Goal: Task Accomplishment & Management: Manage account settings

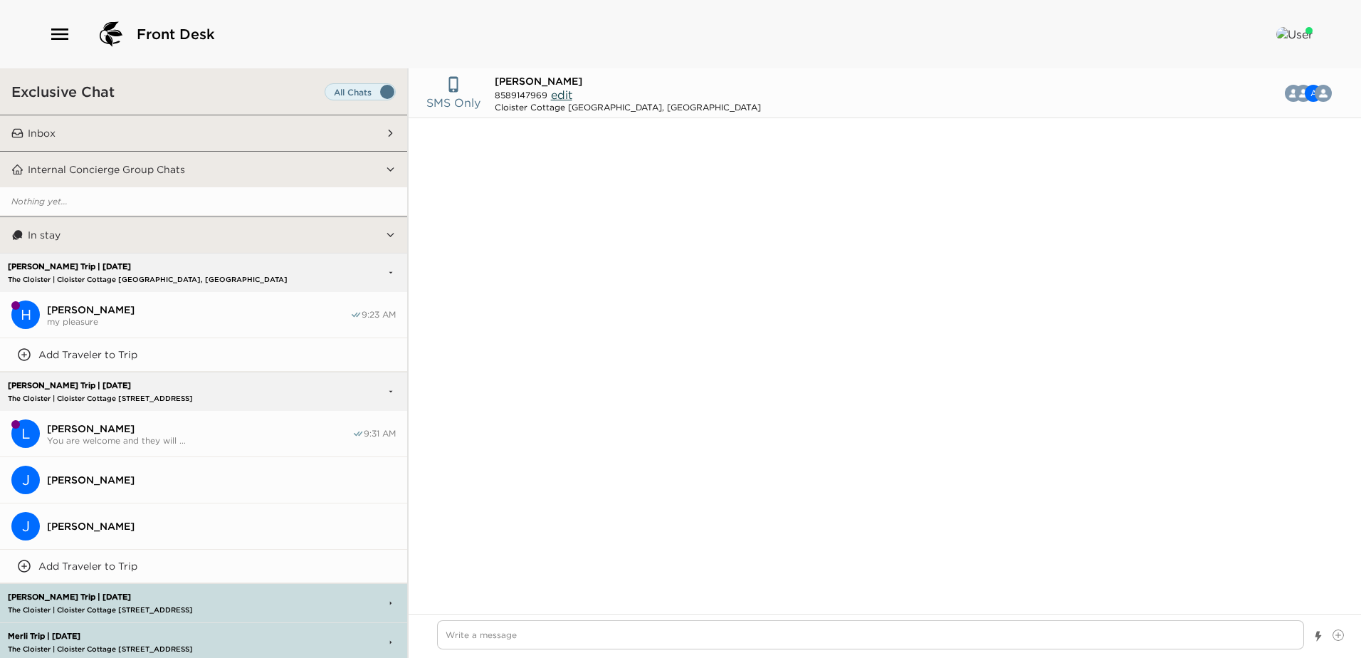
scroll to position [953, 0]
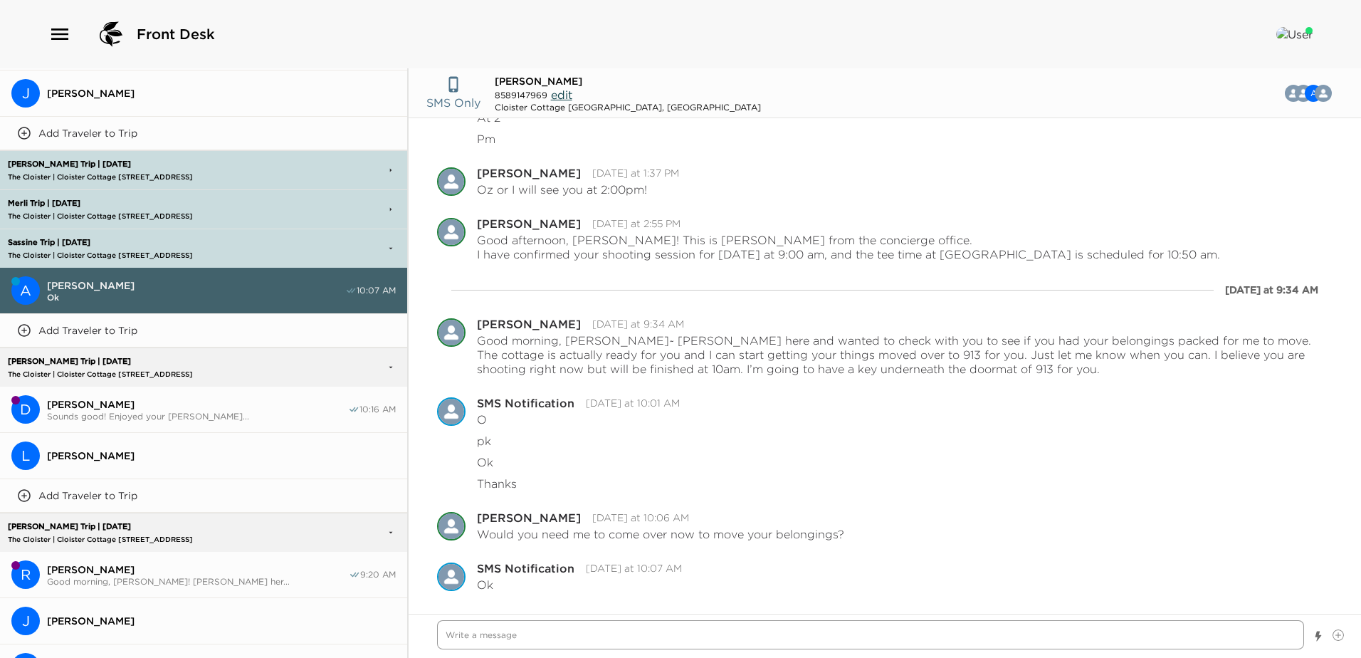
click at [474, 635] on textarea "Write a message" at bounding box center [870, 634] width 867 height 29
type textarea "x"
type textarea "Y"
type textarea "x"
type textarea "Yo"
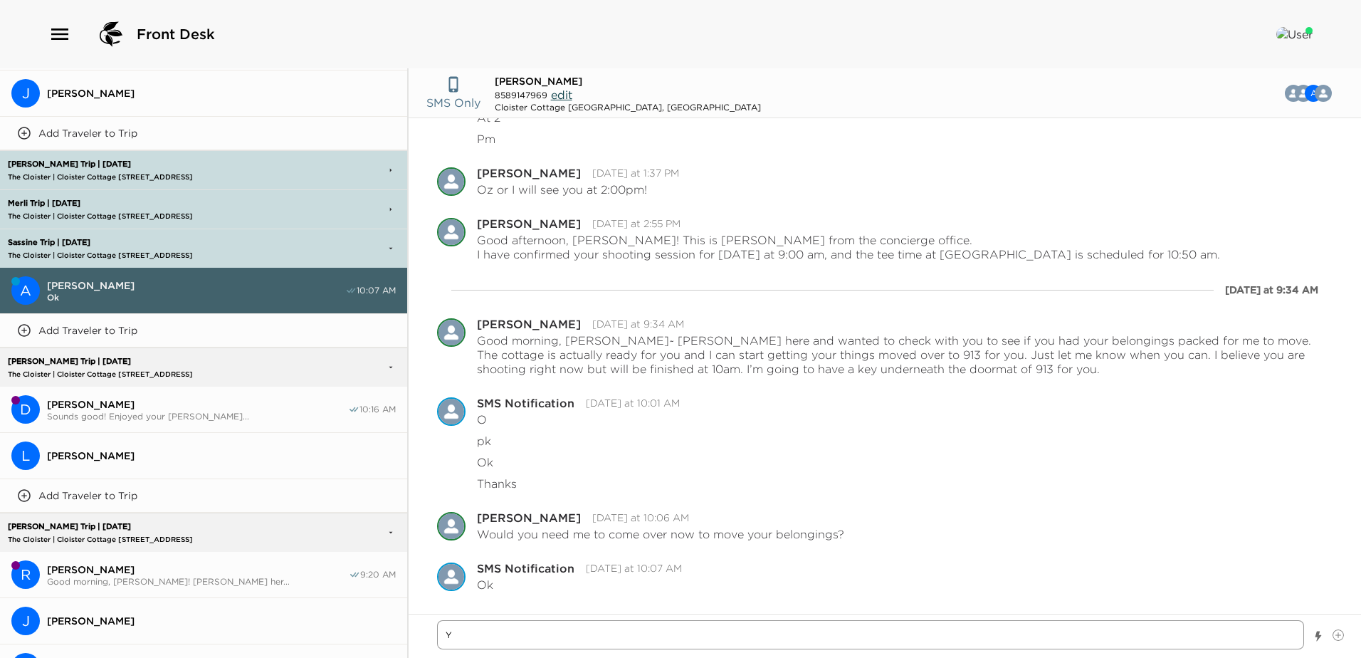
type textarea "x"
type textarea "You"
type textarea "x"
type textarea "You"
type textarea "x"
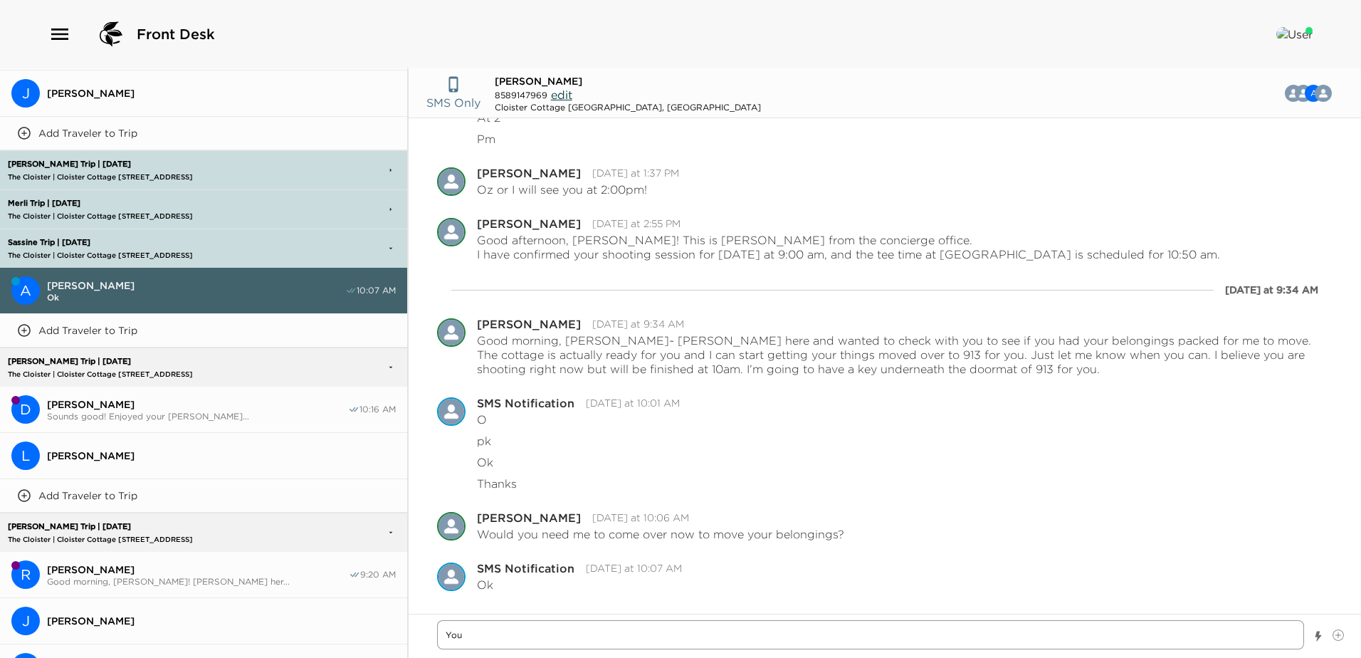
type textarea "You a"
type textarea "x"
type textarea "You ar"
type textarea "x"
type textarea "You are"
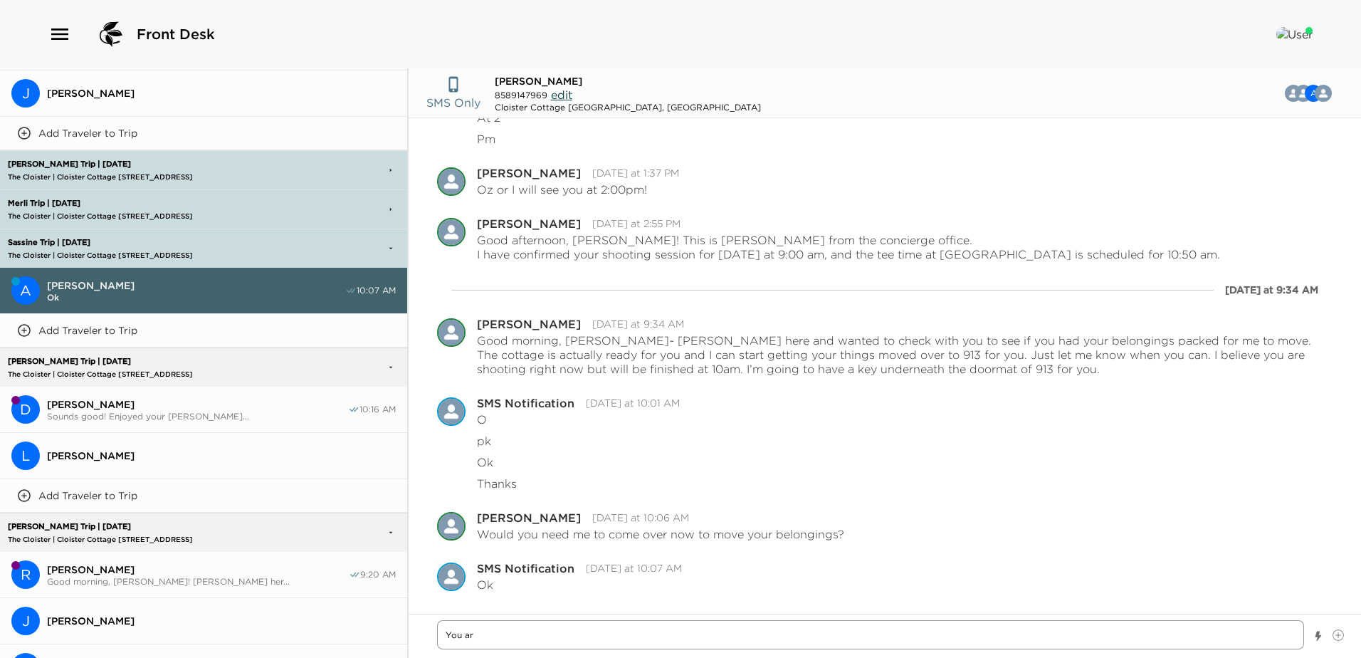
type textarea "x"
type textarea "You are"
type textarea "x"
type textarea "You are a"
type textarea "x"
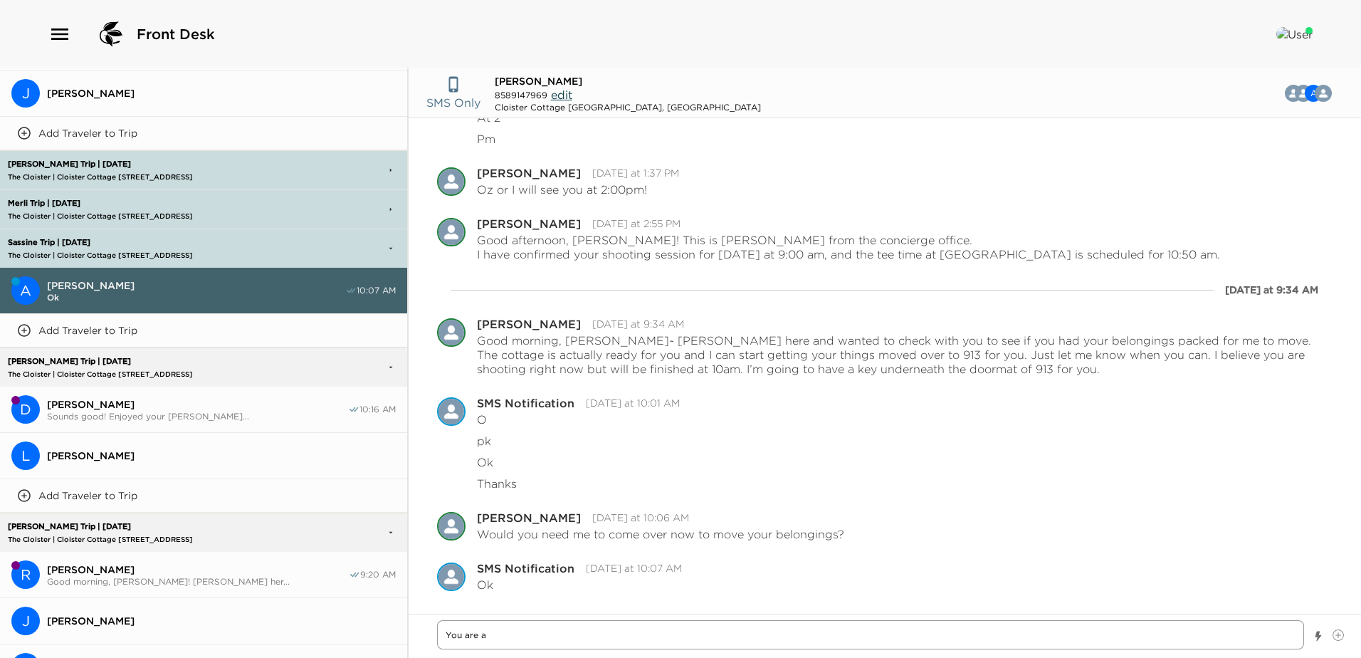
type textarea "You are al"
type textarea "x"
type textarea "You are all"
type textarea "x"
type textarea "You are all"
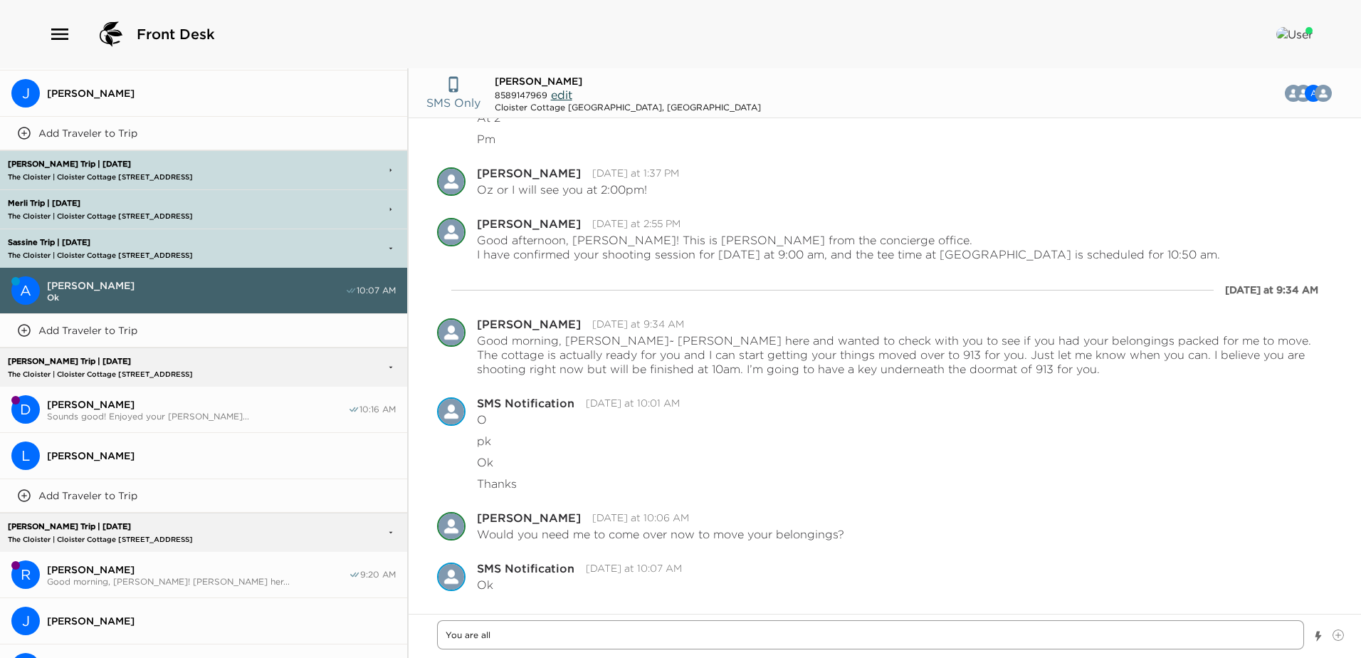
type textarea "x"
type textarea "You are all s"
type textarea "x"
type textarea "You are all se"
type textarea "x"
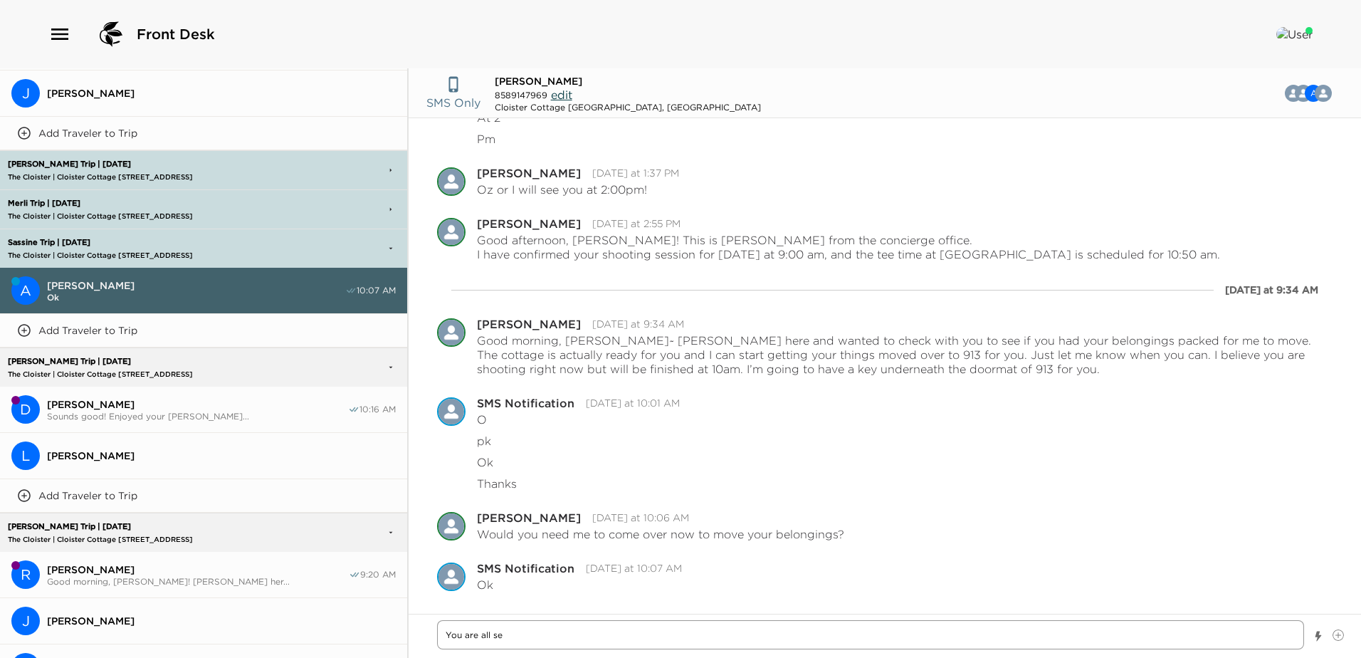
type textarea "You are all set"
type textarea "x"
type textarea "You are all set"
type textarea "x"
type textarea "You are all set w"
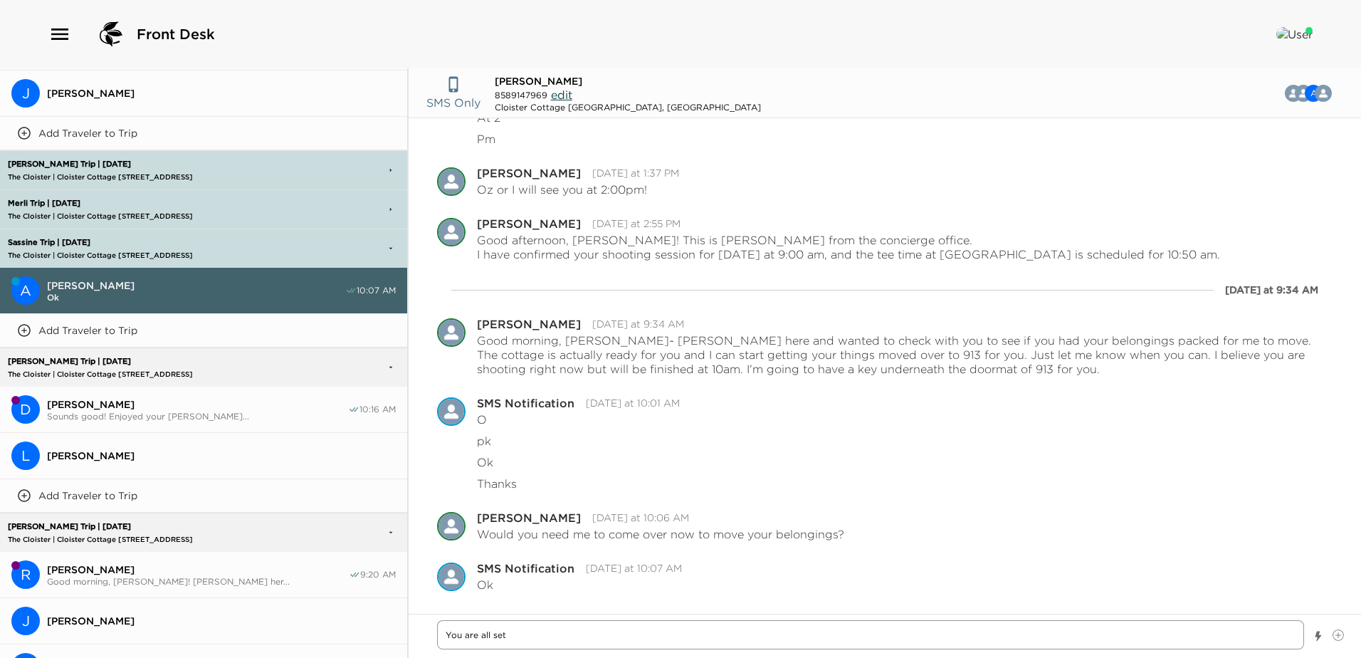
type textarea "x"
type textarea "You are all set wi"
type textarea "x"
type textarea "You are all set wit"
type textarea "x"
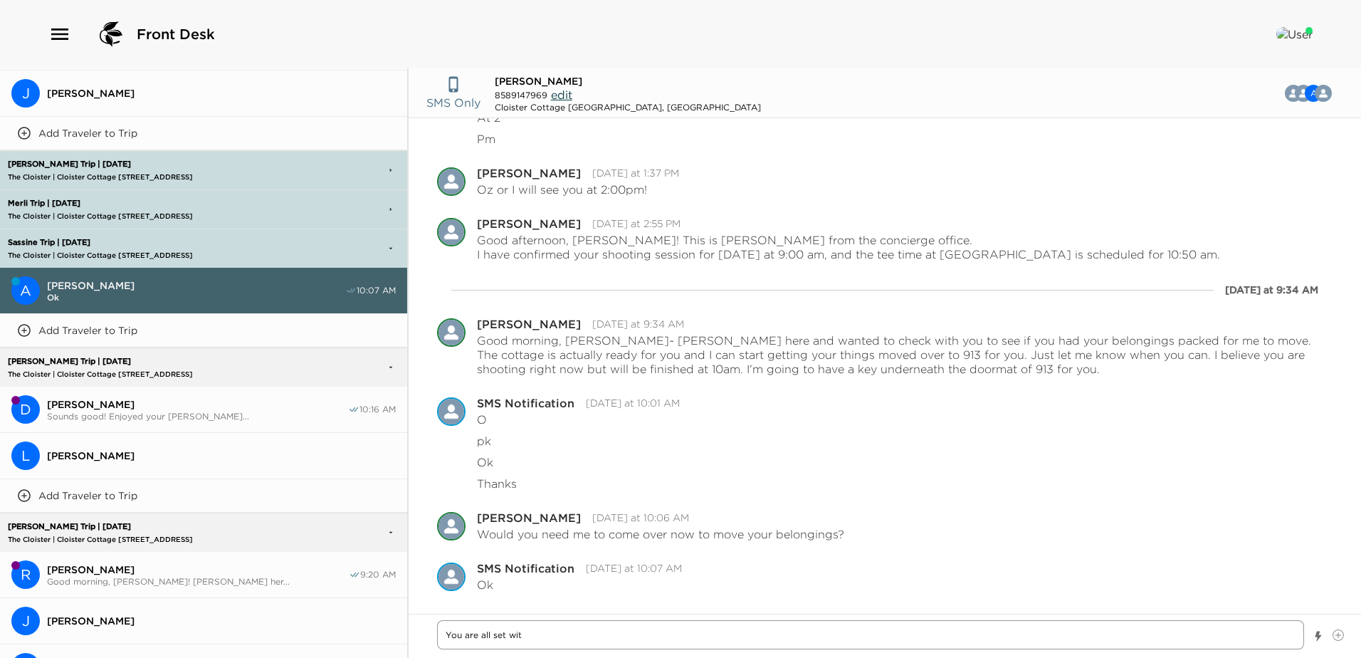
type textarea "You are all set with"
type textarea "x"
type textarea "You are all set with"
type textarea "x"
type textarea "You are all set with t"
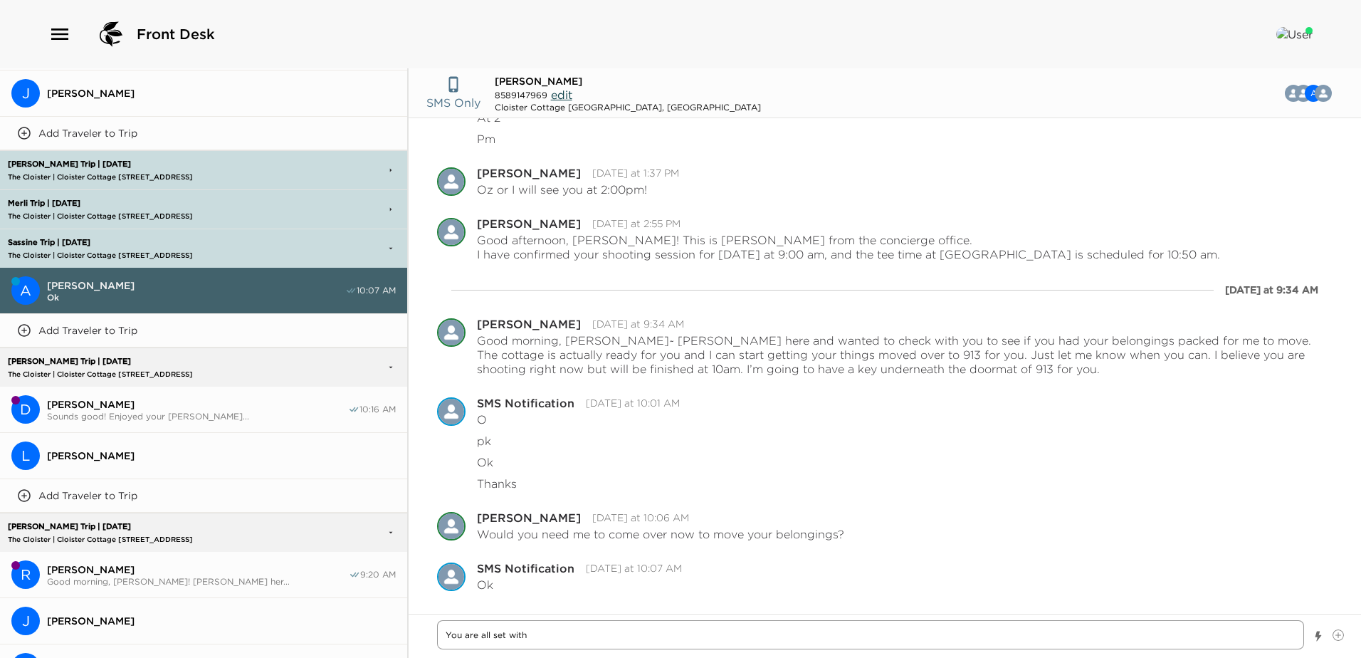
type textarea "x"
type textarea "You are all set with th"
type textarea "x"
type textarea "You are all set with the"
type textarea "x"
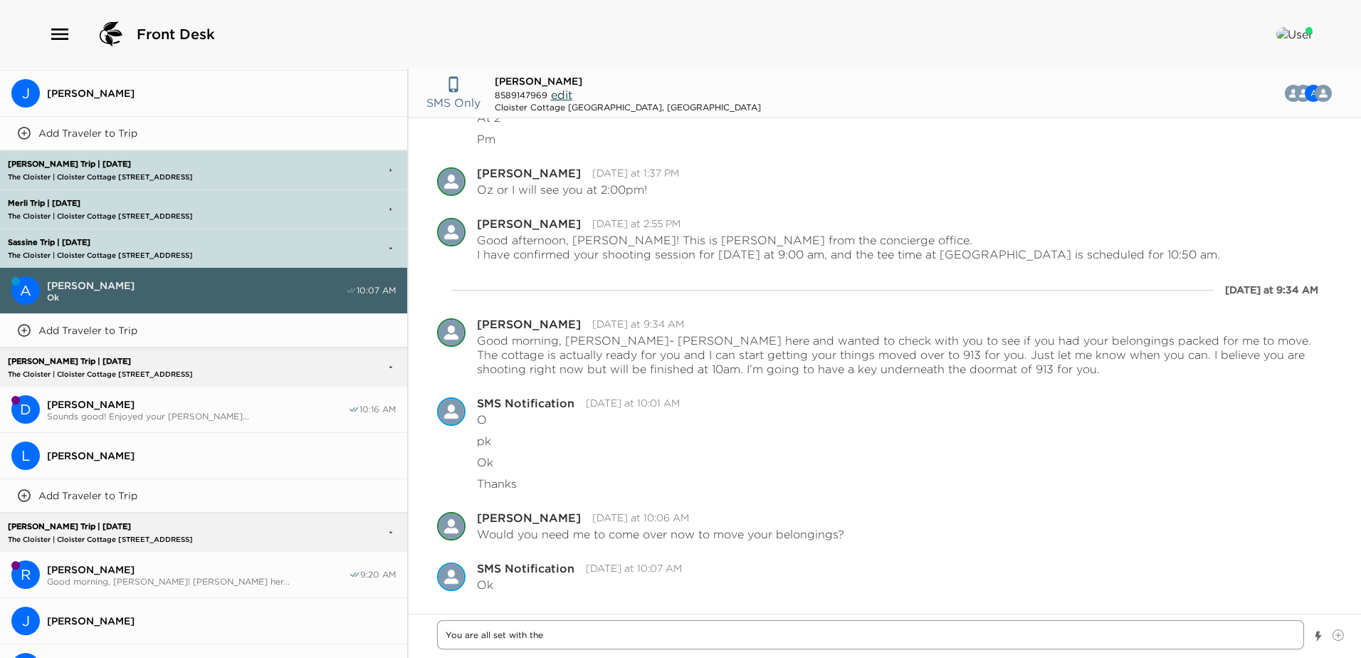
type textarea "You are all set with the"
type textarea "x"
type textarea "You are all set with the m"
type textarea "x"
type textarea "You are all set with the mo"
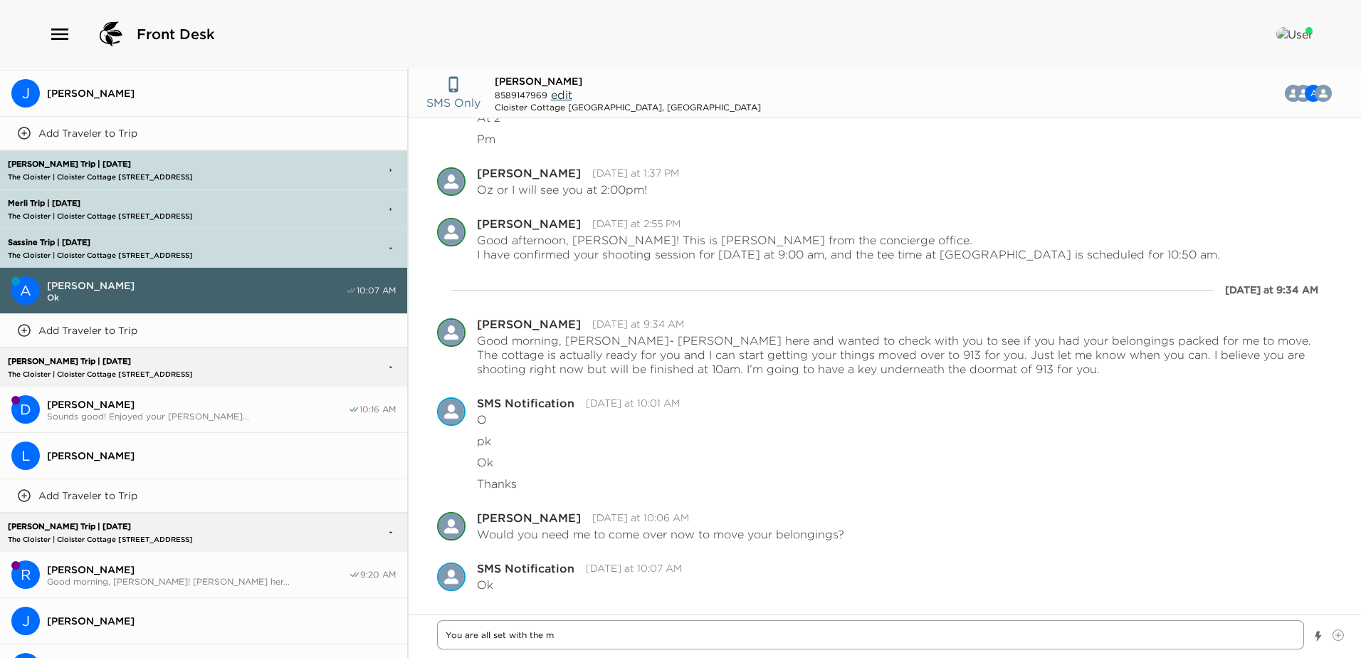
type textarea "x"
type textarea "You are all set with the mov"
type textarea "x"
type textarea "You are all set with the move"
type textarea "x"
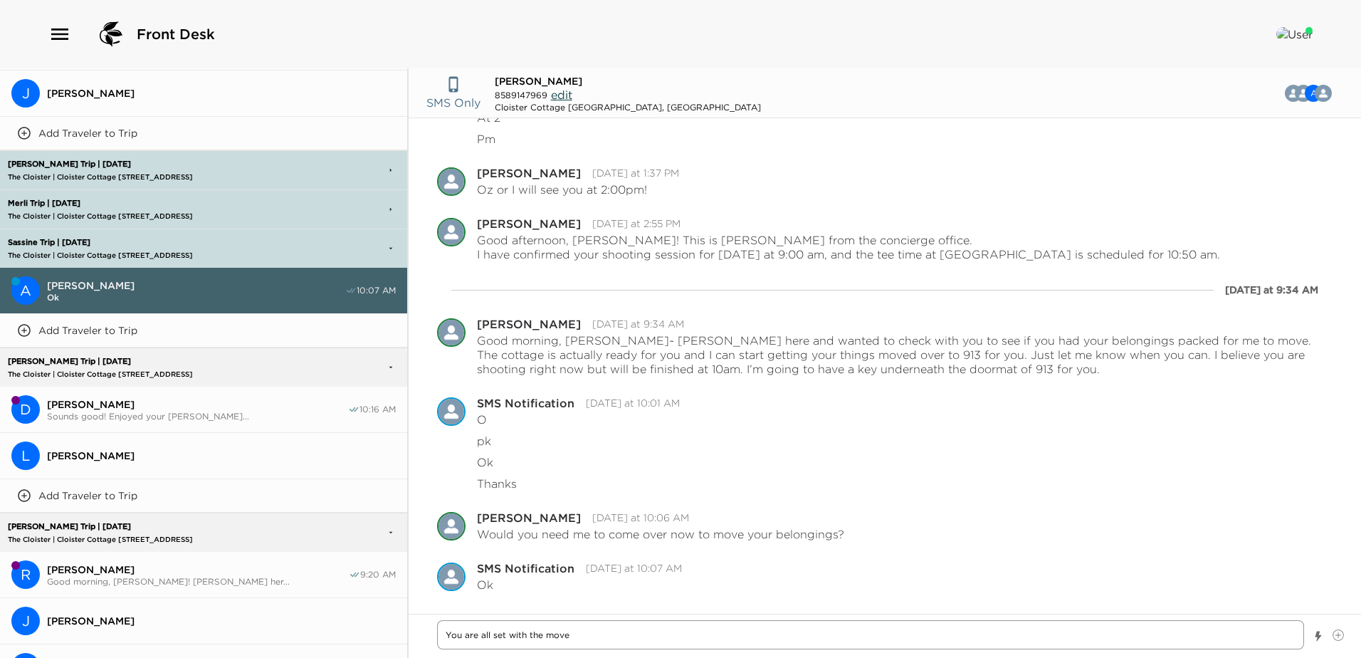
type textarea "You are all set with the move."
type textarea "x"
type textarea "You are all set with the move."
type textarea "x"
type textarea "You are all set with the move."
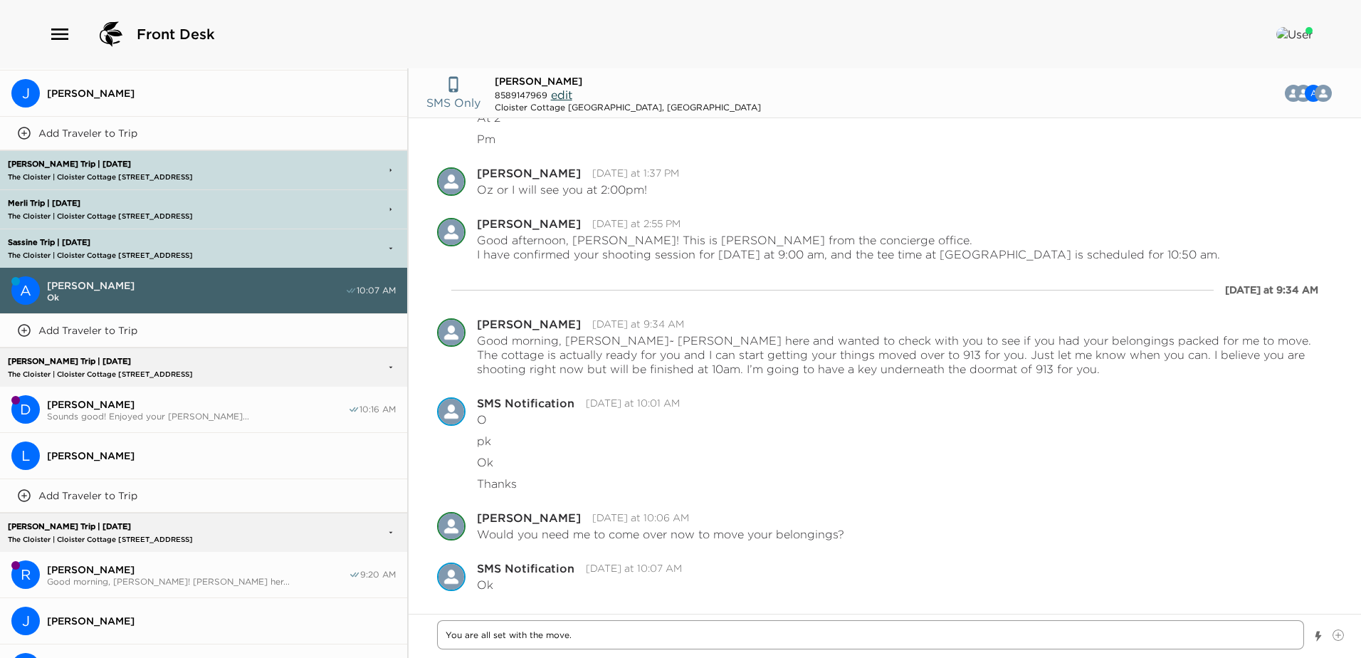
type textarea "x"
type textarea "You are all set with the move. T"
type textarea "x"
type textarea "You are all set with the move. Th"
type textarea "x"
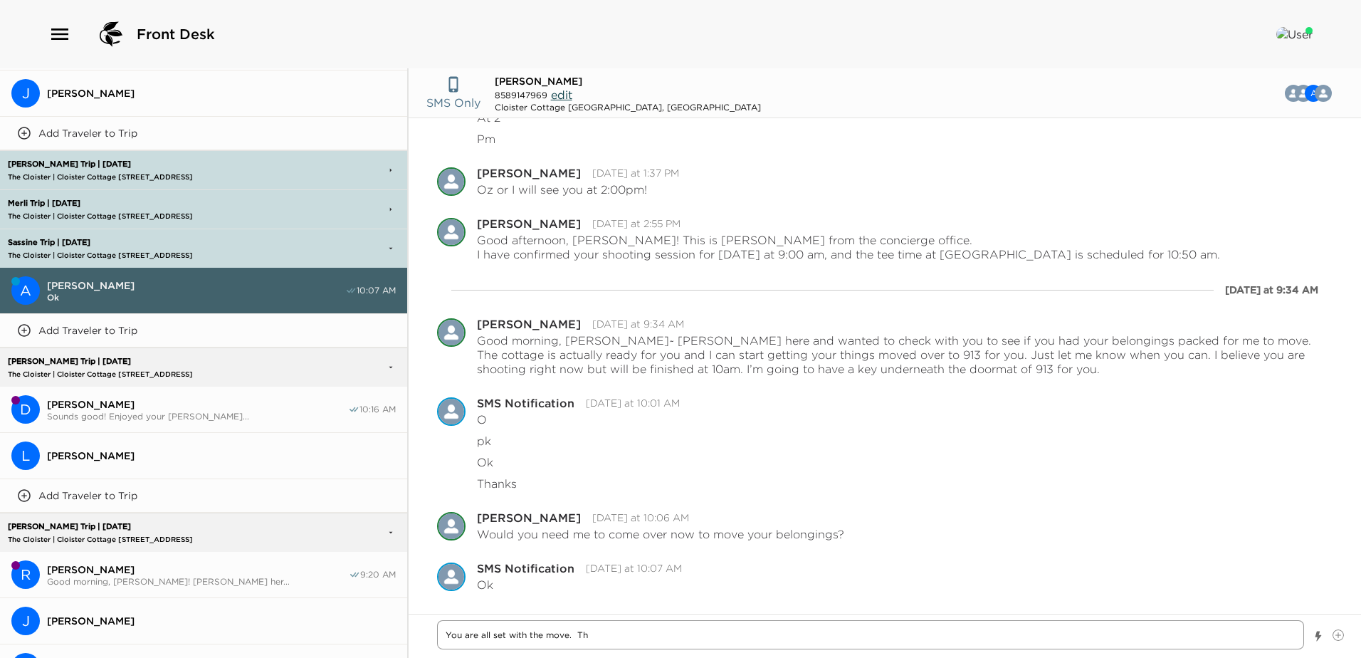
type textarea "You are all set with the move. Thi"
type textarea "x"
type textarea "You are all set with the move. Thin"
type textarea "x"
type textarea "You are all set with the move. Thing"
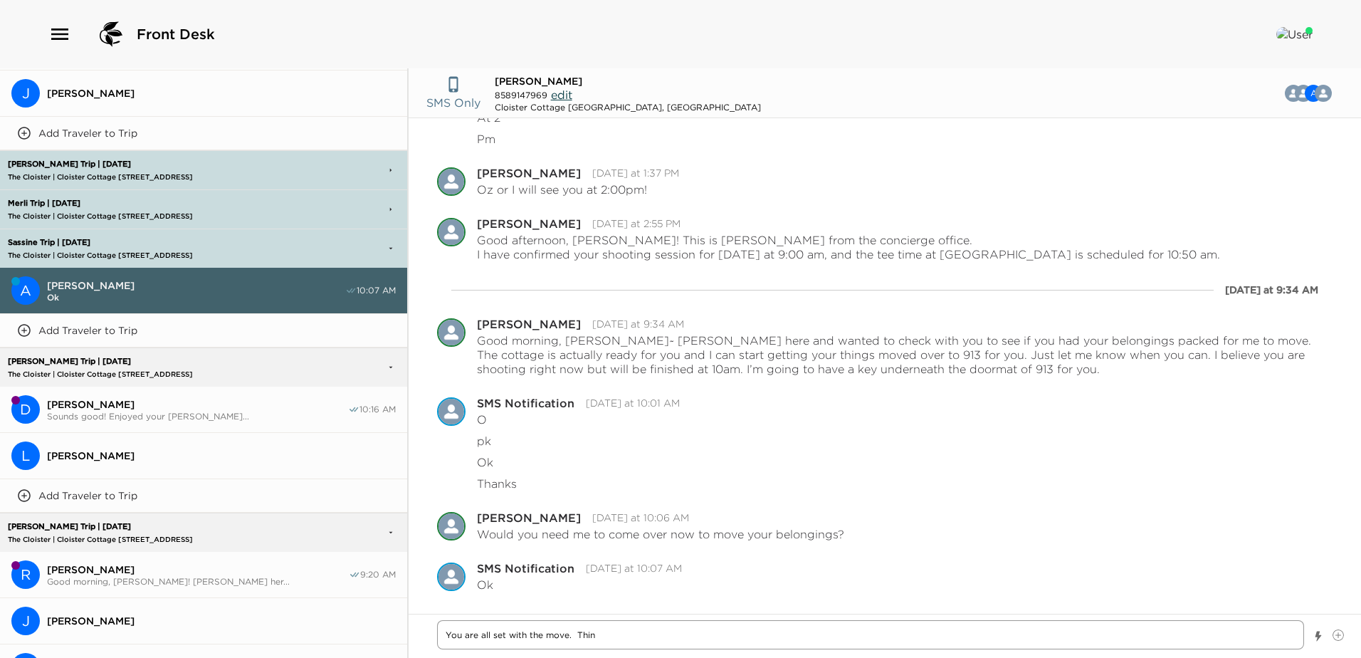
type textarea "x"
type textarea "You are all set with the move. Things"
type textarea "x"
type textarea "You are all set with the move. Things"
type textarea "x"
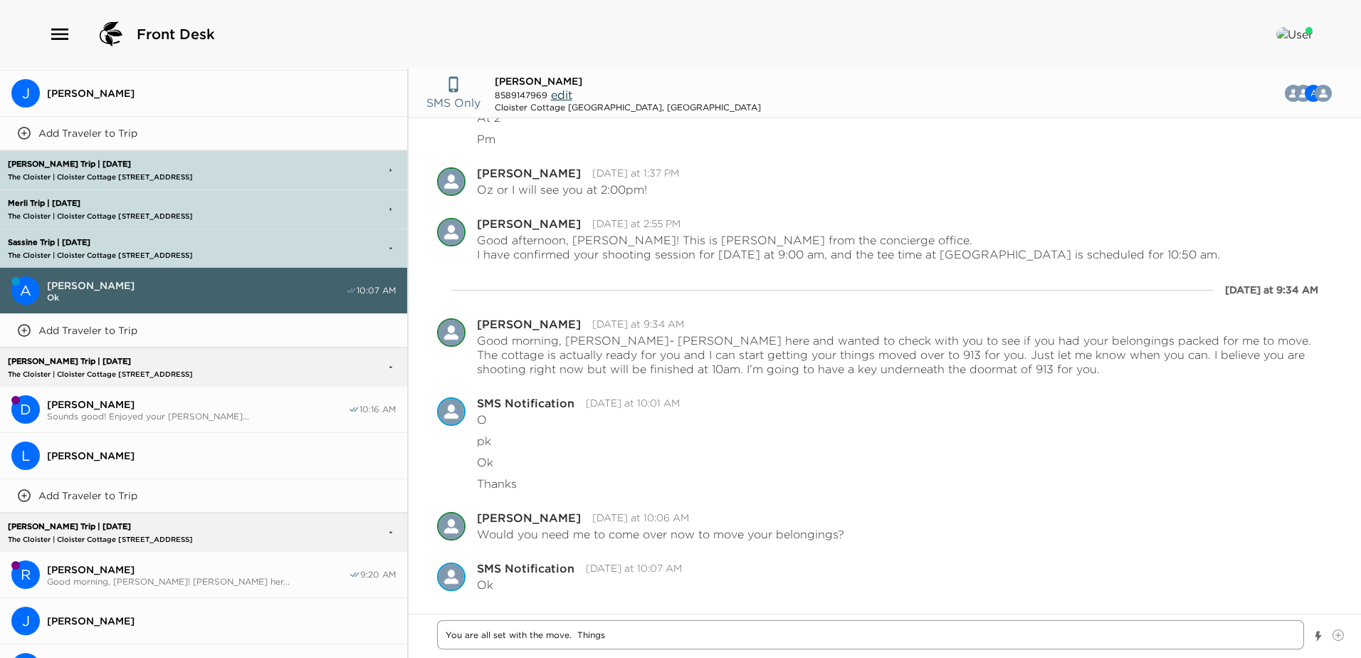
type textarea "You are all set with the move. Things w"
type textarea "x"
type textarea "You are all set with the move. Things we"
type textarea "x"
type textarea "You are all set with the move. Things wer"
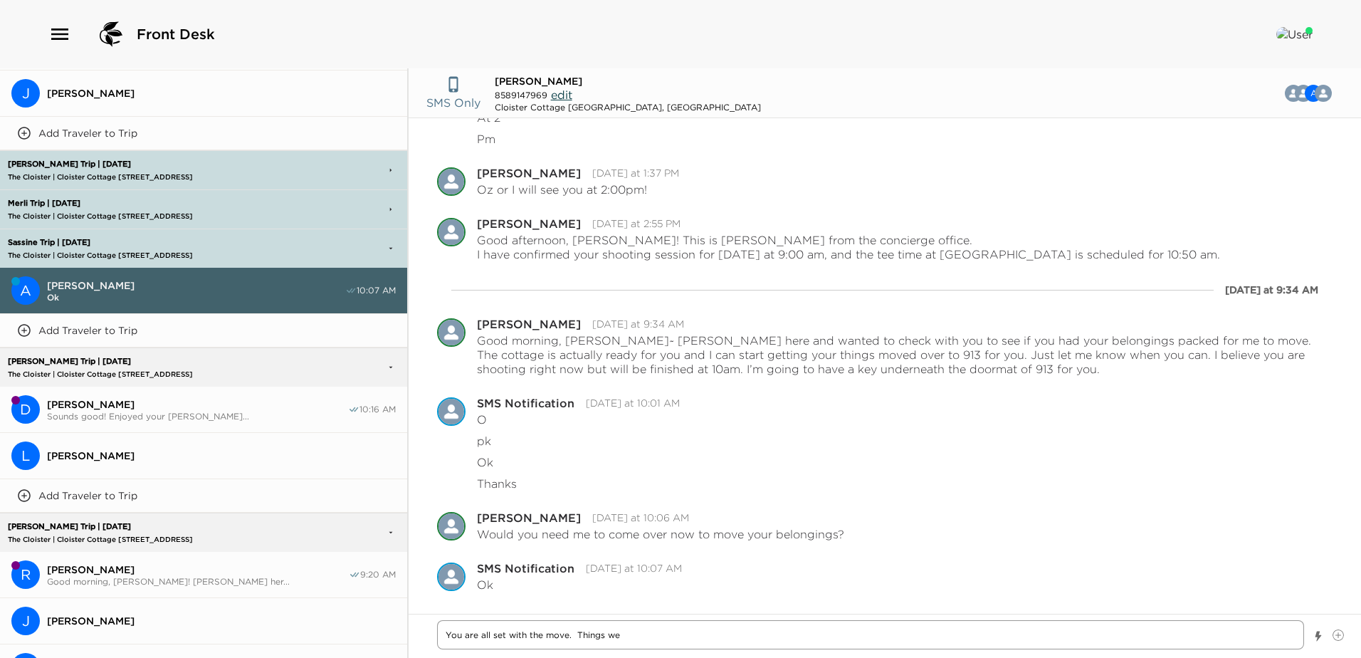
type textarea "x"
type textarea "You are all set with the move. Things were"
type textarea "x"
type textarea "You are all set with the move. Things were"
type textarea "x"
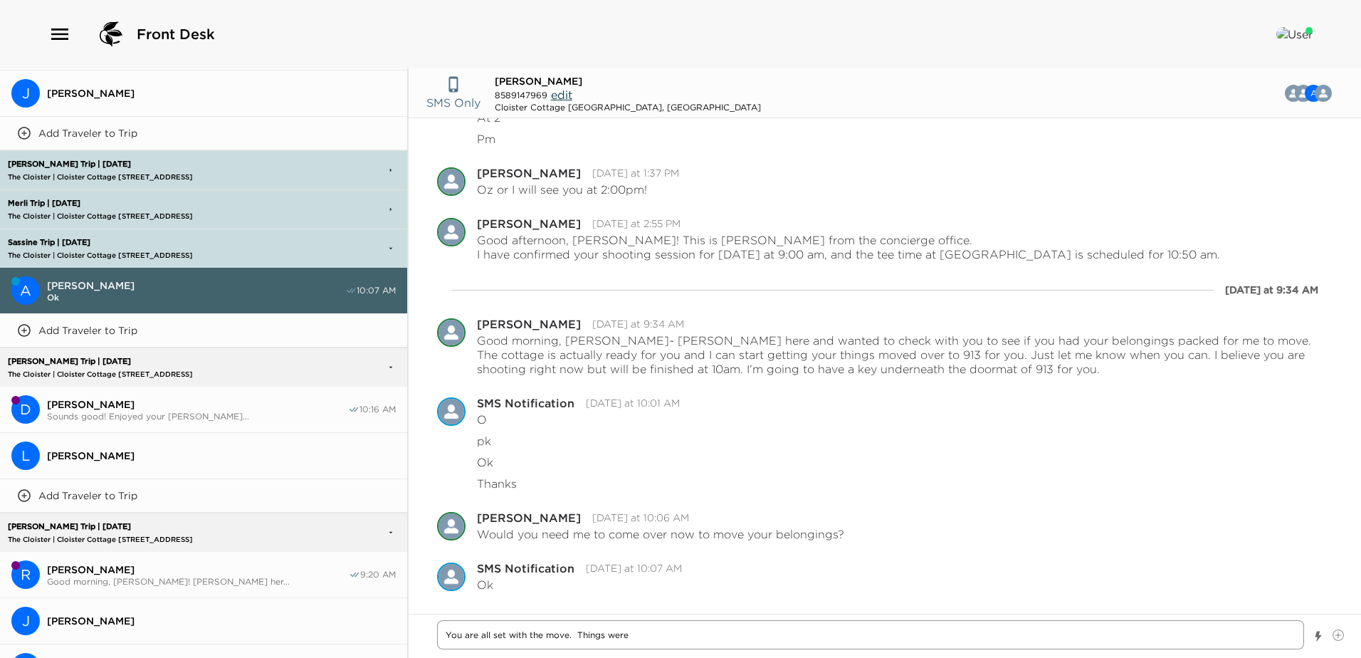
type textarea "You are all set with the move. Things were s"
type textarea "x"
type textarea "You are all set with the move. Things were st"
type textarea "x"
type textarea "You are all set with the move. Things were sti"
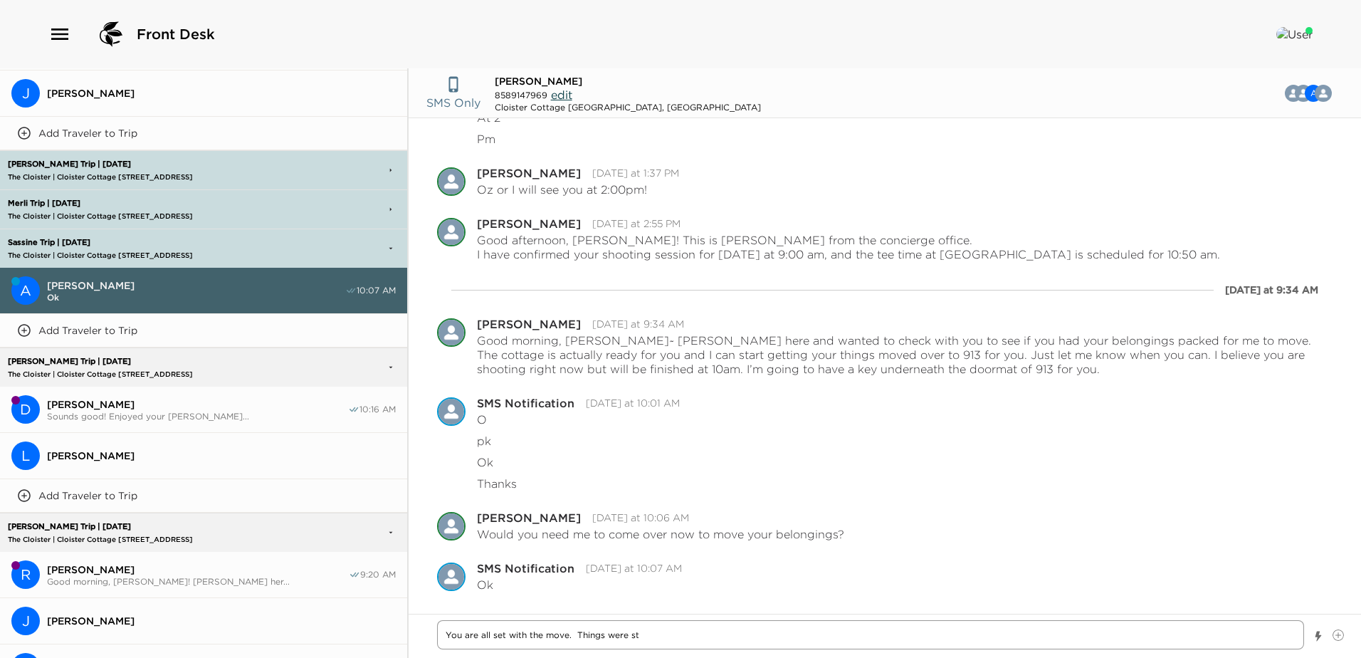
type textarea "x"
type textarea "You are all set with the move. Things were stil"
type textarea "x"
type textarea "You are all set with the move. Things were still"
type textarea "x"
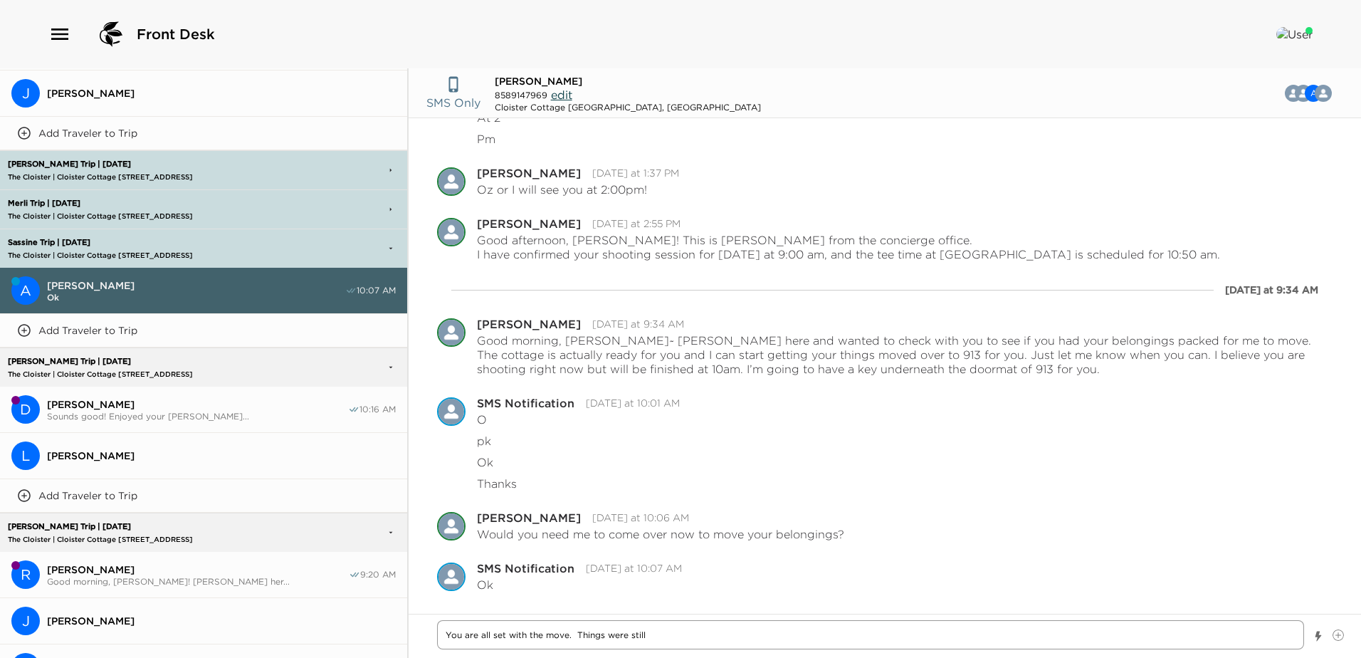
type textarea "You are all set with the move. Things were still"
type textarea "x"
type textarea "You are all set with the move. Things were still u"
type textarea "x"
type textarea "You are all set with the move. Things were still un"
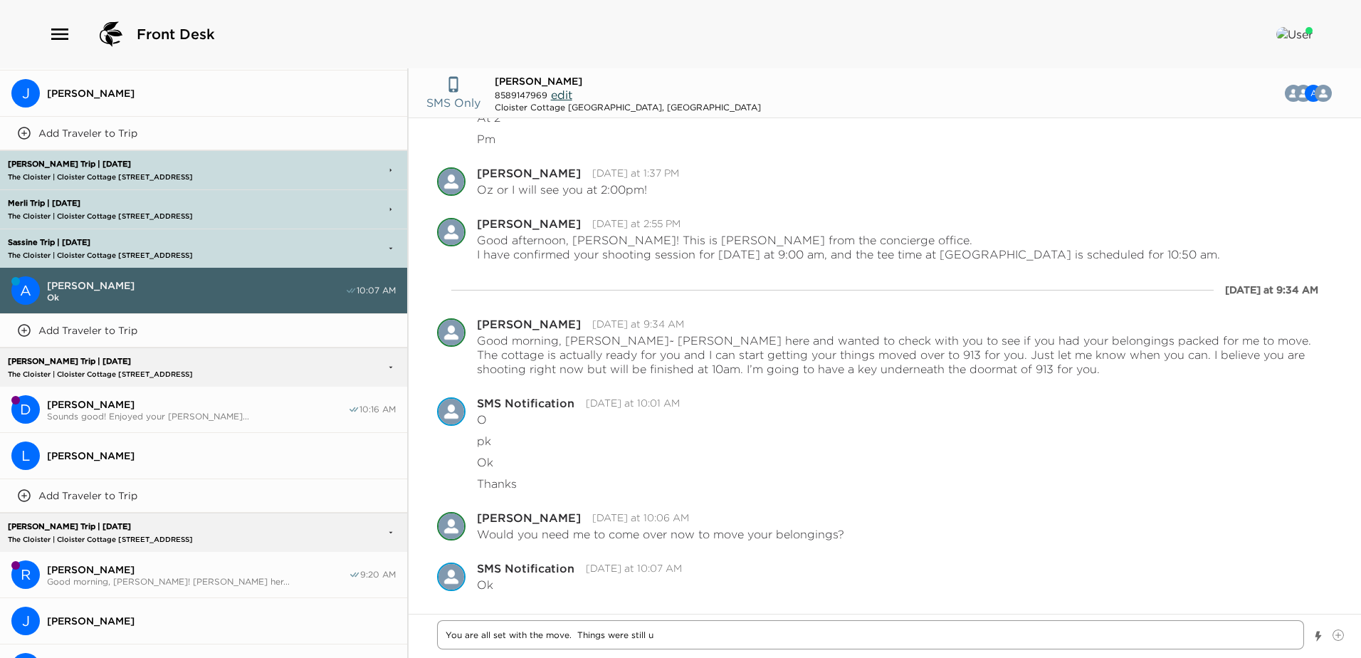
type textarea "x"
type textarea "You are all set with the move. Things were still unp"
type textarea "x"
type textarea "You are all set with the move. Things were still unpa"
type textarea "x"
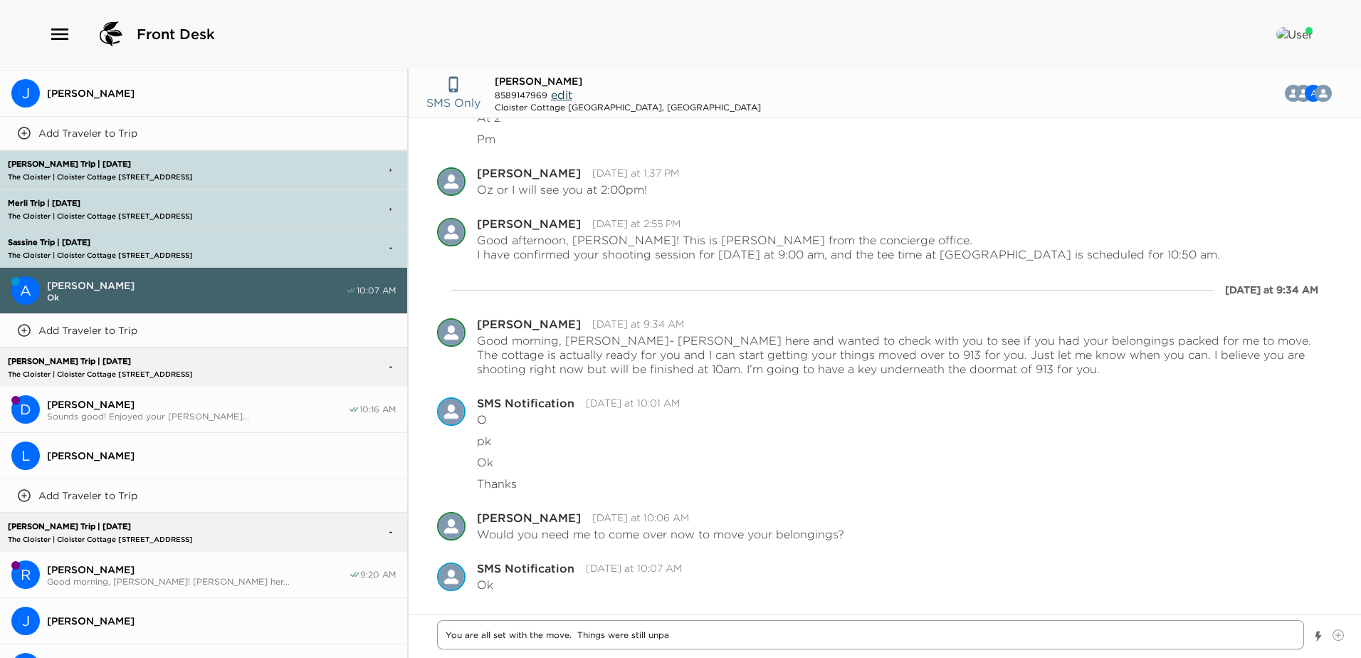
type textarea "You are all set with the move. Things were still unpac"
type textarea "x"
type textarea "You are all set with the move. Things were still unpack"
type textarea "x"
type textarea "You are all set with the move. Things were still unpacke"
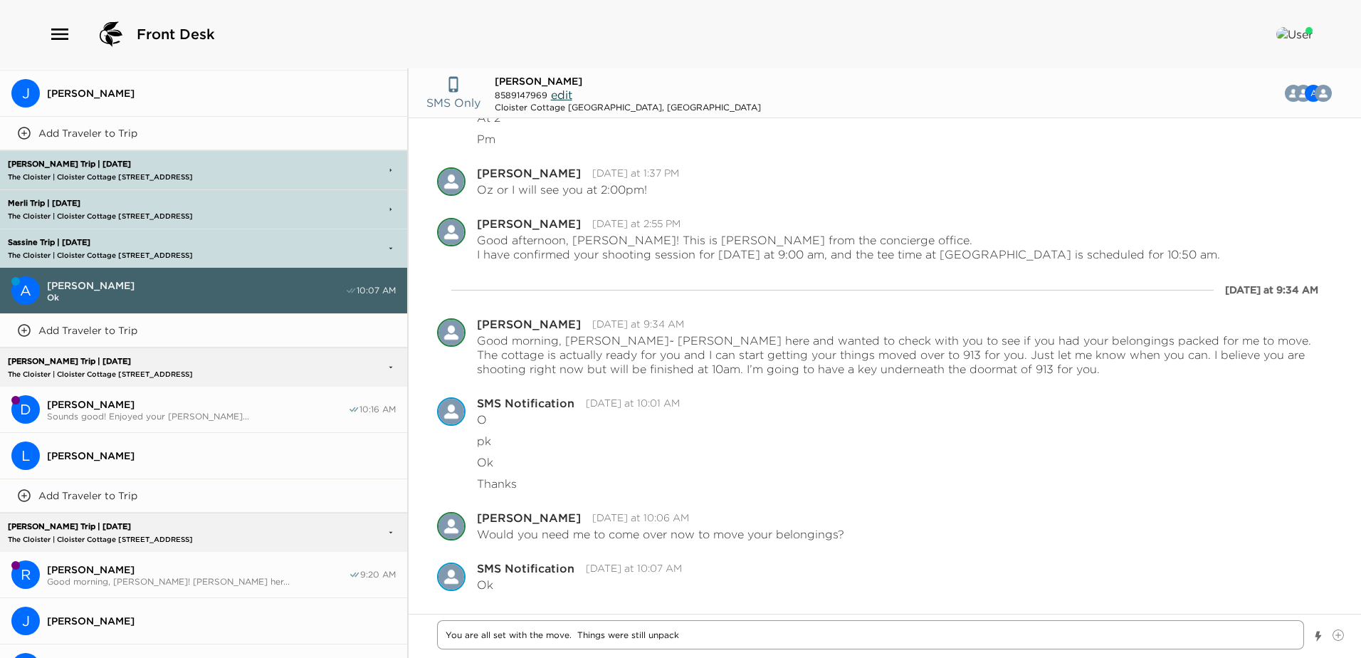
type textarea "x"
type textarea "You are all set with the move. Things were still unpacked"
type textarea "x"
type textarea "You are all set with the move. Things were still unpacked"
type textarea "x"
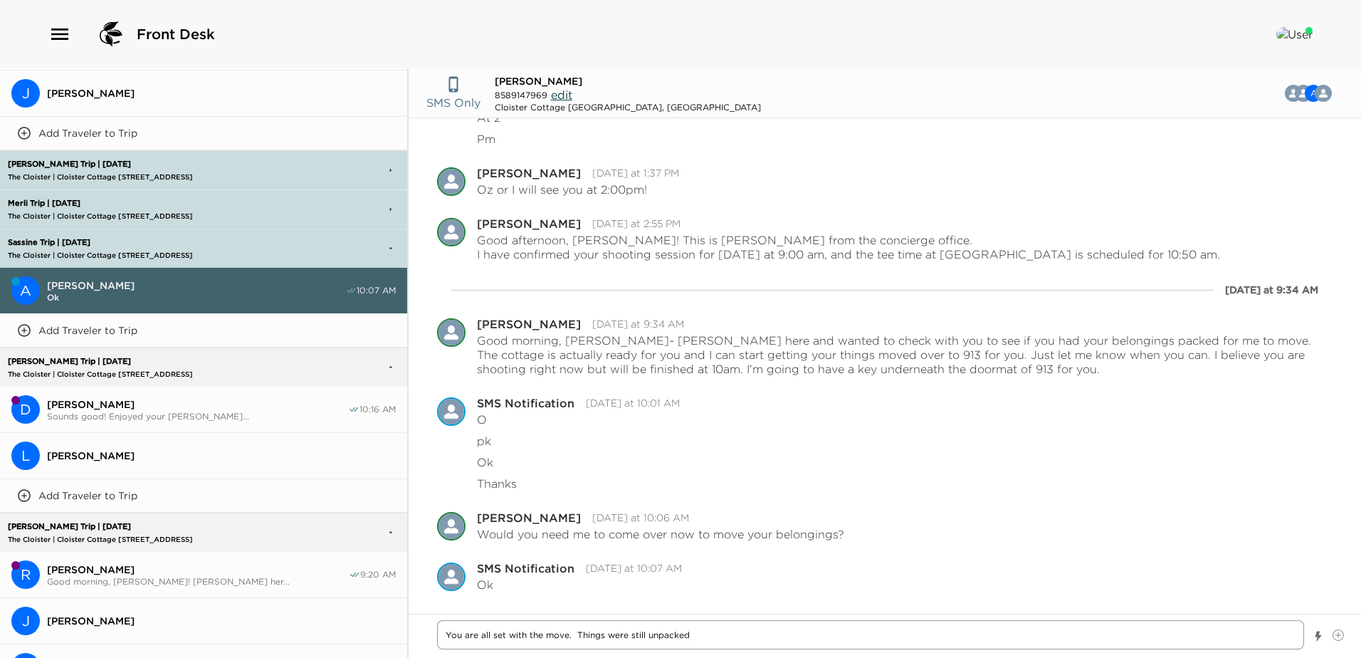
type textarea "You are all set with the move. Things were still unpacked i"
type textarea "x"
type textarea "You are all set with the move. Things were still unpacked in"
type textarea "x"
type textarea "You are all set with the move. Things were still unpacked in t"
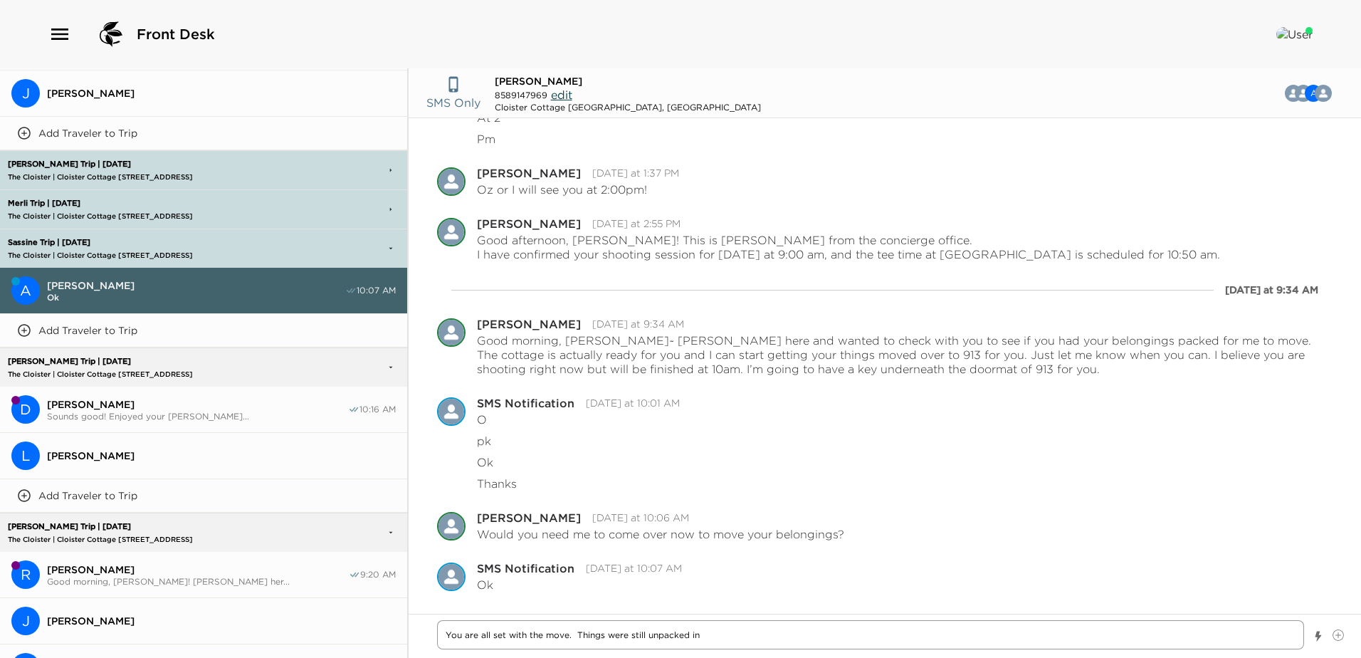
type textarea "x"
type textarea "You are all set with the move. Things were still unpacked in th"
type textarea "x"
type textarea "You are all set with the move. Things were still unpacked in the"
type textarea "x"
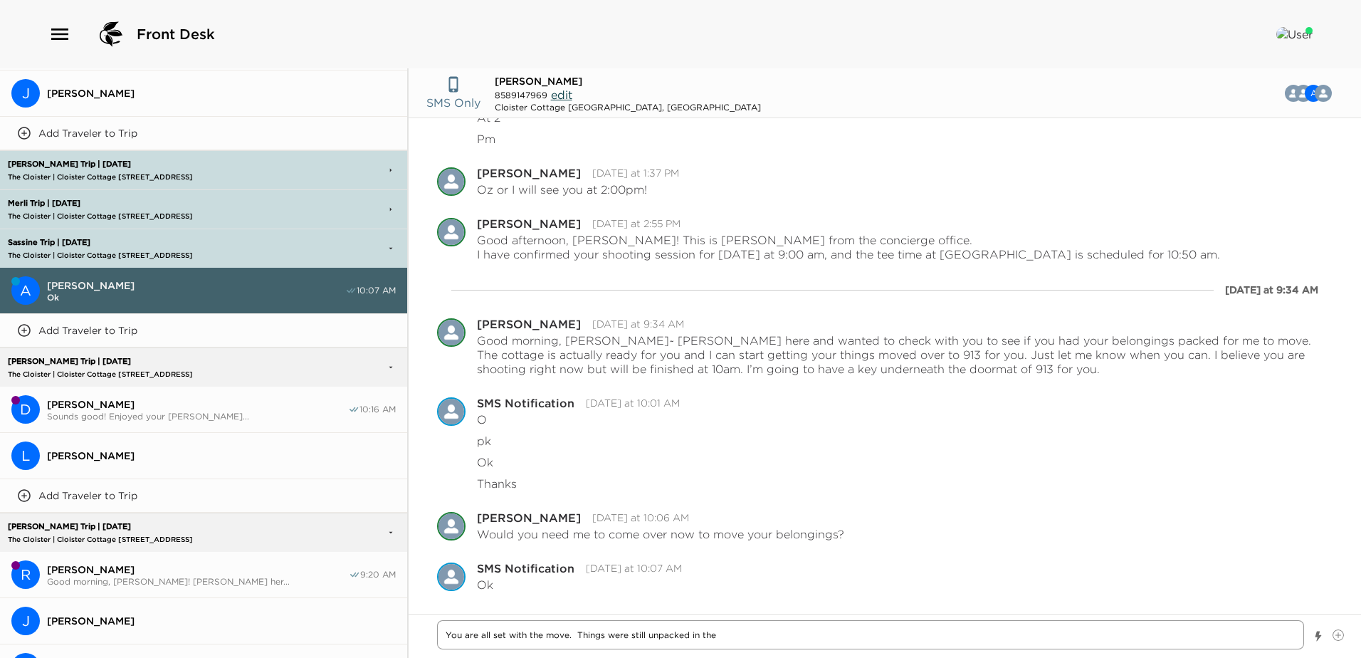
type textarea "You are all set with the move. Things were still unpacked in the"
type textarea "x"
type textarea "You are all set with the move. Things were still unpacked in the m"
type textarea "x"
type textarea "You are all set with the move. Things were still unpacked in the ma"
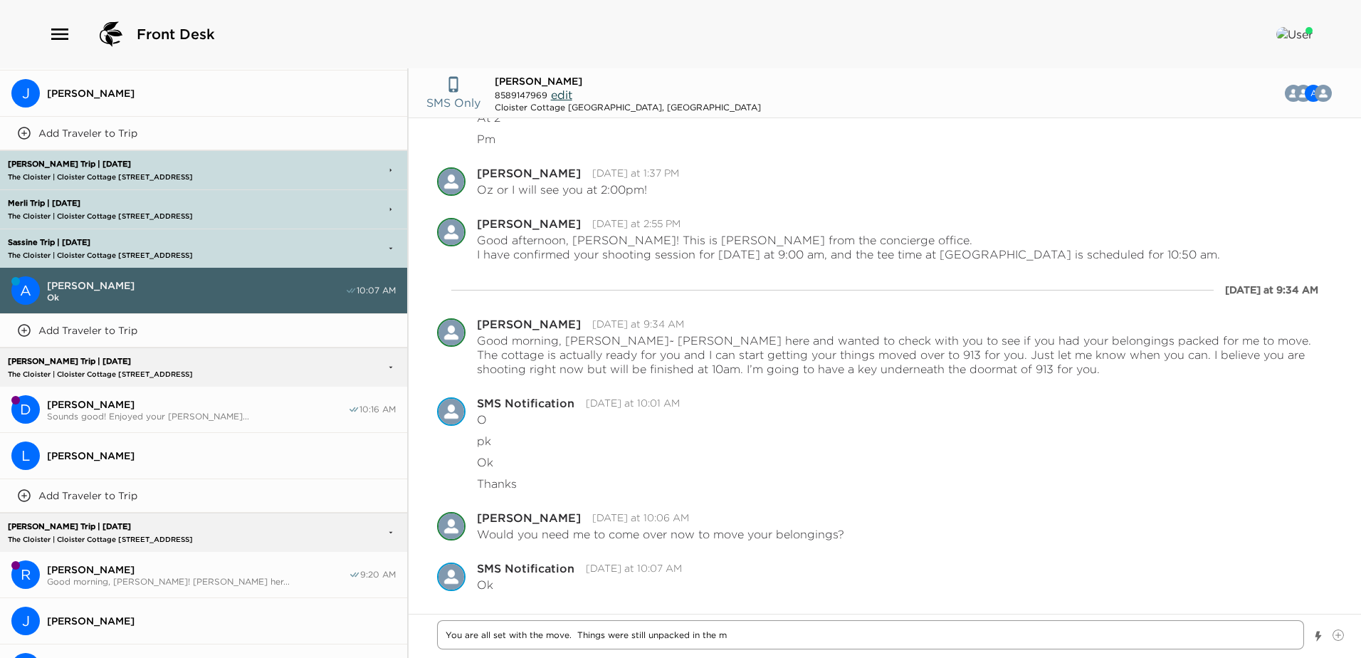
type textarea "x"
type textarea "You are all set with the move. Things were still unpacked in the mas"
type textarea "x"
type textarea "You are all set with the move. Things were still unpacked in the mast"
type textarea "x"
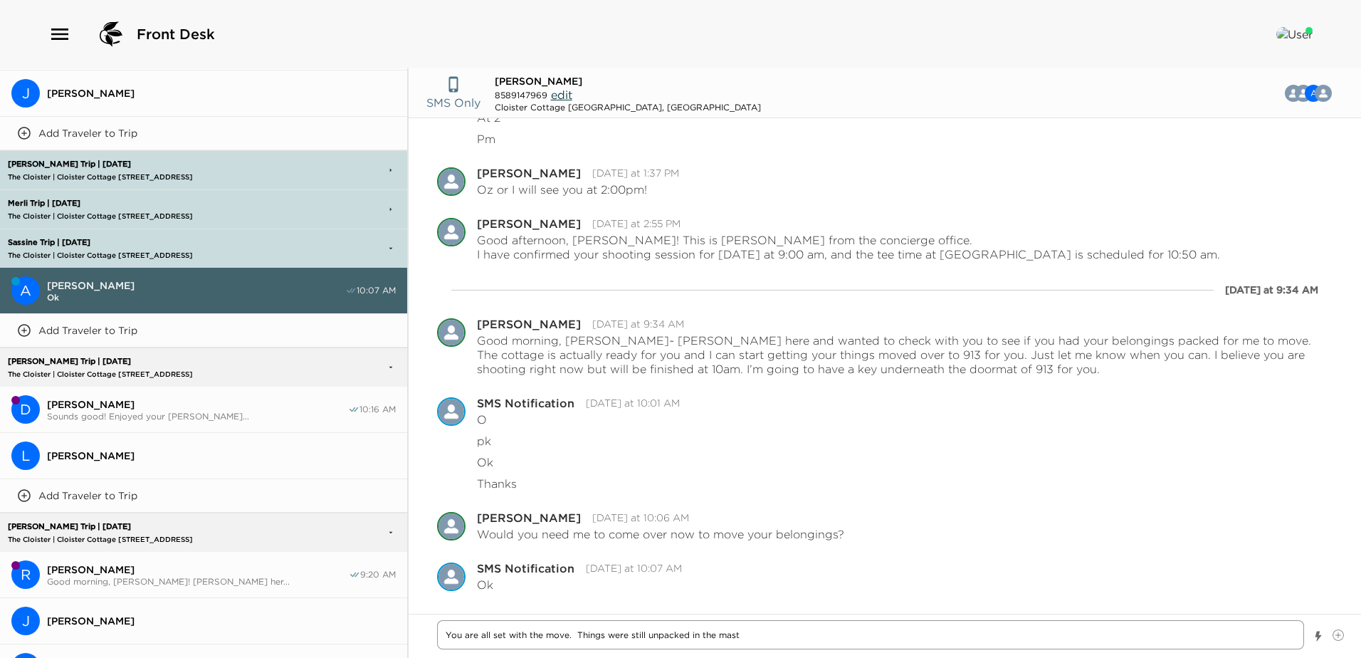
type textarea "You are all set with the move. Things were still unpacked in the maste"
type textarea "x"
type textarea "You are all set with the move. Things were still unpacked in the master"
type textarea "x"
type textarea "You are all set with the move. Things were still unpacked in the master"
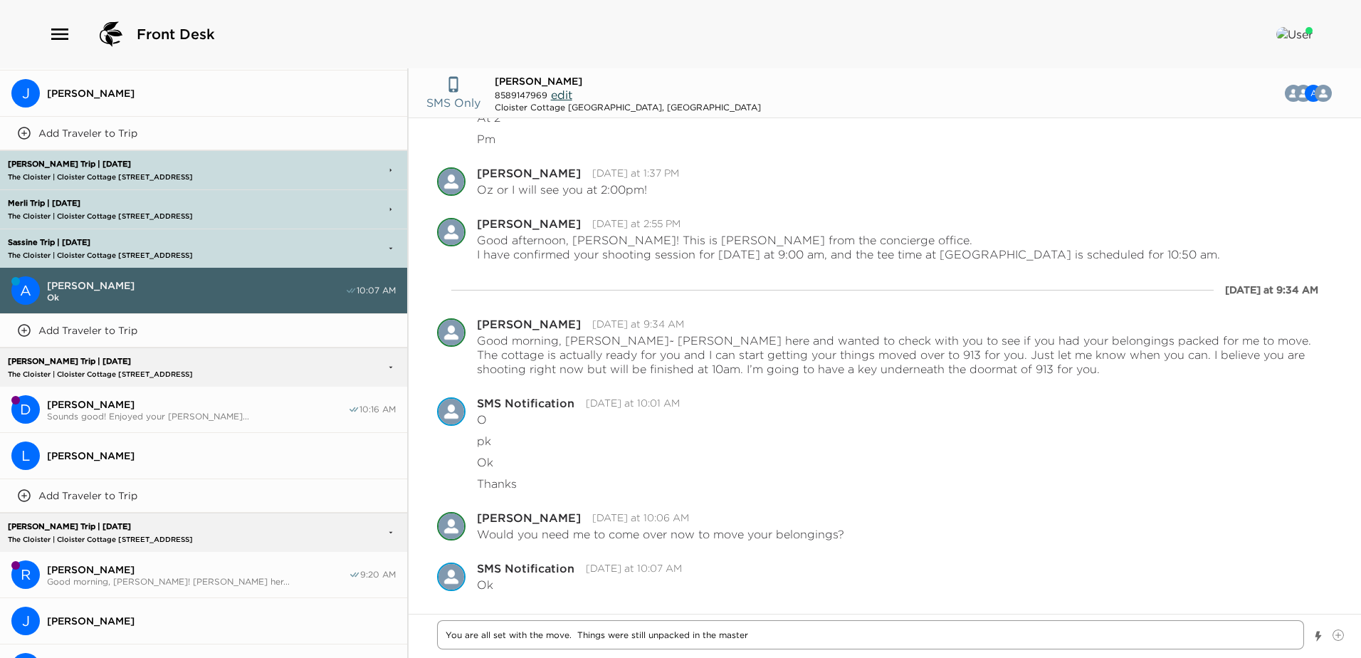
type textarea "x"
type textarea "You are all set with the move. Things were still unpacked in the master b"
type textarea "x"
type textarea "You are all set with the move. Things were still unpacked in the master be"
type textarea "x"
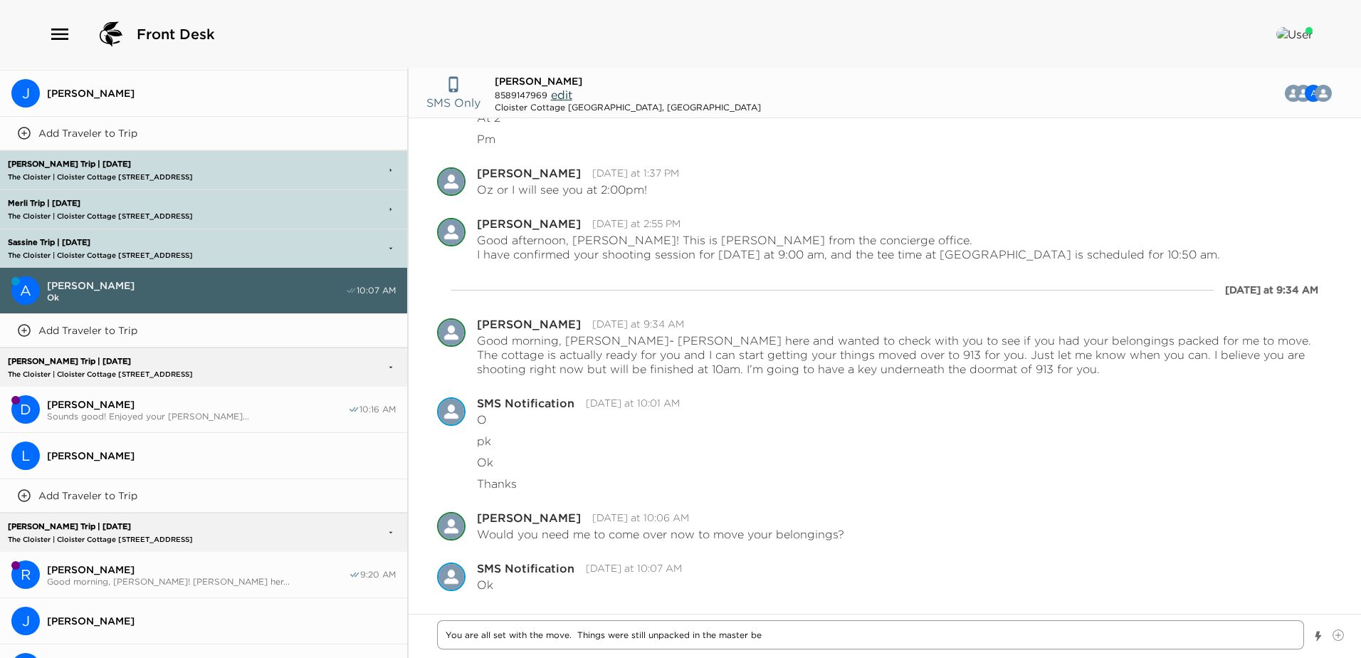
type textarea "You are all set with the move. Things were still unpacked in the master bed"
type textarea "x"
type textarea "You are all set with the move. Things were still unpacked in the master bedr"
type textarea "x"
type textarea "You are all set with the move. Things were still unpacked in the master bedro"
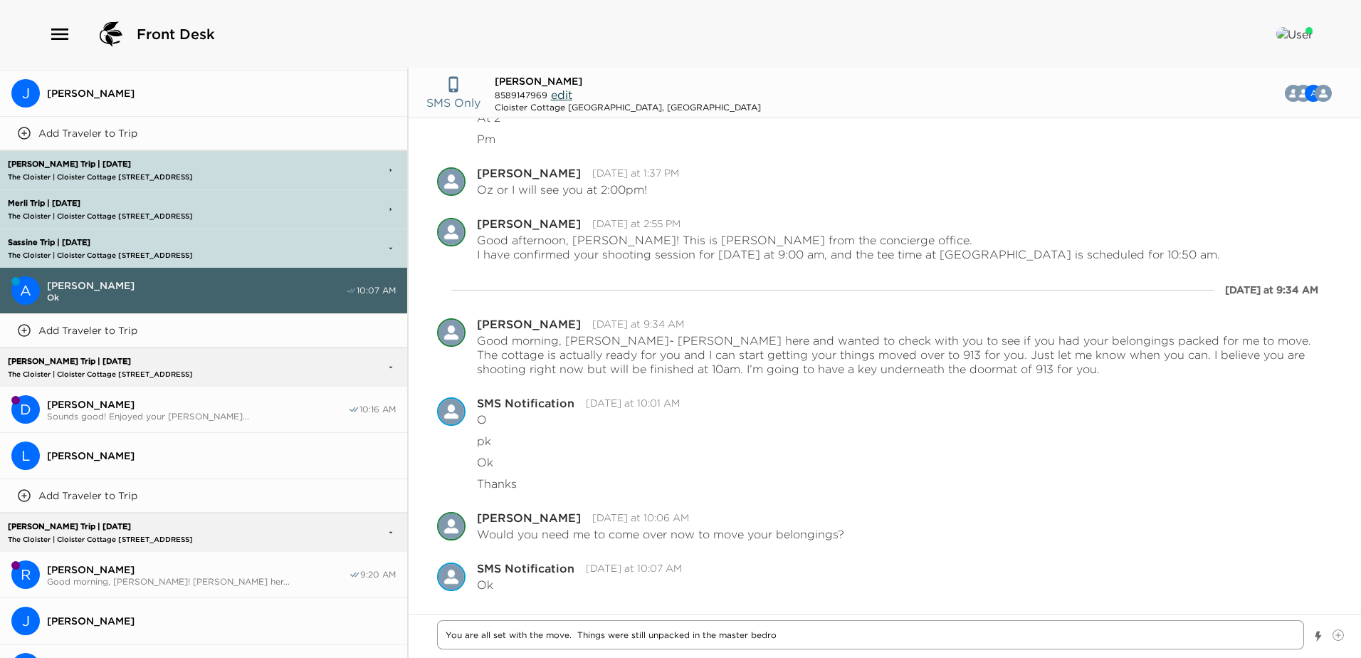
type textarea "x"
type textarea "You are all set with the move. Things were still unpacked in the master bedroo"
type textarea "x"
type textarea "You are all set with the move. Things were still unpacked in the master bedroom"
type textarea "x"
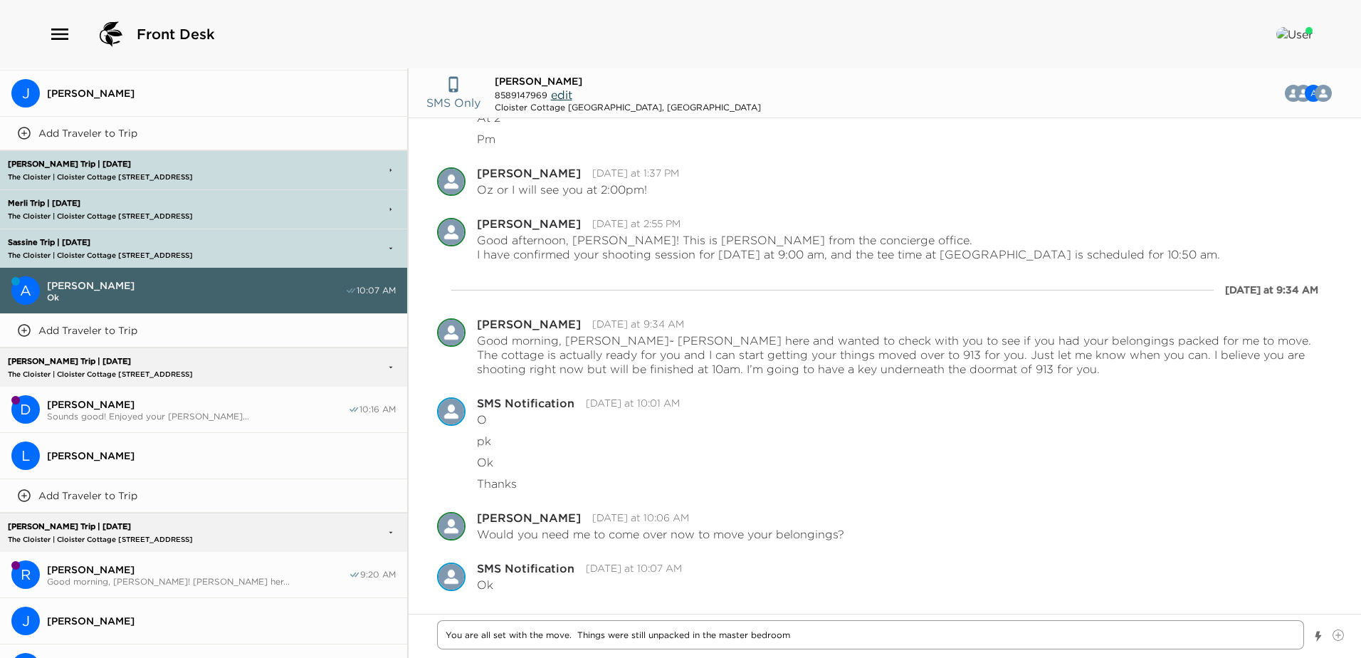
type textarea "You are all set with the move. Things were still unpacked in the master bedroom,"
type textarea "x"
type textarea "You are all set with the move. Things were still unpacked in the master bedroom,"
type textarea "x"
type textarea "You are all set with the move. Things were still unpacked in the master bedroom…"
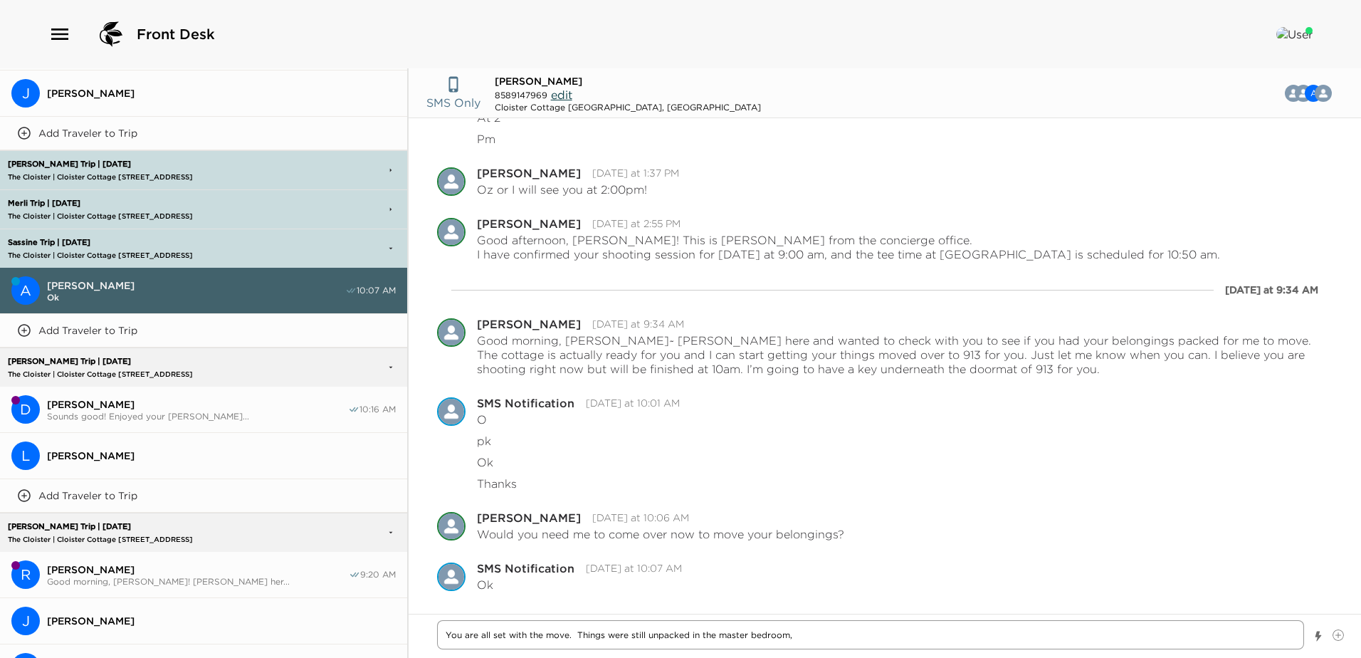
type textarea "x"
type textarea "You are all set with the move. Things were still unpacked in the master bedroom…"
type textarea "x"
type textarea "You are all set with the move. Things were still unpacked in the master bedroom…"
type textarea "x"
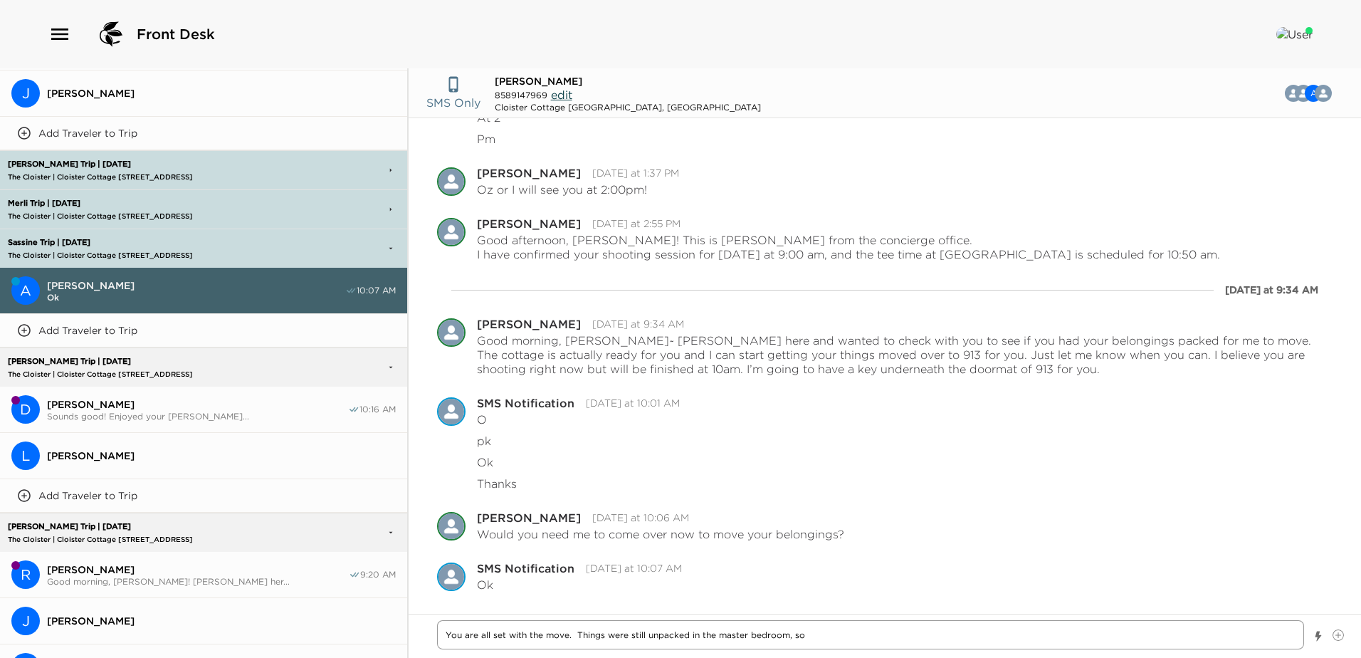
type textarea "You are all set with the move. Things were still unpacked in the master bedroom…"
type textarea "x"
type textarea "You are all set with the move. Things were still unpacked in the master bedroom…"
type textarea "x"
type textarea "You are all set with the move. Things were still unpacked in the master bedroom…"
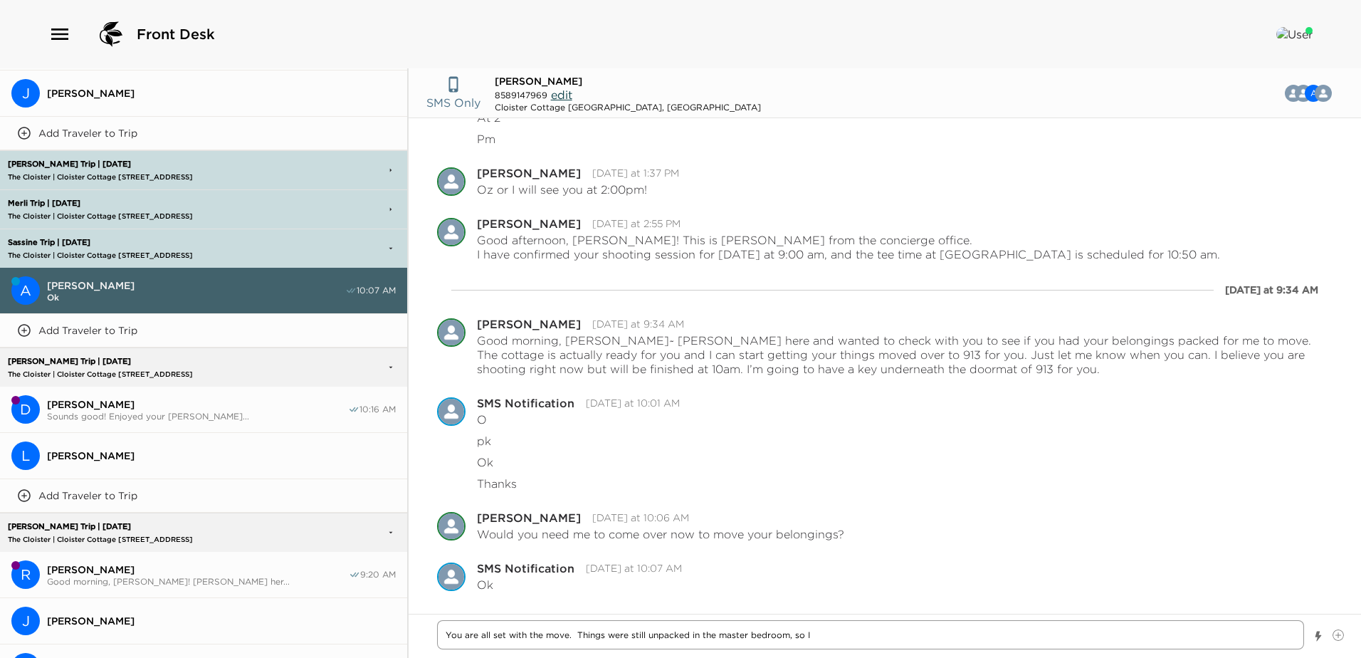
type textarea "x"
type textarea "You are all set with the move. Things were still unpacked in the master bedroom…"
type textarea "x"
type textarea "You are all set with the move. Things were still unpacked in the master bedroom…"
type textarea "x"
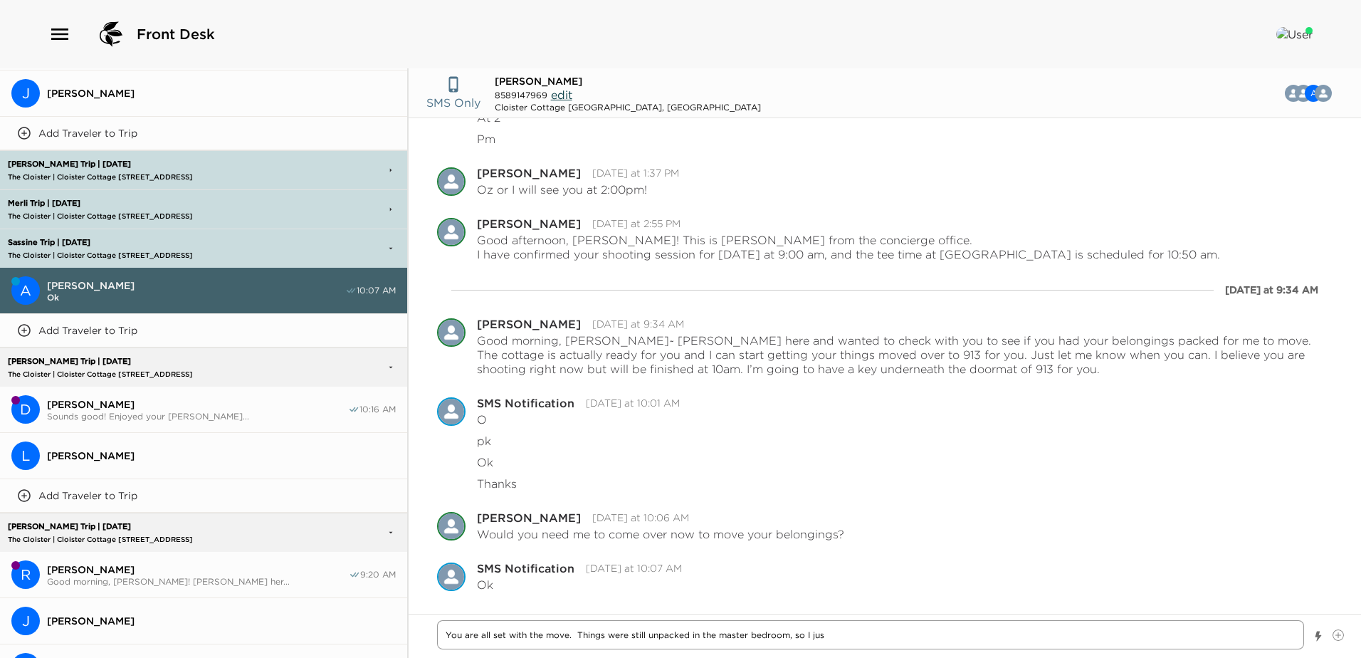
type textarea "You are all set with the move. Things were still unpacked in the master bedroom…"
type textarea "x"
type textarea "You are all set with the move. Things were still unpacked in the master bedroom…"
type textarea "x"
type textarea "You are all set with the move. Things were still unpacked in the master bedroom…"
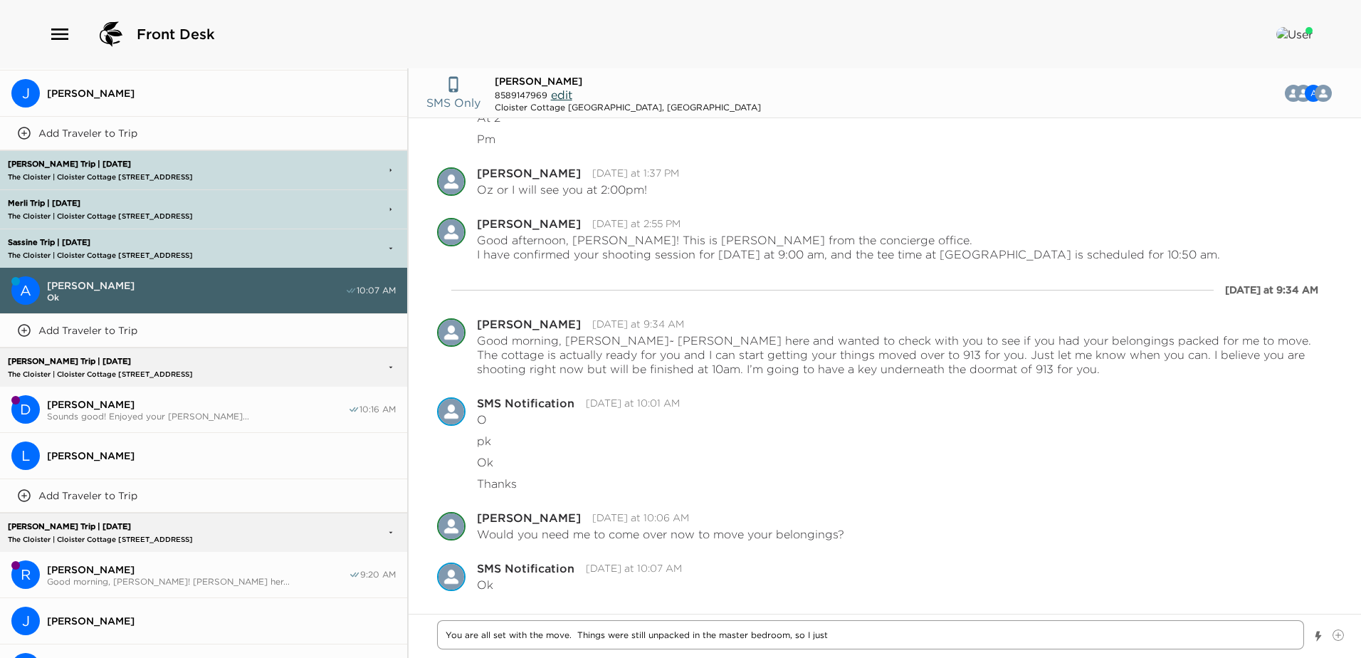
type textarea "x"
type textarea "You are all set with the move. Things were still unpacked in the master bedroom…"
type textarea "x"
type textarea "You are all set with the move. Things were still unpacked in the master bedroom…"
type textarea "x"
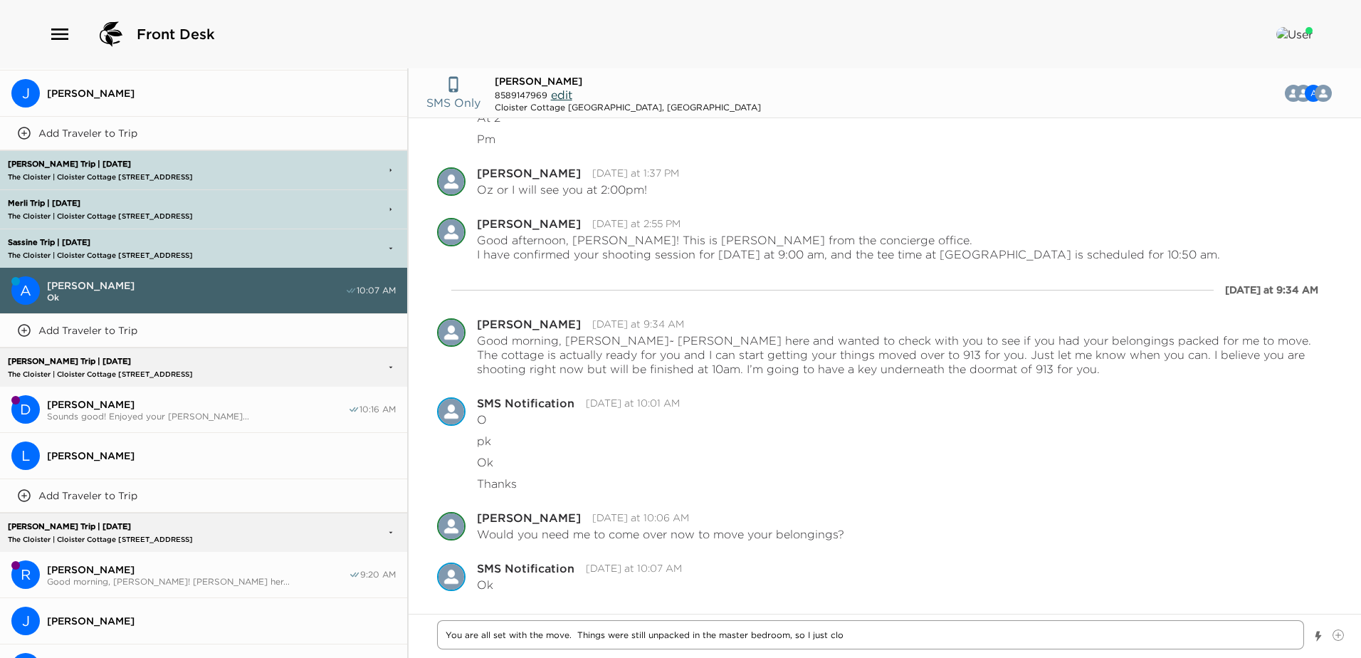
type textarea "You are all set with the move. Things were still unpacked in the master bedroom…"
type textarea "x"
type textarea "You are all set with the move. Things were still unpacked in the master bedroom…"
type textarea "x"
type textarea "You are all set with the move. Things were still unpacked in the master bedroom…"
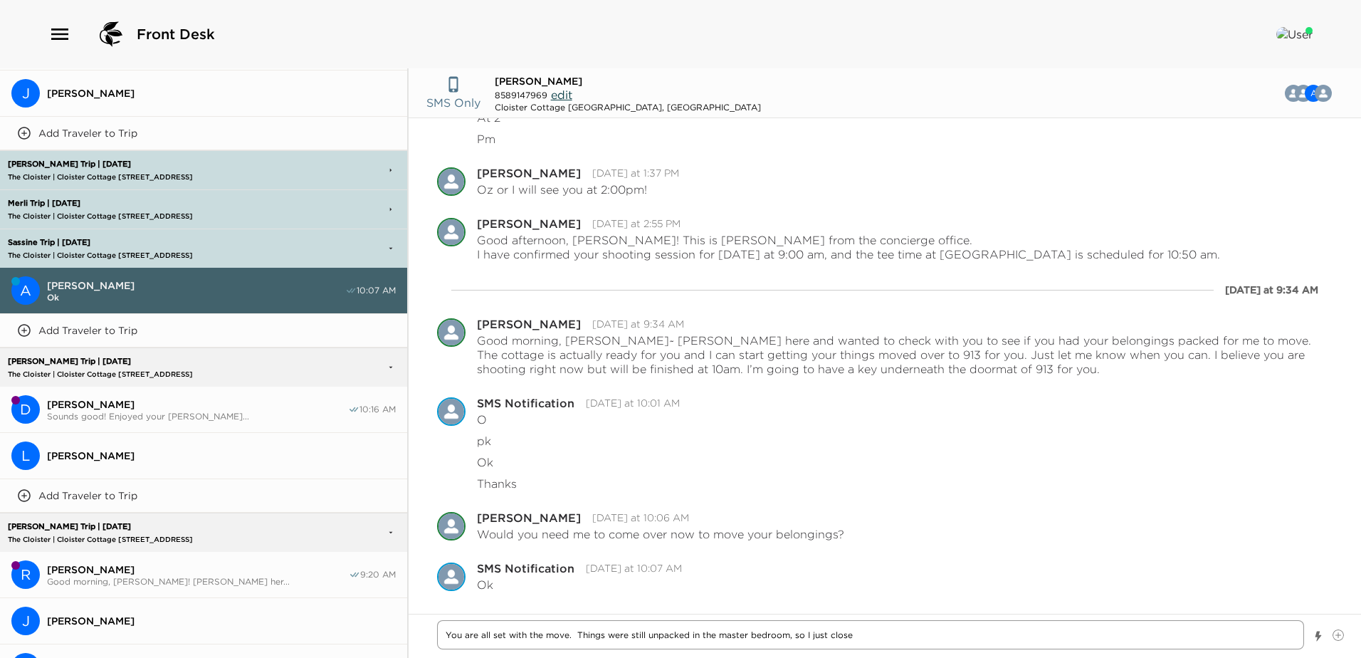
type textarea "x"
type textarea "You are all set with the move. Things were still unpacked in the master bedroom…"
type textarea "x"
type textarea "You are all set with the move. Things were still unpacked in the master bedroom…"
type textarea "x"
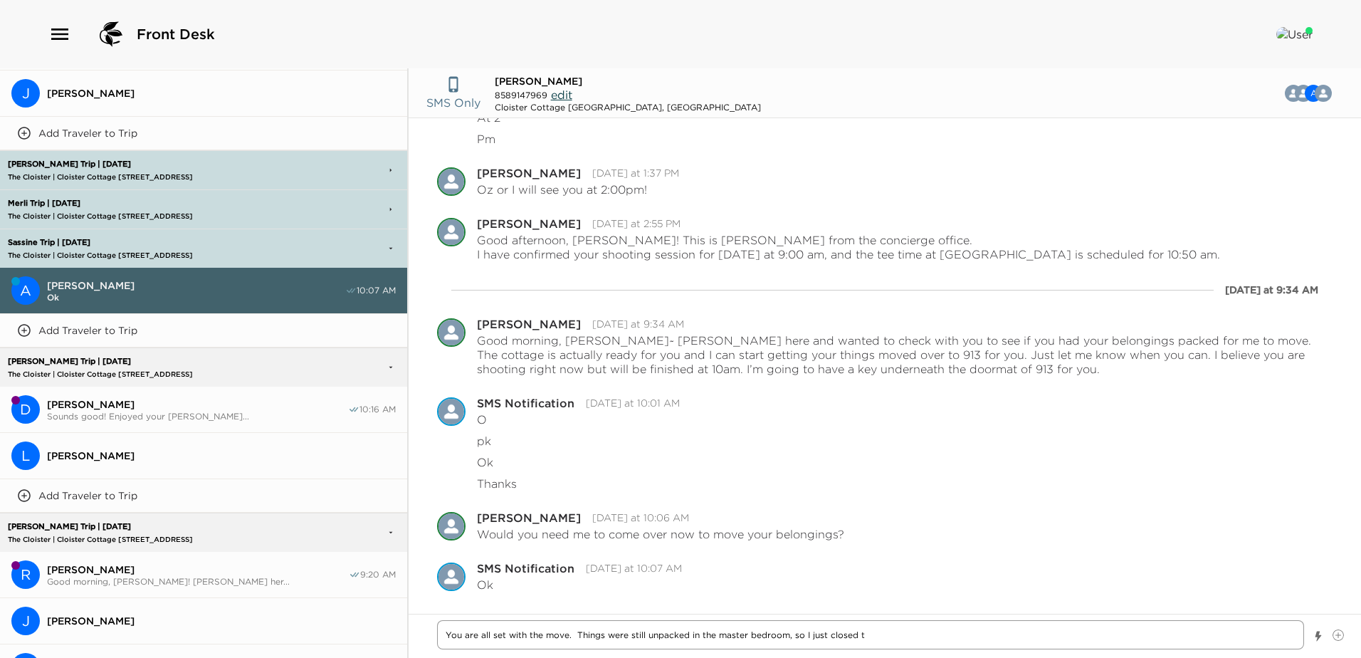
type textarea "You are all set with the move. Things were still unpacked in the master bedroom…"
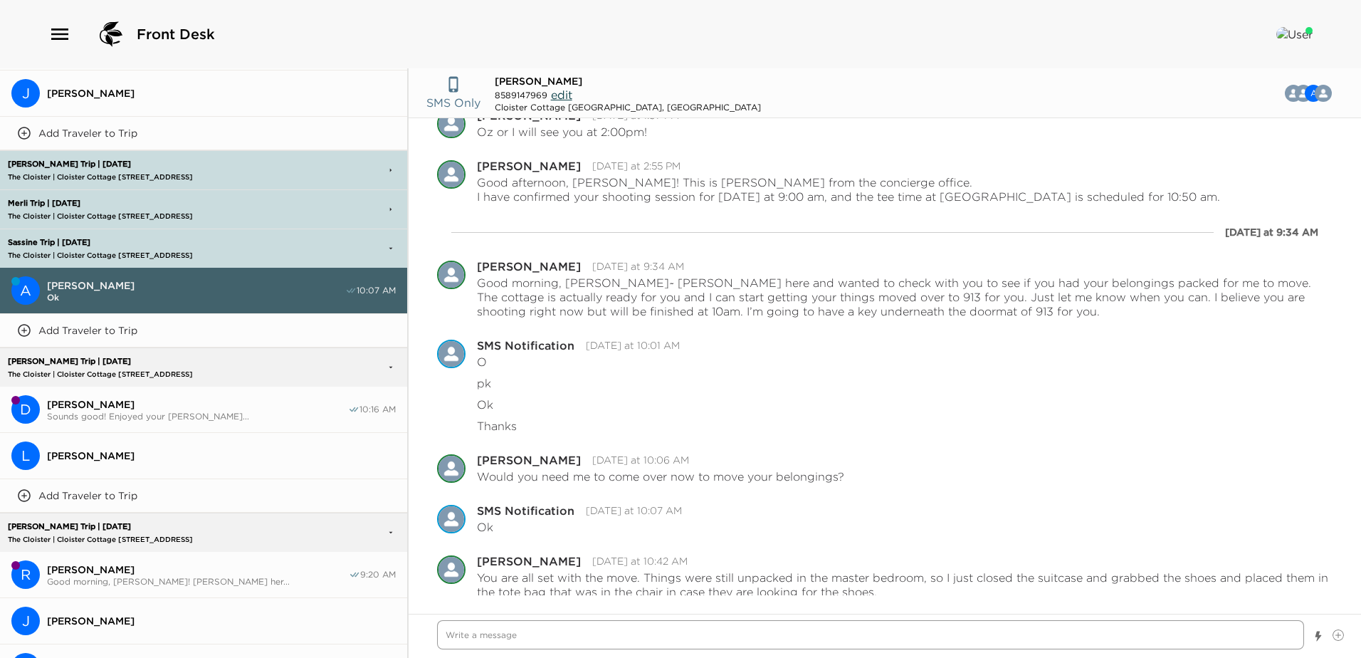
scroll to position [1018, 0]
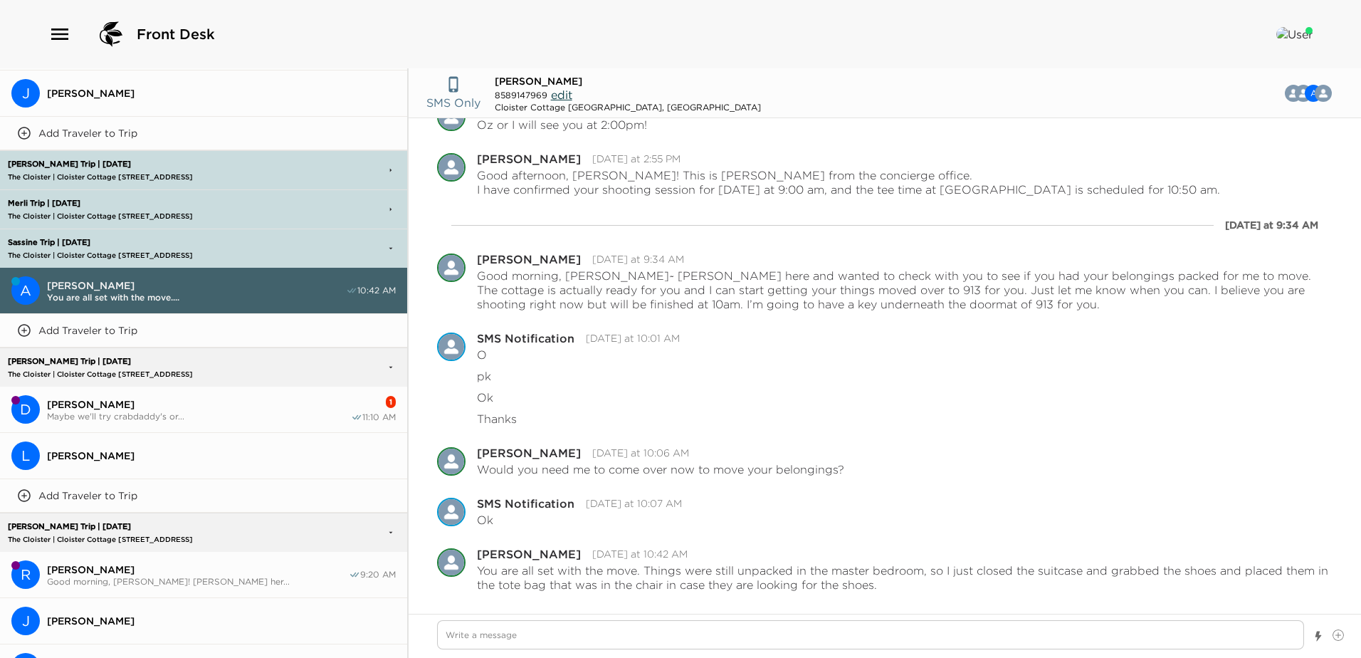
click at [169, 401] on span "Daniel Rubner" at bounding box center [199, 404] width 304 height 13
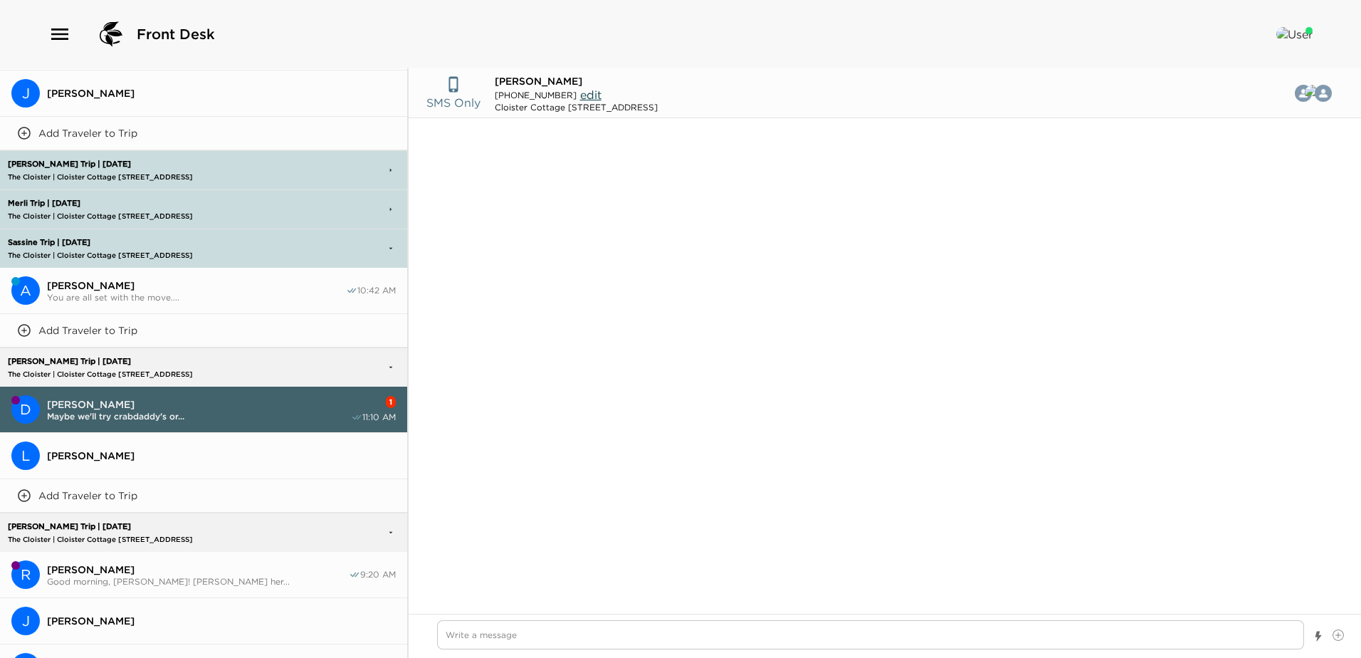
scroll to position [656, 0]
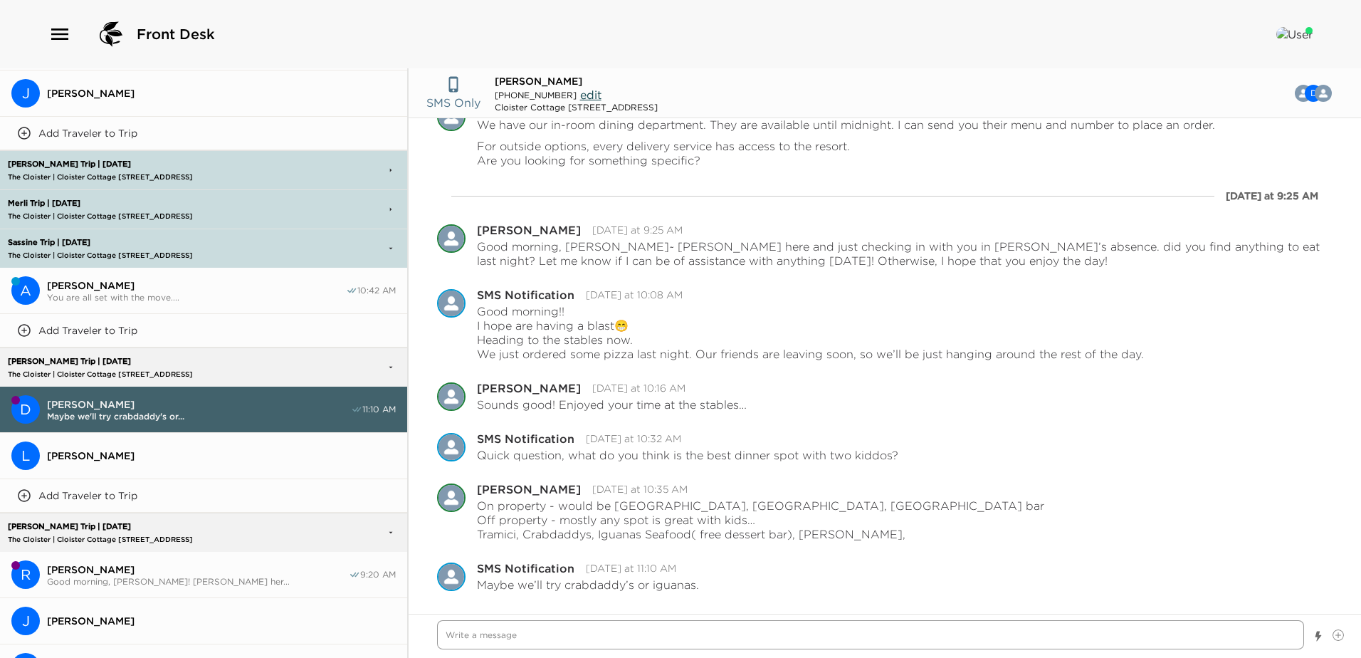
drag, startPoint x: 444, startPoint y: 639, endPoint x: 1192, endPoint y: 634, distance: 747.9
click at [446, 639] on textarea "Write a message" at bounding box center [870, 634] width 867 height 29
click at [791, 635] on textarea "great choices - Crabdaddy's does take reservations, but Iguana's does not." at bounding box center [870, 634] width 867 height 29
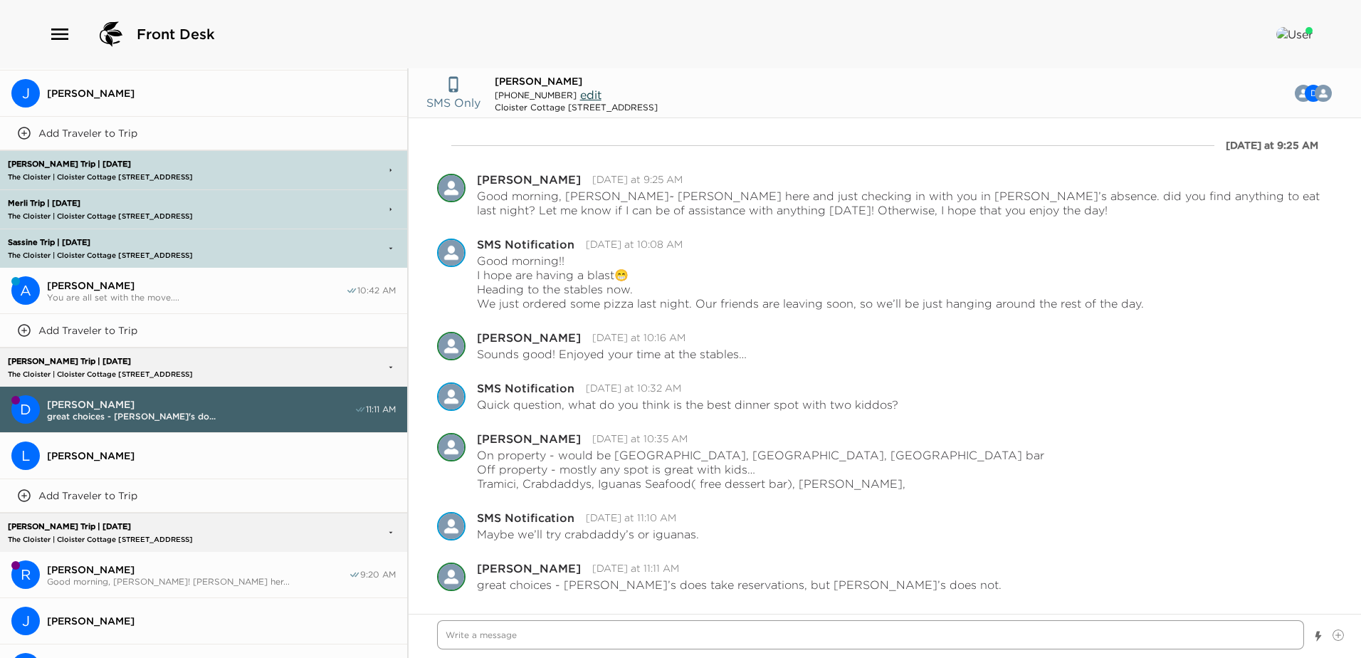
scroll to position [728, 0]
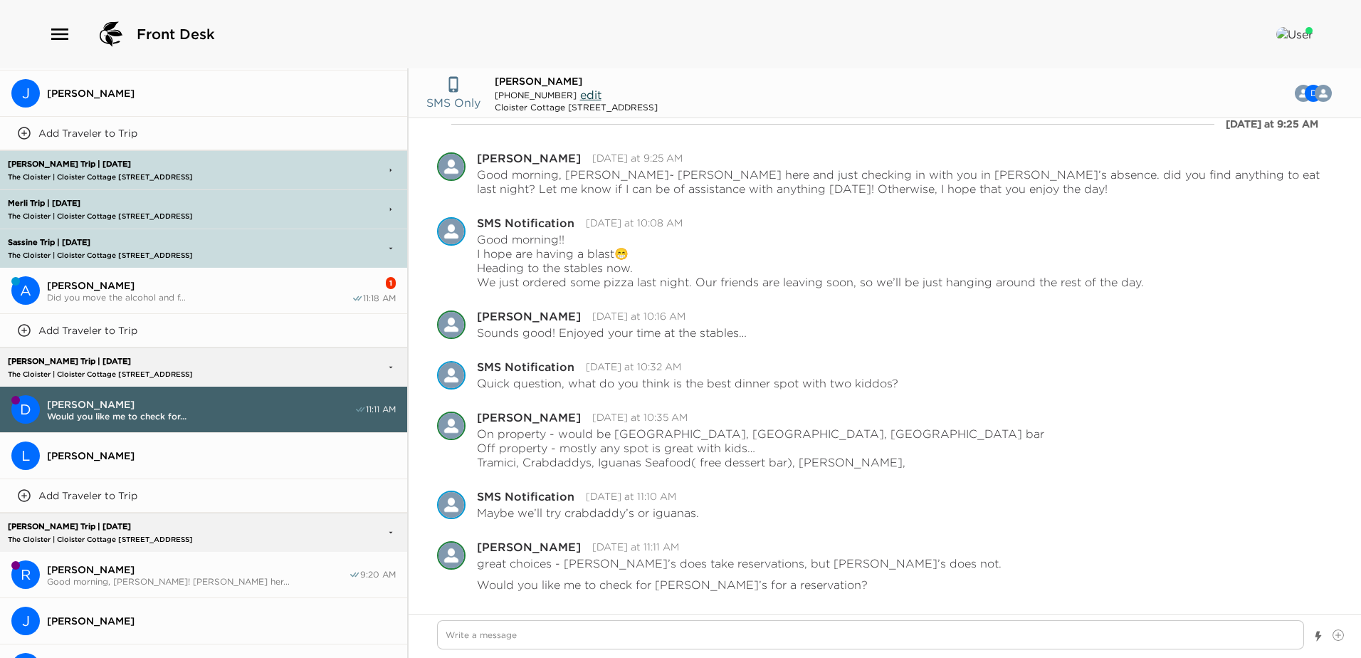
click at [157, 287] on div "Andy Sassine Did you move the alcohol and f..." at bounding box center [199, 290] width 305 height 23
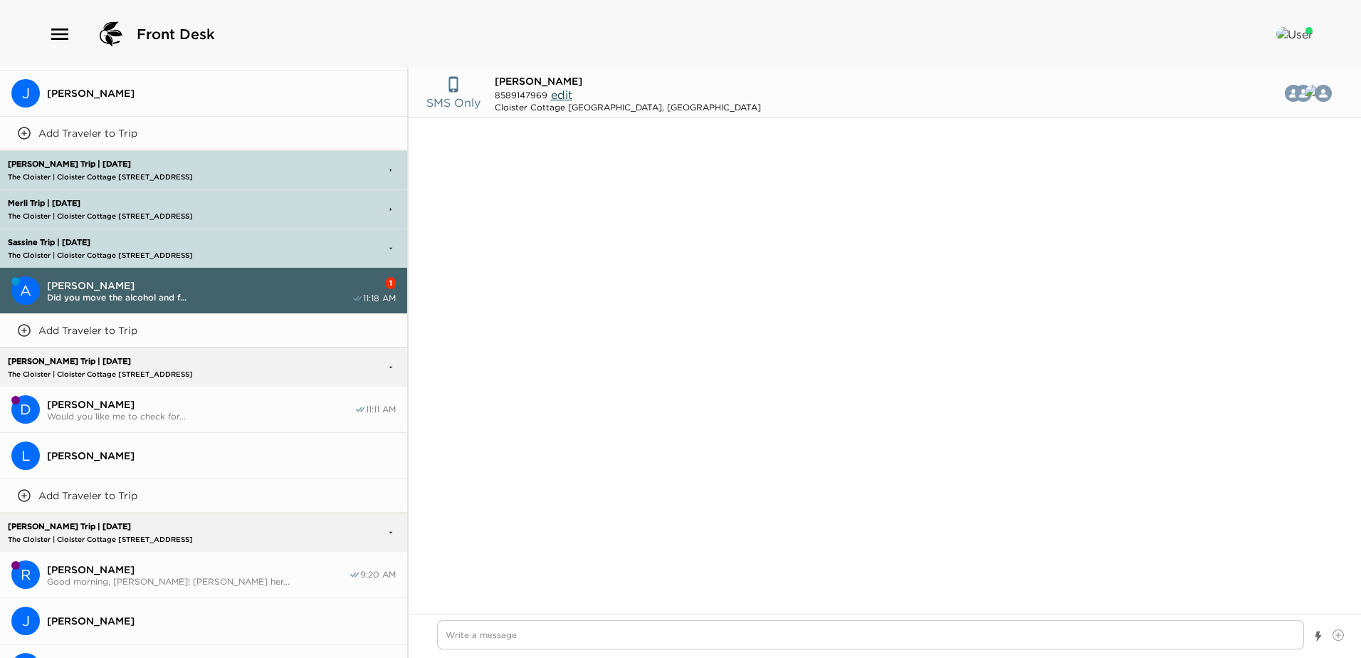
scroll to position [1450, 0]
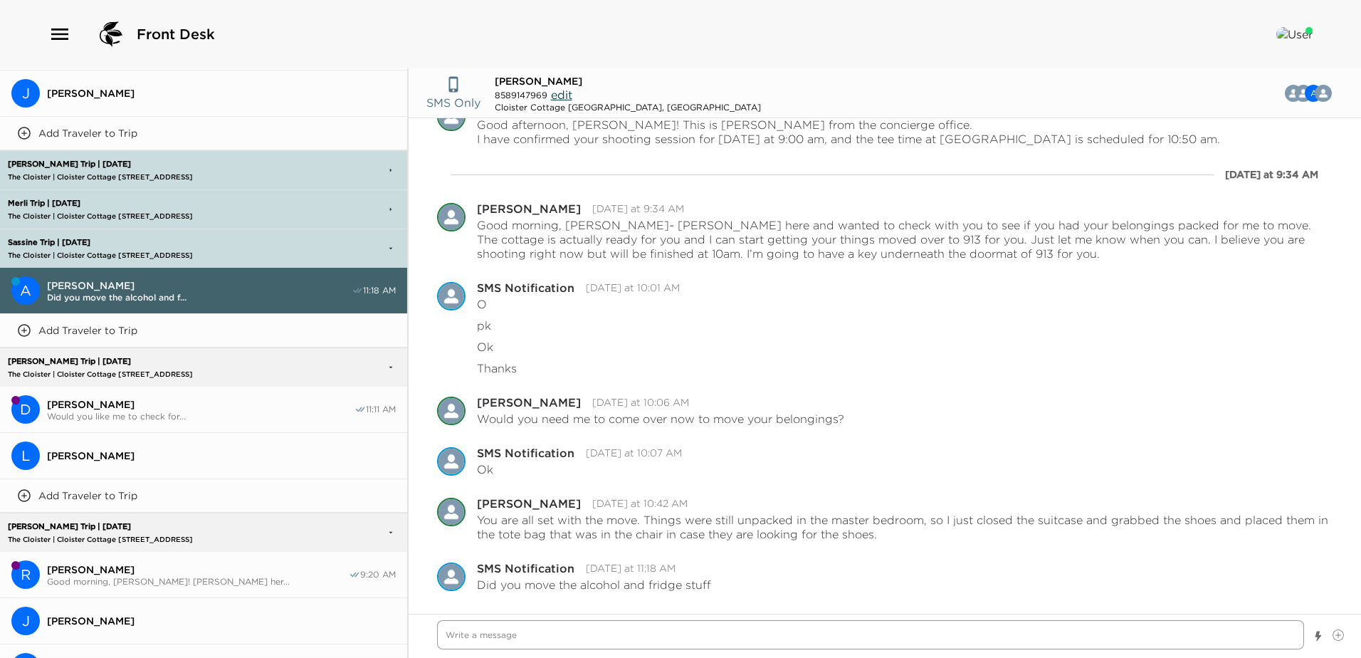
click at [470, 628] on textarea "Write a message" at bounding box center [870, 634] width 867 height 29
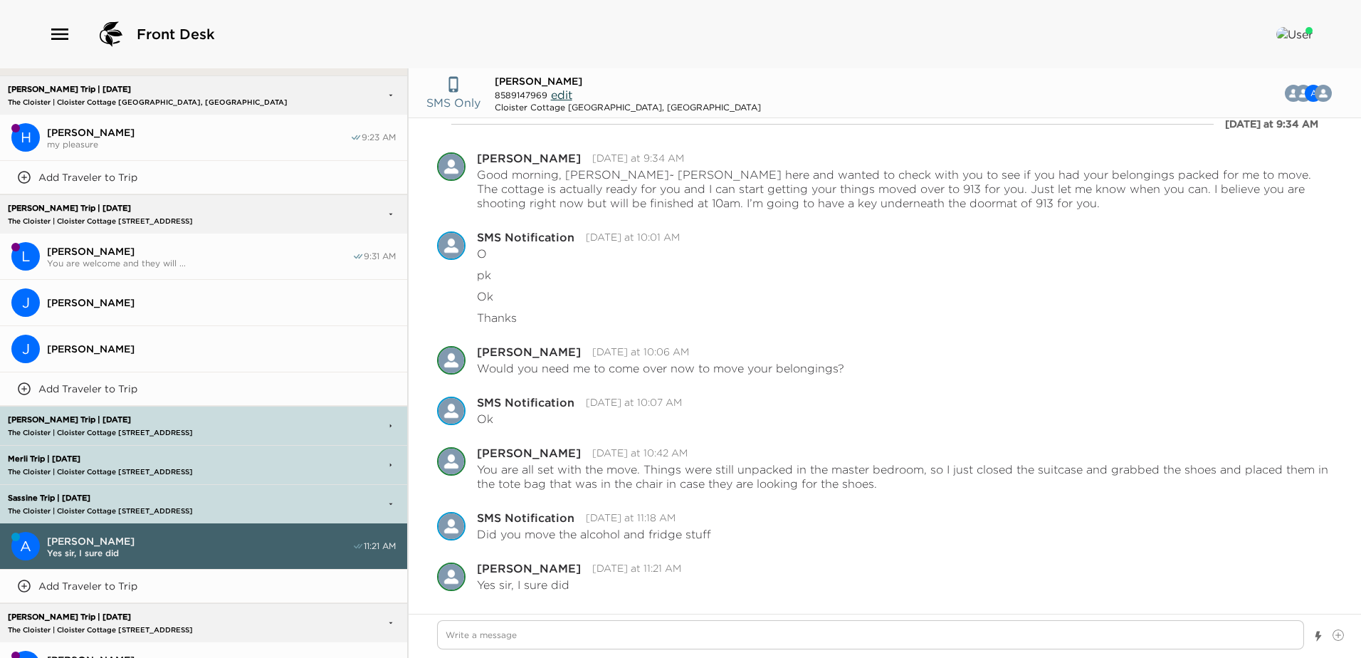
scroll to position [0, 0]
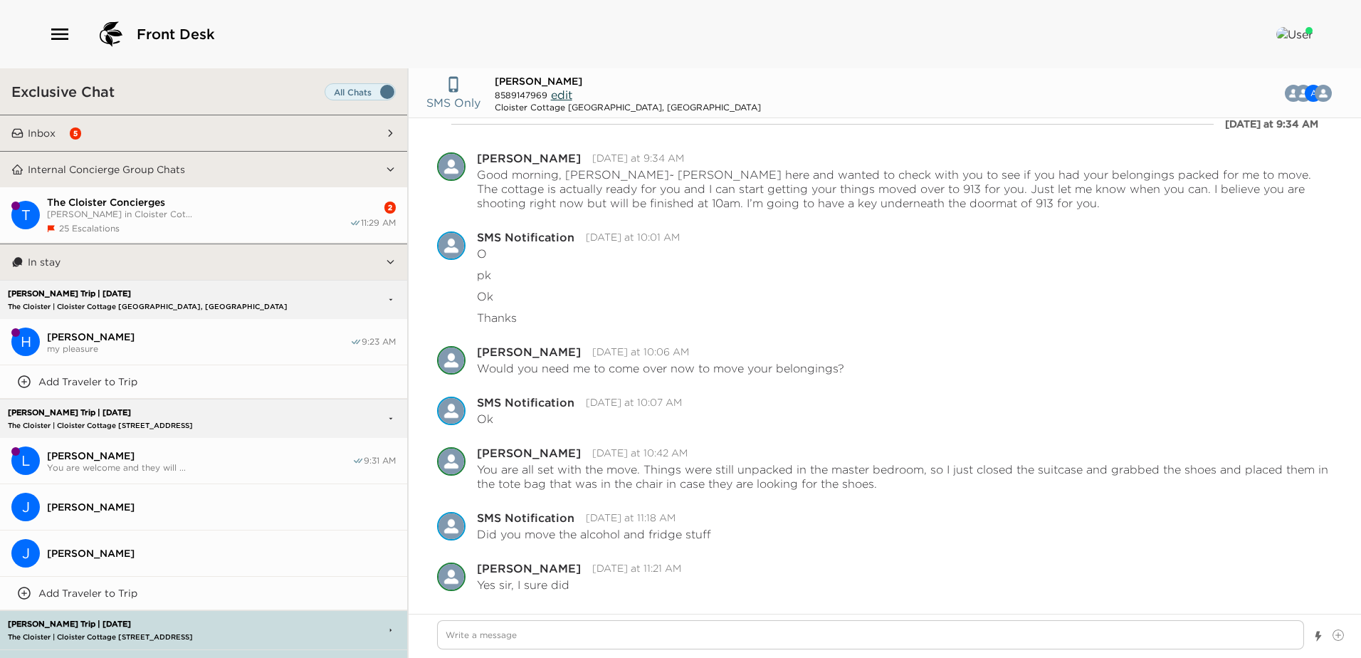
click at [147, 130] on button "Inbox 5" at bounding box center [203, 133] width 361 height 36
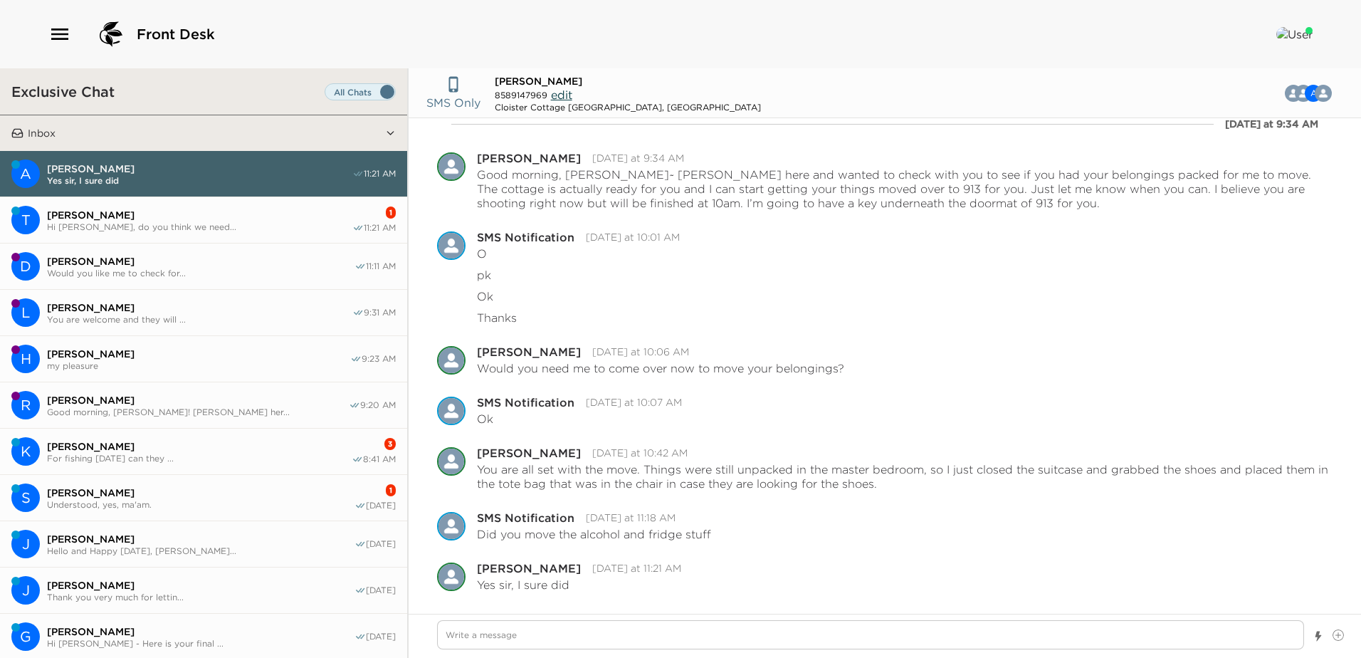
click at [196, 217] on span "Mark Schreiber" at bounding box center [199, 214] width 305 height 13
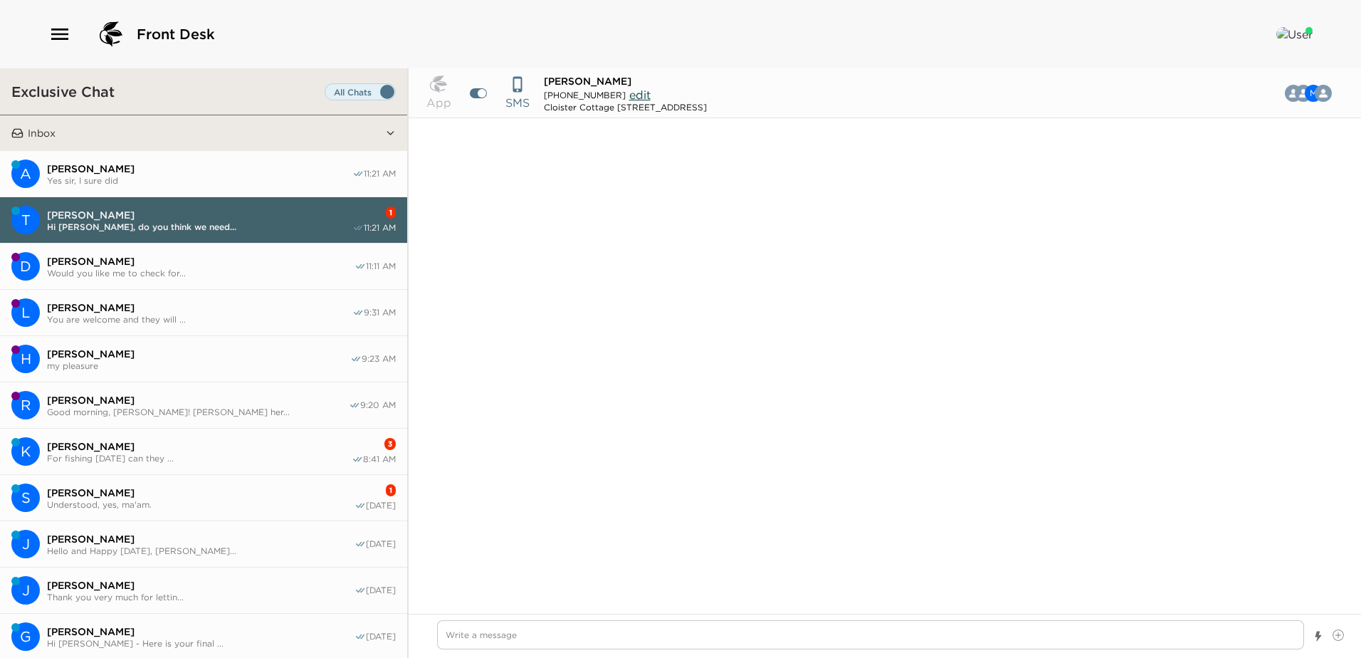
scroll to position [1155, 0]
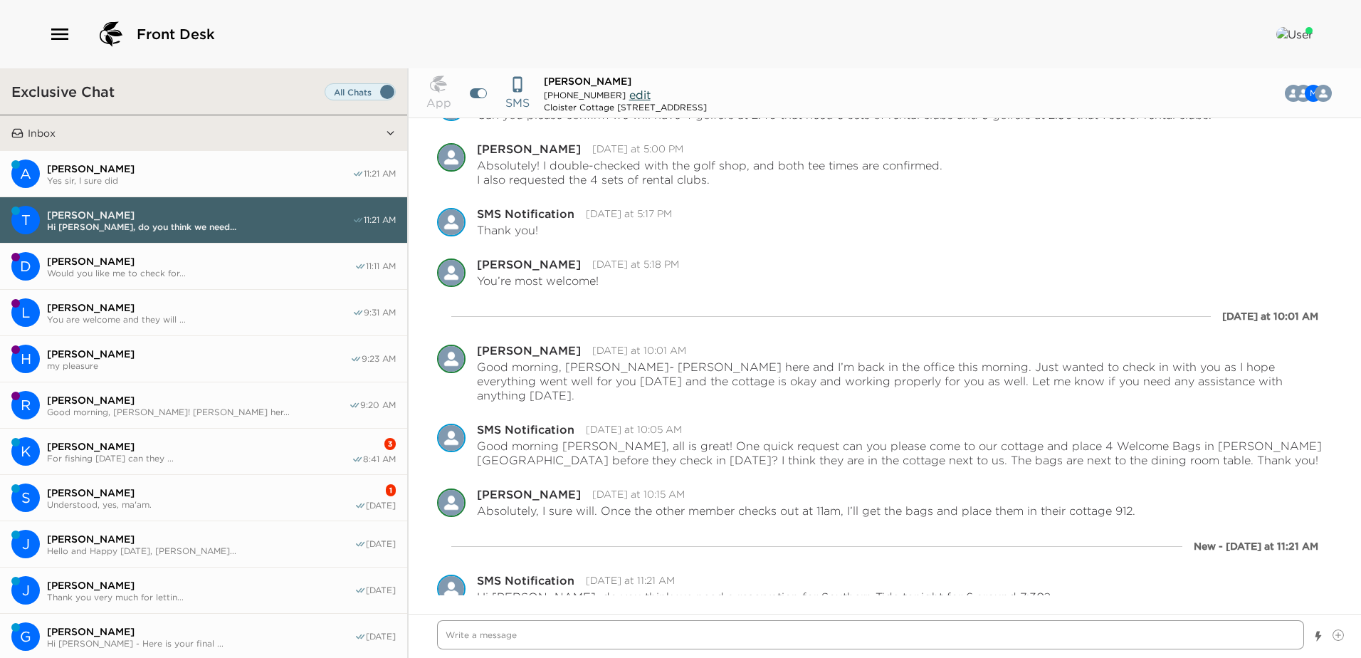
drag, startPoint x: 463, startPoint y: 637, endPoint x: 571, endPoint y: 636, distance: 108.9
click at [461, 637] on textarea "Write a message" at bounding box center [870, 634] width 867 height 29
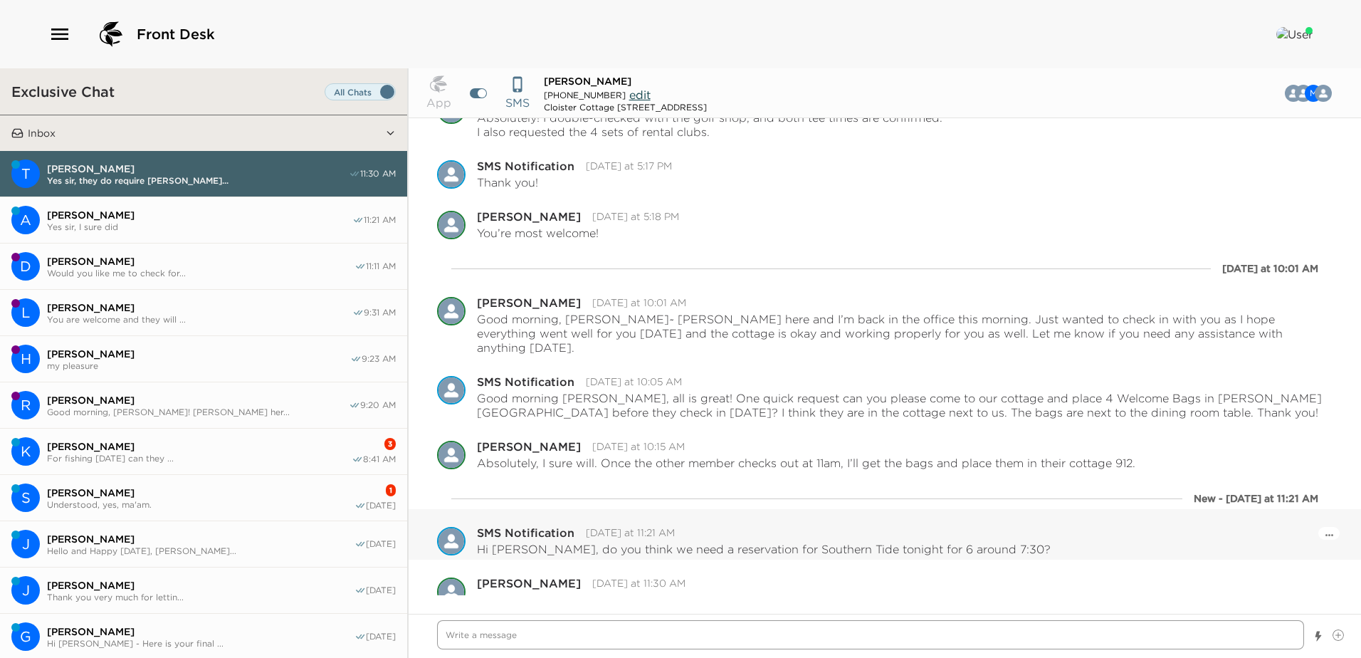
scroll to position [1205, 0]
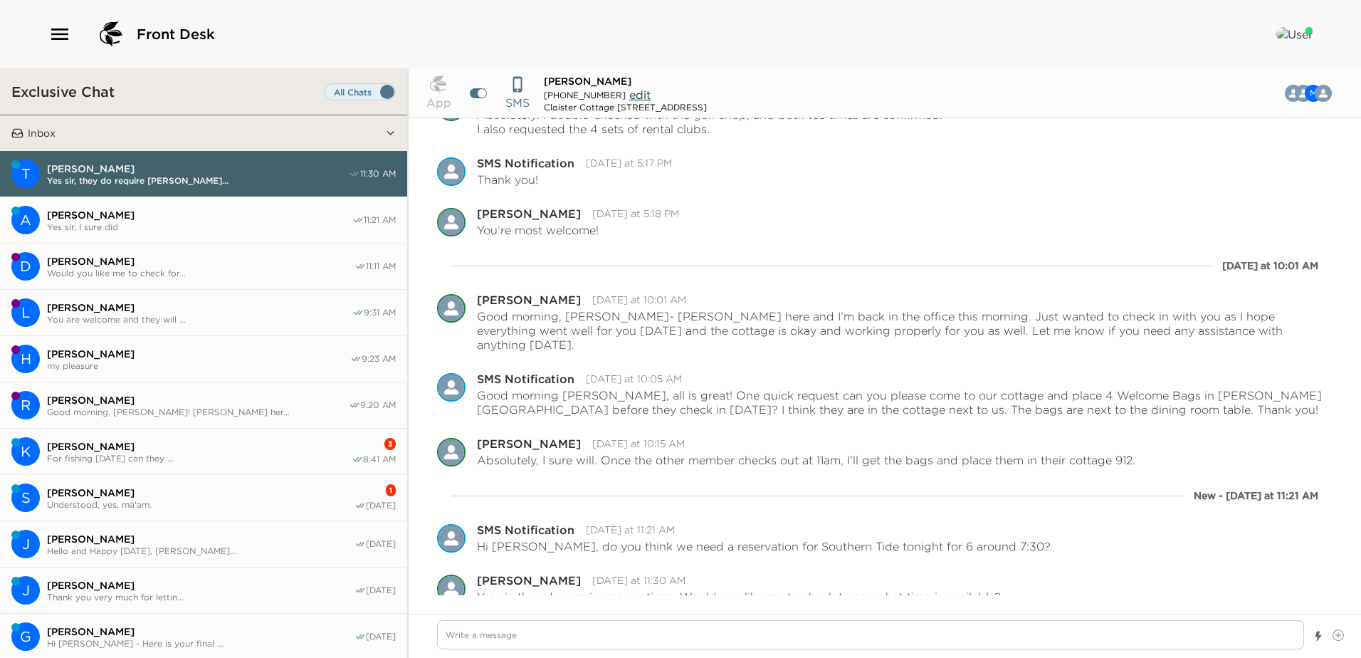
click at [189, 457] on span "For fishing Thursday can they ..." at bounding box center [199, 458] width 305 height 11
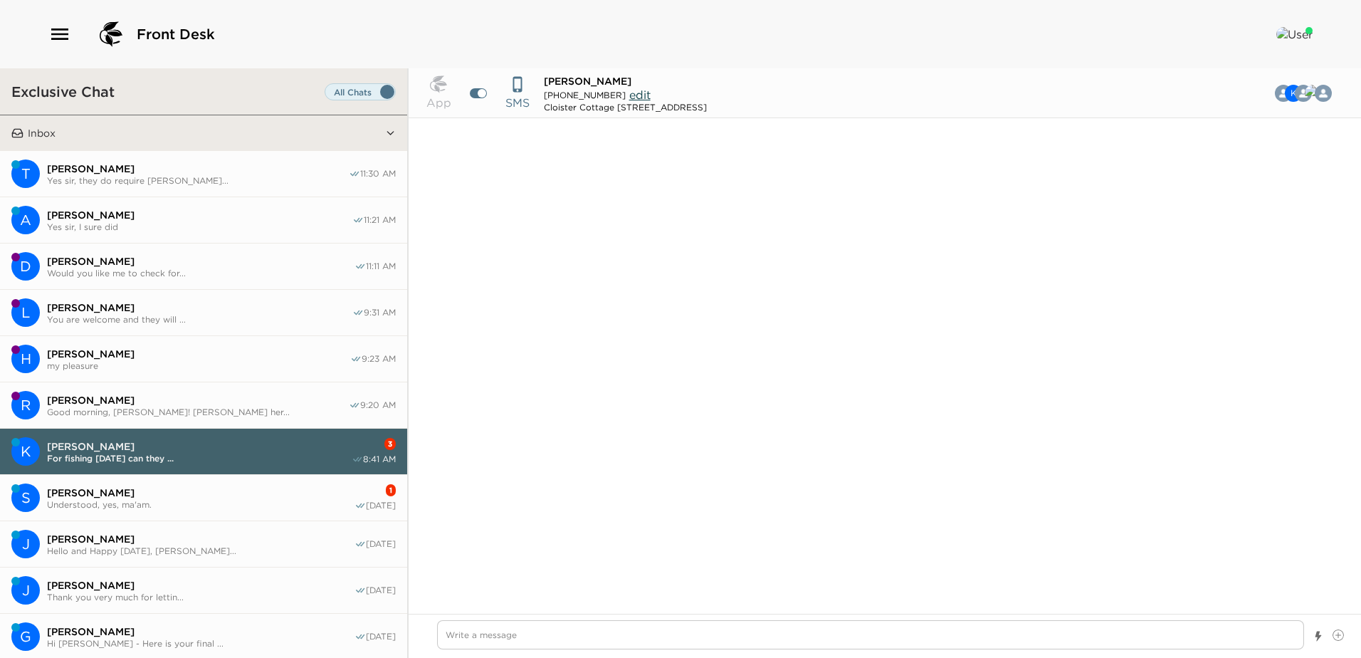
scroll to position [968, 0]
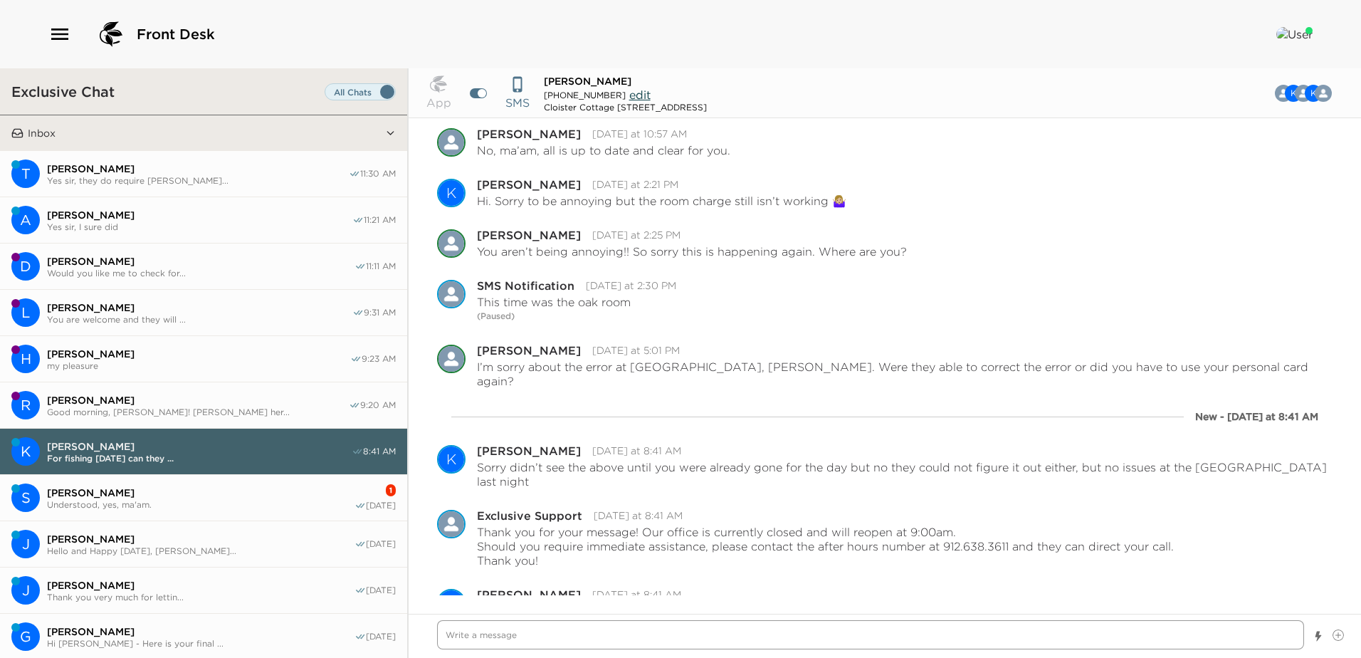
drag, startPoint x: 455, startPoint y: 643, endPoint x: 564, endPoint y: 623, distance: 110.8
click at [455, 643] on textarea "Write a message" at bounding box center [870, 634] width 867 height 29
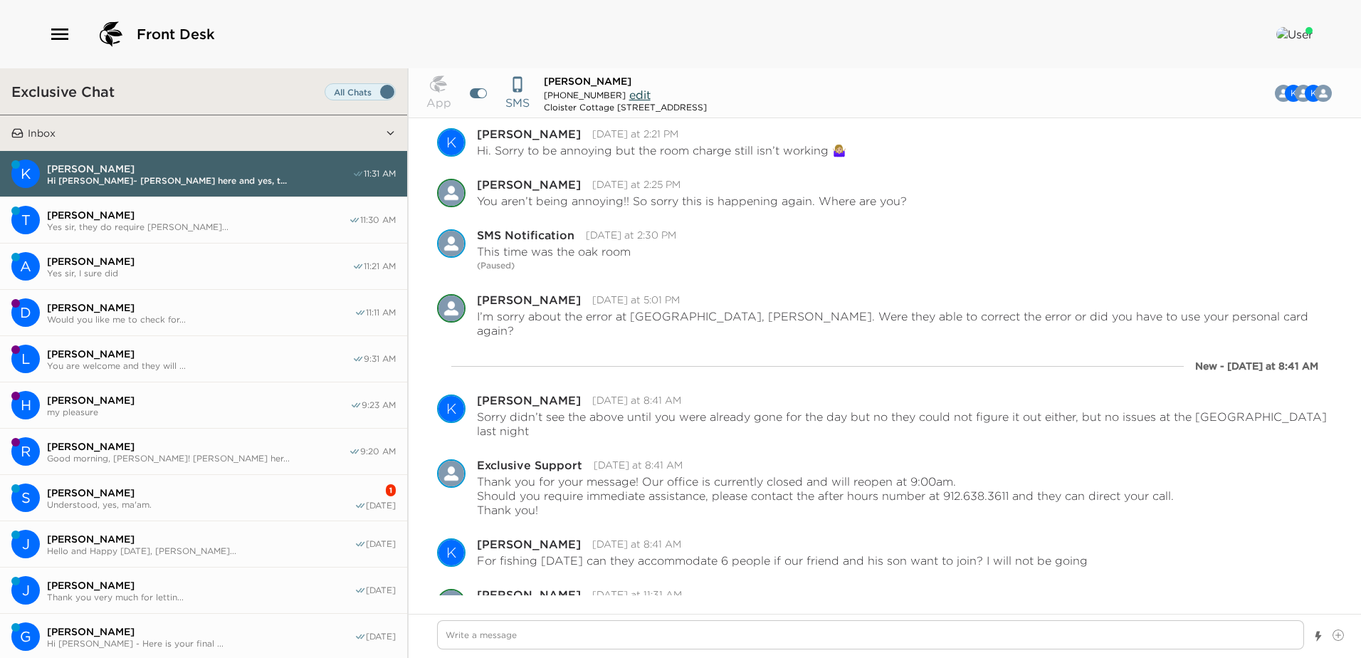
click at [152, 495] on span "Sandra Merli" at bounding box center [200, 492] width 307 height 13
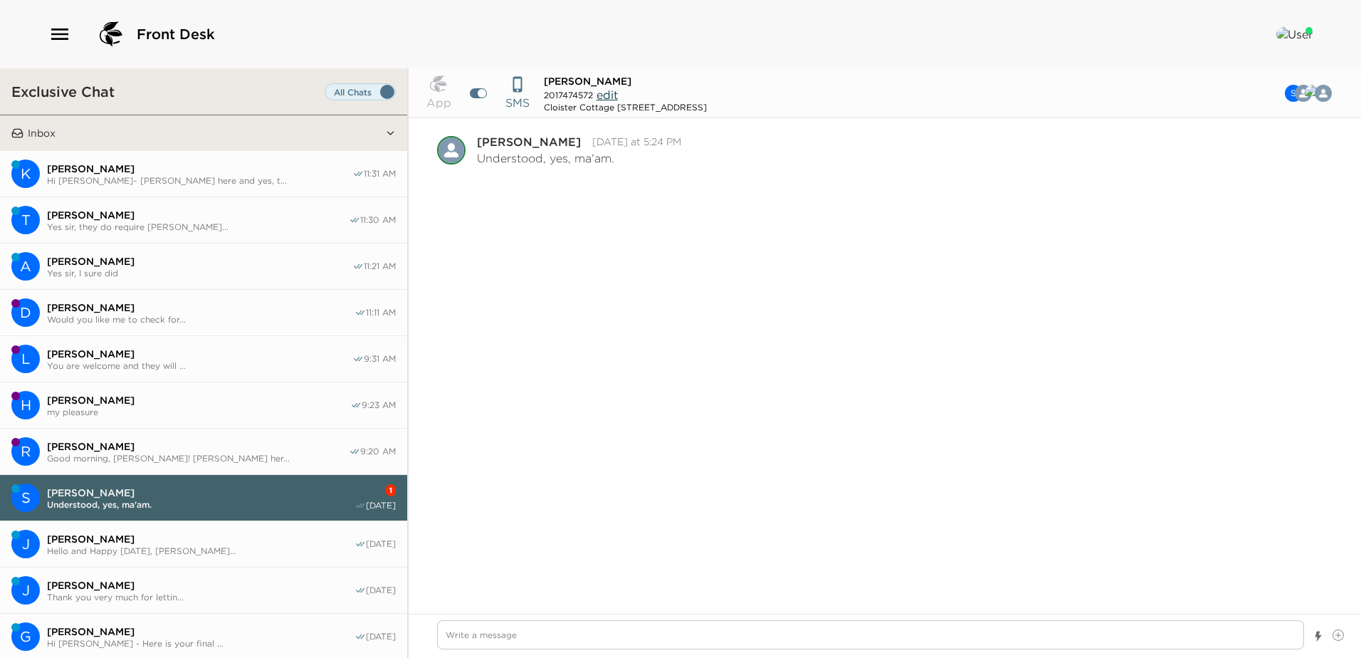
scroll to position [779, 0]
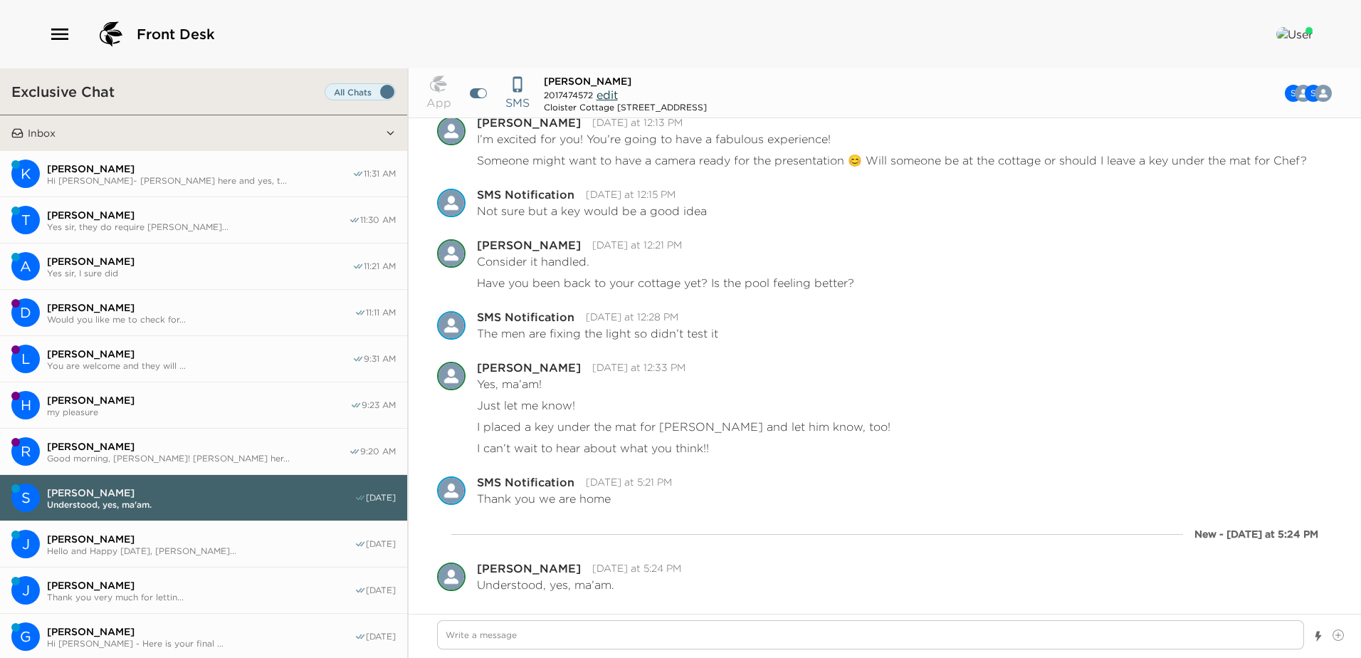
click at [188, 176] on span "Hi Kate~ Tonya here and yes, t..." at bounding box center [199, 180] width 305 height 11
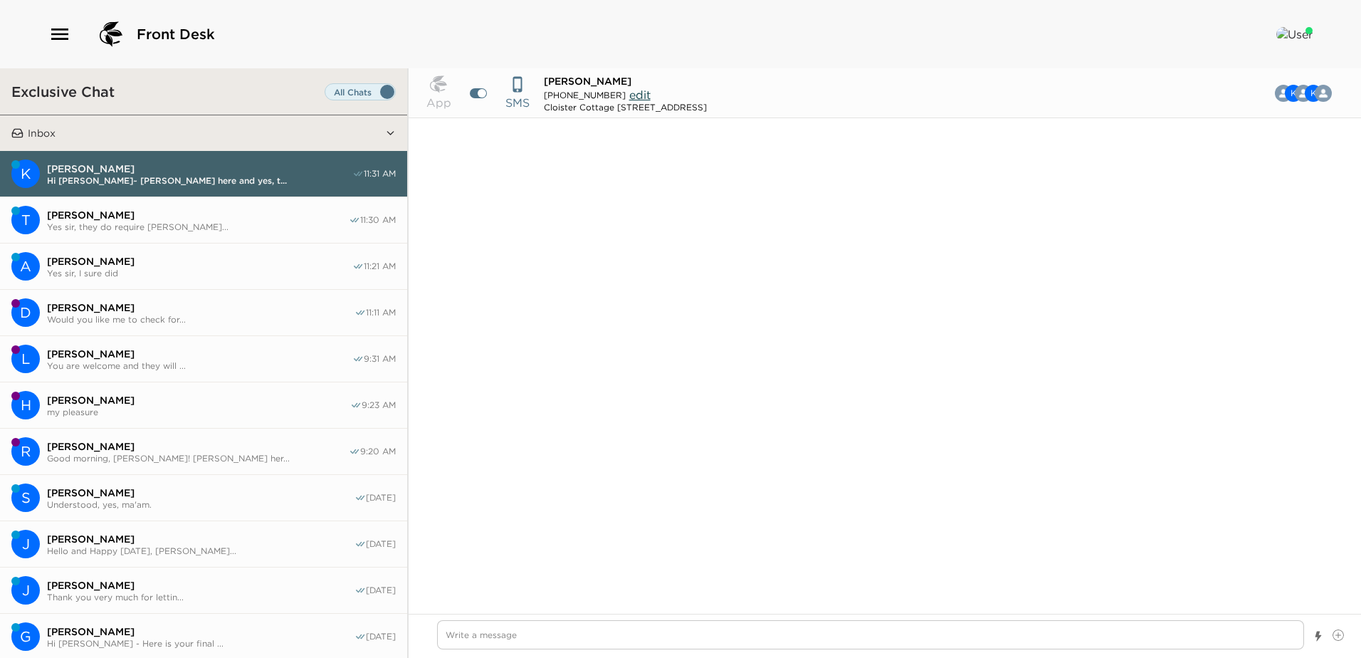
scroll to position [1018, 0]
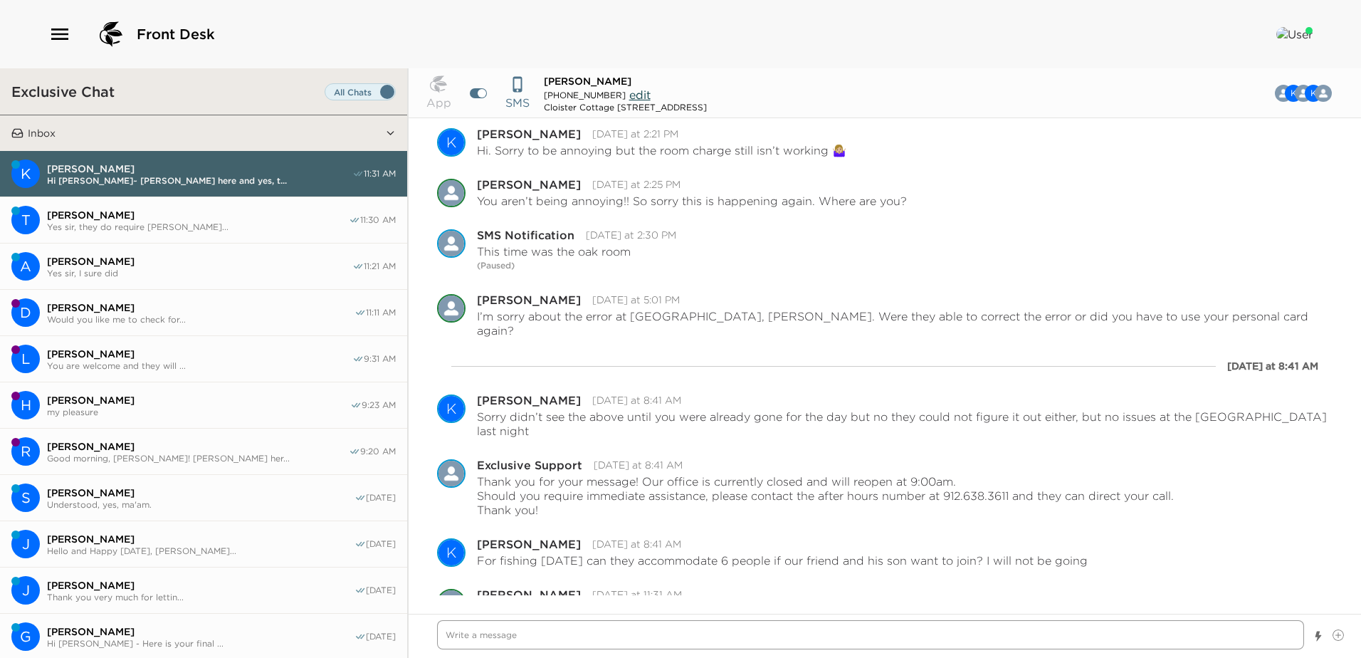
click at [453, 630] on textarea "Write a message" at bounding box center [870, 634] width 867 height 29
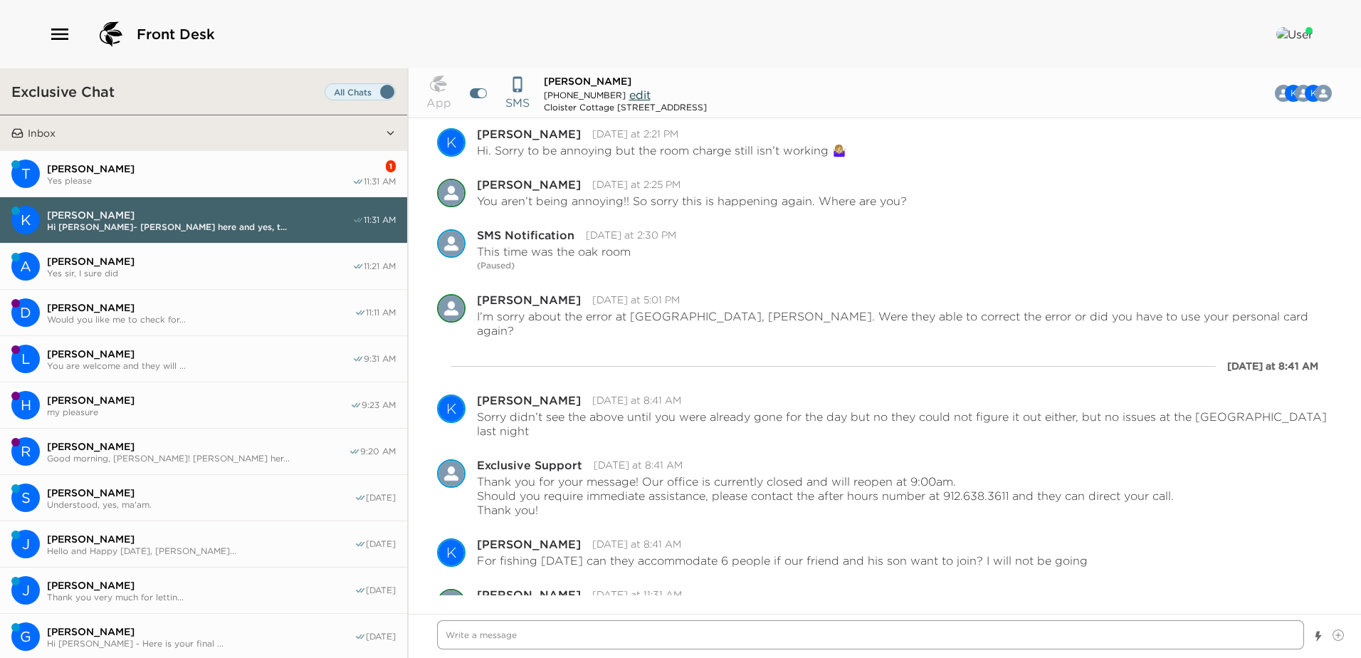
scroll to position [1068, 0]
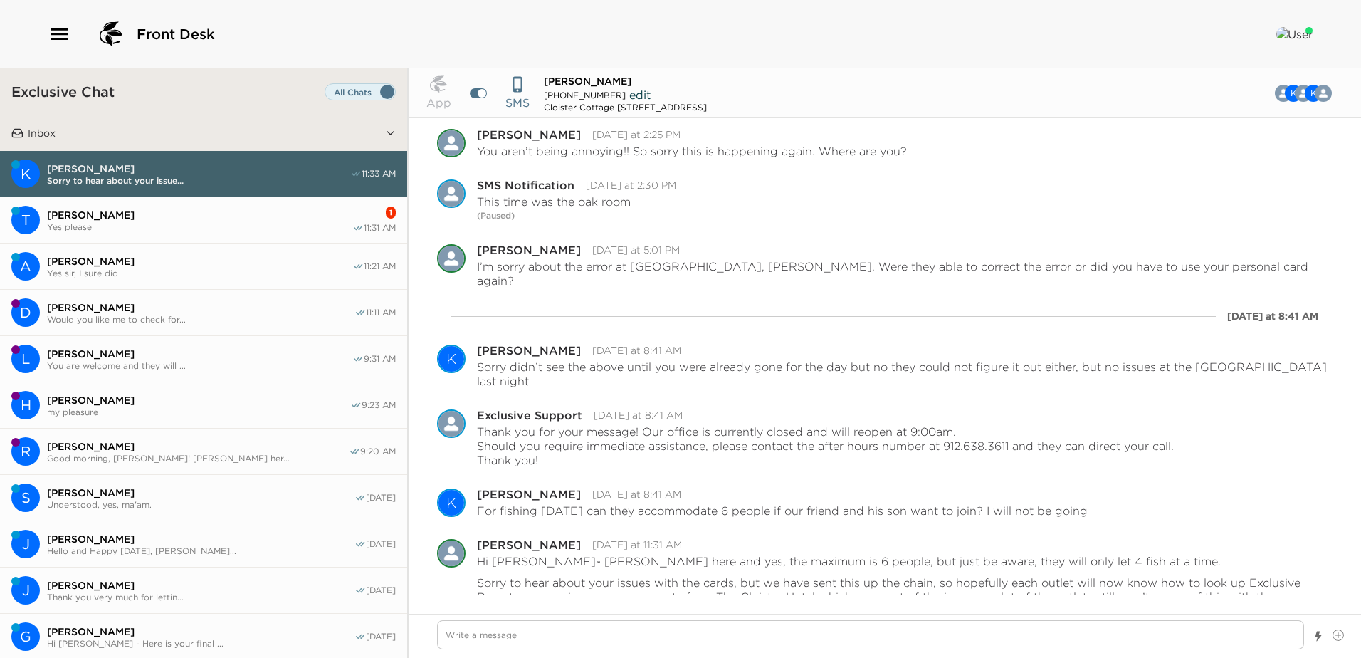
click at [189, 213] on span "Mark Schreiber" at bounding box center [199, 214] width 305 height 13
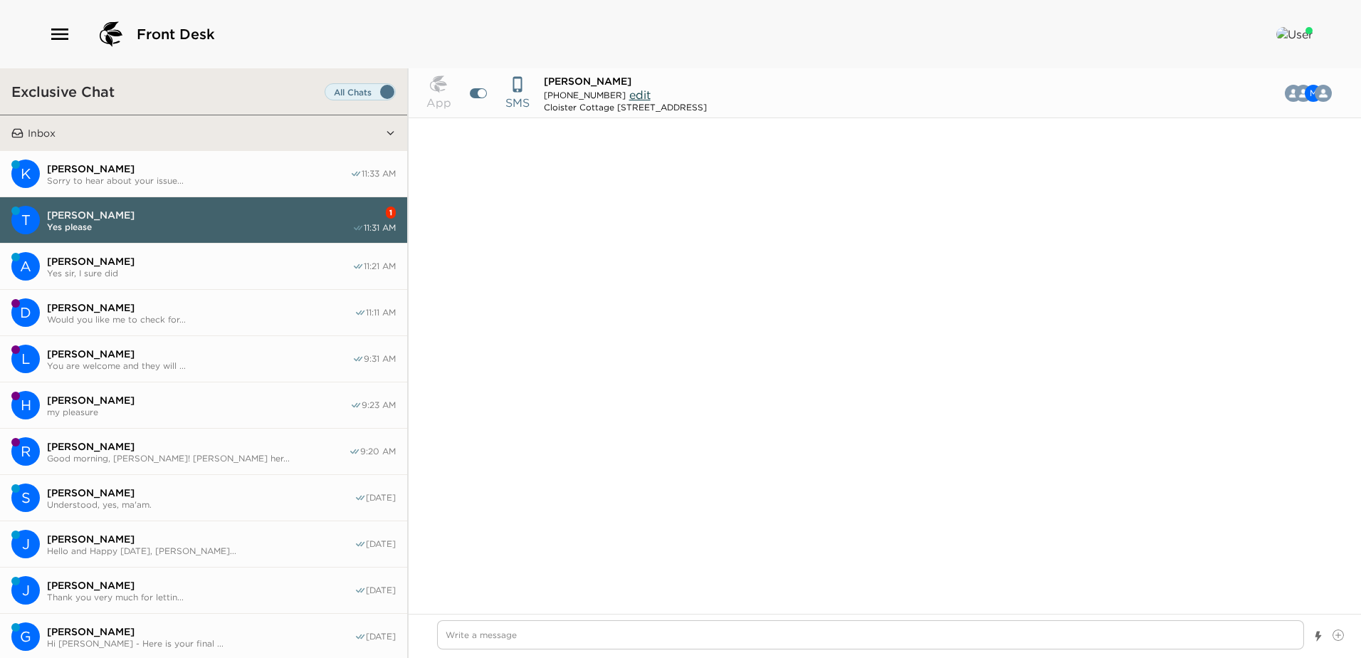
scroll to position [1220, 0]
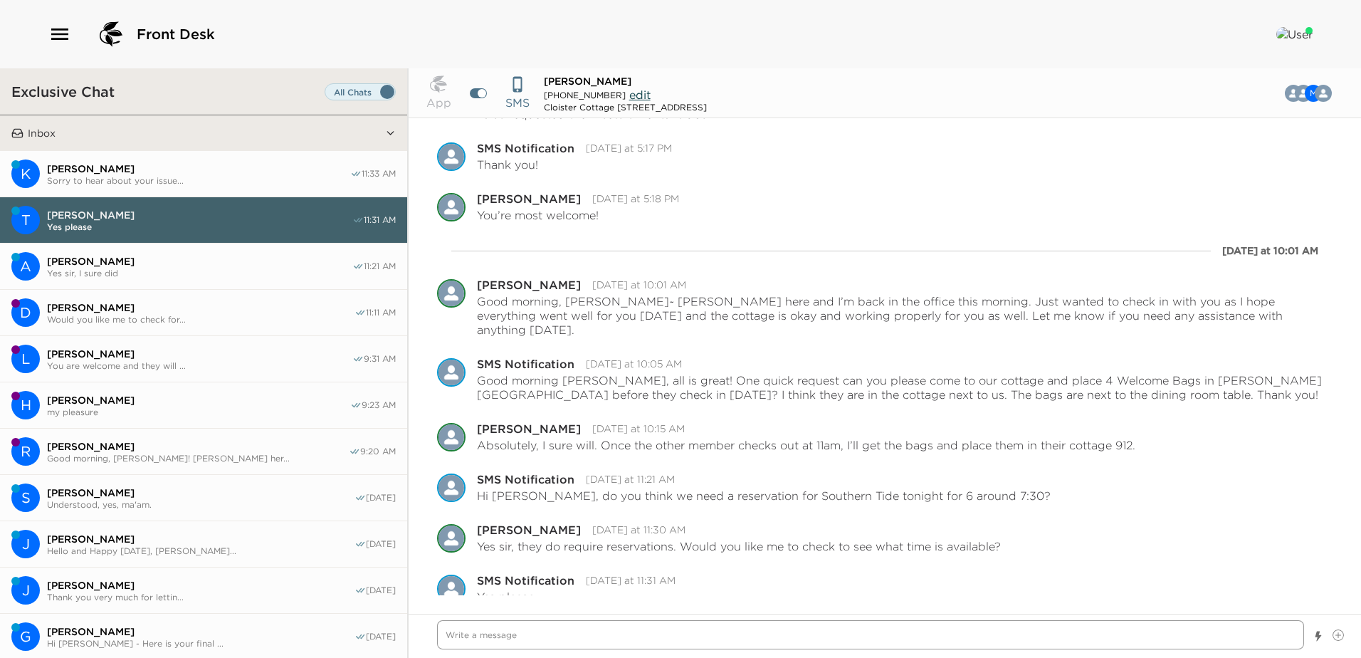
drag, startPoint x: 458, startPoint y: 632, endPoint x: 483, endPoint y: 616, distance: 30.0
click at [458, 632] on textarea "Write a message" at bounding box center [870, 634] width 867 height 29
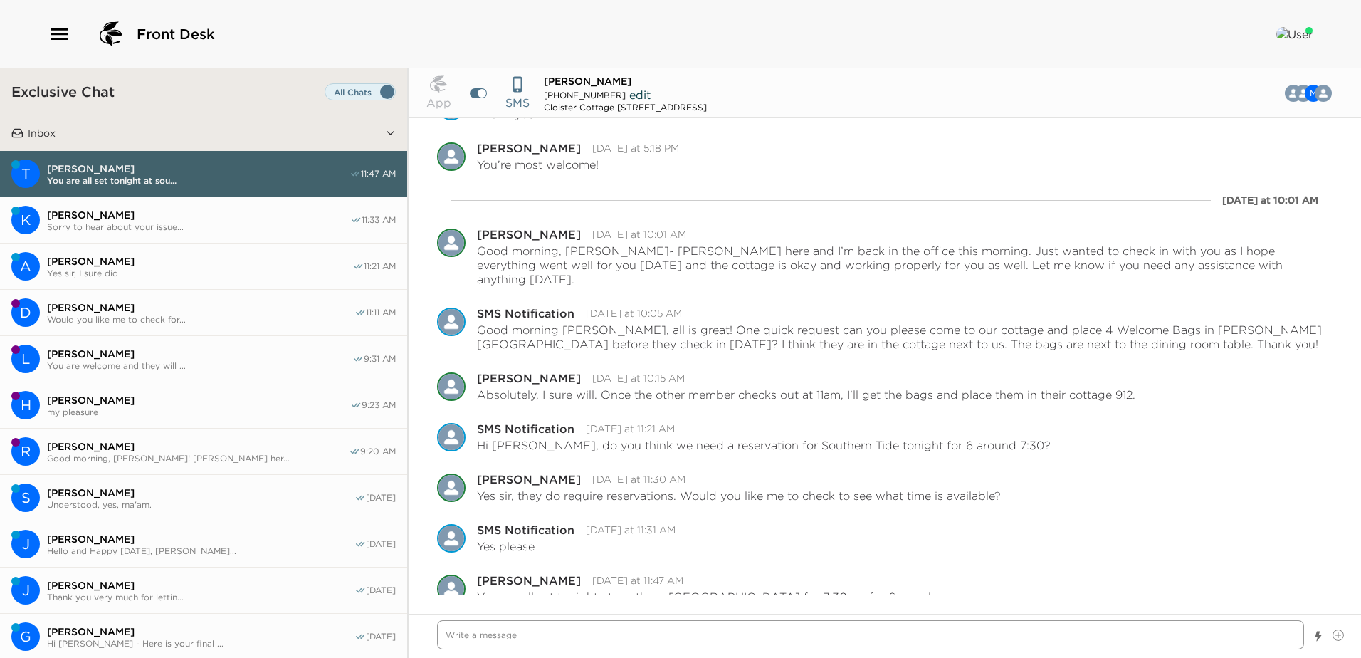
drag, startPoint x: 453, startPoint y: 638, endPoint x: 751, endPoint y: 611, distance: 299.4
click at [459, 636] on textarea "Write a message" at bounding box center [870, 634] width 867 height 29
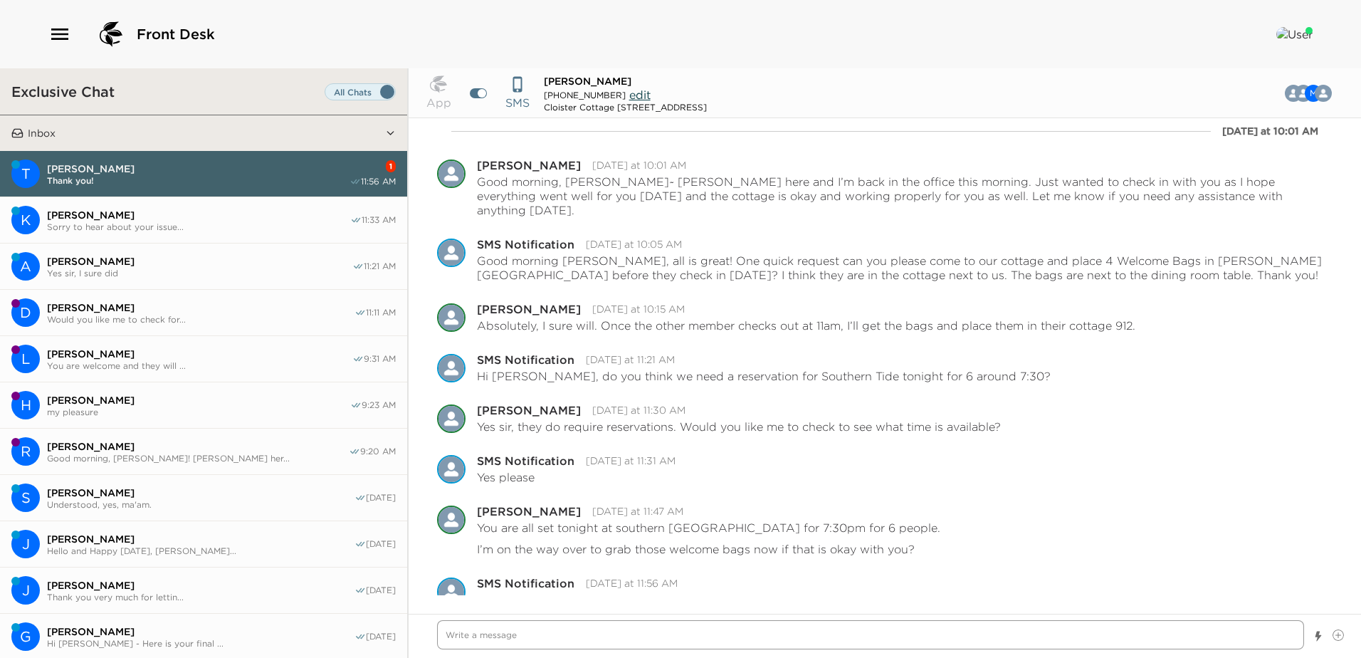
scroll to position [1343, 0]
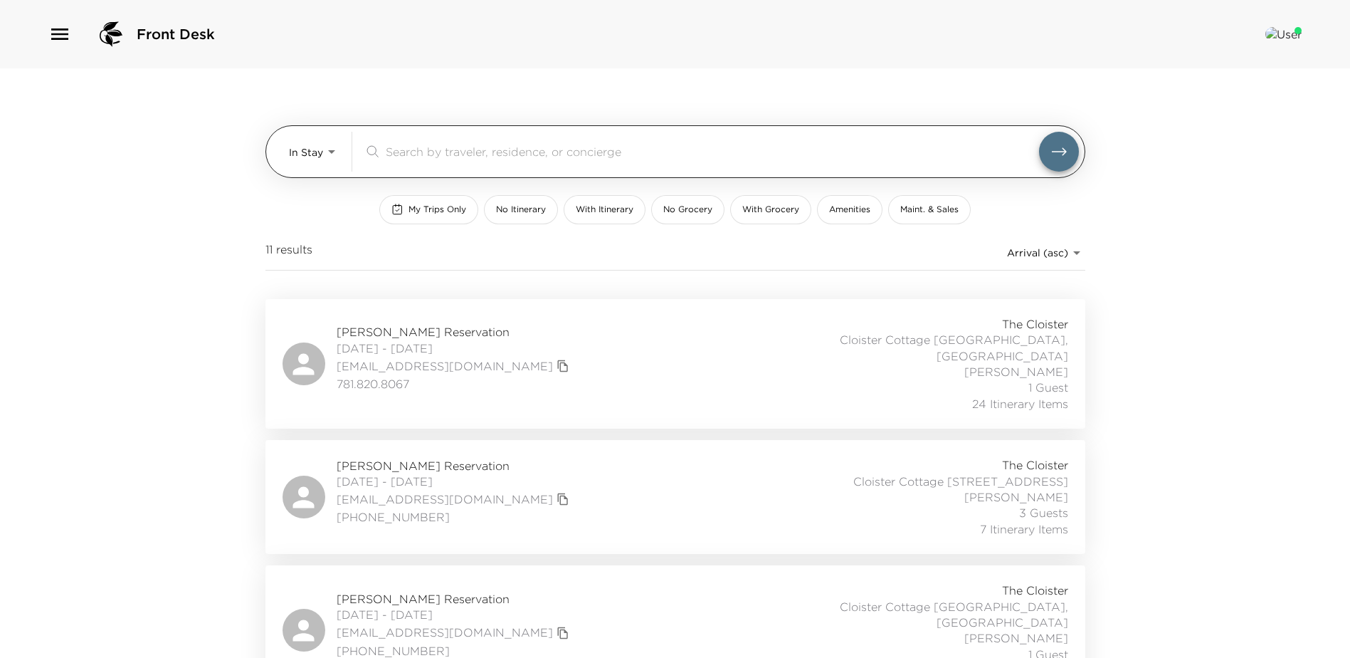
click at [330, 148] on body "Front Desk In Stay In-Stay ​ My Trips Only No Itinerary With Itinerary No Groce…" at bounding box center [675, 329] width 1350 height 658
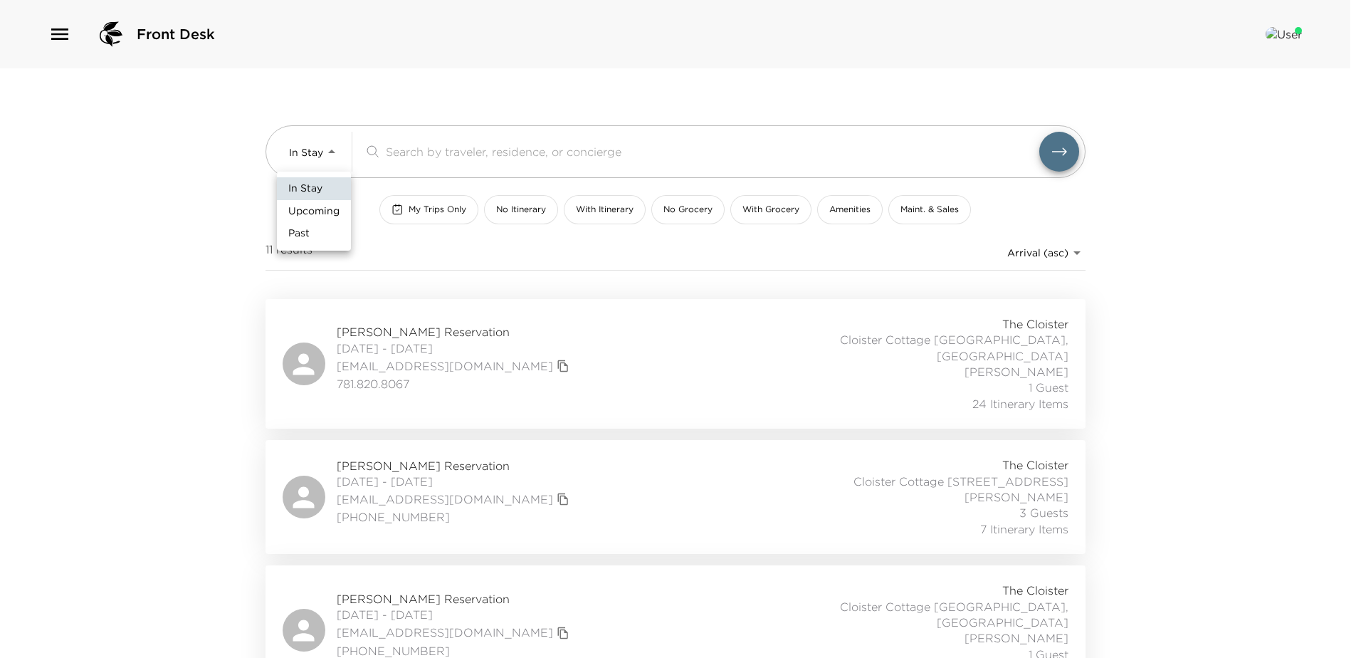
click at [310, 211] on span "Upcoming" at bounding box center [313, 211] width 51 height 14
type input "Upcoming"
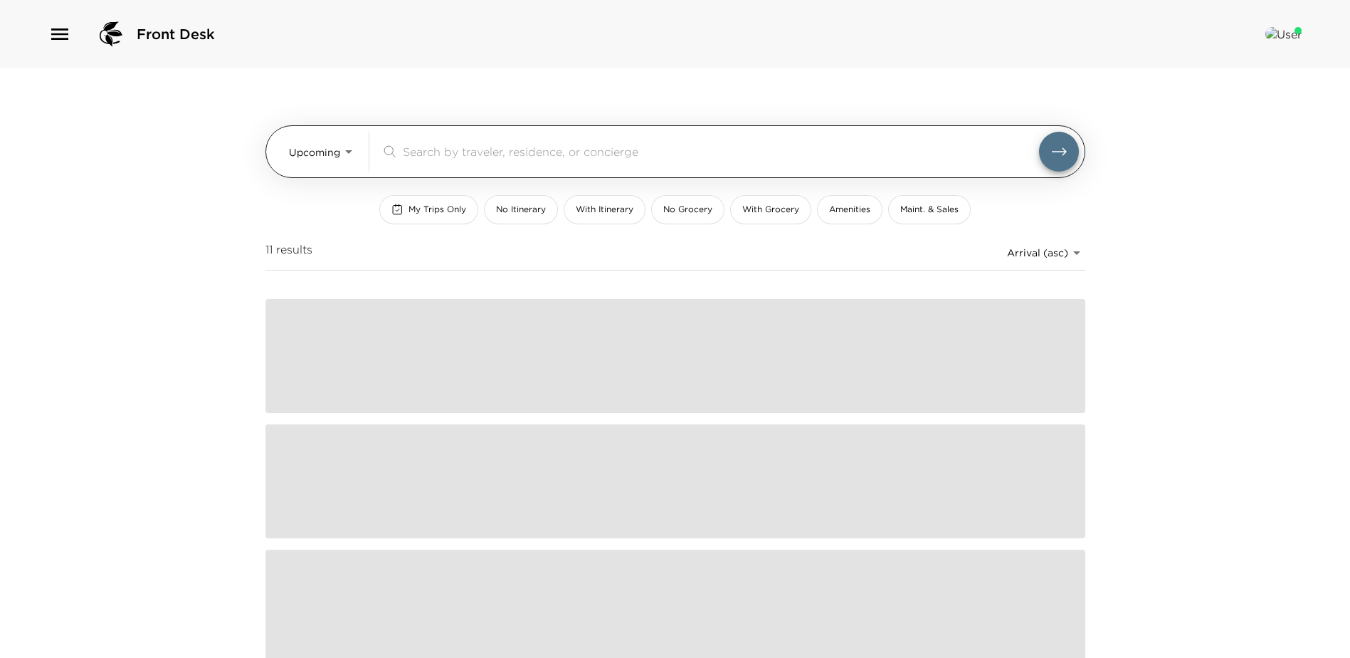
click at [477, 147] on input "search" at bounding box center [721, 151] width 636 height 16
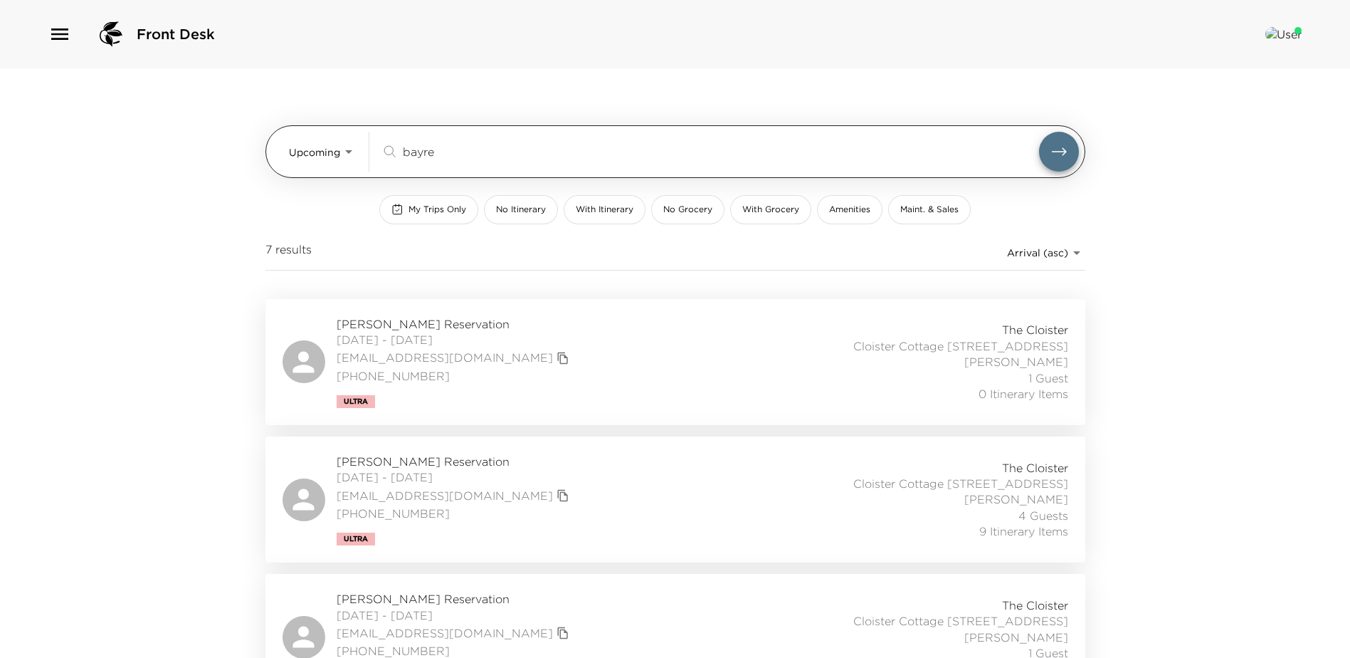
drag, startPoint x: 458, startPoint y: 154, endPoint x: 348, endPoint y: 145, distance: 110.7
click at [348, 145] on div "Upcoming Upcoming bayre ​" at bounding box center [684, 152] width 790 height 40
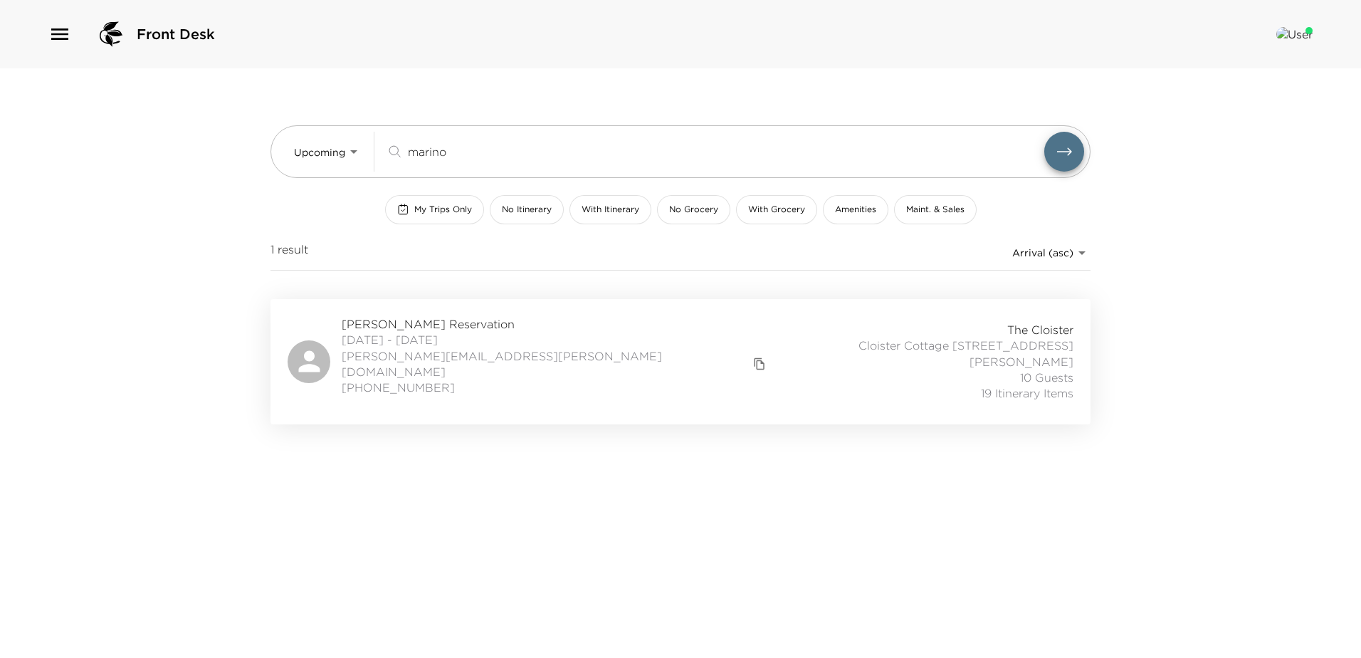
type input "marino"
click at [599, 368] on div "Kathryn Marino Reservation 10/12/2025 - 10/19/2025 kathryn.s.marino@gmail.com +…" at bounding box center [680, 361] width 786 height 91
click at [624, 357] on div "Kathryn Marino Reservation 10/12/2025 - 10/19/2025 kathryn.s.marino@gmail.com +…" at bounding box center [680, 361] width 786 height 91
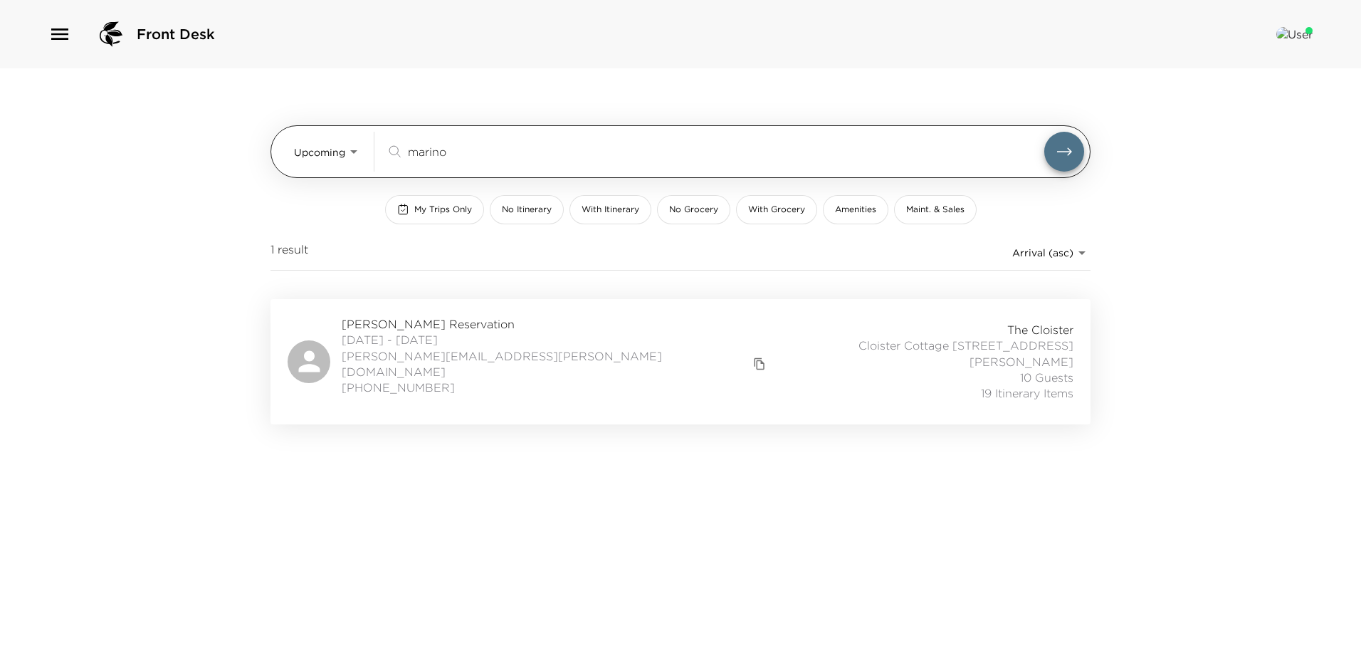
click at [354, 146] on div "Upcoming Upcoming marino ​" at bounding box center [689, 152] width 790 height 40
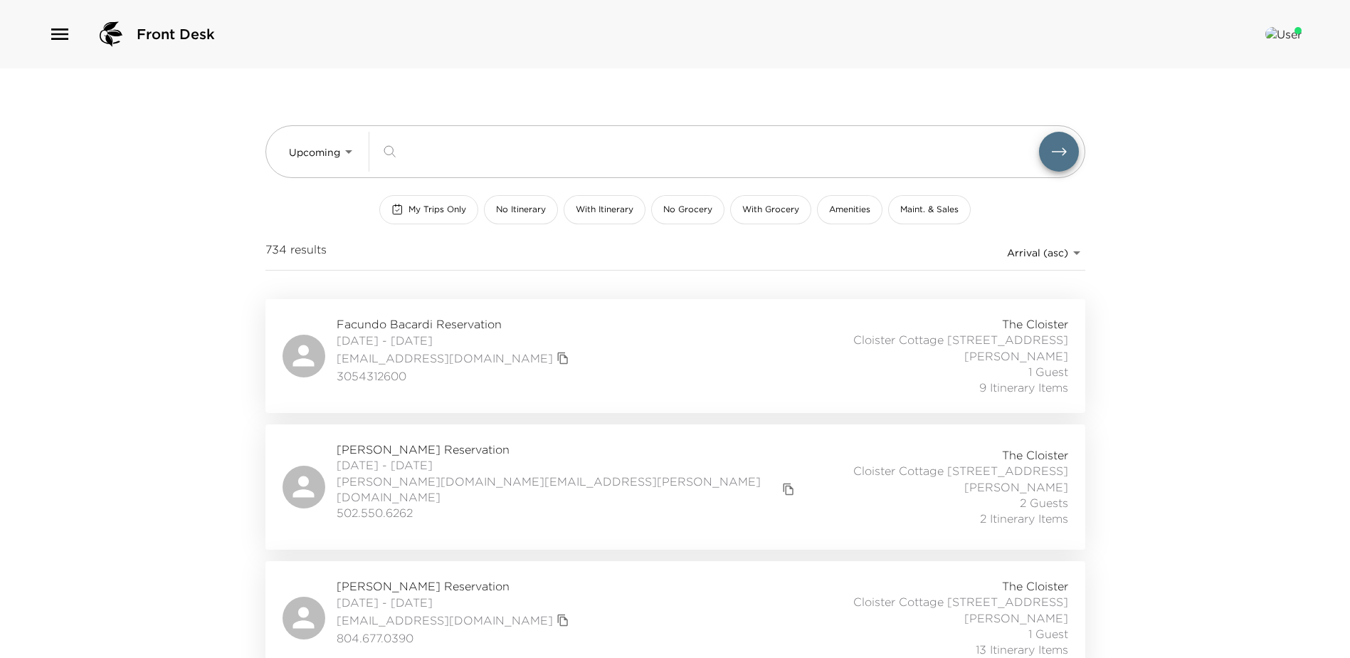
click at [427, 206] on span "My Trips Only" at bounding box center [437, 210] width 58 height 12
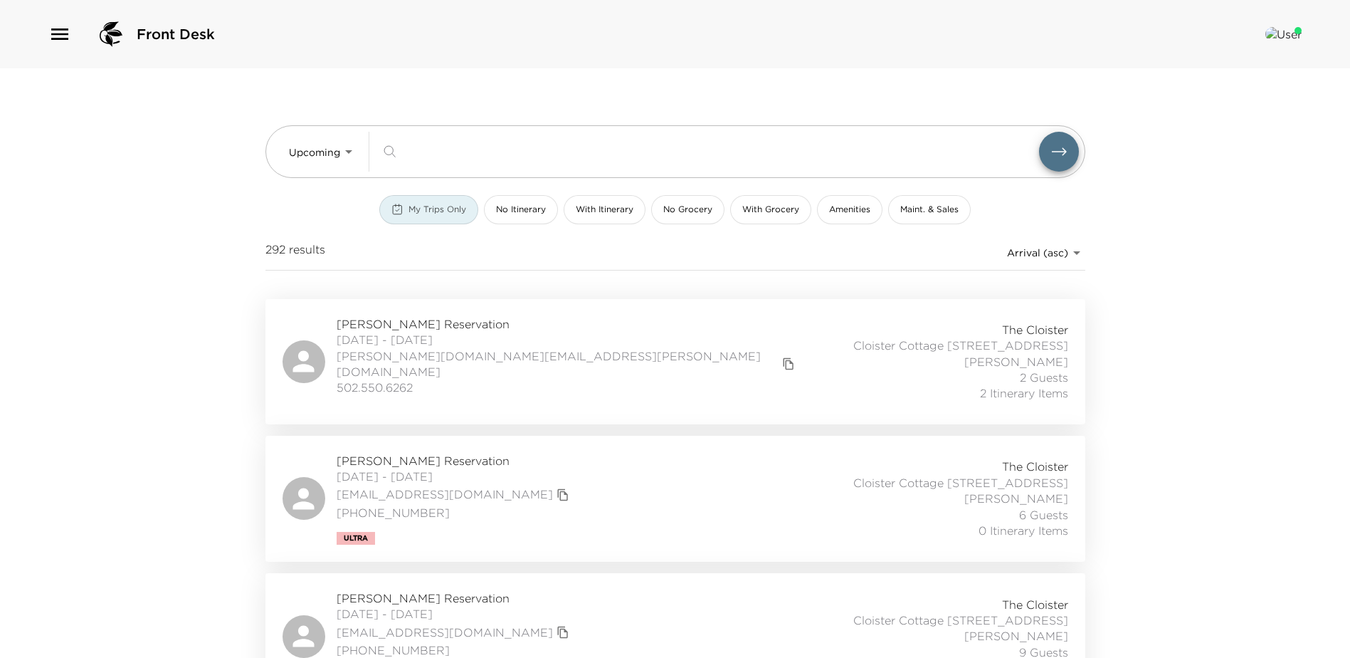
click at [428, 206] on span "My Trips Only" at bounding box center [437, 210] width 58 height 12
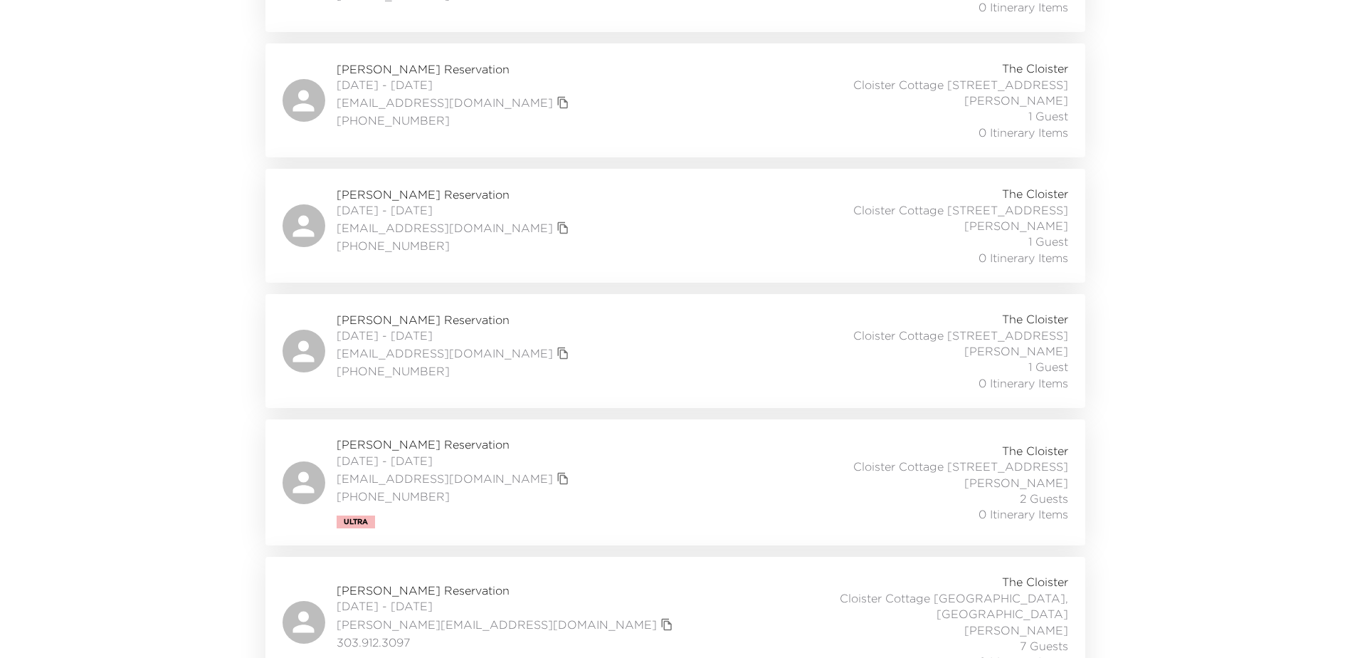
scroll to position [21612, 0]
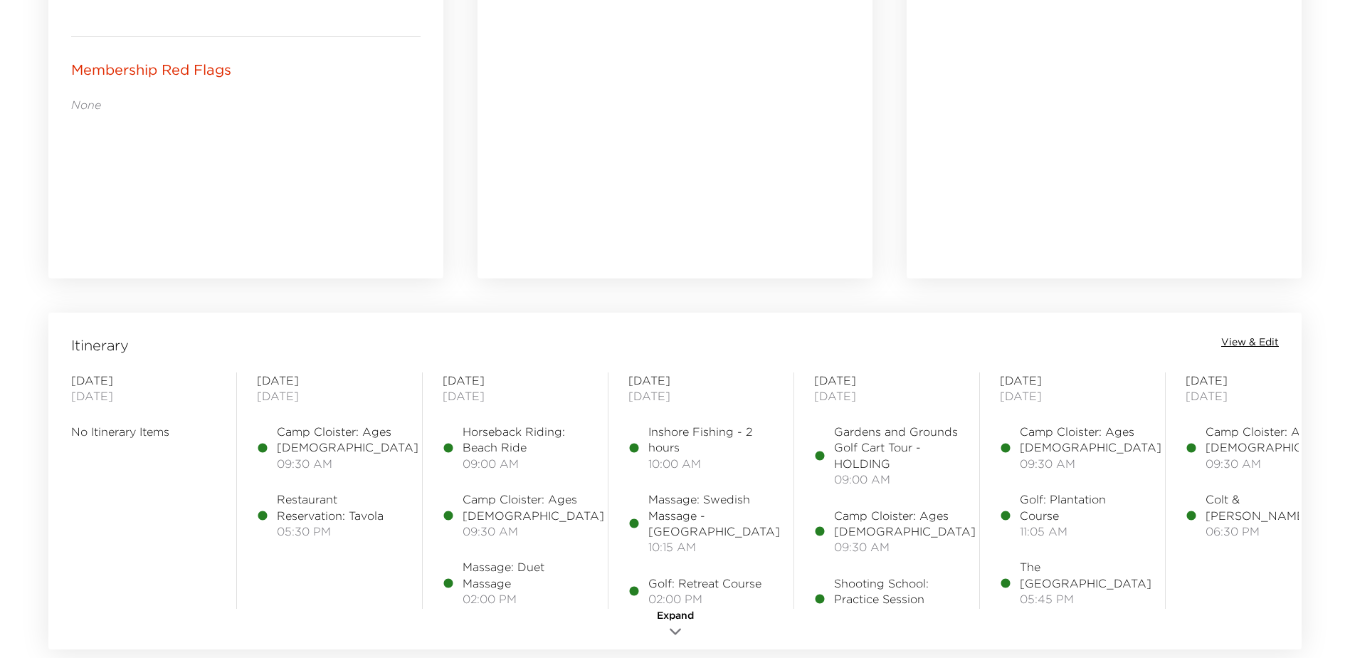
scroll to position [996, 0]
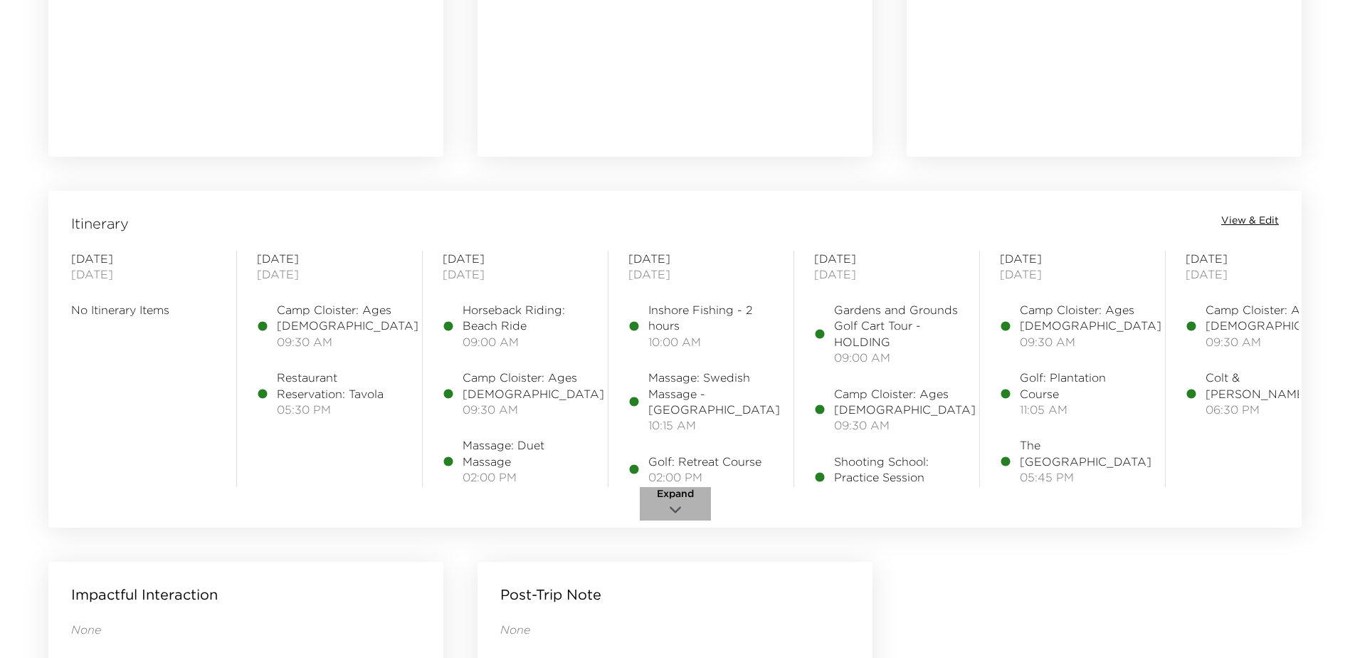
click at [675, 504] on icon "button" at bounding box center [675, 509] width 17 height 17
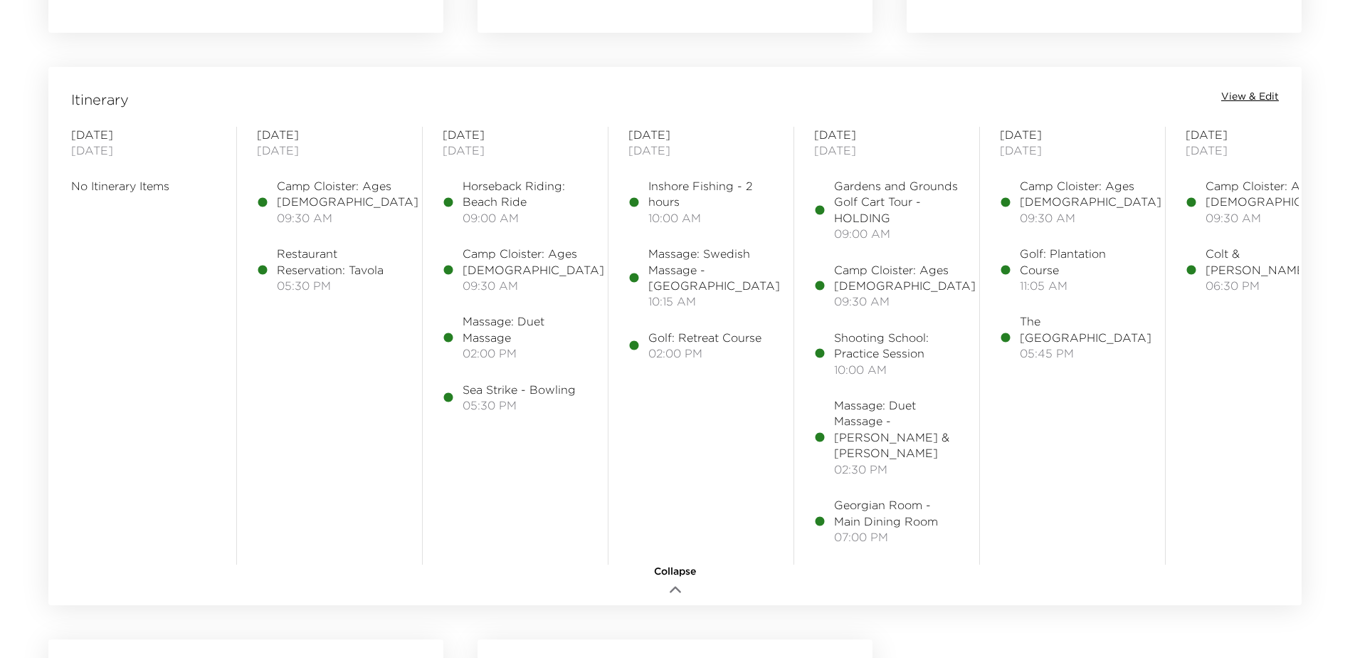
scroll to position [1139, 0]
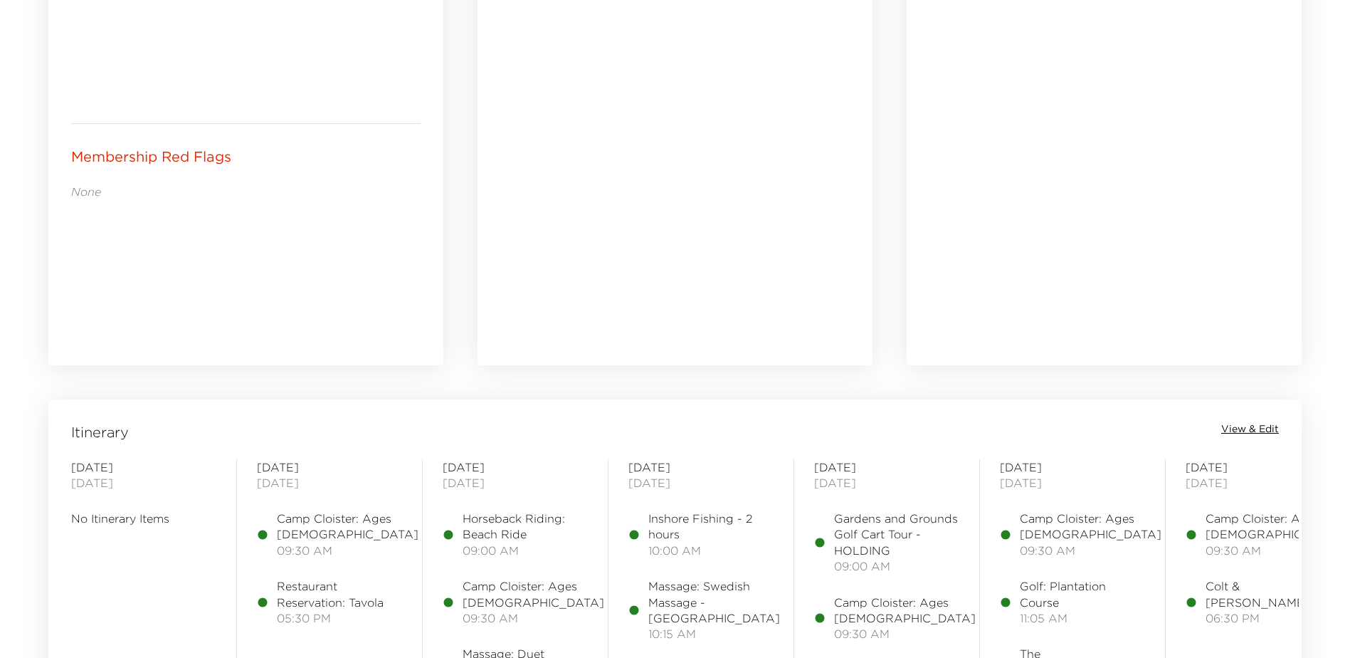
scroll to position [1067, 0]
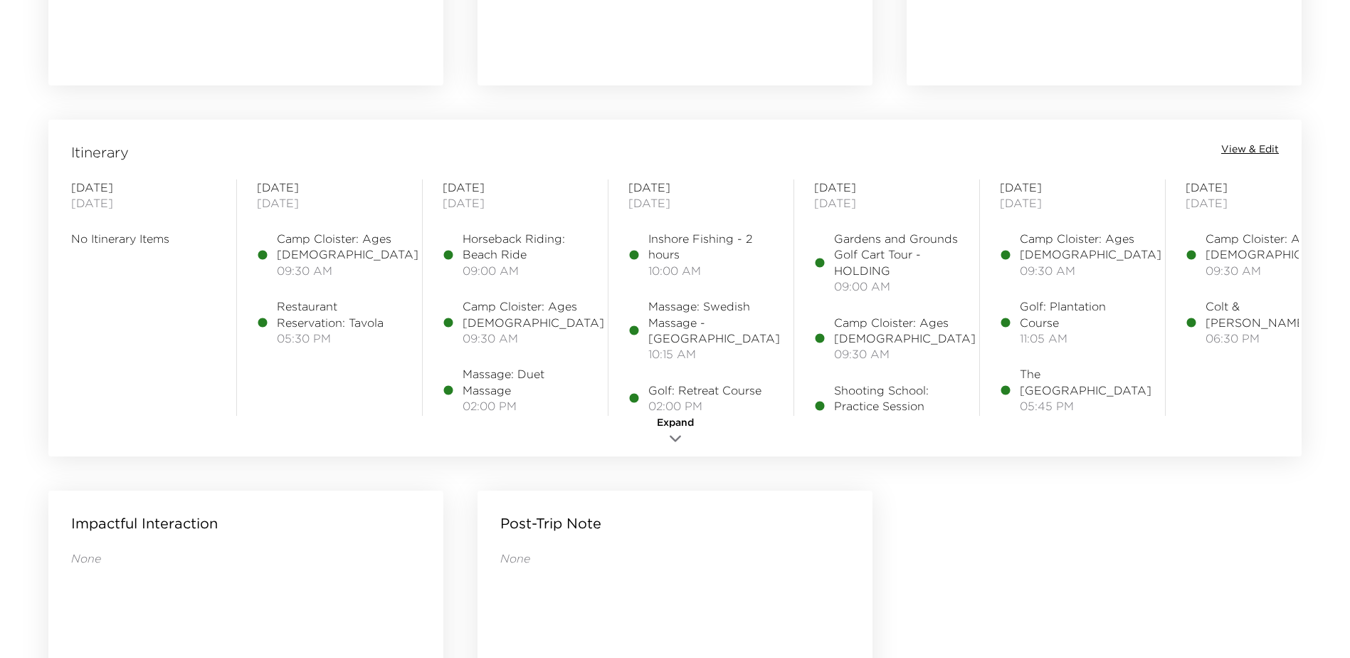
click at [1245, 150] on span "View & Edit" at bounding box center [1250, 149] width 58 height 14
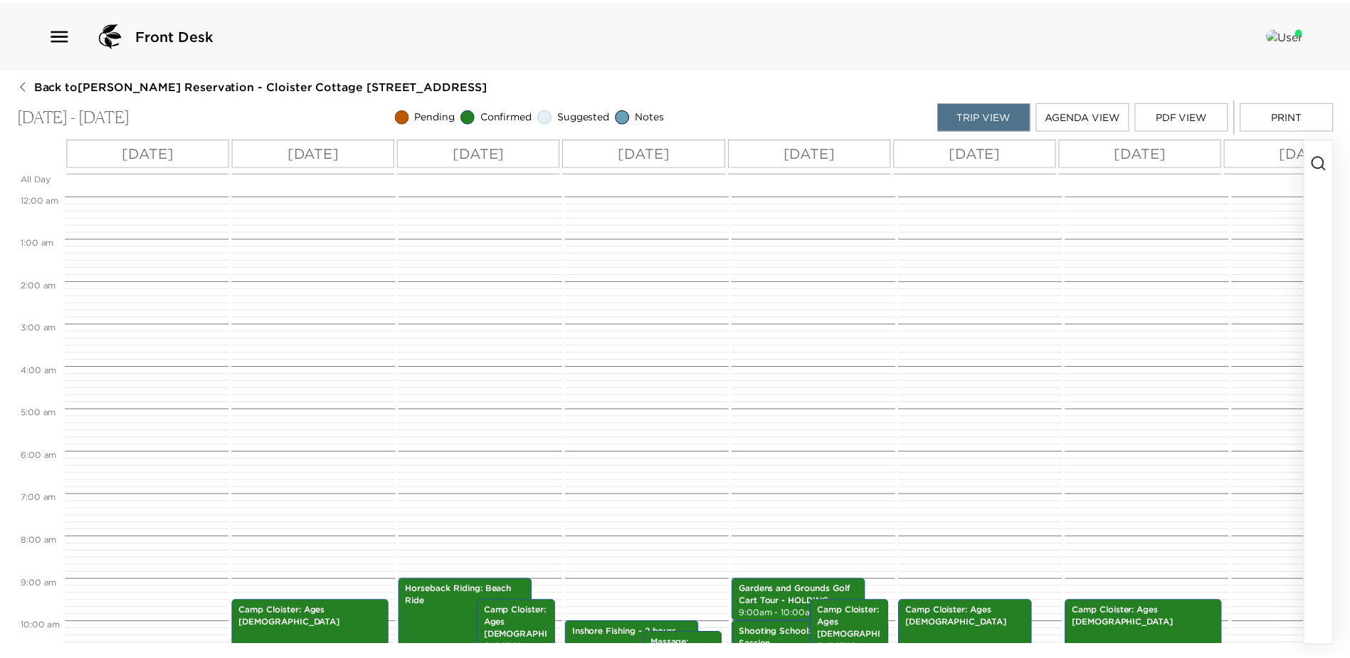
scroll to position [384, 0]
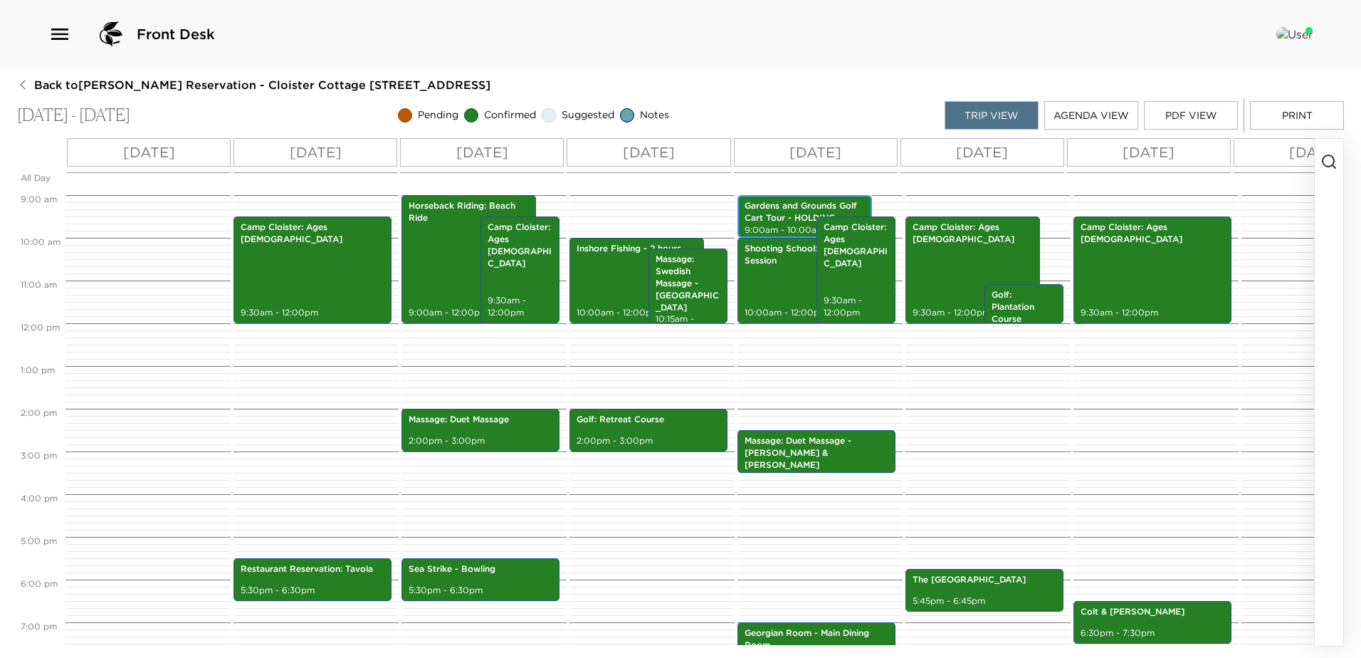
click at [781, 220] on p "Gardens and Grounds Golf Cart Tour - HOLDING" at bounding box center [804, 212] width 120 height 24
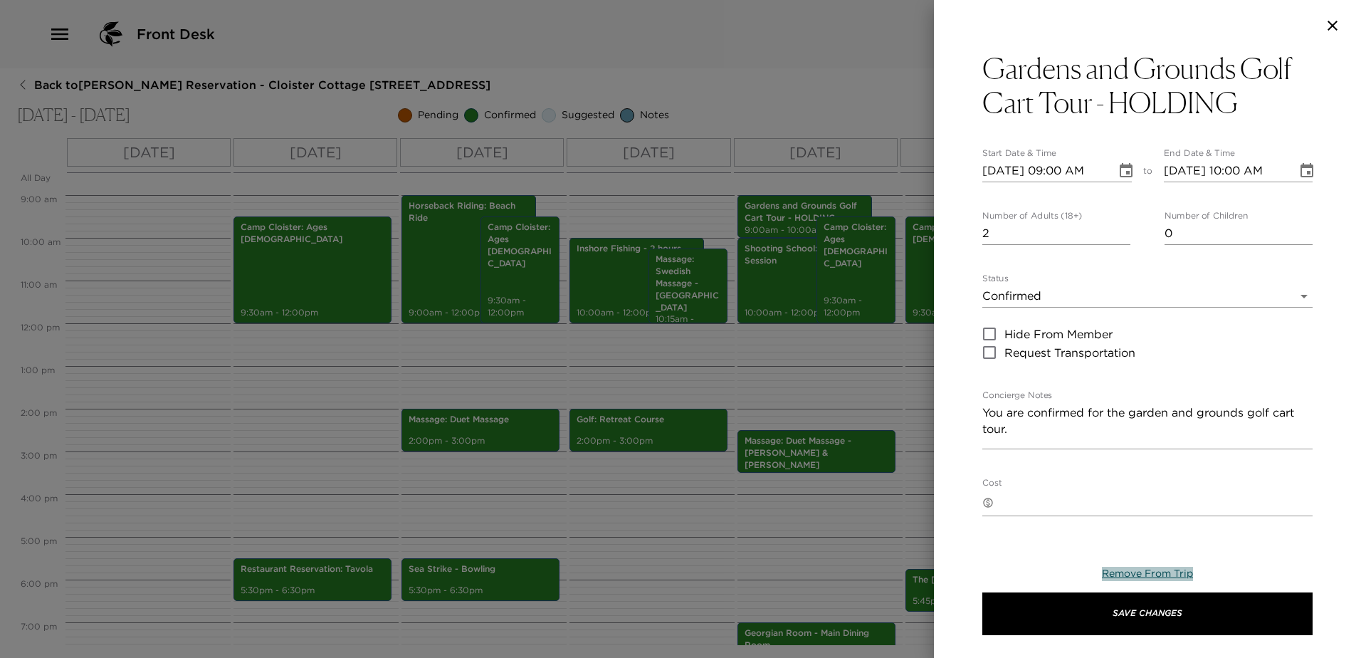
click at [1148, 576] on span "Remove From Trip" at bounding box center [1147, 572] width 91 height 13
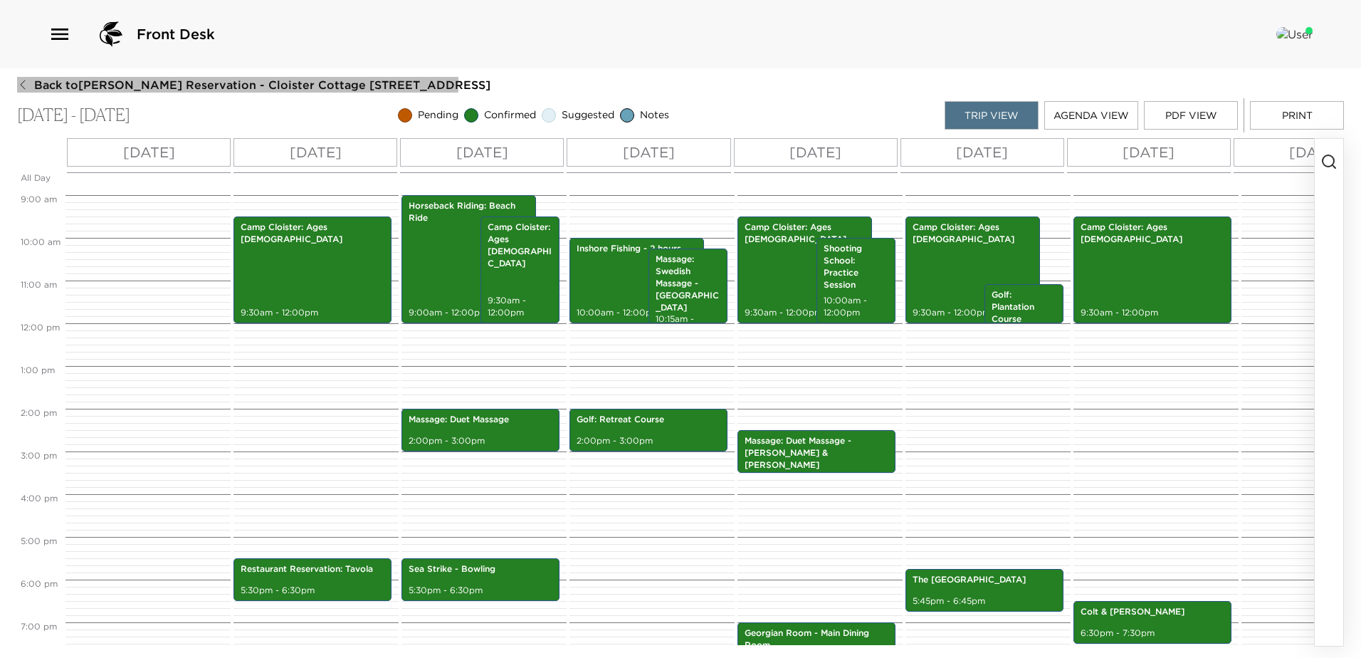
click at [119, 83] on span "Back to Kathryn Marino Reservation - Cloister Cottage 909 Sea Island, GA" at bounding box center [262, 85] width 456 height 16
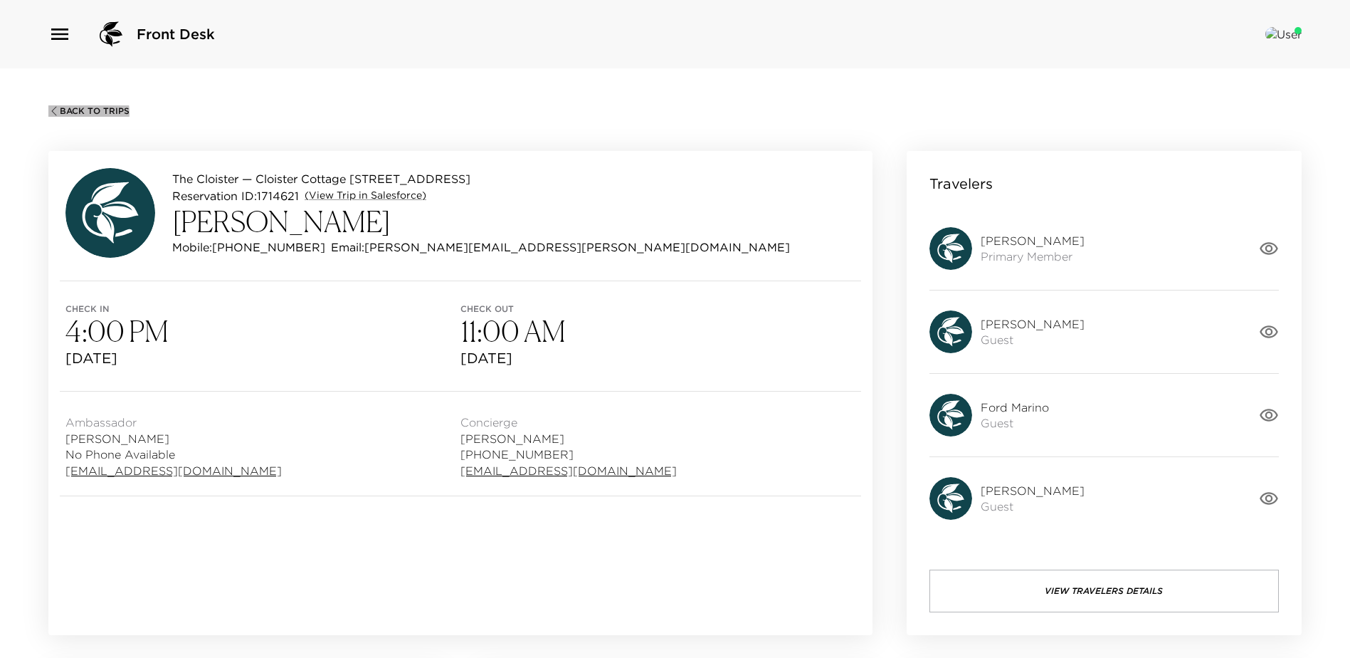
click at [80, 114] on span "Back To Trips" at bounding box center [95, 111] width 70 height 10
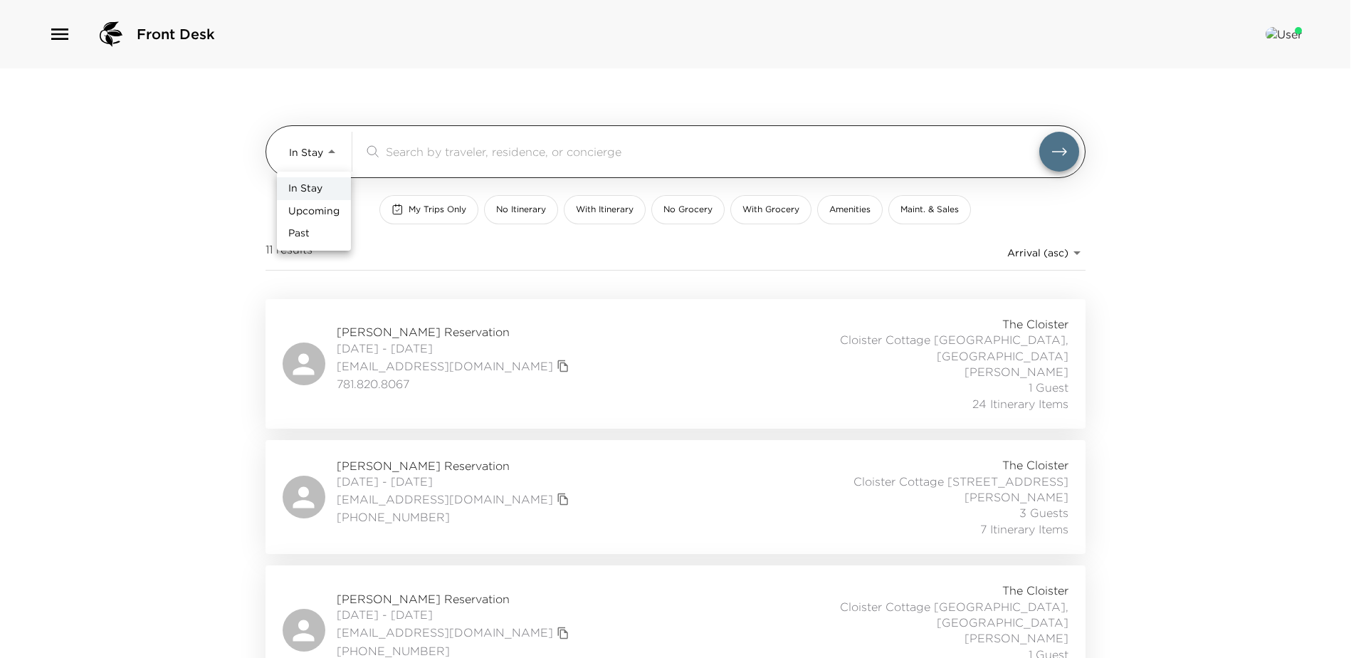
click at [331, 147] on body "Front Desk In Stay In-Stay ​ My Trips Only No Itinerary With Itinerary No Groce…" at bounding box center [680, 329] width 1361 height 658
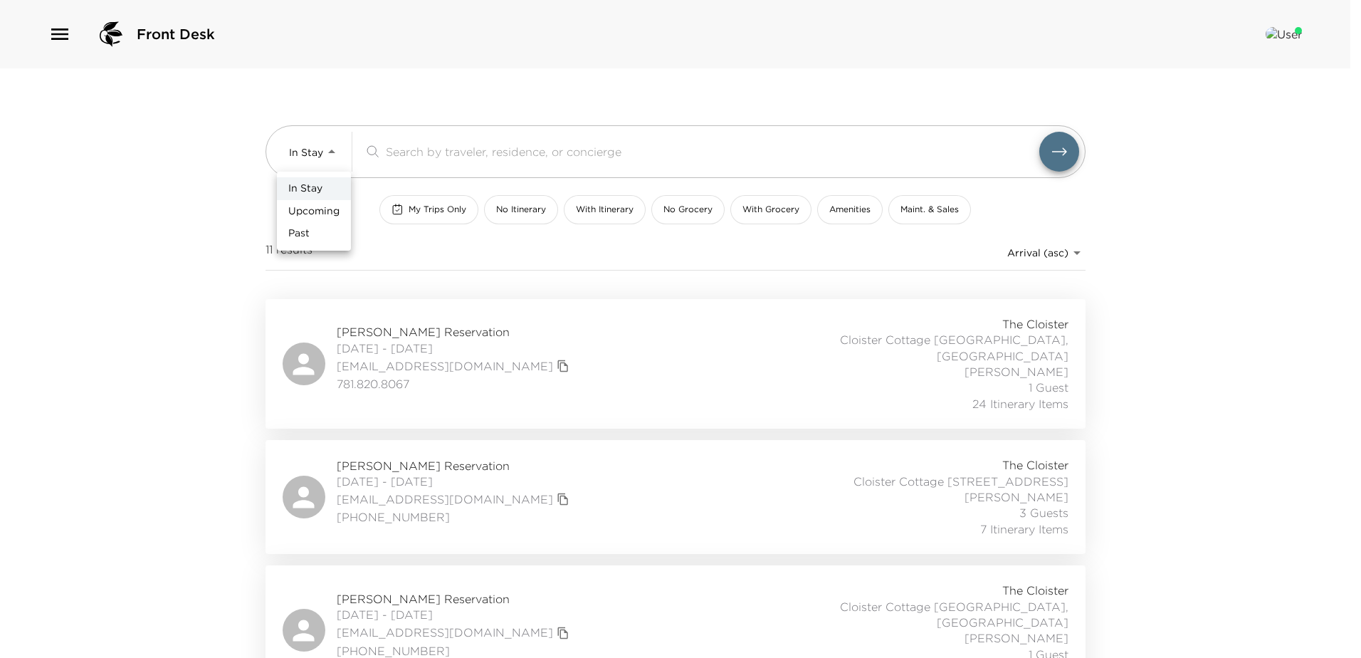
click at [310, 210] on span "Upcoming" at bounding box center [313, 211] width 51 height 14
type input "Upcoming"
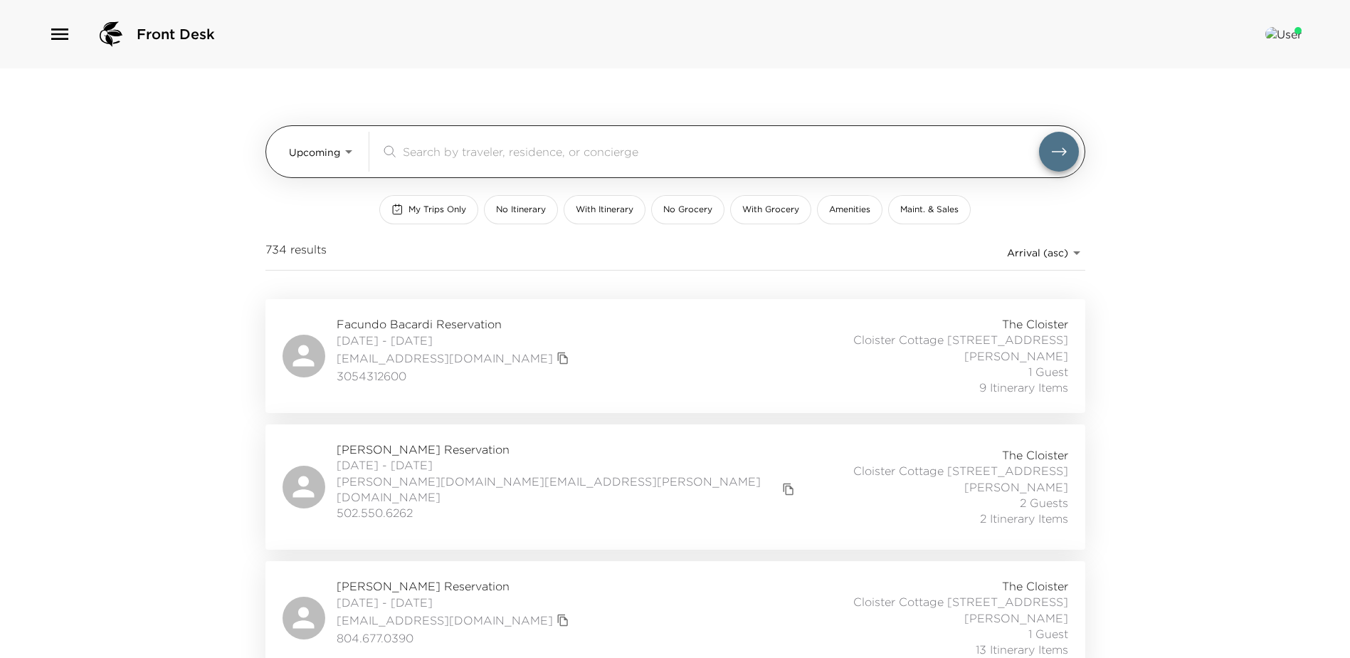
click at [425, 157] on input "search" at bounding box center [721, 151] width 636 height 16
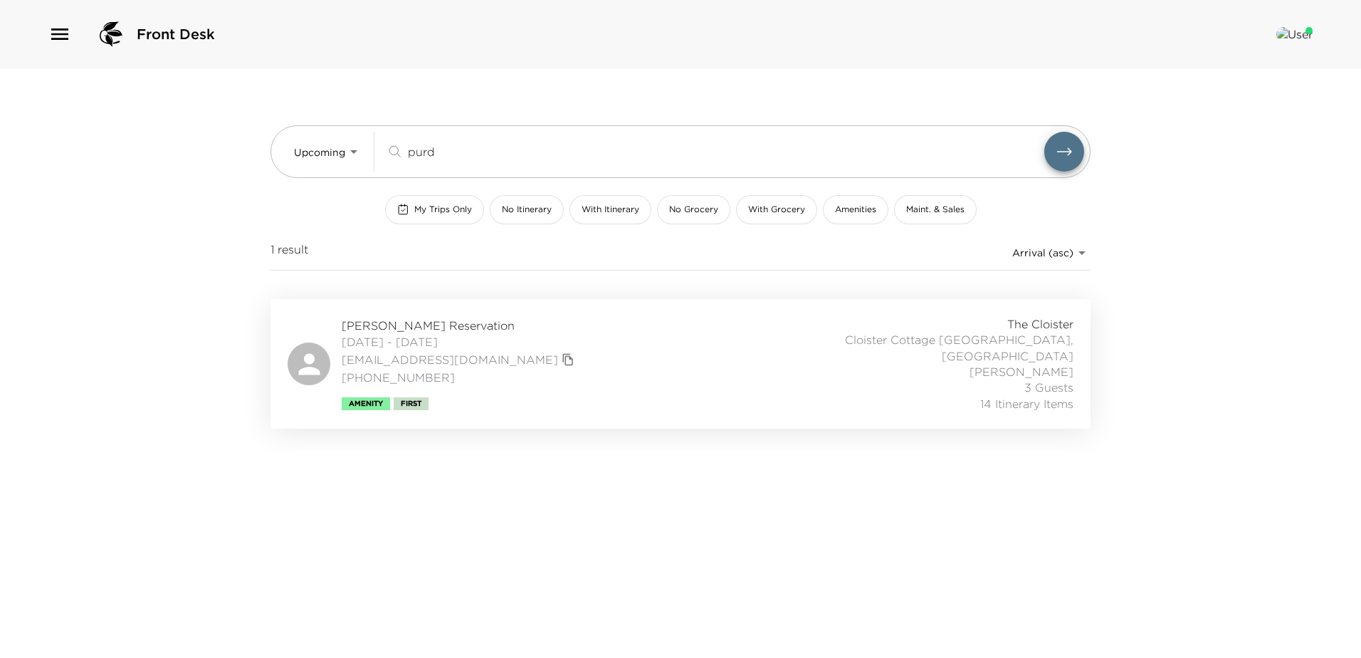
drag, startPoint x: 413, startPoint y: 145, endPoint x: 212, endPoint y: 140, distance: 200.7
click at [207, 140] on div "Front Desk Upcoming Upcoming purd ​ My Trips Only No Itinerary With Itinerary N…" at bounding box center [680, 329] width 1361 height 658
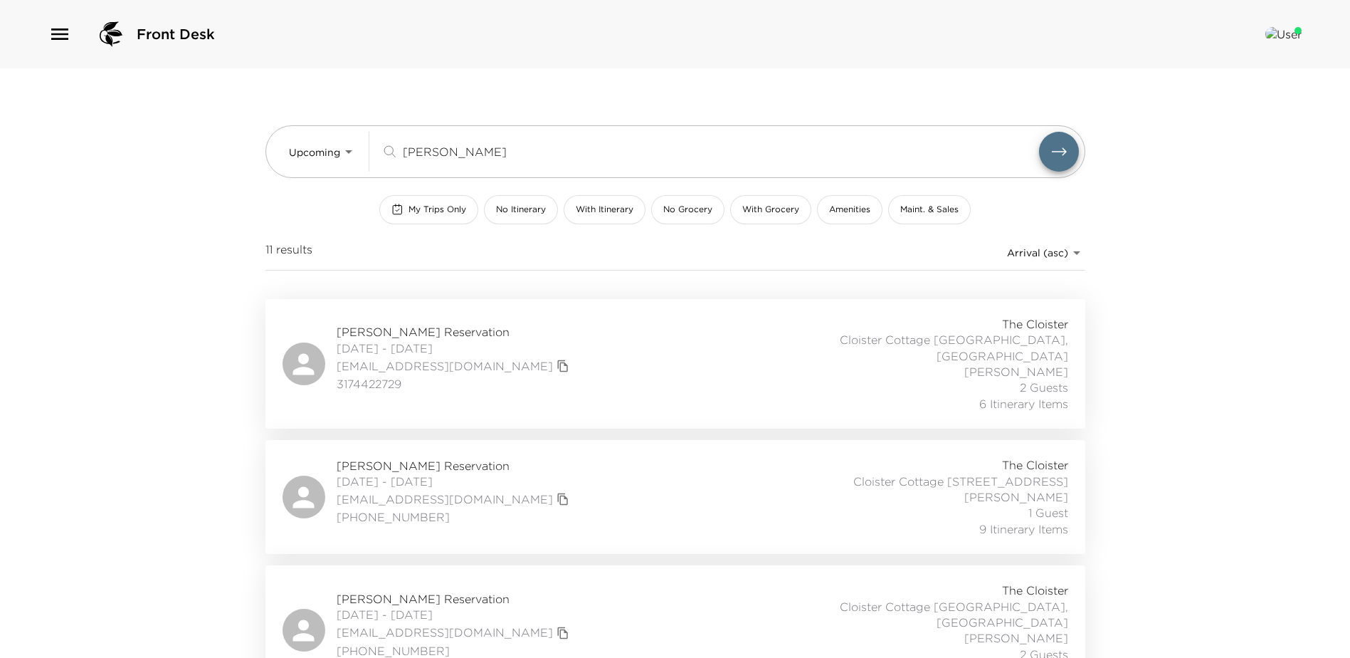
type input "pett"
click at [562, 366] on div "Ashley Petty Reservation 10/14/2025 - 10/18/2025 ashleyd025@gmail.com 317442272…" at bounding box center [676, 363] width 786 height 95
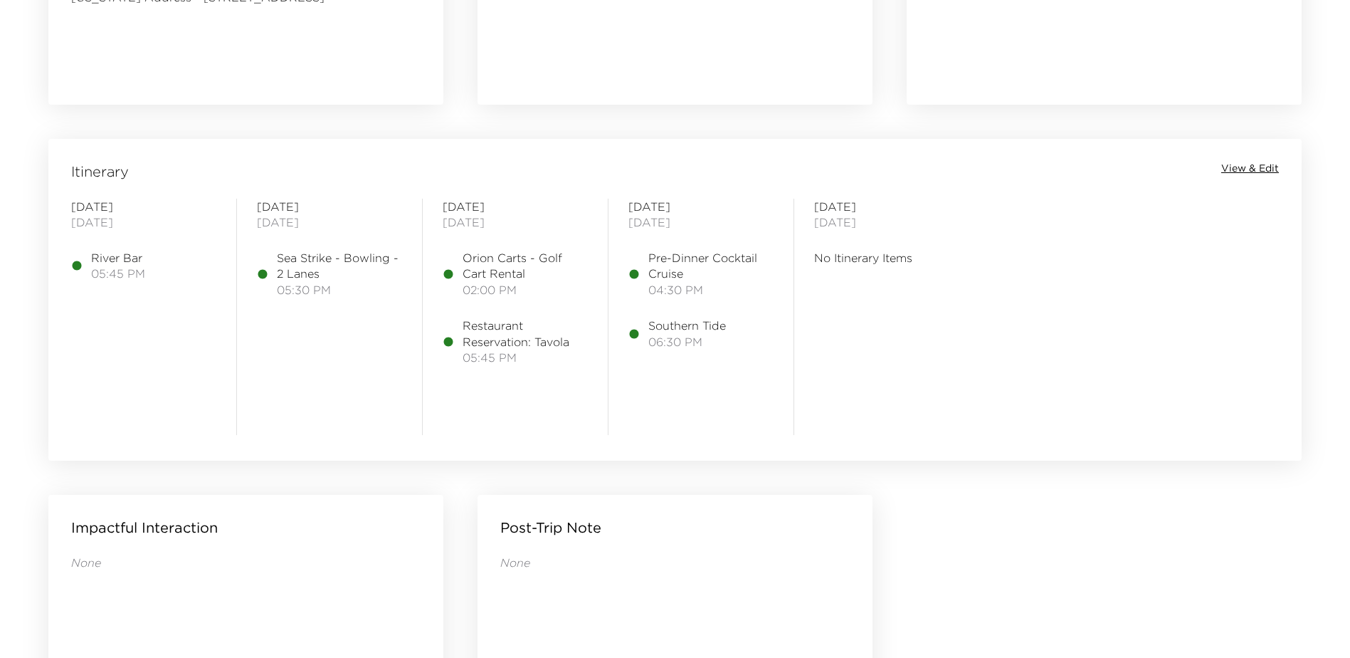
scroll to position [925, 0]
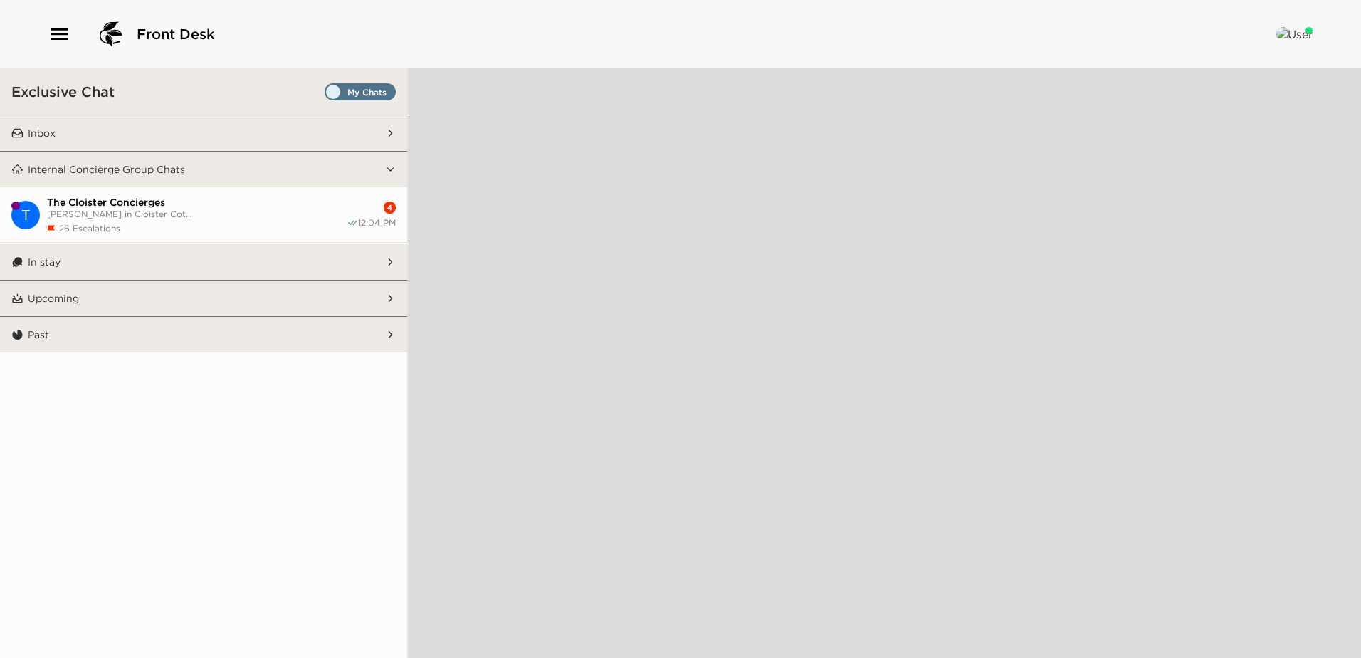
click at [196, 225] on div "26 Escalations" at bounding box center [197, 228] width 300 height 11
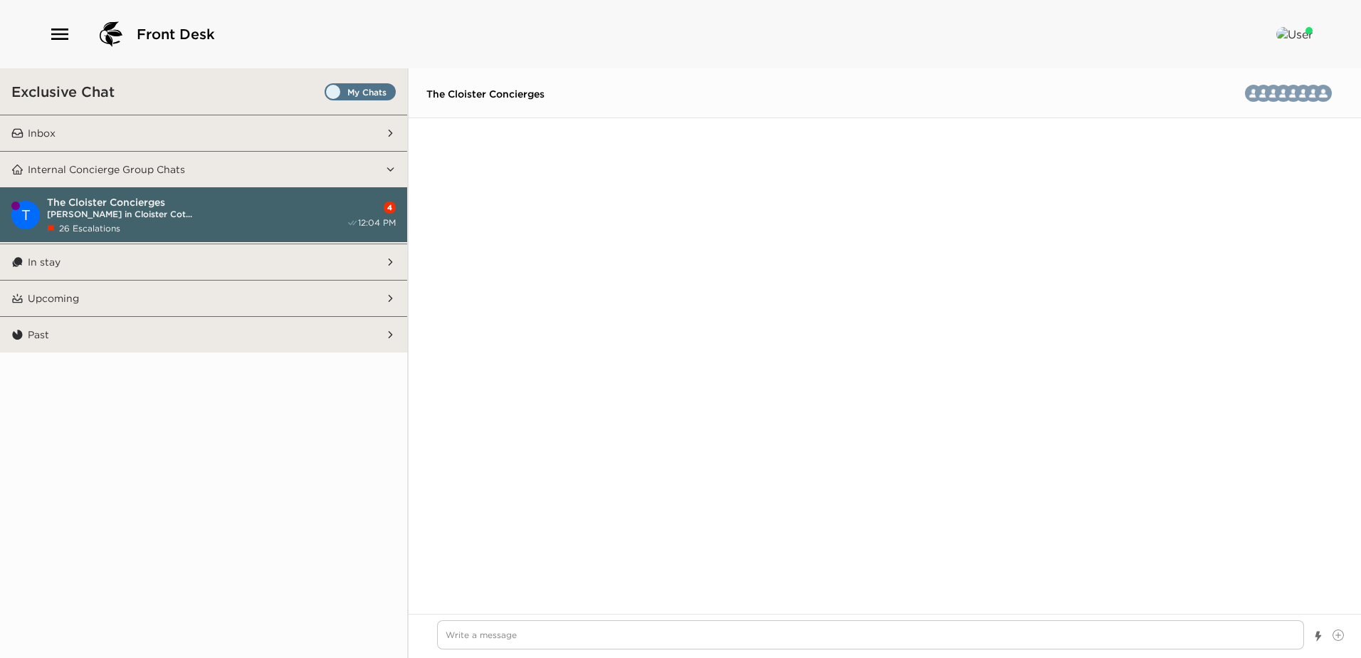
scroll to position [1982, 0]
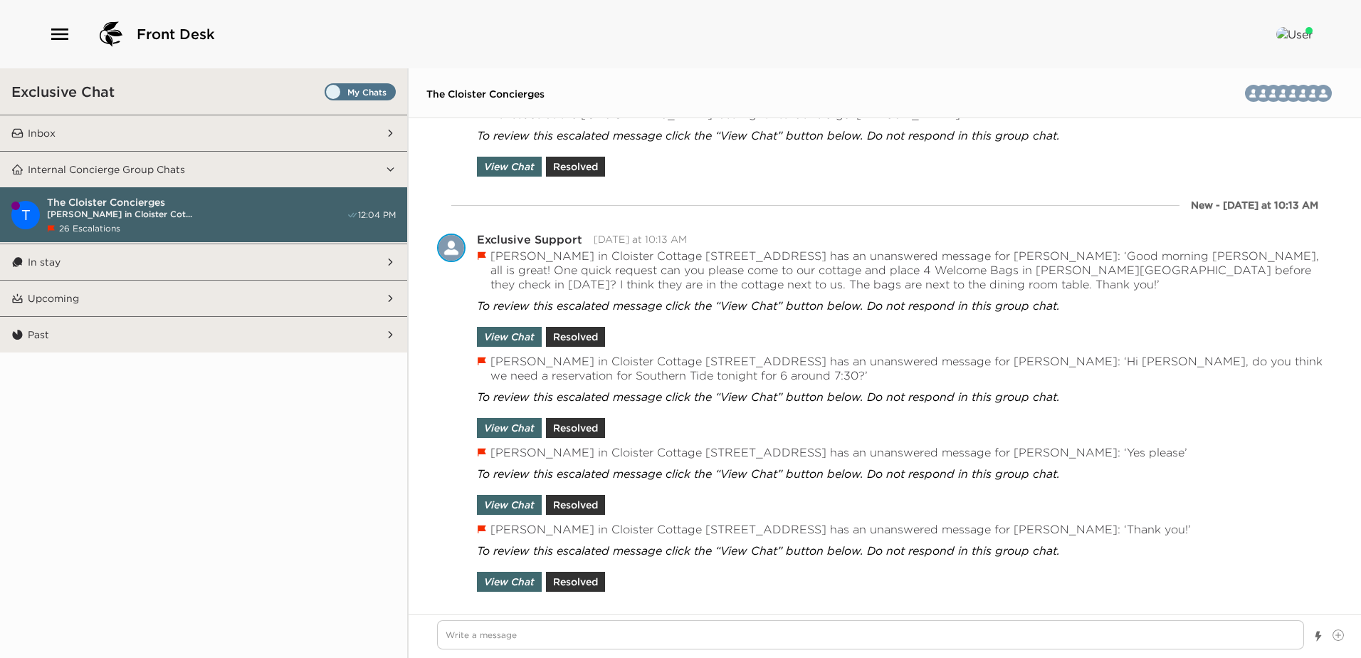
click at [202, 132] on button "Inbox" at bounding box center [203, 133] width 361 height 36
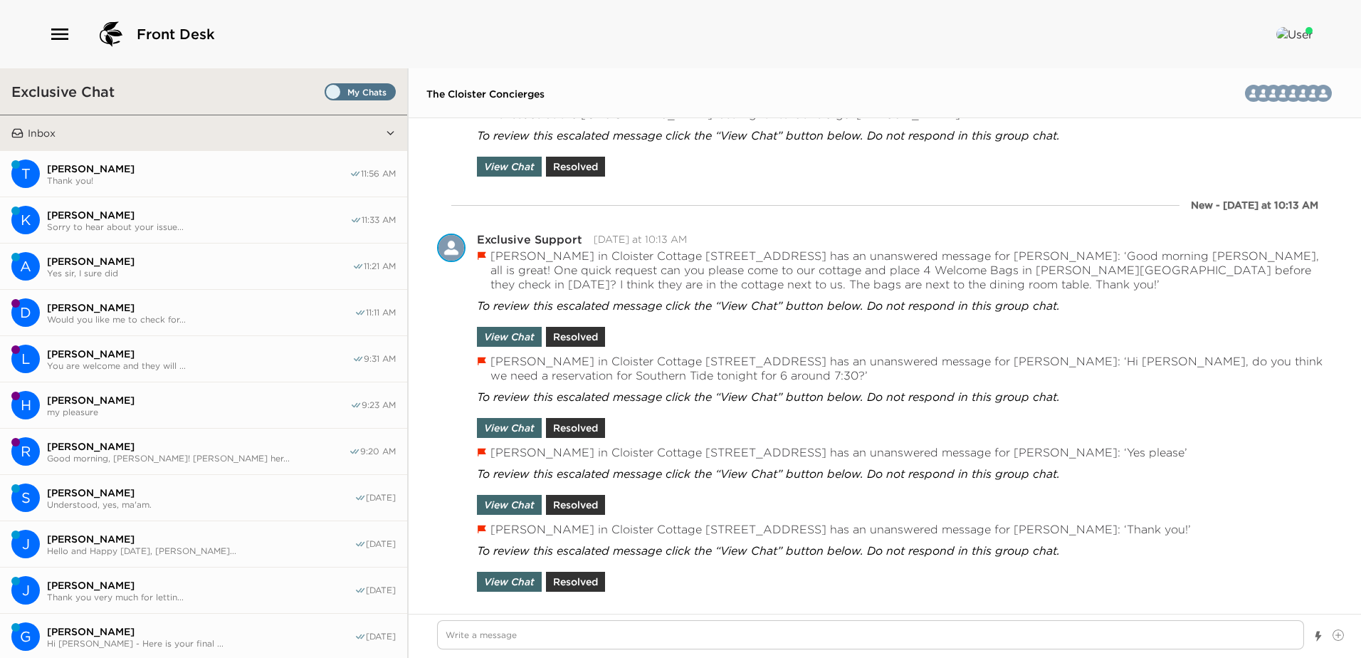
click at [118, 270] on span "Yes sir, I sure did" at bounding box center [199, 273] width 305 height 11
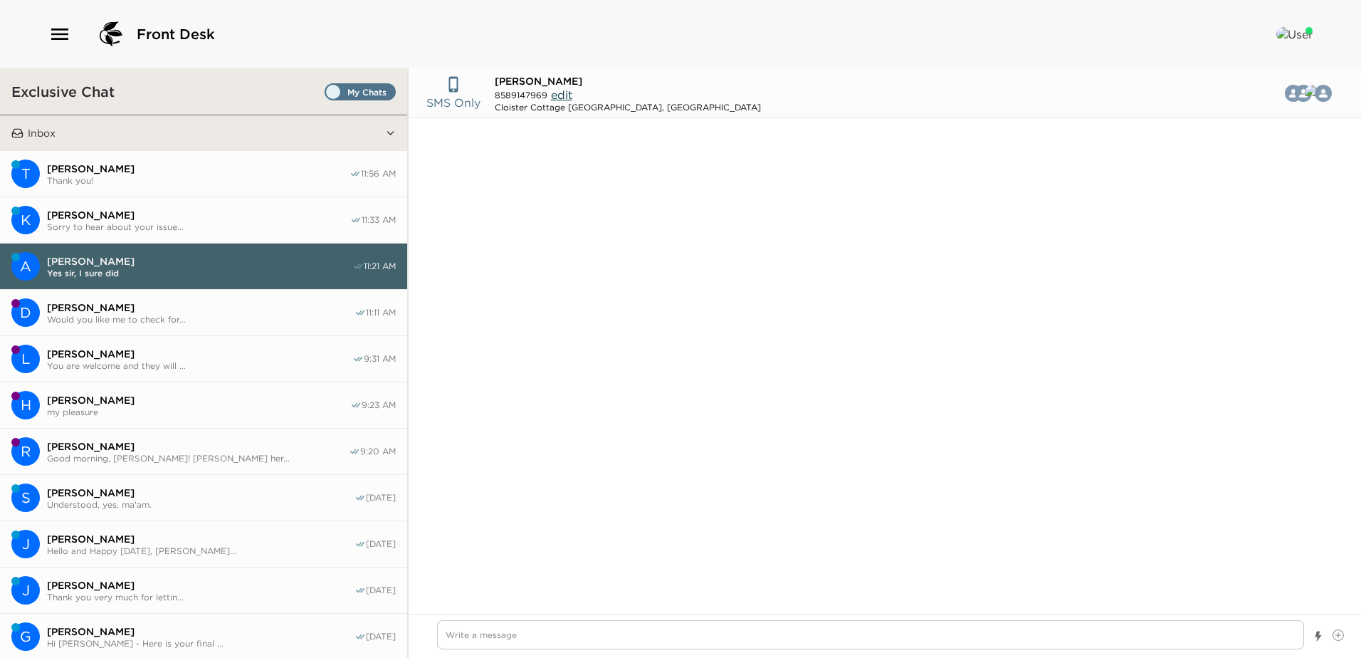
scroll to position [880, 0]
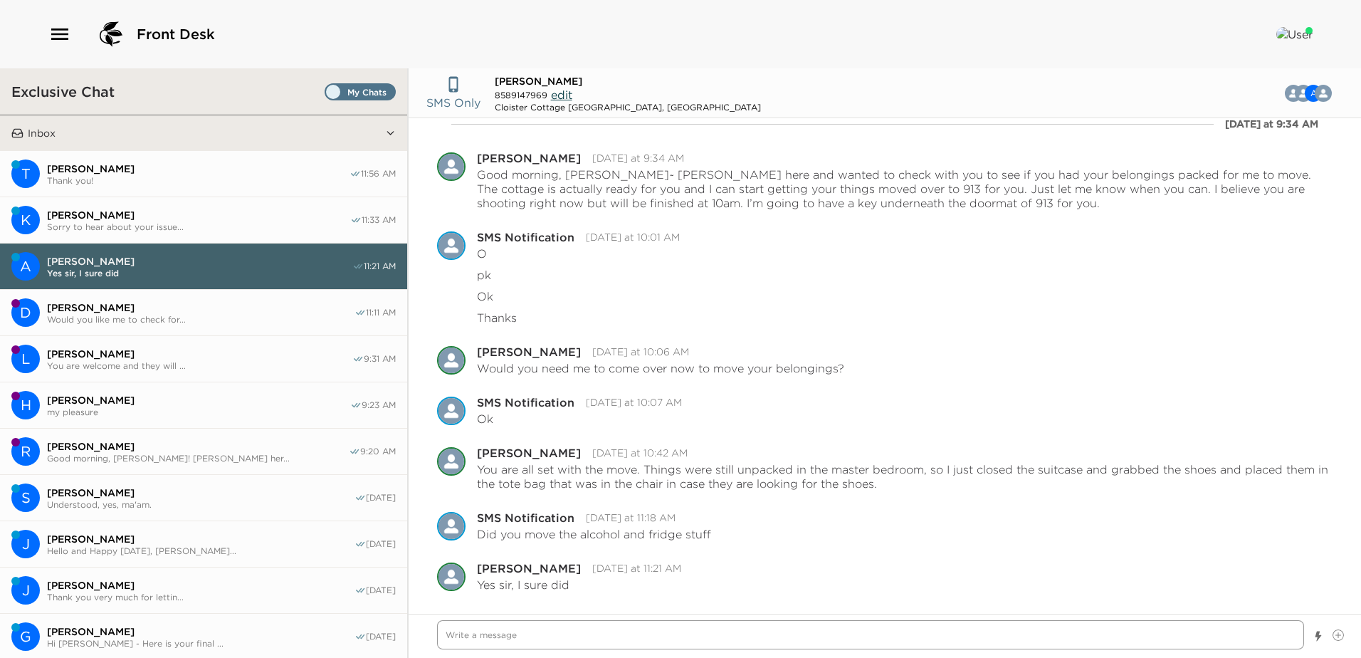
click at [485, 640] on textarea "Write a message" at bounding box center [870, 634] width 867 height 29
type textarea "x"
type textarea "H"
type textarea "x"
type textarea "Hi"
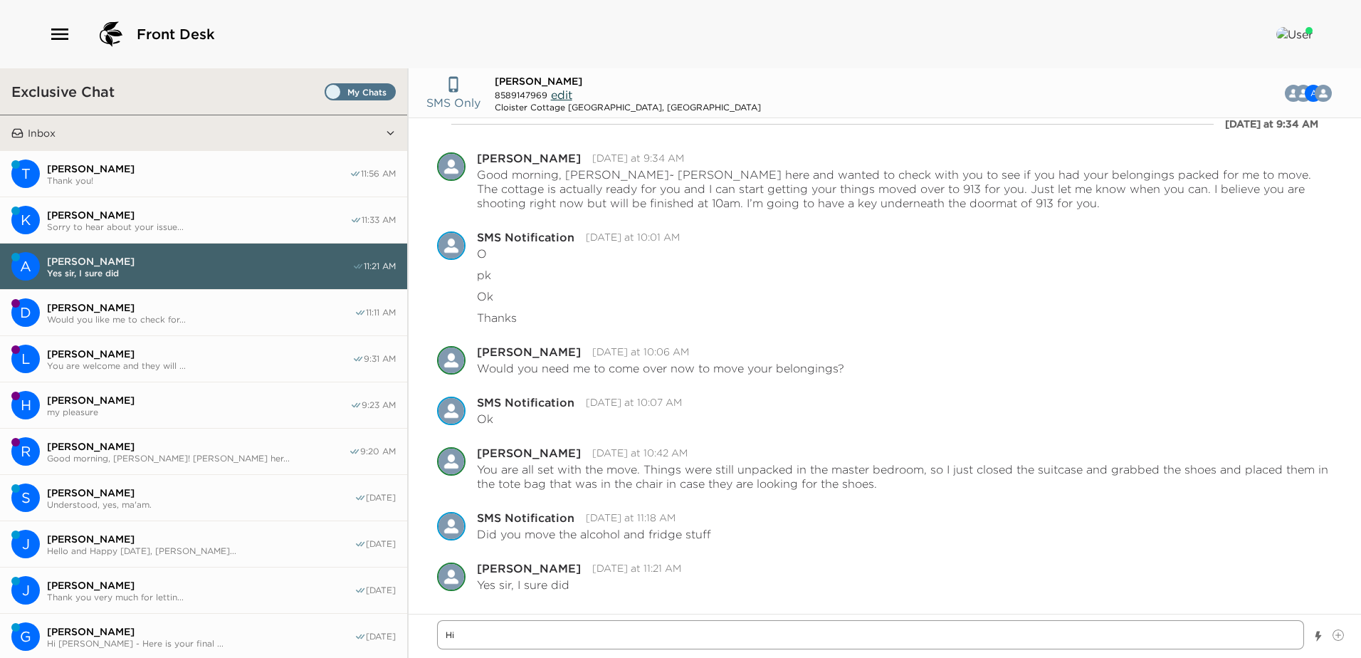
type textarea "x"
type textarea "Hi A"
type textarea "x"
type textarea "Hi An"
type textarea "x"
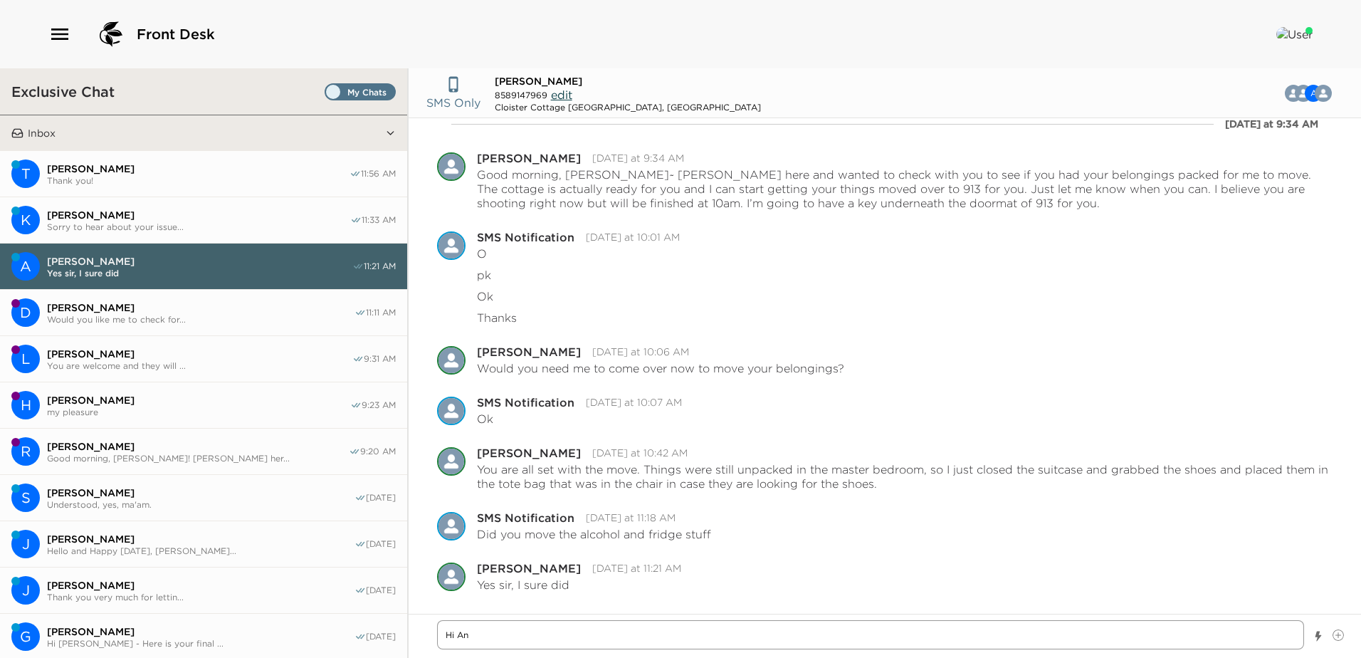
type textarea "Hi And"
type textarea "x"
type textarea "Hi Andy"
type textarea "x"
type textarea "Hi Andy"
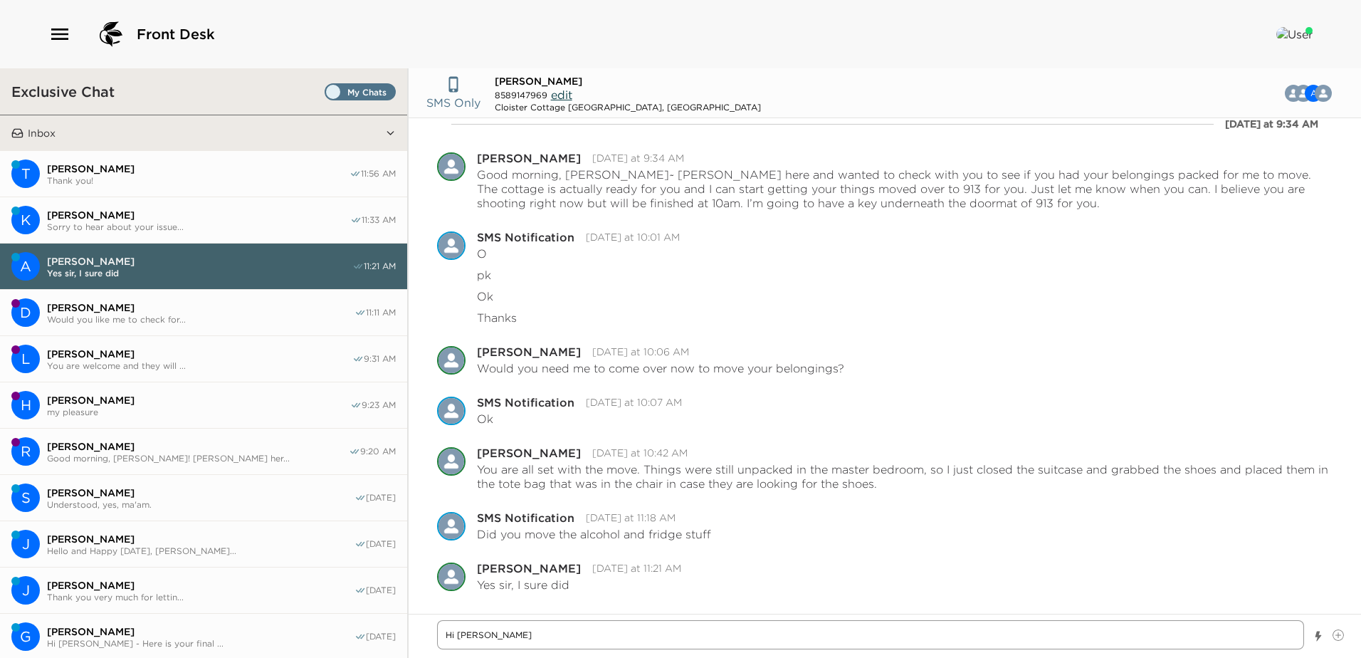
type textarea "x"
type textarea "Hi Andy -"
type textarea "x"
type textarea "Hi Andy -"
type textarea "x"
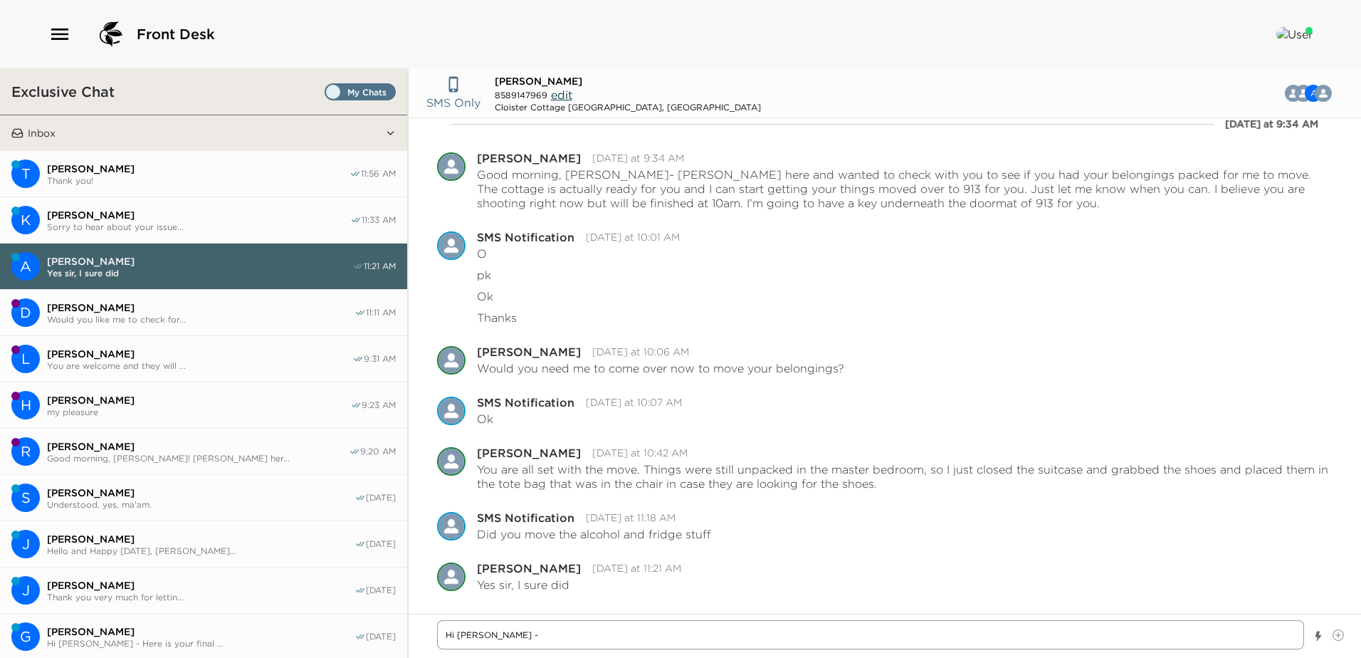
type textarea "Hi Andy - I"
type textarea "x"
type textarea "Hi Andy - I"
type textarea "x"
type textarea "Hi Andy - I h"
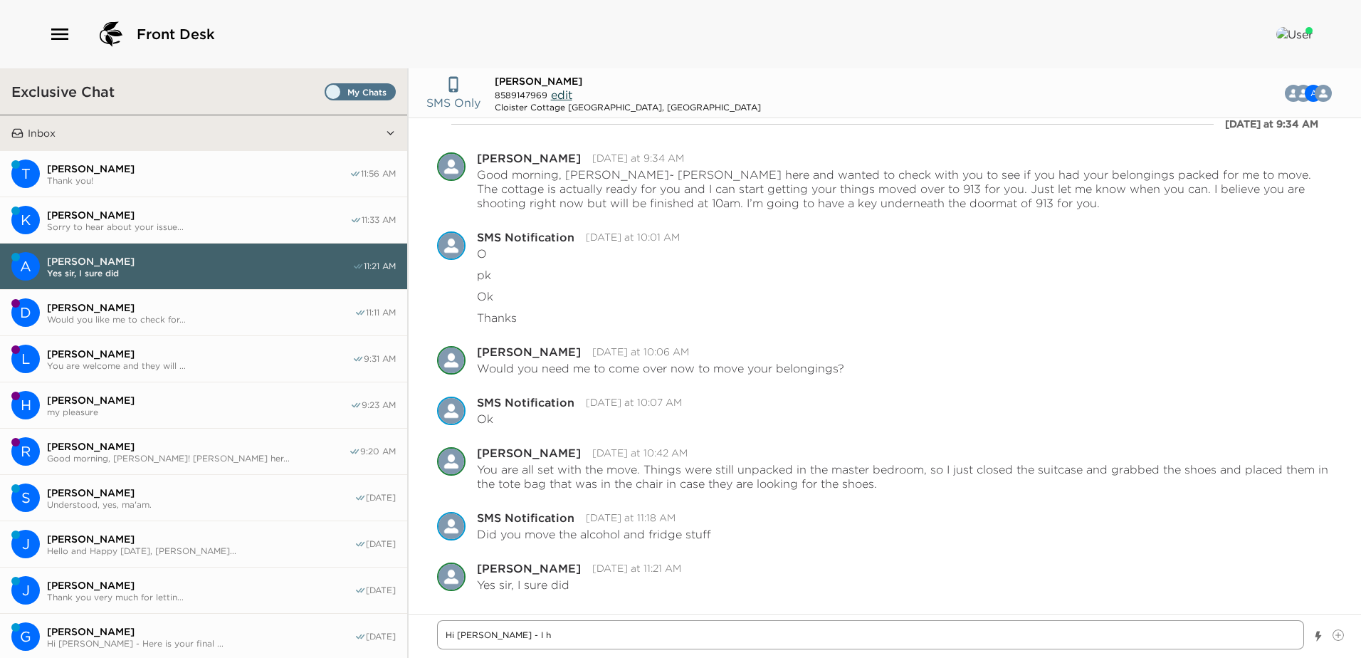
type textarea "x"
type textarea "Hi Andy - I ha"
type textarea "x"
type textarea "Hi Andy - I hav"
type textarea "x"
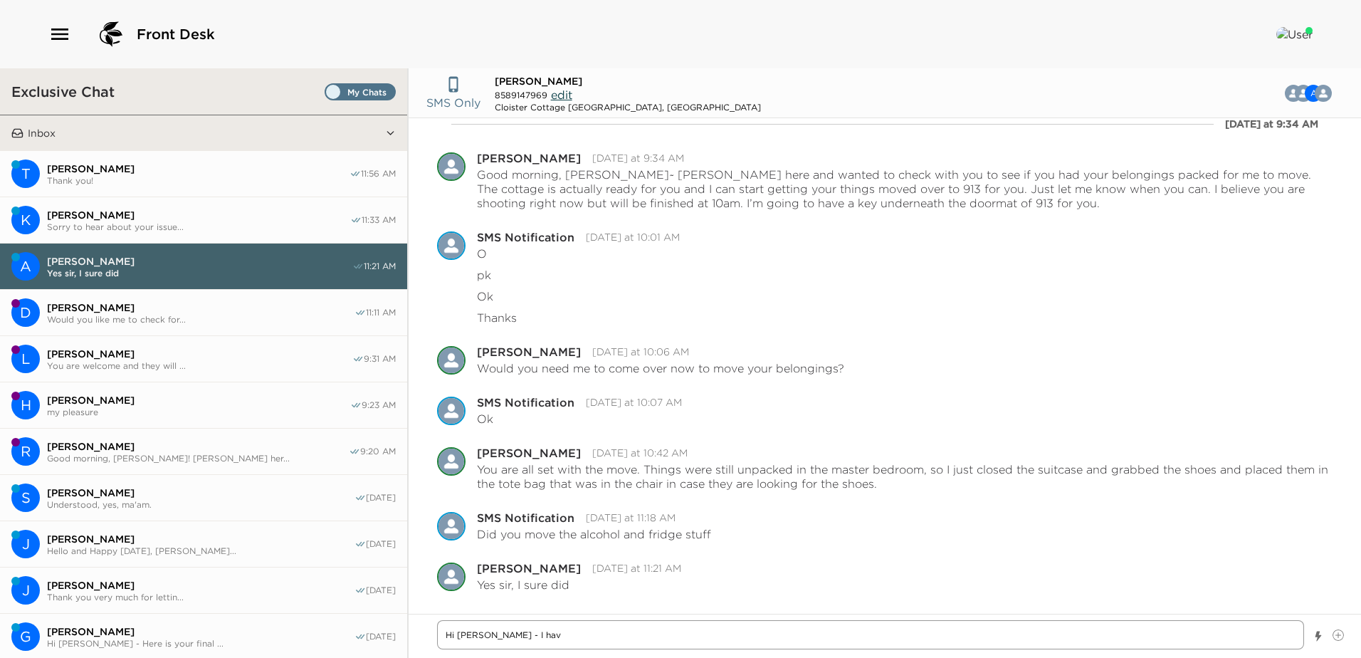
type textarea "Hi Andy - I have"
type textarea "x"
type textarea "Hi Andy - I have"
type textarea "x"
type textarea "Hi Andy - I have a"
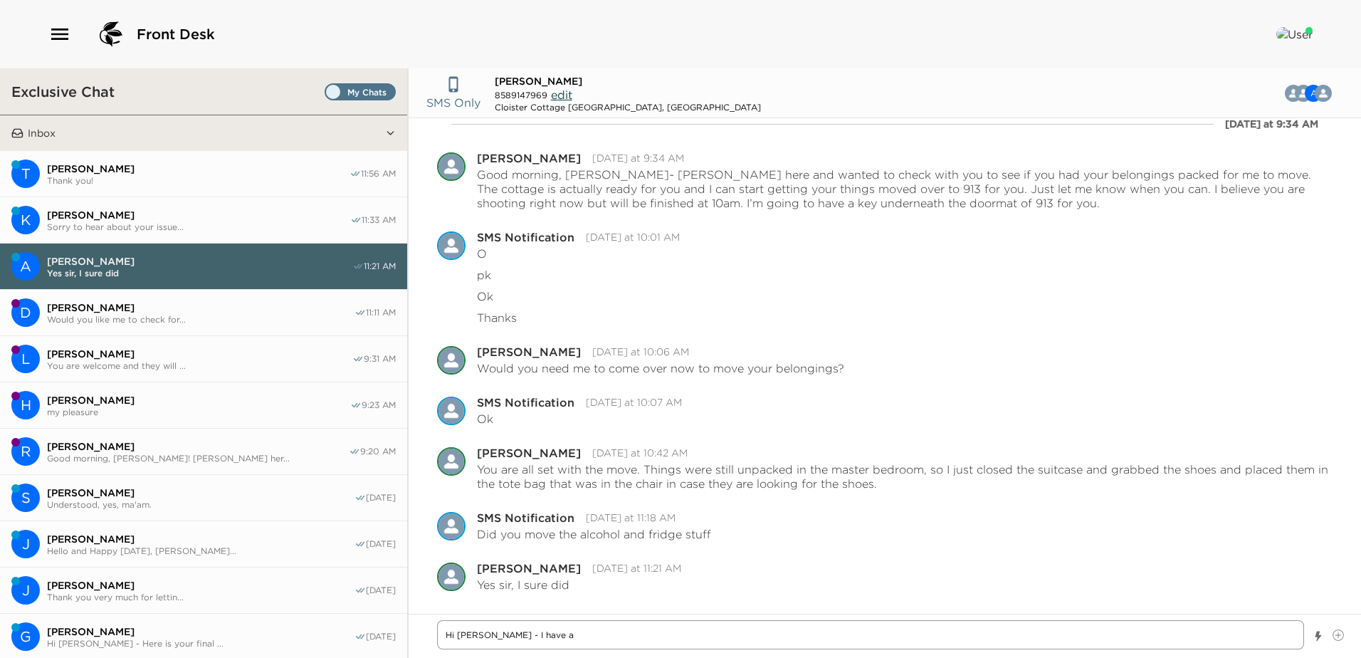
type textarea "x"
type textarea "Hi Andy - I have at"
type textarea "x"
type textarea "Hi Andy - I have att"
type textarea "x"
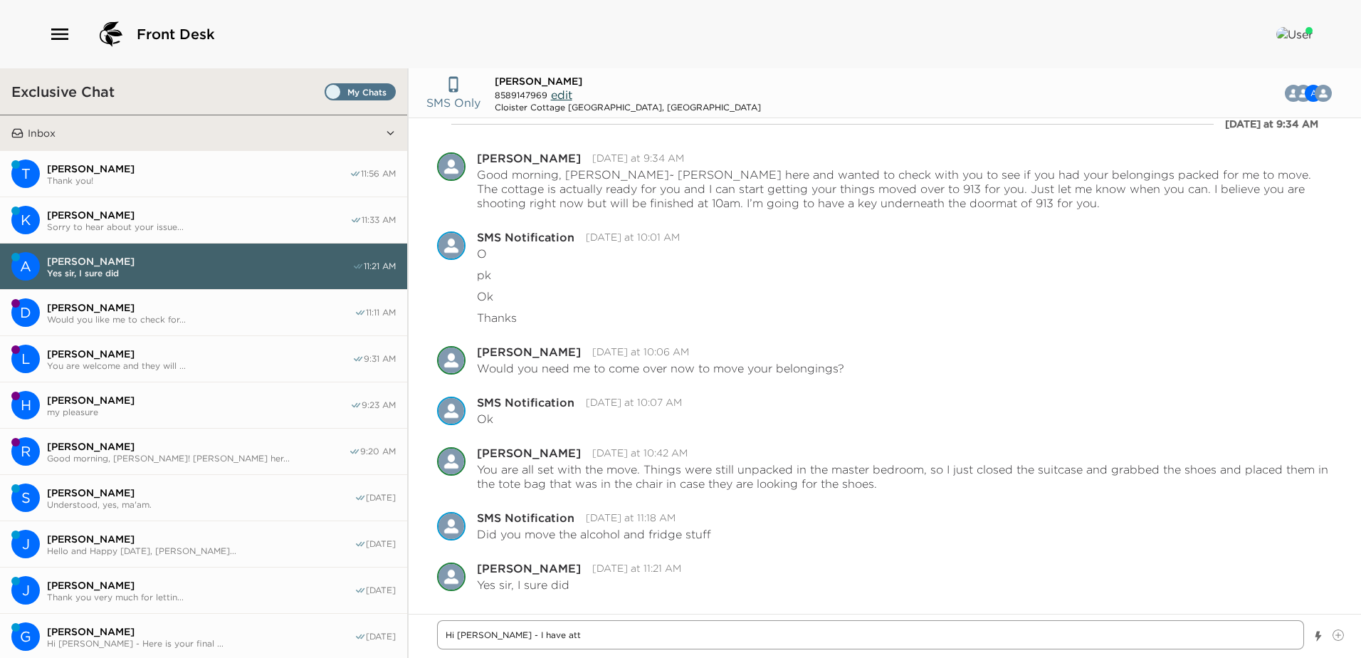
type textarea "Hi Andy - I have atta"
type textarea "x"
type textarea "Hi Andy - I have attac"
type textarea "x"
type textarea "Hi Andy - I have attach"
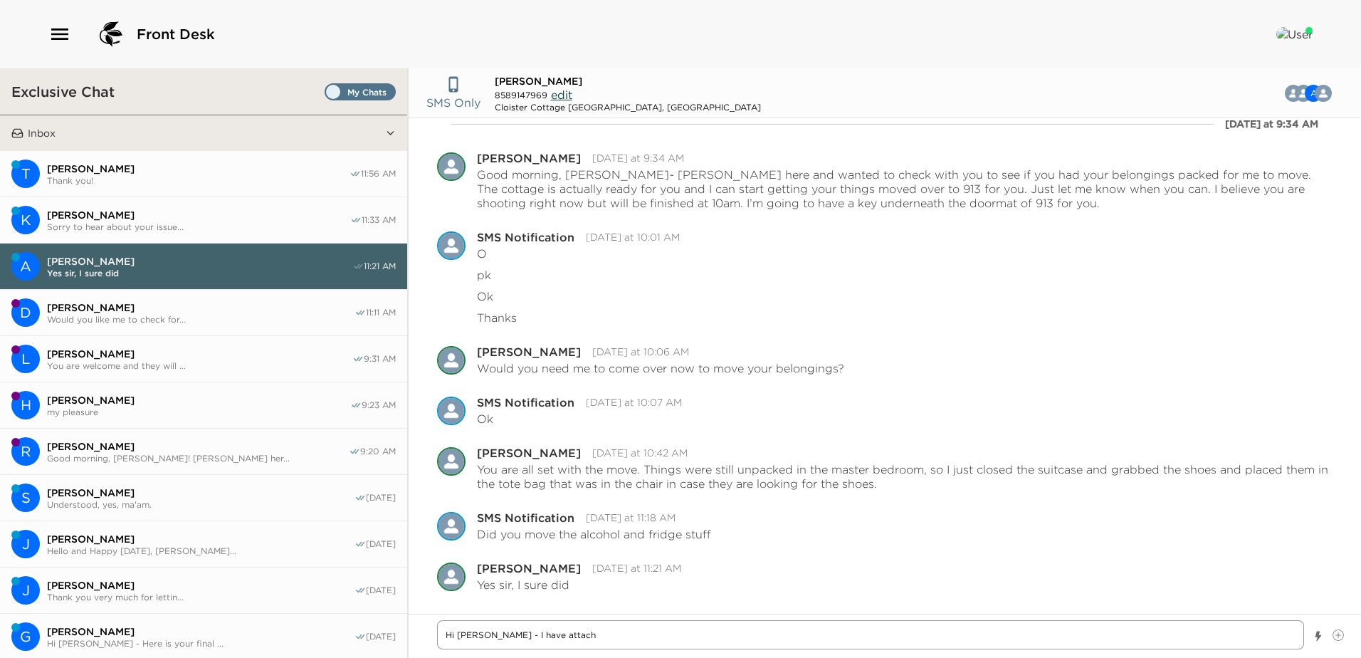
type textarea "x"
type textarea "Hi Andy - I have attache"
type textarea "x"
type textarea "Hi Andy - I have attached"
type textarea "x"
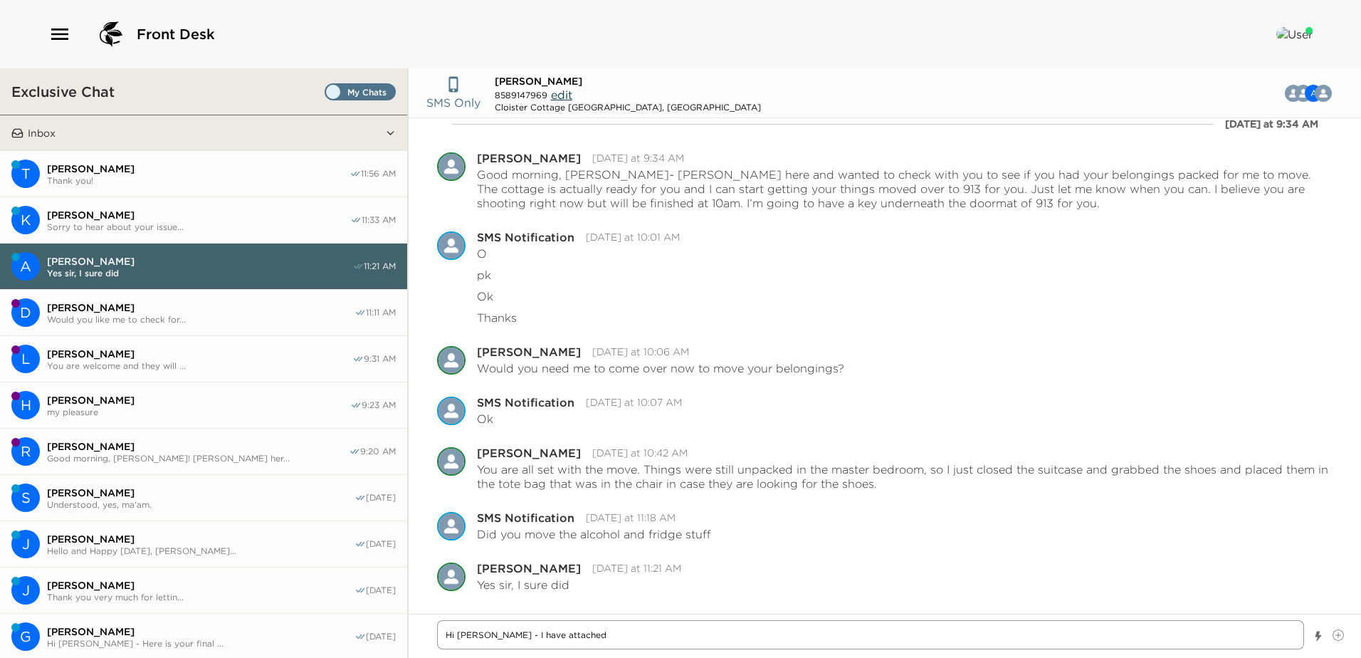
type textarea "Hi Andy - I have attached"
type textarea "x"
type textarea "Hi Andy - I have attached t"
type textarea "x"
type textarea "Hi Andy - I have attached th"
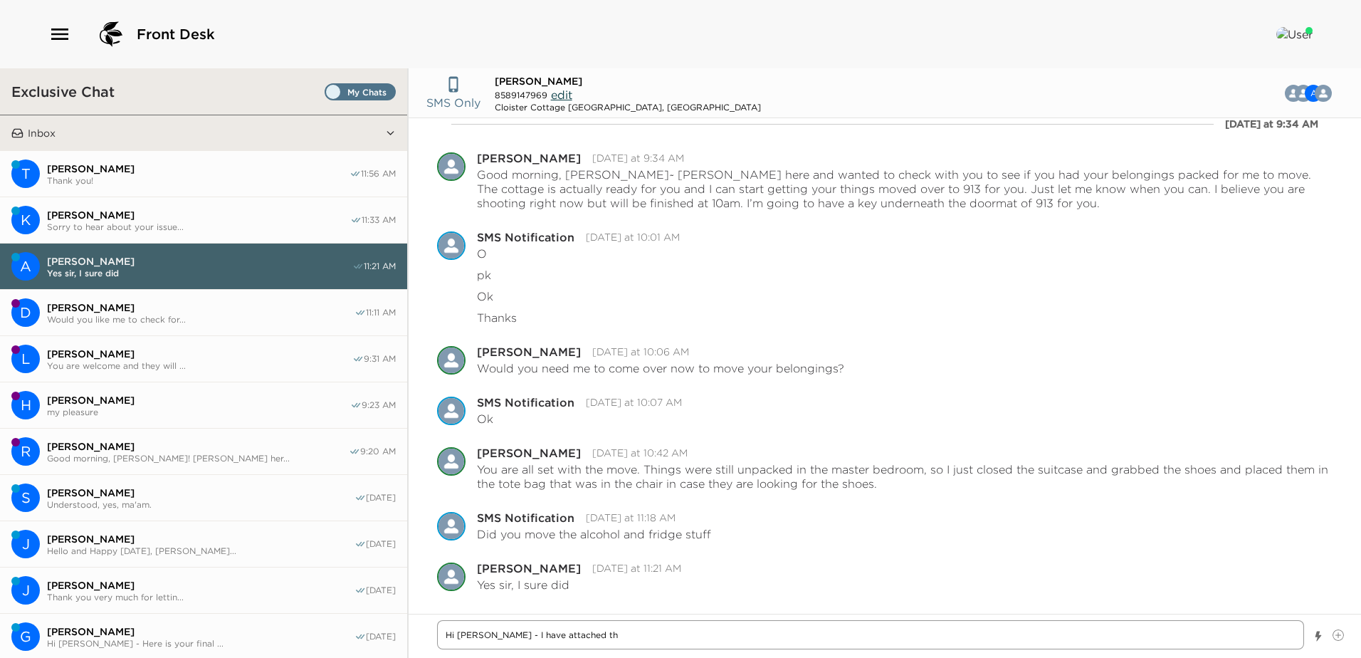
type textarea "x"
type textarea "Hi Andy - I have attached the"
type textarea "x"
type textarea "Hi Andy - I have attached the"
type textarea "x"
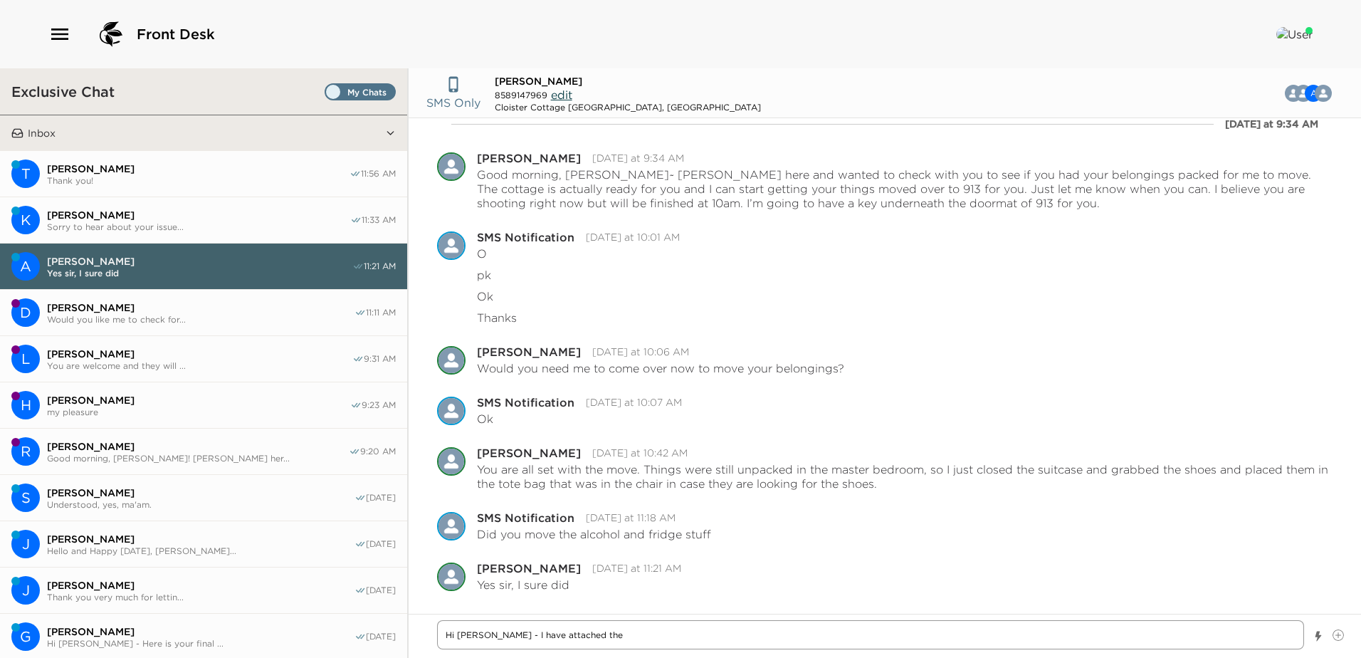
type textarea "Hi Andy - I have attached the b"
type textarea "x"
type textarea "Hi Andy - I have attached the bi"
type textarea "x"
type textarea "Hi Andy - I have attached the bil"
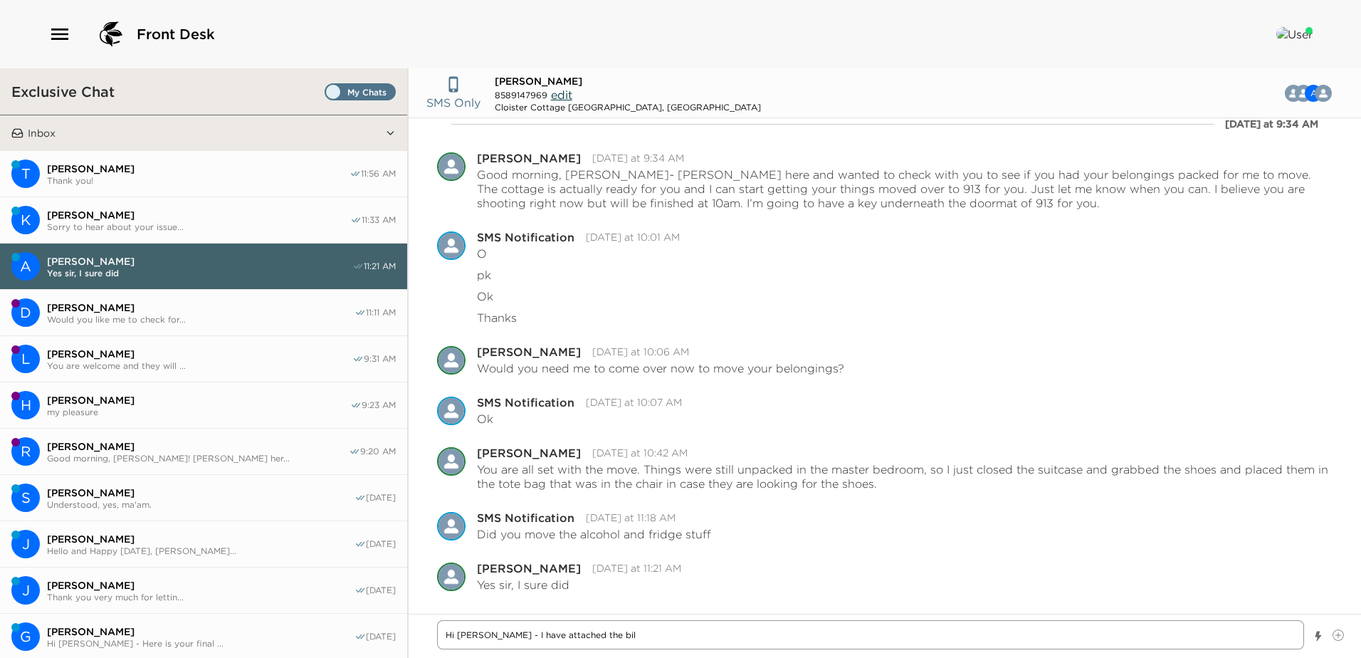
type textarea "x"
type textarea "Hi Andy - I have attached the bill"
type textarea "x"
type textarea "Hi Andy - I have attached the bill"
type textarea "x"
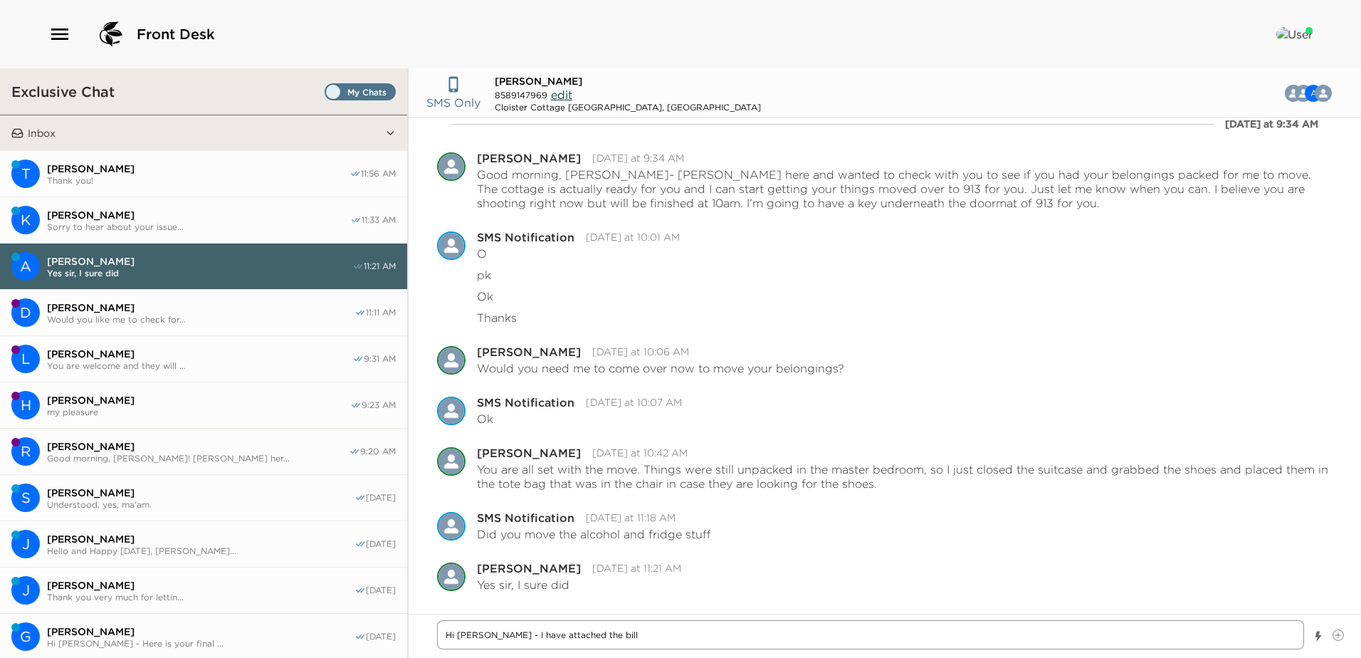
type textarea "Hi Andy - I have attached the bill f"
type textarea "x"
type textarea "Hi Andy - I have attached the bill fo"
type textarea "x"
type textarea "Hi Andy - I have attached the bill for"
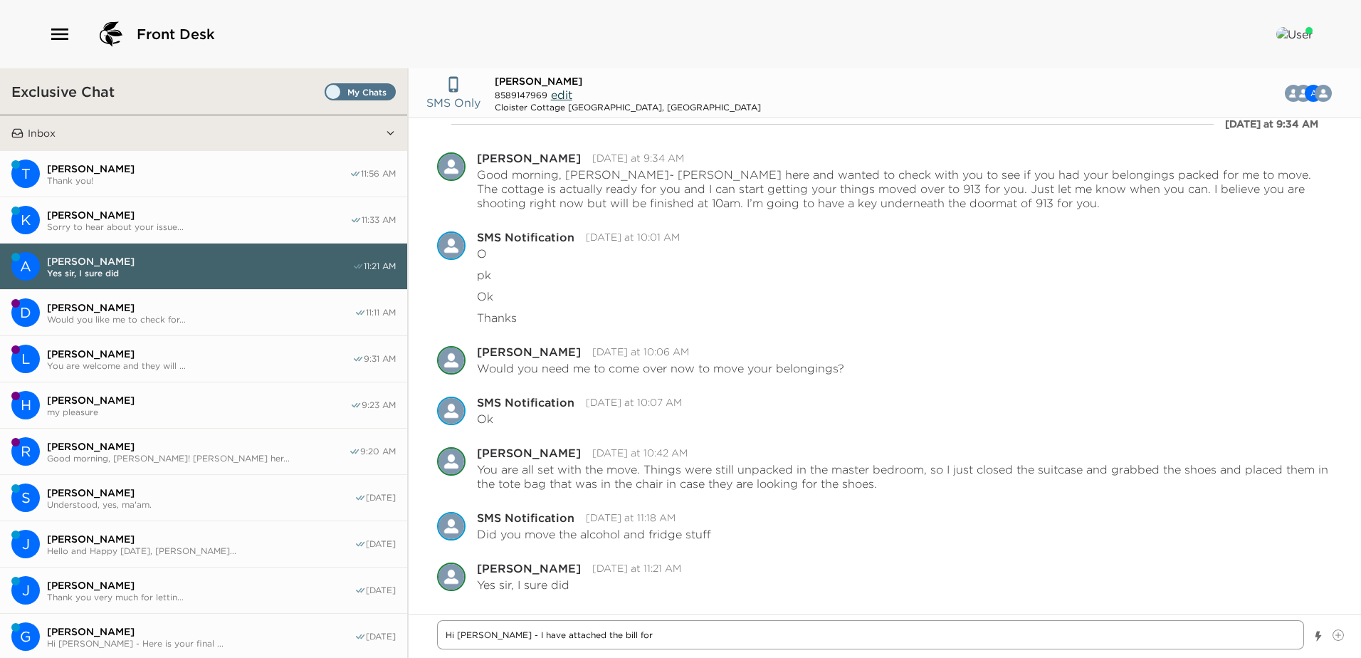
type textarea "x"
type textarea "Hi Andy - I have attached the bill for"
type textarea "x"
type textarea "Hi Andy - I have attached the bill for t"
type textarea "x"
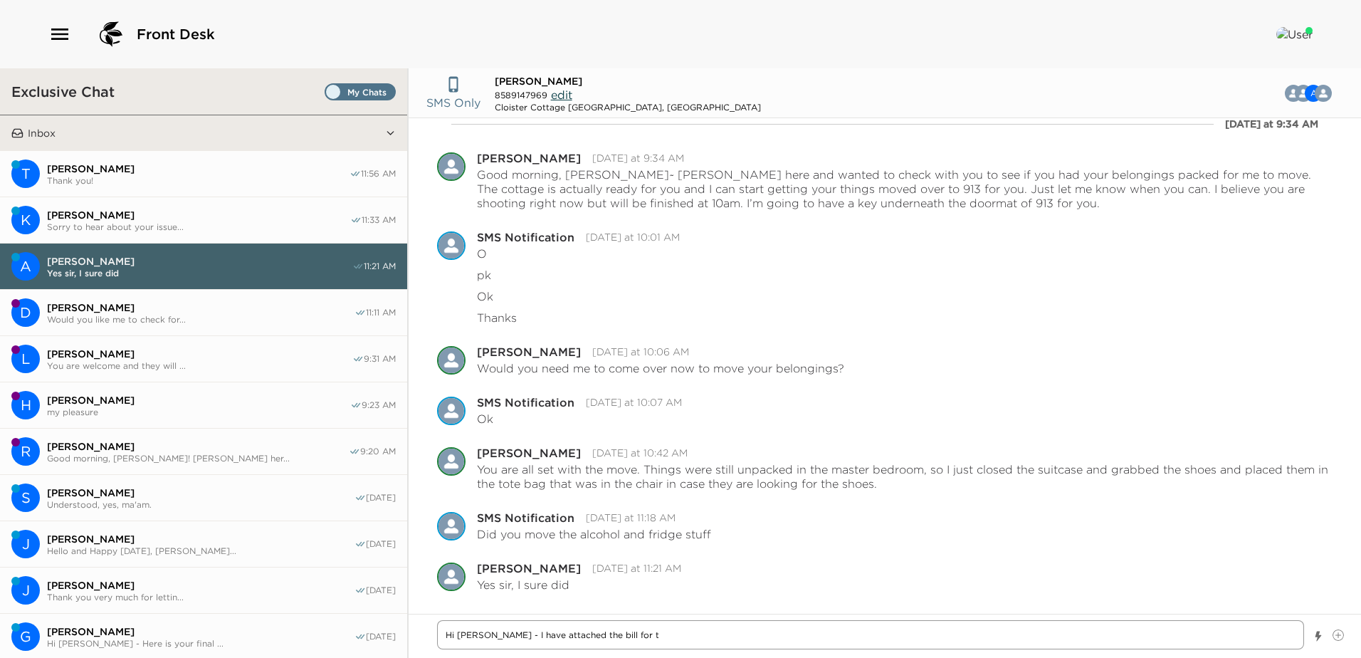
type textarea "Hi Andy - I have attached the bill for th"
type textarea "x"
type textarea "Hi Andy - I have attached the bill for the"
type textarea "x"
type textarea "Hi Andy - I have attached the bill for the"
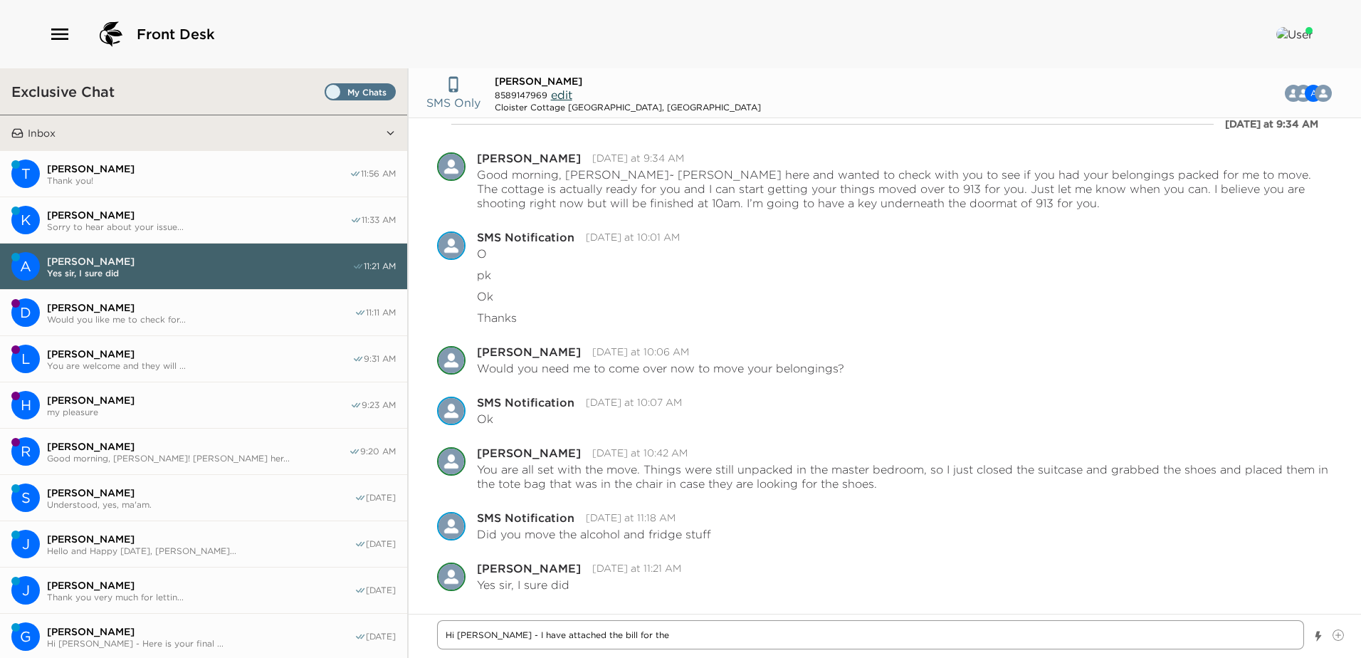
type textarea "x"
type textarea "Hi Andy - I have attached the bill for the o"
type textarea "x"
type textarea "Hi Andy - I have attached the bill for the ot"
type textarea "x"
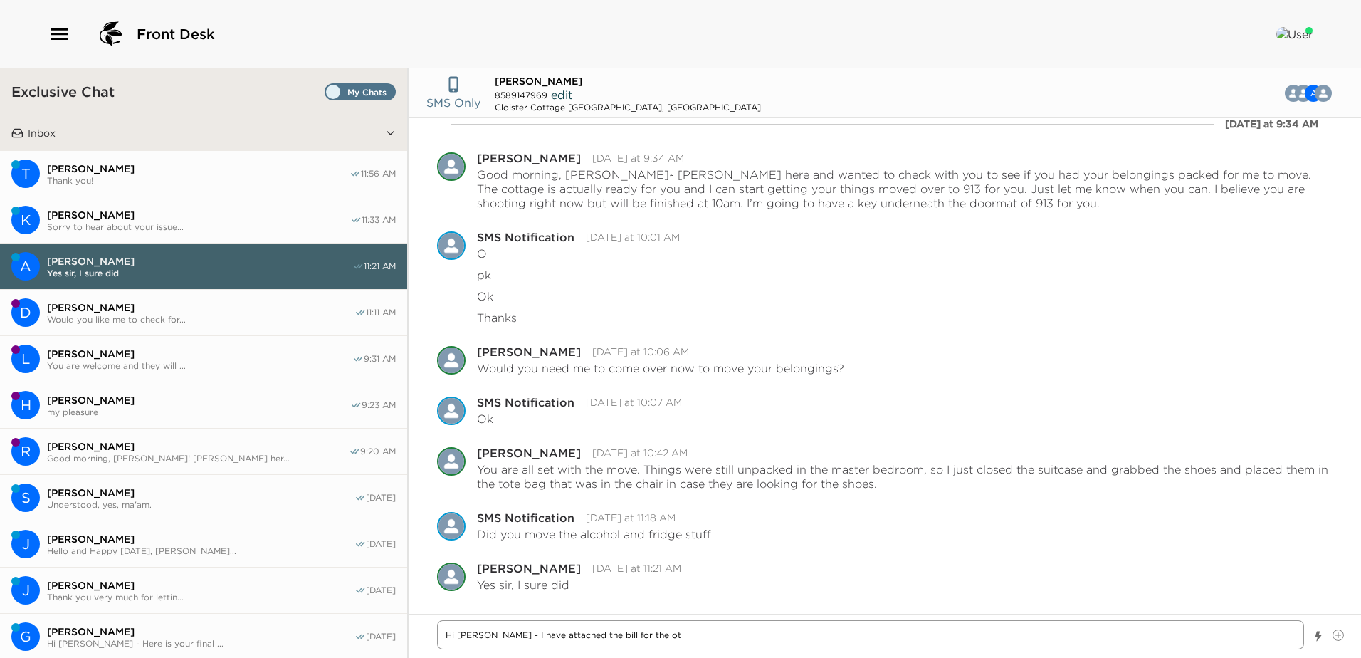
type textarea "Hi Andy - I have attached the bill for the oth"
type textarea "x"
type textarea "Hi Andy - I have attached the bill for the othe"
type textarea "x"
type textarea "Hi Andy - I have attached the bill for the other"
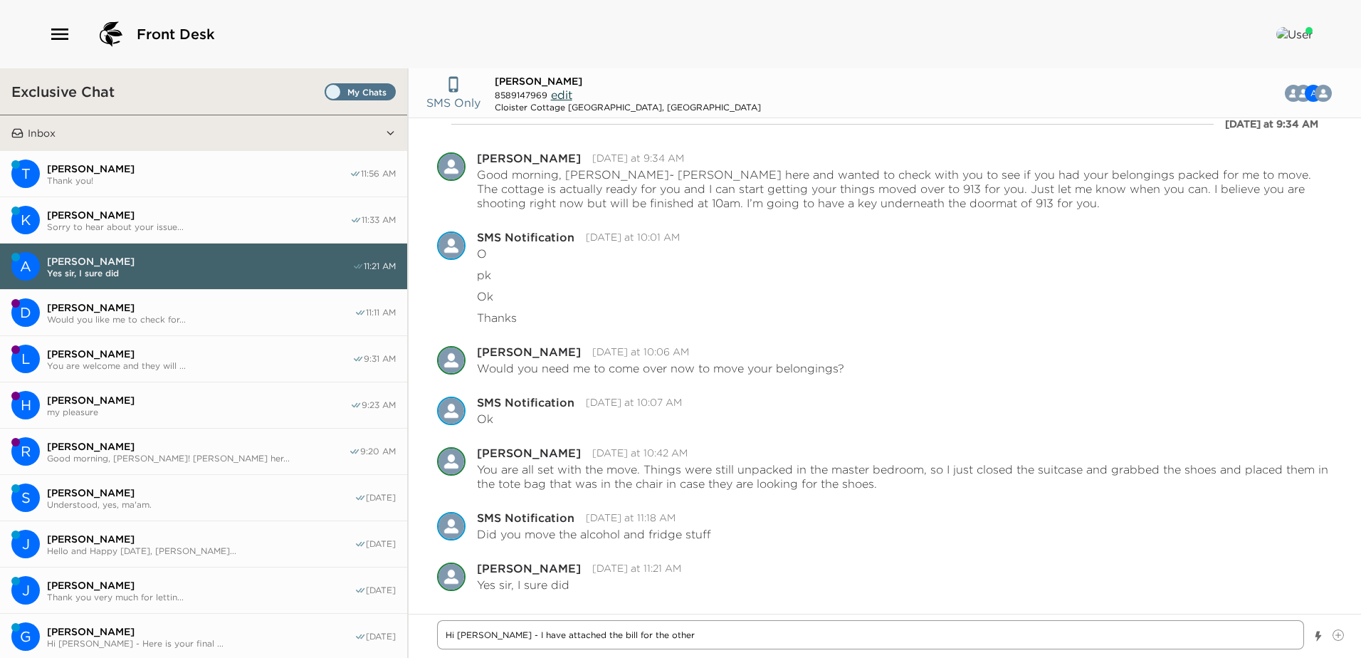
type textarea "x"
type textarea "Hi Andy - I have attached the bill for the other"
type textarea "x"
type textarea "Hi Andy - I have attached the bill for the other c"
type textarea "x"
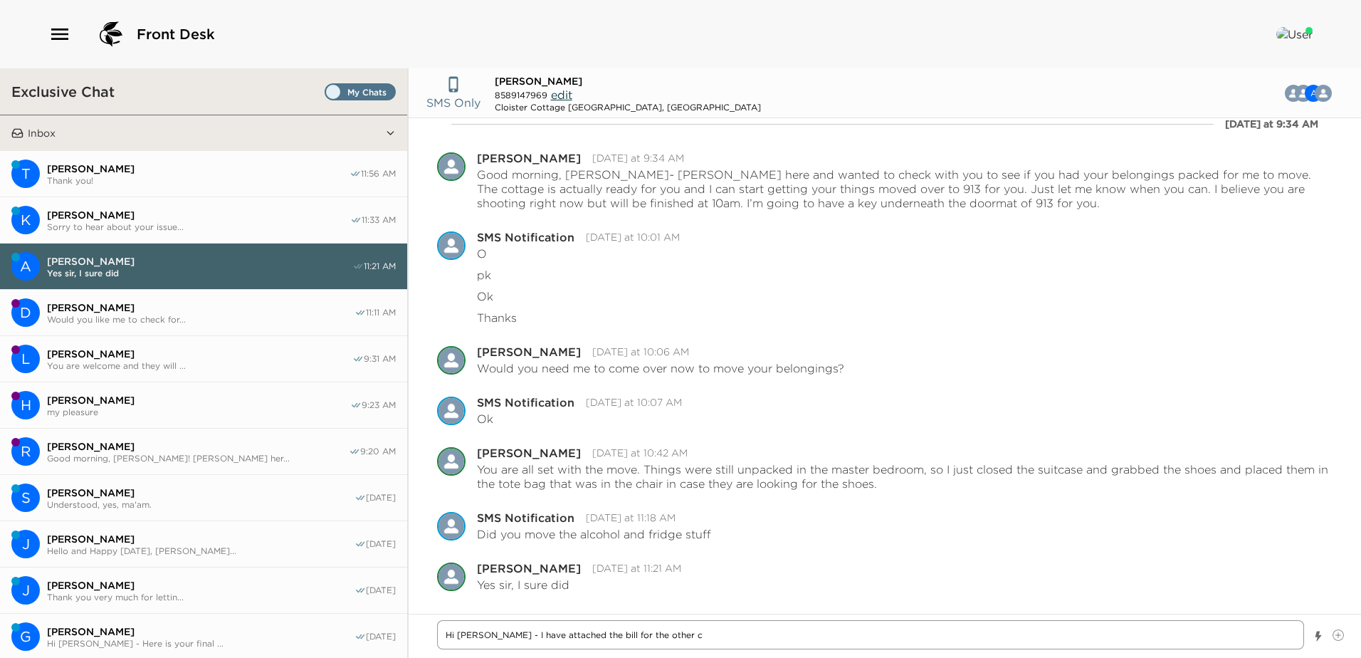
type textarea "Hi Andy - I have attached the bill for the other co"
type textarea "x"
type textarea "Hi Andy - I have attached the bill for the other cot"
type textarea "x"
type textarea "Hi Andy - I have attached the bill for the other cott"
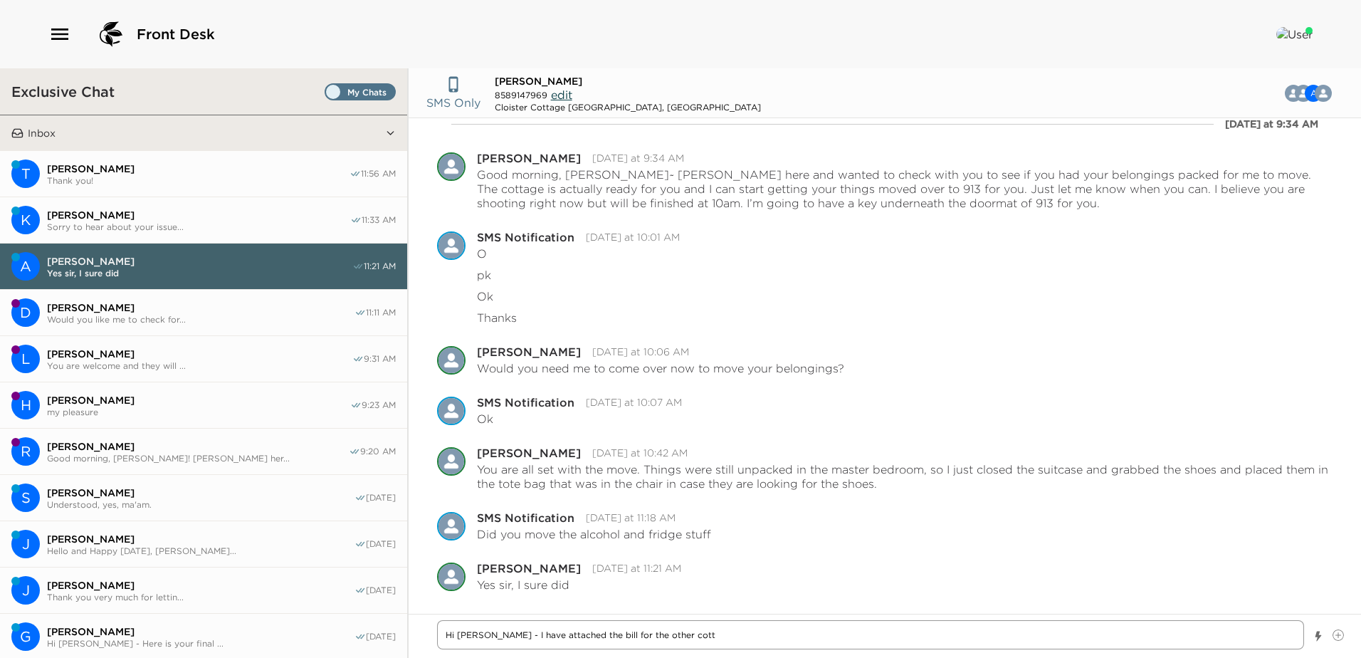
type textarea "x"
type textarea "Hi Andy - I have attached the bill for the other cotta"
type textarea "x"
type textarea "Hi Andy - I have attached the bill for the other cottag"
type textarea "x"
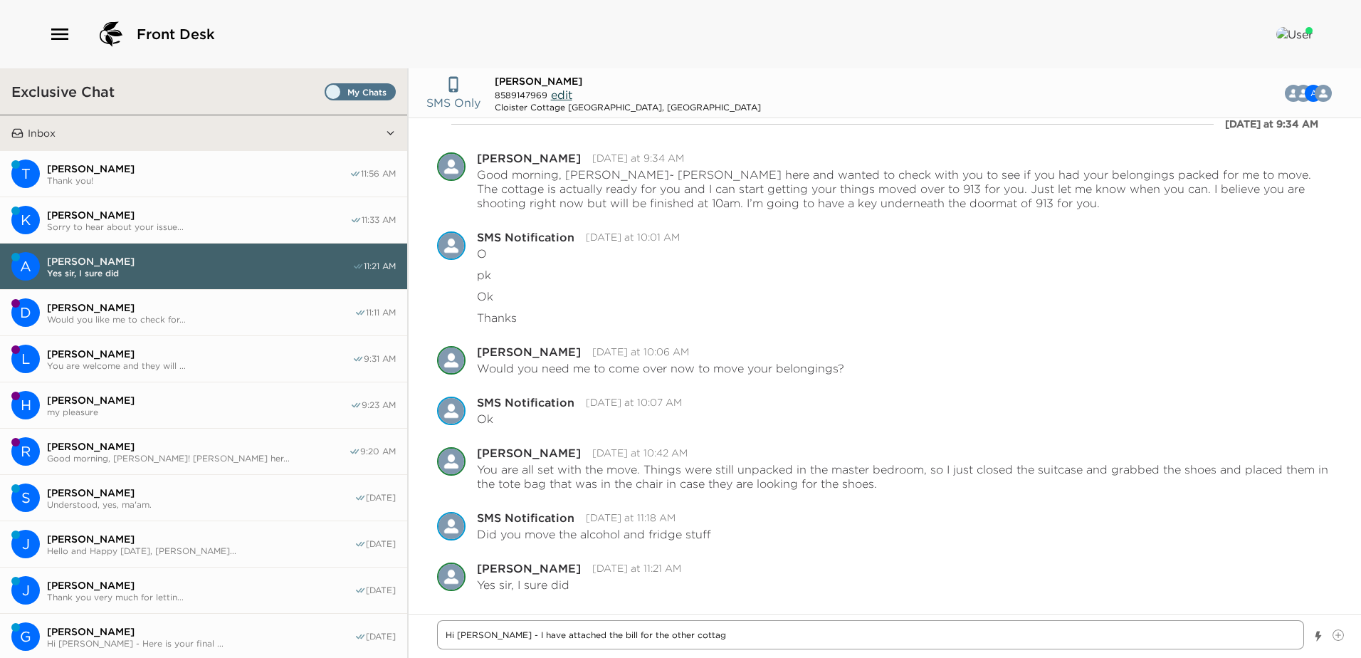
type textarea "Hi Andy - I have attached the bill for the other cottage"
type textarea "x"
type textarea "Hi Andy - I have attached the bill for the other cottage"
type textarea "x"
type textarea "Hi Andy - I have attached the bill for the other cottage 9"
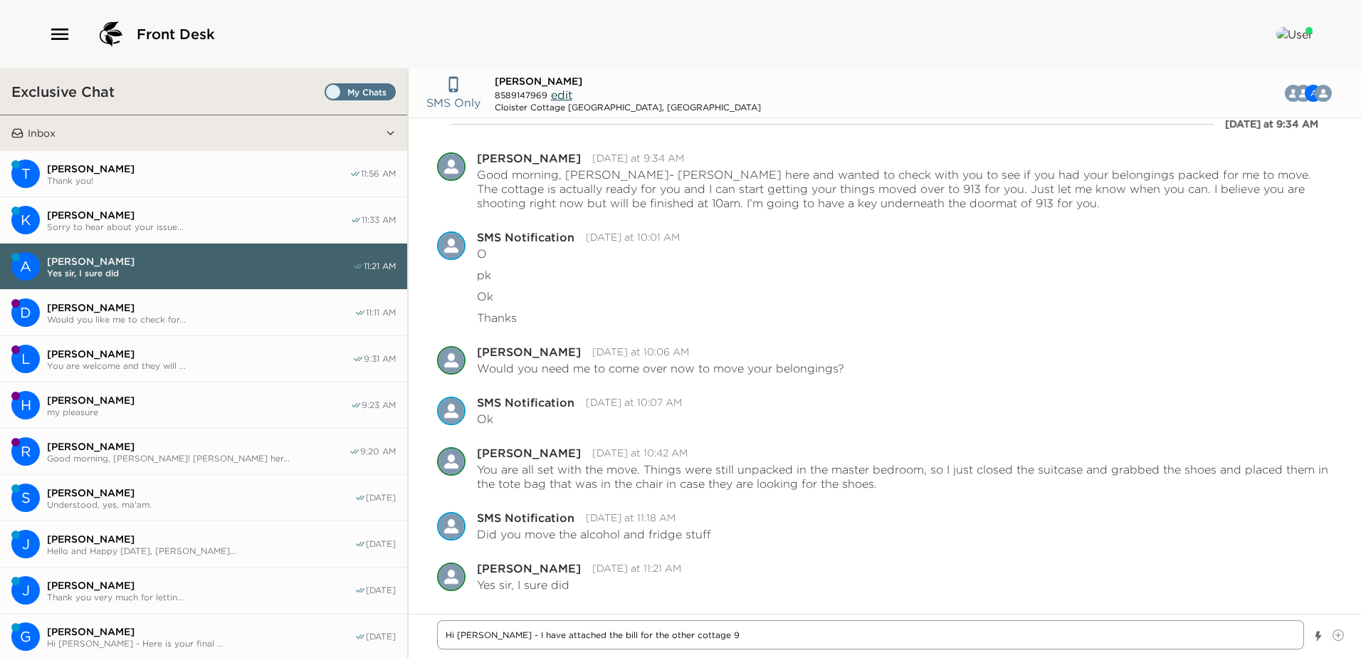
type textarea "x"
type textarea "Hi Andy - I have attached the bill for the other cottage 91"
type textarea "x"
type textarea "Hi Andy - I have attached the bill for the other cottage 912"
type textarea "x"
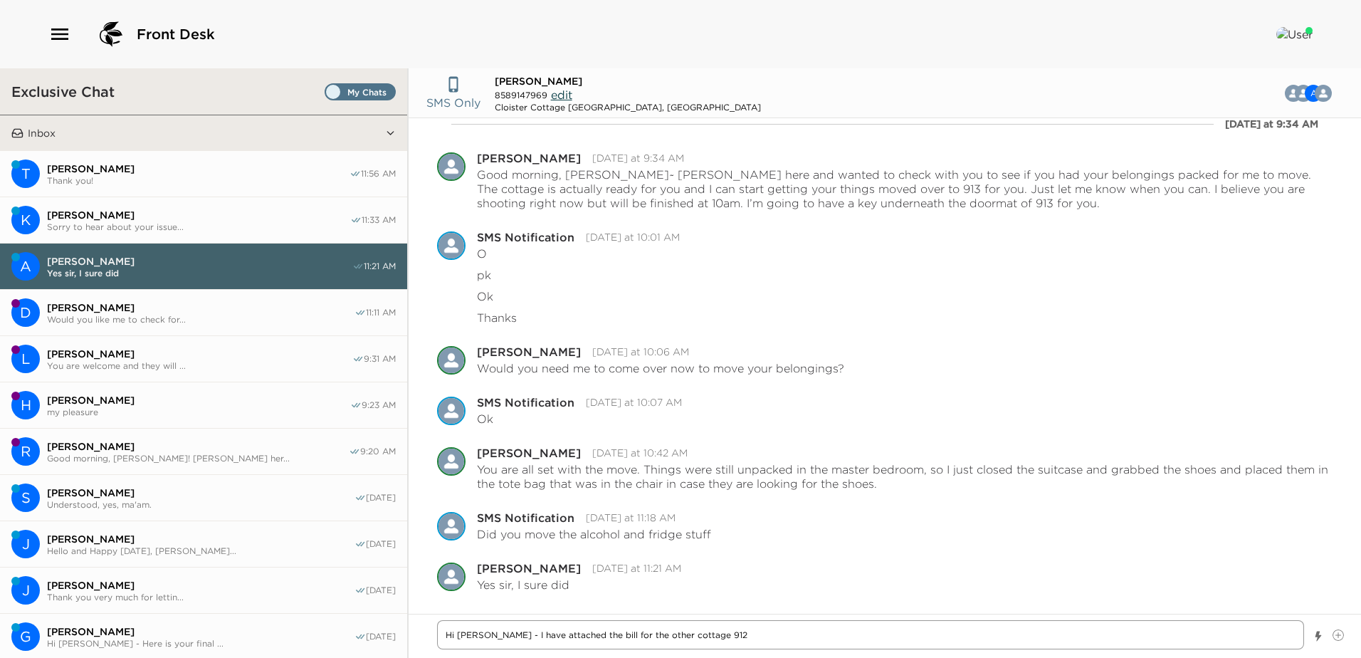
type textarea "Hi Andy - I have attached the bill for the other cottage 912."
type textarea "x"
type textarea "Hi Andy - I have attached the bill for the other cottage 912."
type textarea "x"
type textarea "Hi Andy - I have attached the bill for the other cottage 912."
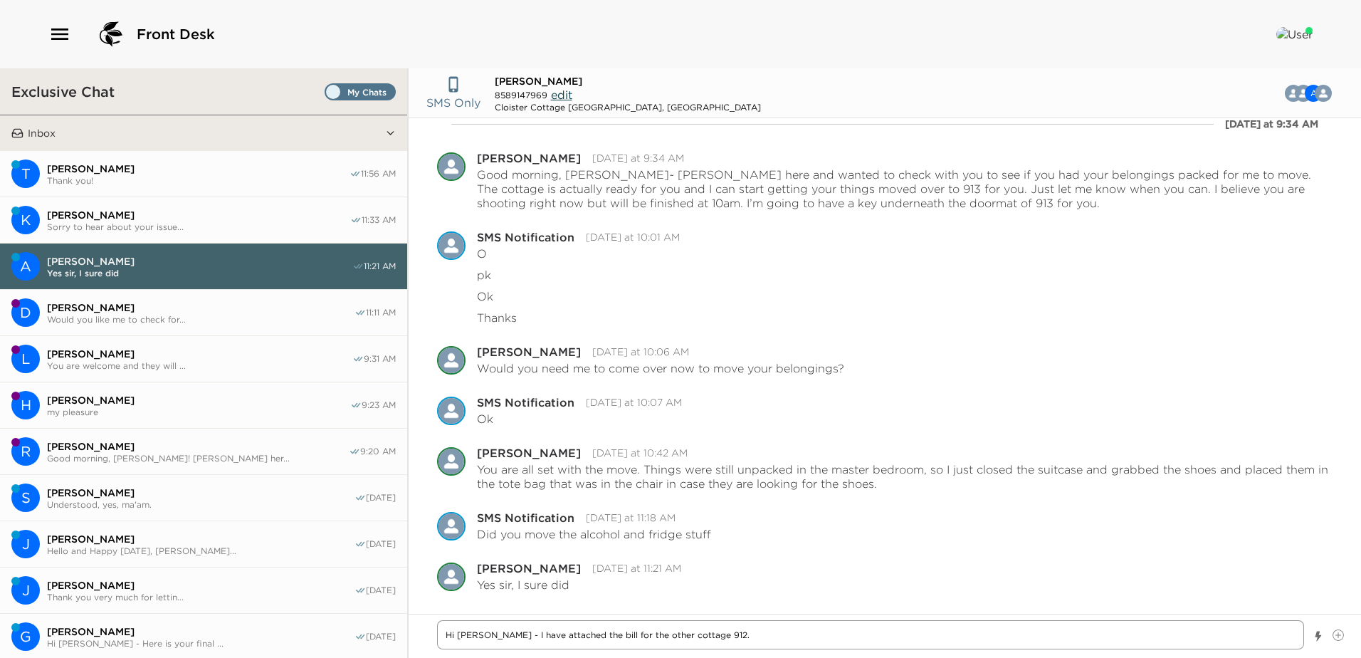
type textarea "x"
type textarea "Hi Andy - I have attached the bill for the other cottage 912. L"
type textarea "x"
type textarea "Hi Andy - I have attached the bill for the other cottage 912. Le"
type textarea "x"
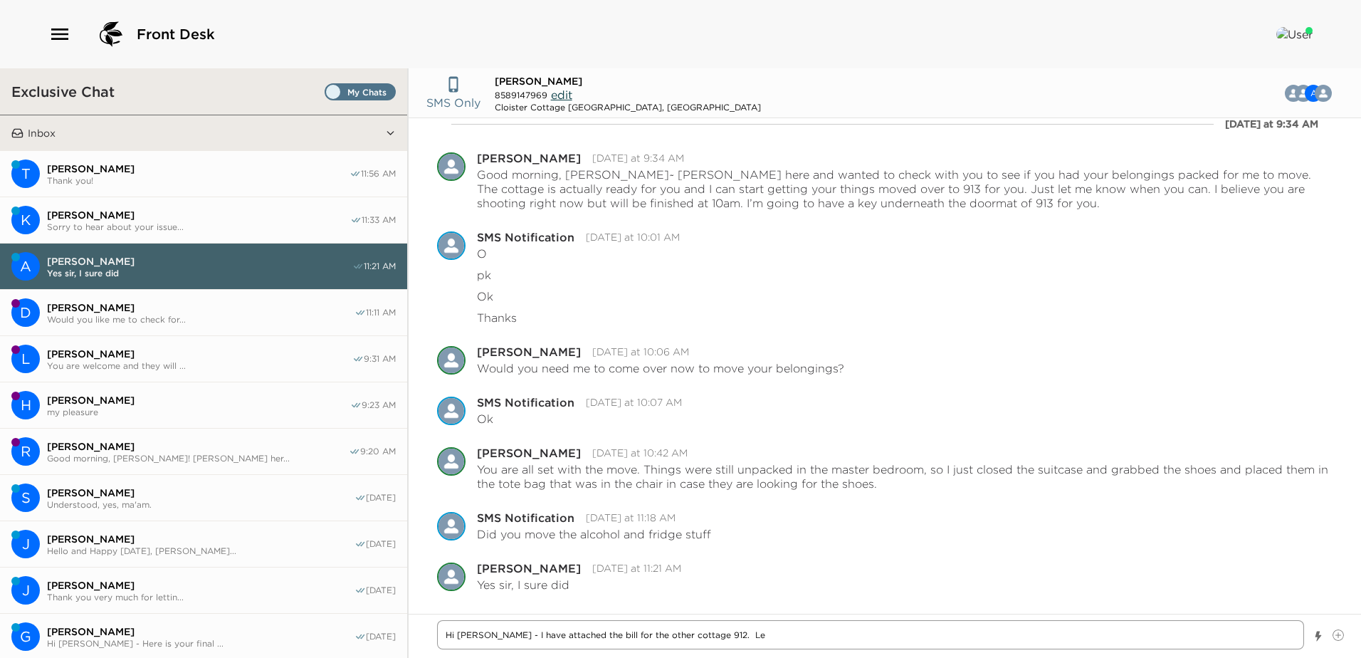
type textarea "Hi Andy - I have attached the bill for the other cottage 912. Let"
type textarea "x"
type textarea "Hi Andy - I have attached the bill for the other cottage 912. Let"
type textarea "x"
type textarea "Hi Andy - I have attached the bill for the other cottage 912. Let m"
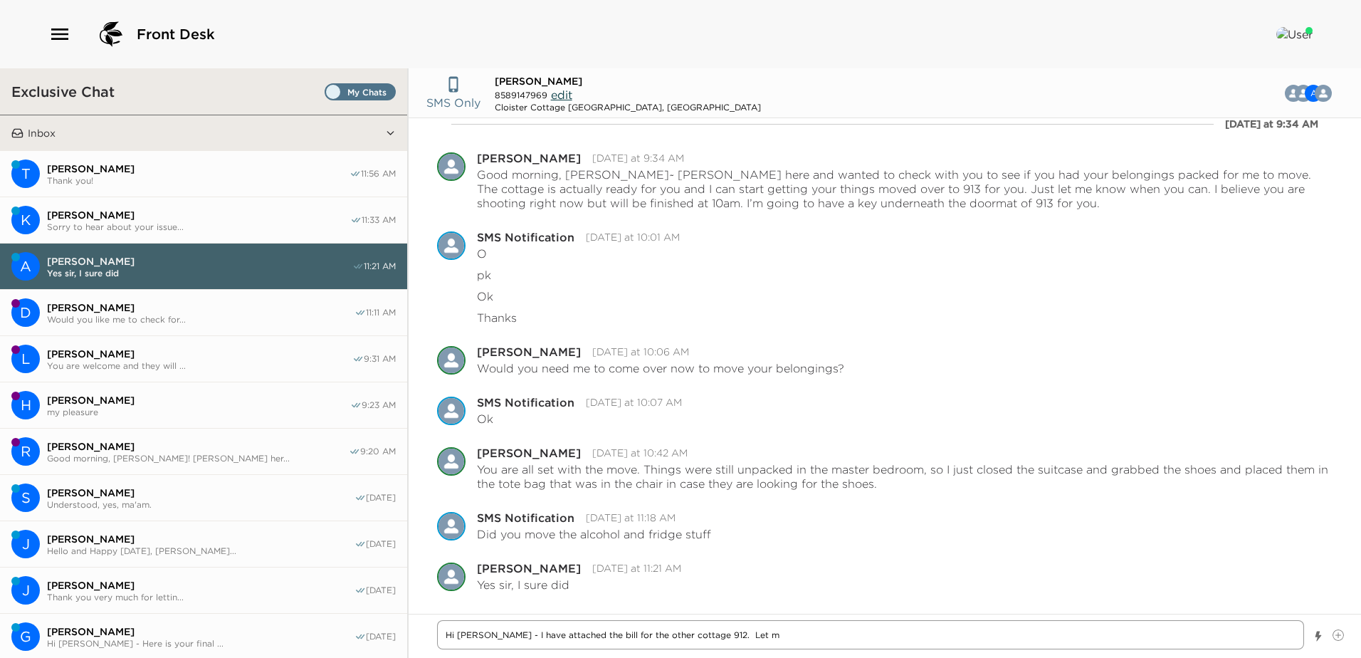
type textarea "x"
type textarea "Hi Andy - I have attached the bill for the other cottage 912. Let me"
type textarea "x"
type textarea "Hi Andy - I have attached the bill for the other cottage 912. Let me k"
type textarea "x"
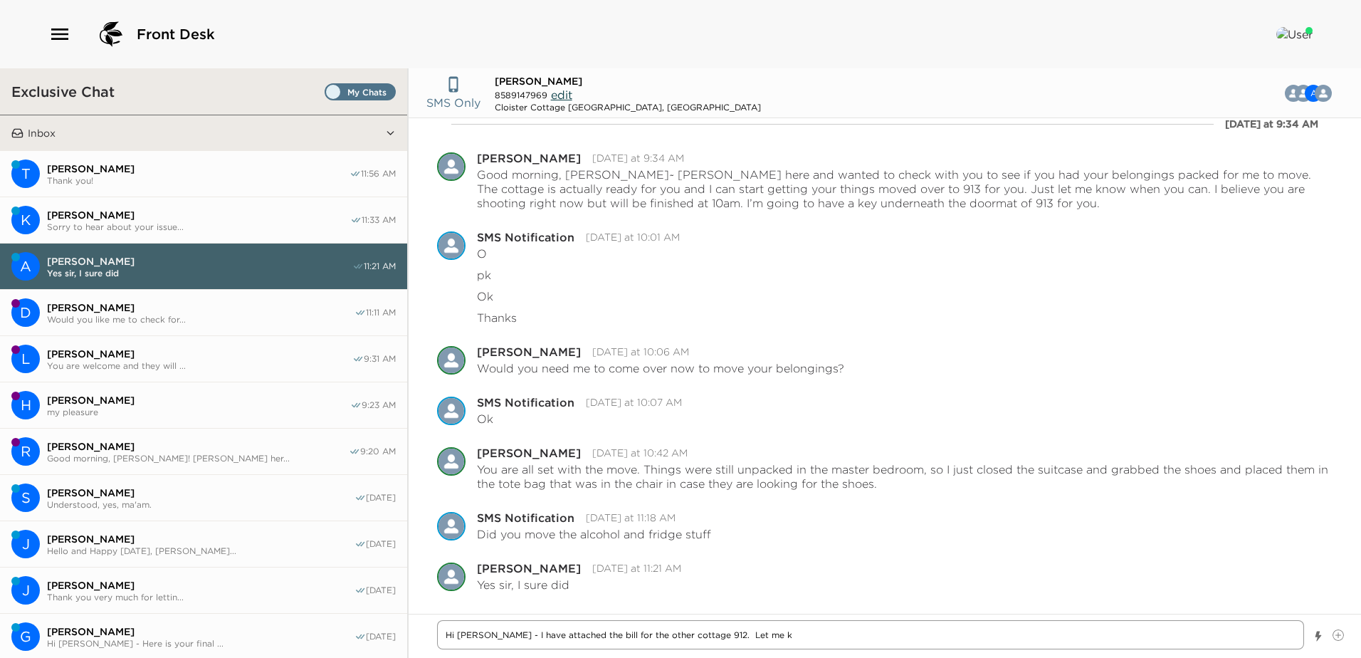
type textarea "Hi Andy - I have attached the bill for the other cottage 912. Let me kn"
type textarea "x"
type textarea "Hi Andy - I have attached the bill for the other cottage 912. Let me know"
type textarea "x"
type textarea "Hi Andy - I have attached the bill for the other cottage 912. Let me know"
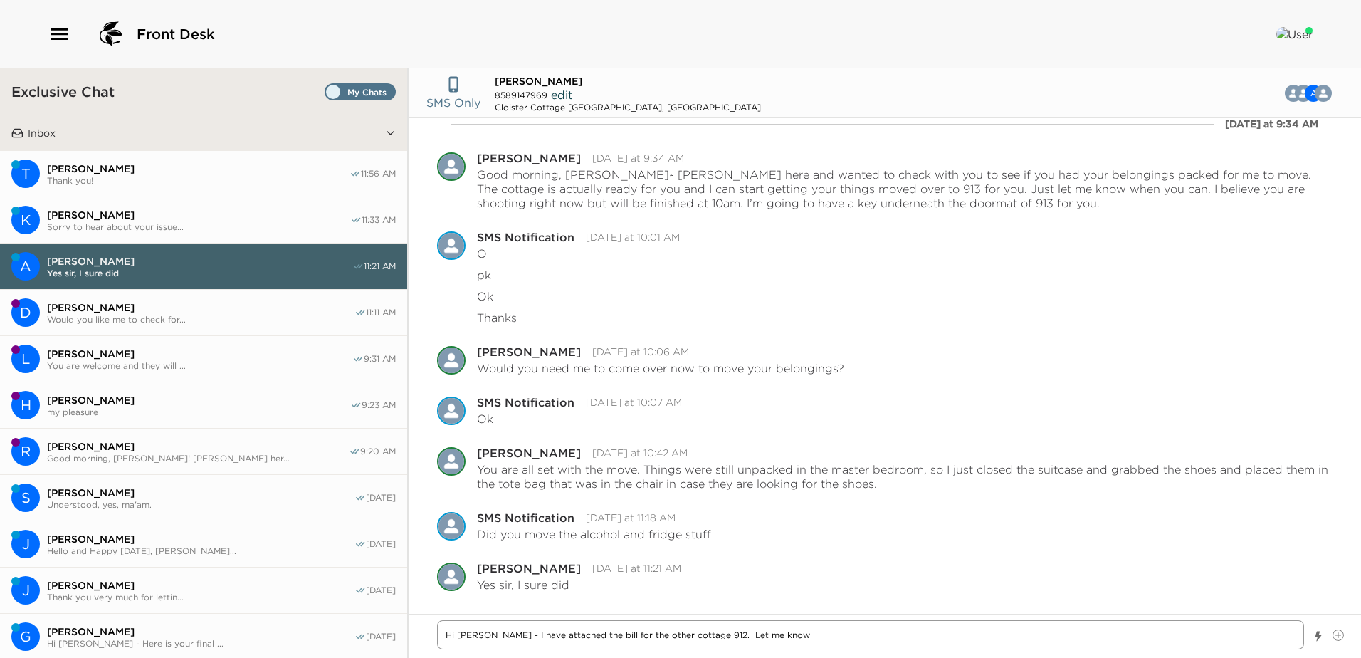
type textarea "x"
type textarea "Hi Andy - I have attached the bill for the other cottage 912. Let me know i"
type textarea "x"
type textarea "Hi Andy - I have attached the bill for the other cottage 912. Let me know if"
type textarea "x"
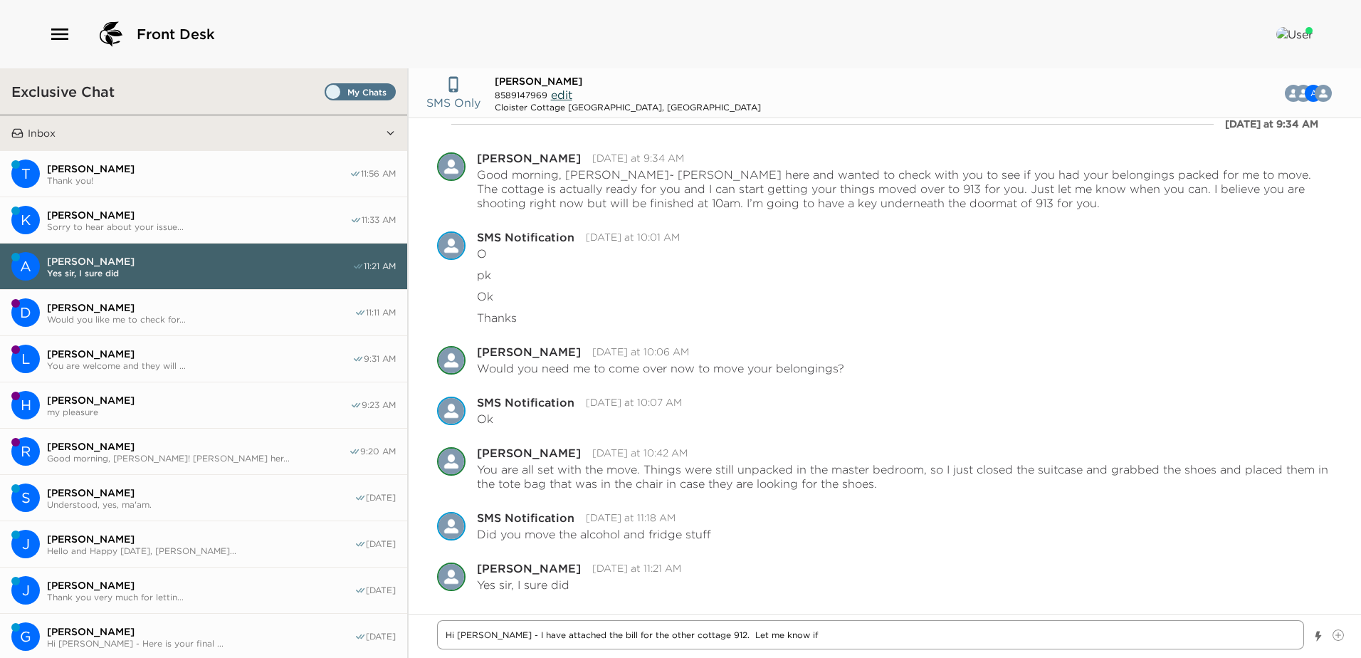
type textarea "Hi Andy - I have attached the bill for the other cottage 912. Let me know if y"
type textarea "x"
type textarea "Hi Andy - I have attached the bill for the other cottage 912. Let me know if yo"
type textarea "x"
type textarea "Hi Andy - I have attached the bill for the other cottage 912. Let me know if you"
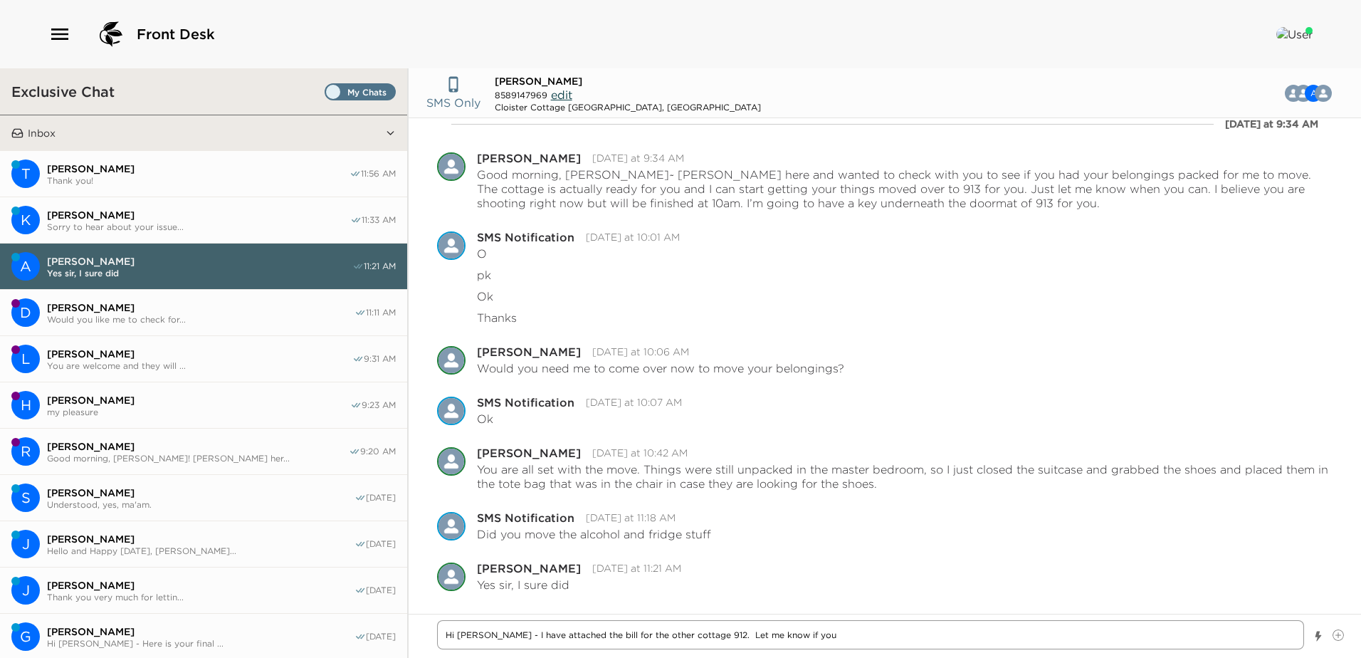
type textarea "x"
type textarea "Hi Andy - I have attached the bill for the other cottage 912. Let me know if you"
type textarea "x"
type textarea "Hi Andy - I have attached the bill for the other cottage 912. Let me know if yo…"
type textarea "x"
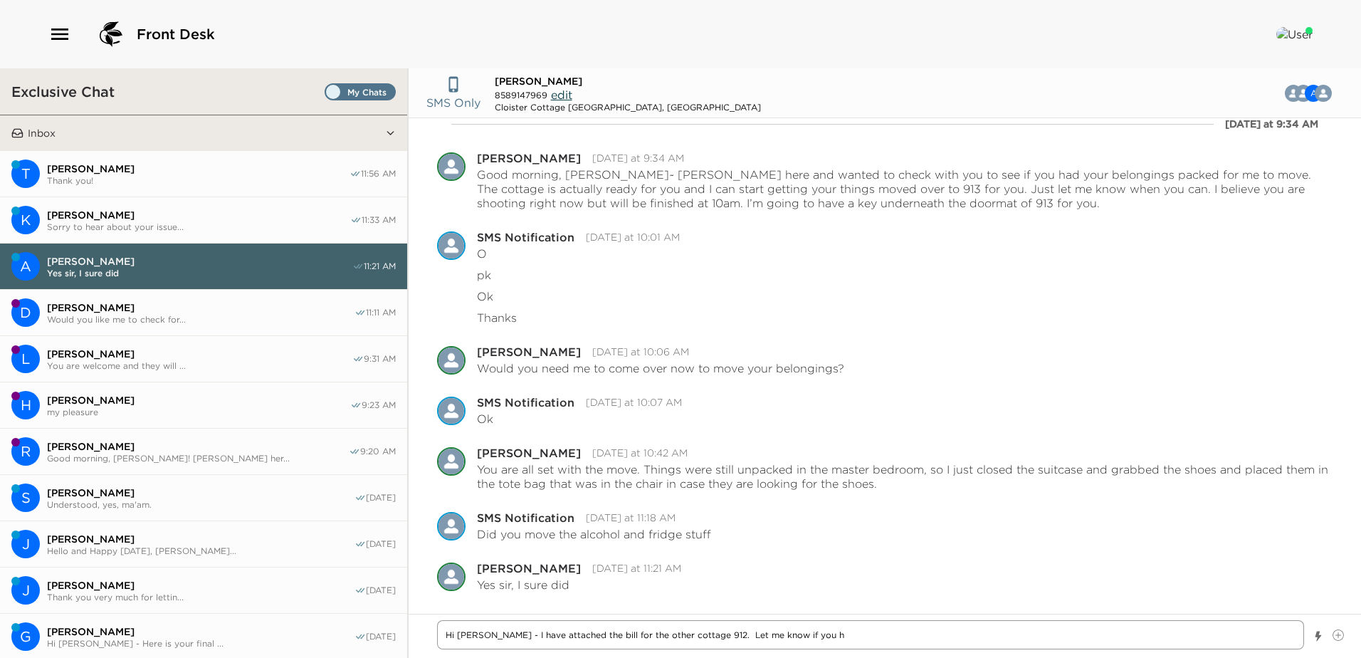
type textarea "Hi Andy - I have attached the bill for the other cottage 912. Let me know if yo…"
type textarea "x"
type textarea "Hi Andy - I have attached the bill for the other cottage 912. Let me know if yo…"
type textarea "x"
type textarea "Hi Andy - I have attached the bill for the other cottage 912. Let me know if yo…"
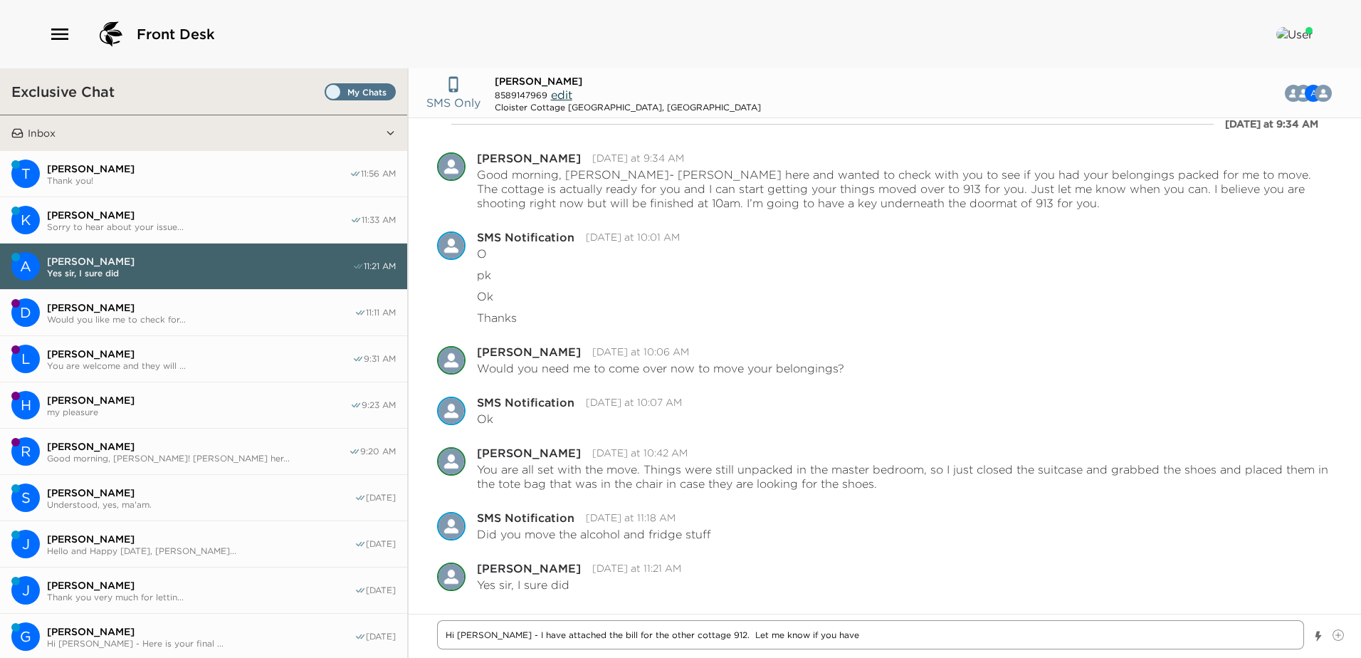
type textarea "x"
type textarea "Hi Andy - I have attached the bill for the other cottage 912. Let me know if yo…"
type textarea "x"
type textarea "Hi Andy - I have attached the bill for the other cottage 912. Let me know if yo…"
type textarea "x"
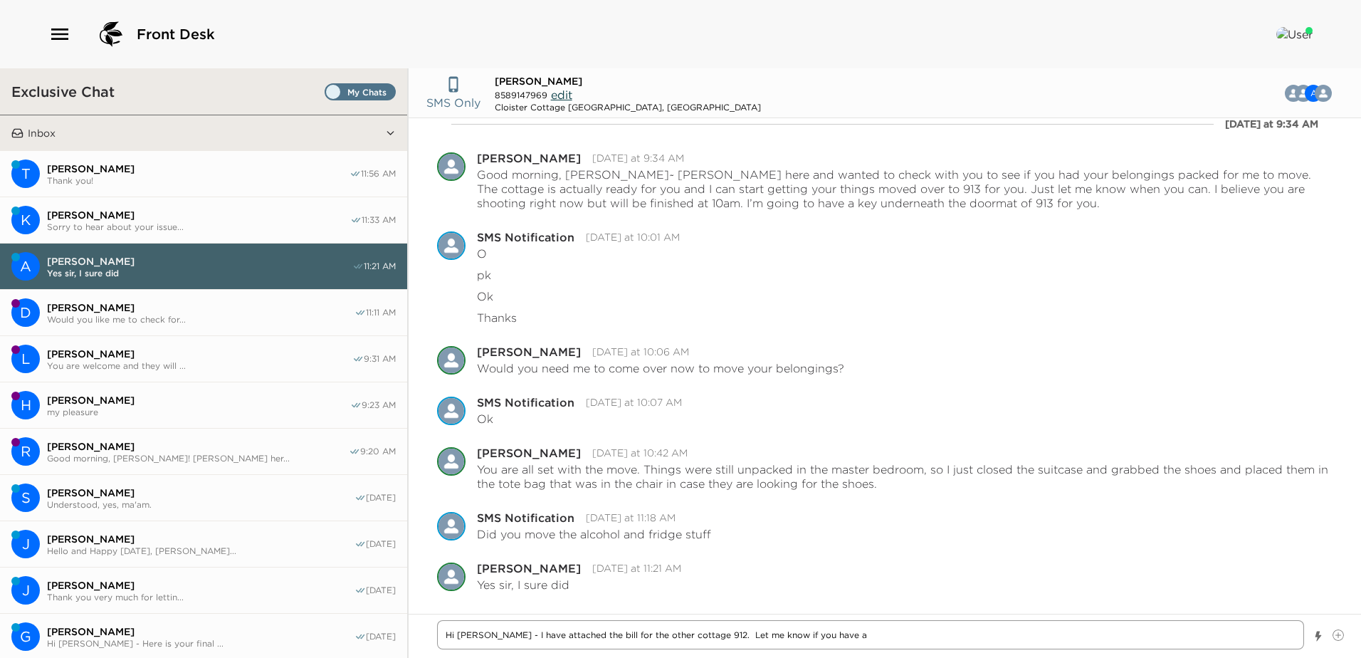
type textarea "Hi Andy - I have attached the bill for the other cottage 912. Let me know if yo…"
type textarea "x"
type textarea "Hi Andy - I have attached the bill for the other cottage 912. Let me know if yo…"
type textarea "x"
type textarea "Hi Andy - I have attached the bill for the other cottage 912. Let me know if yo…"
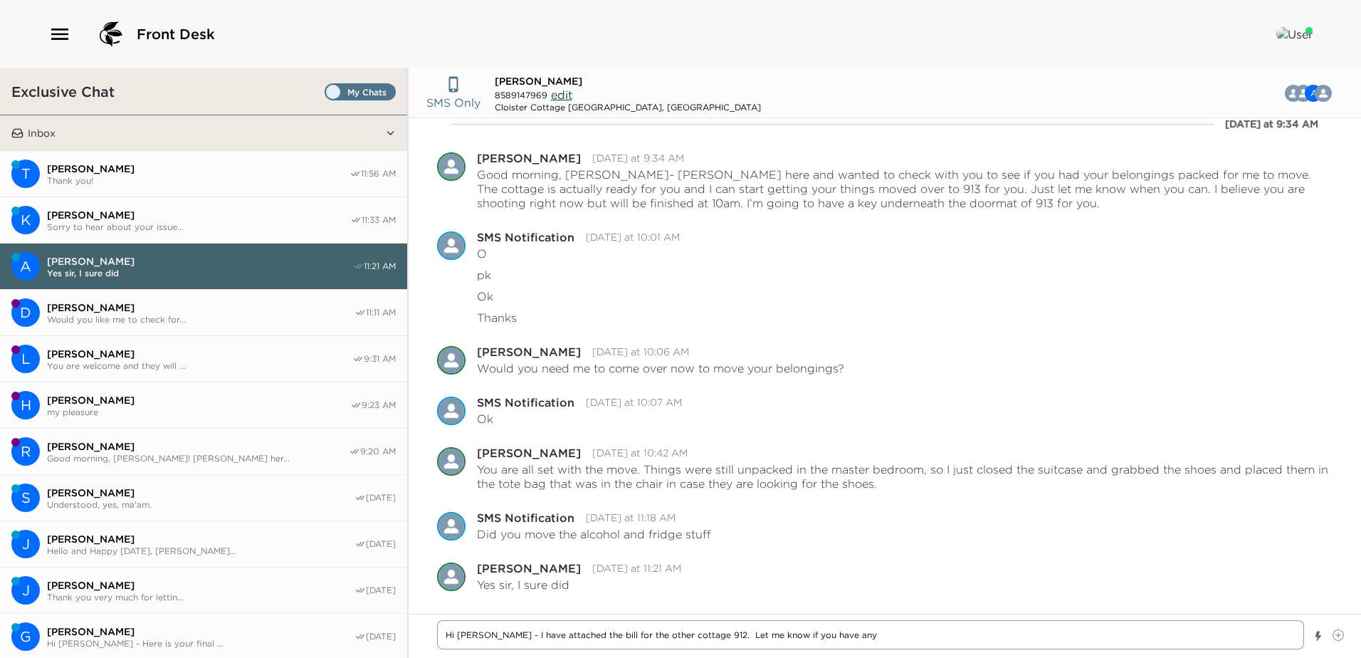
type textarea "x"
type textarea "Hi Andy - I have attached the bill for the other cottage 912. Let me know if yo…"
type textarea "x"
type textarea "Hi Andy - I have attached the bill for the other cottage 912. Let me know if yo…"
type textarea "x"
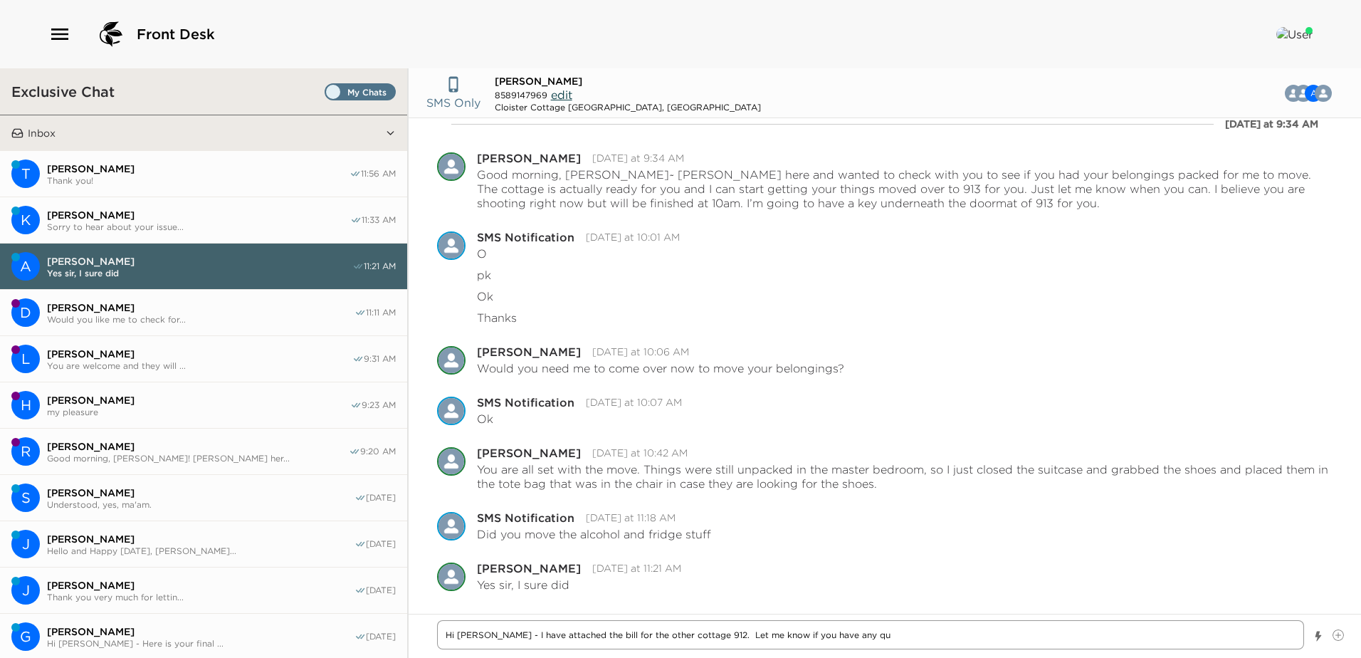
type textarea "Hi Andy - I have attached the bill for the other cottage 912. Let me know if yo…"
type textarea "x"
type textarea "Hi Andy - I have attached the bill for the other cottage 912. Let me know if yo…"
type textarea "x"
type textarea "Hi Andy - I have attached the bill for the other cottage 912. Let me know if yo…"
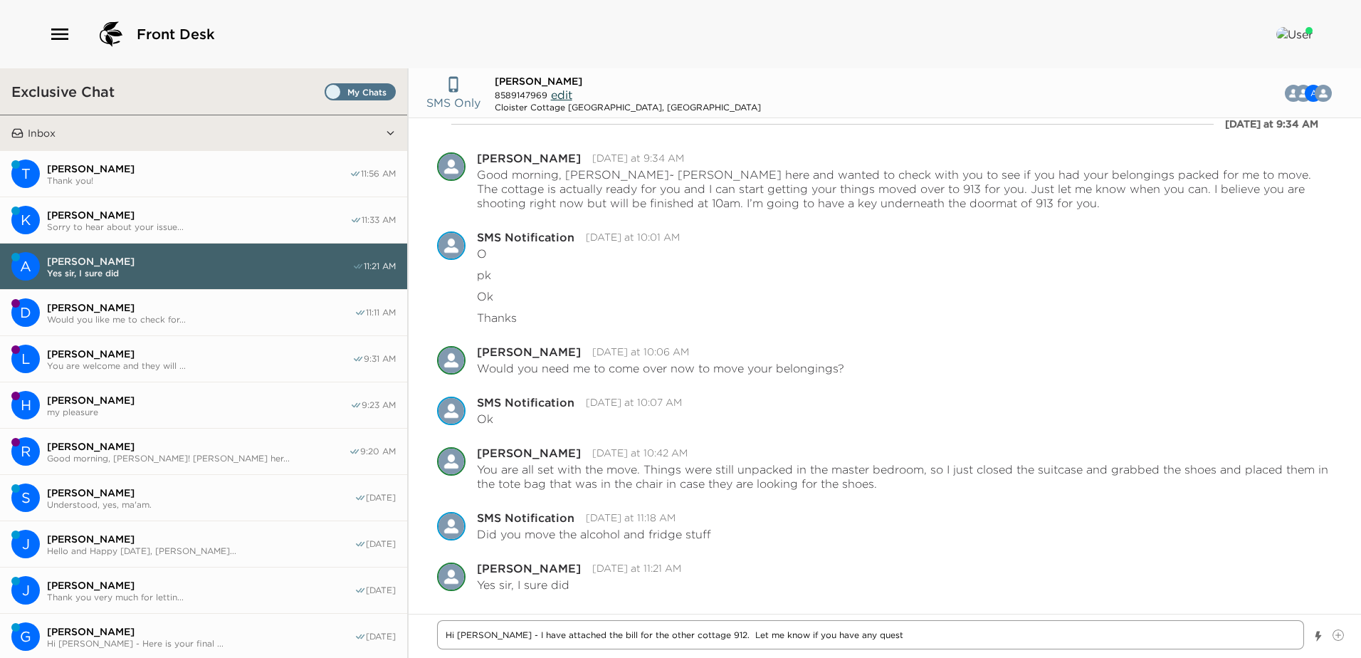
type textarea "x"
type textarea "Hi Andy - I have attached the bill for the other cottage 912. Let me know if yo…"
type textarea "x"
type textarea "Hi Andy - I have attached the bill for the other cottage 912. Let me know if yo…"
type textarea "x"
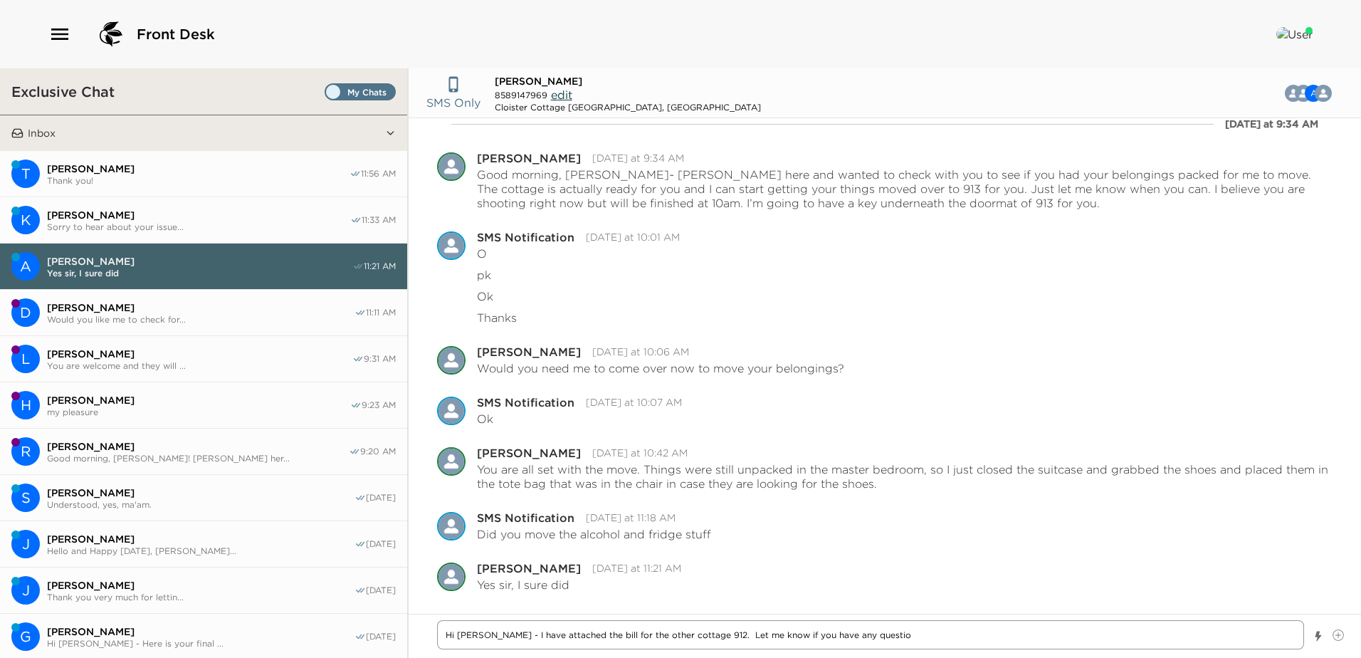
type textarea "Hi Andy - I have attached the bill for the other cottage 912. Let me know if yo…"
type textarea "x"
type textarea "Hi Andy - I have attached the bill for the other cottage 912. Let me know if yo…"
type textarea "x"
type textarea "Hi Andy - I have attached the bill for the other cottage 912. Let me know if yo…"
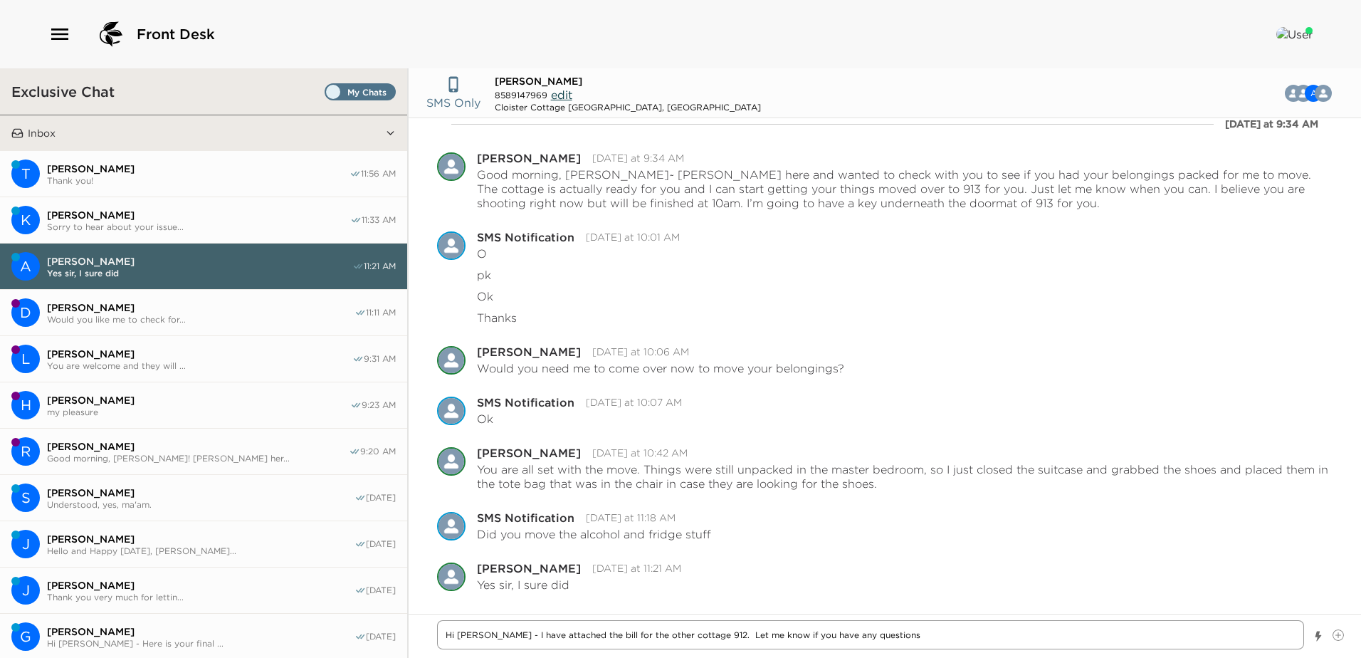
type textarea "x"
type textarea "Hi Andy - I have attached the bill for the other cottage 912. Let me know if yo…"
type textarea "x"
type textarea "Hi Andy - I have attached the bill for the other cottage 912. Let me know if yo…"
type textarea "x"
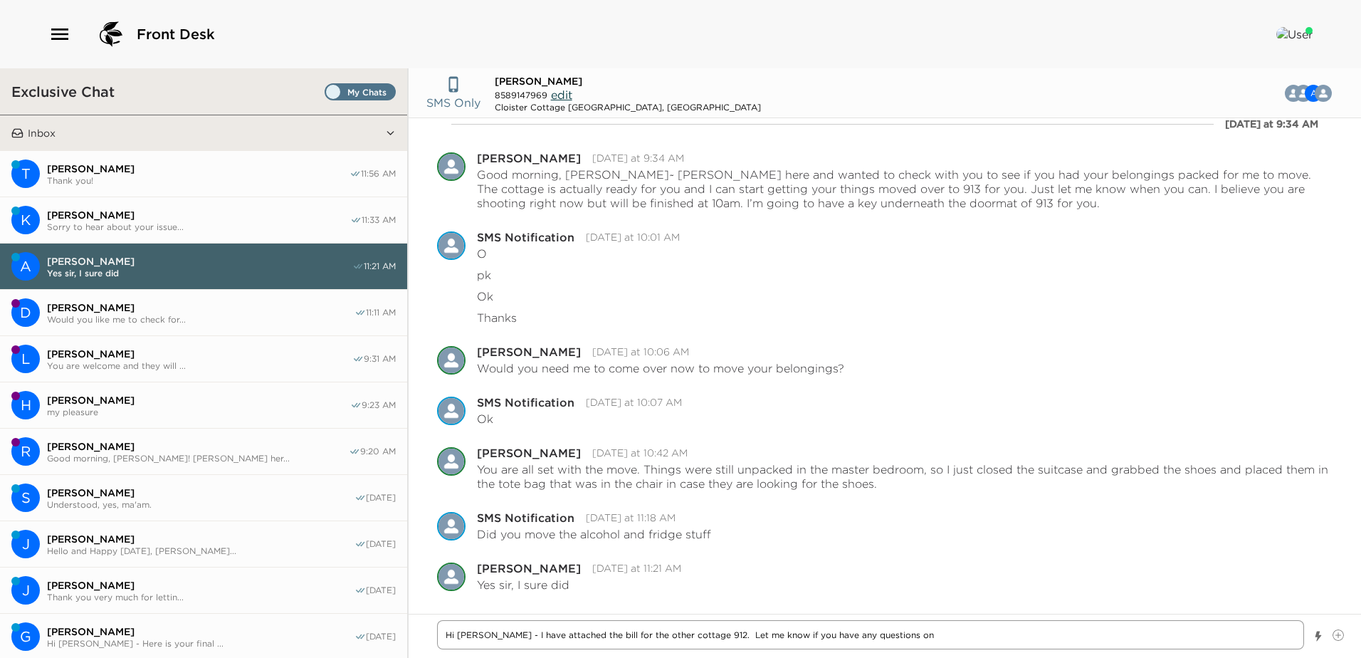
type textarea "Hi Andy - I have attached the bill for the other cottage 912. Let me know if yo…"
click at [1340, 638] on icon at bounding box center [1337, 634] width 11 height 11
click at [1332, 629] on input "File input" at bounding box center [1332, 629] width 0 height 0
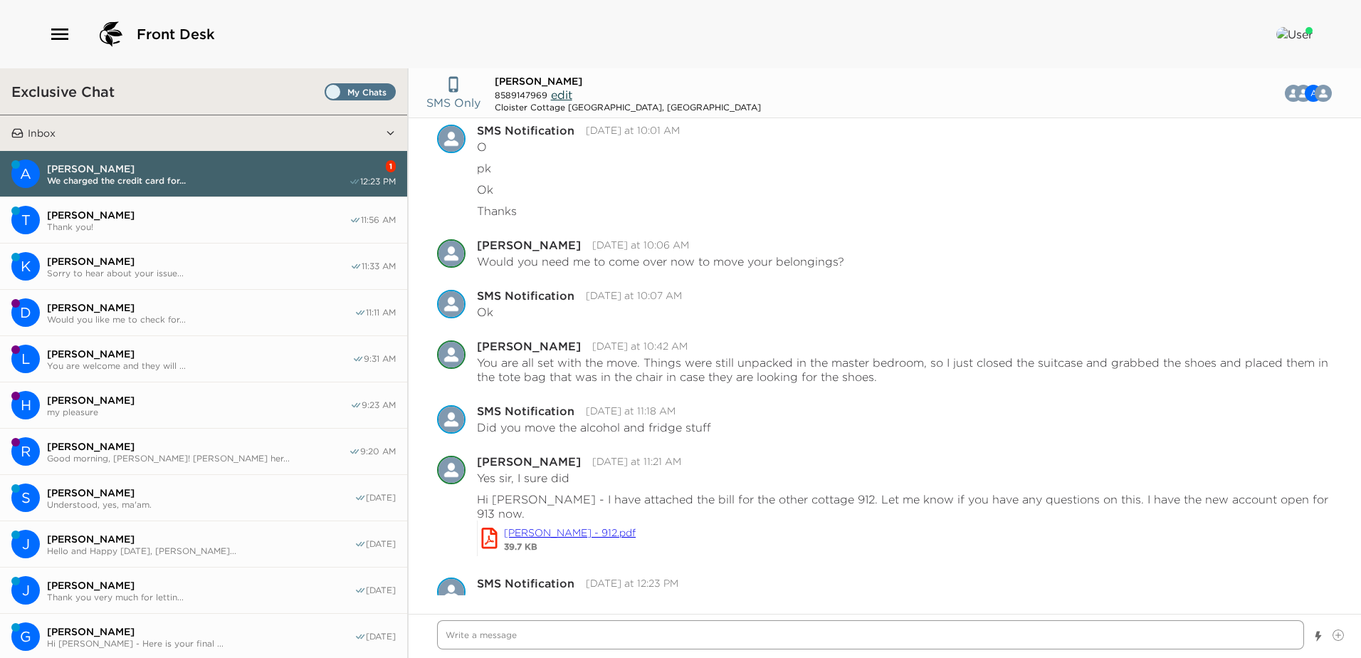
scroll to position [988, 0]
click at [450, 635] on textarea "Write a message" at bounding box center [870, 634] width 867 height 29
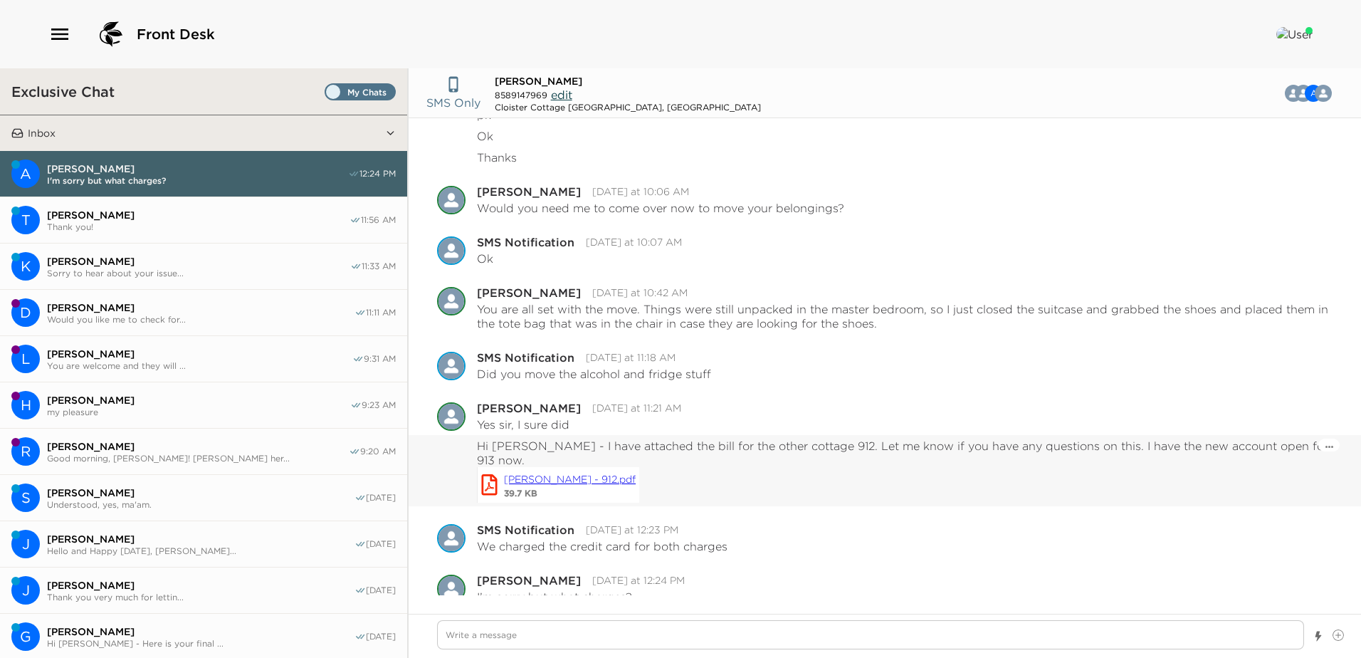
click at [504, 471] on link "Andy Sassine - 912.pdf" at bounding box center [570, 479] width 132 height 16
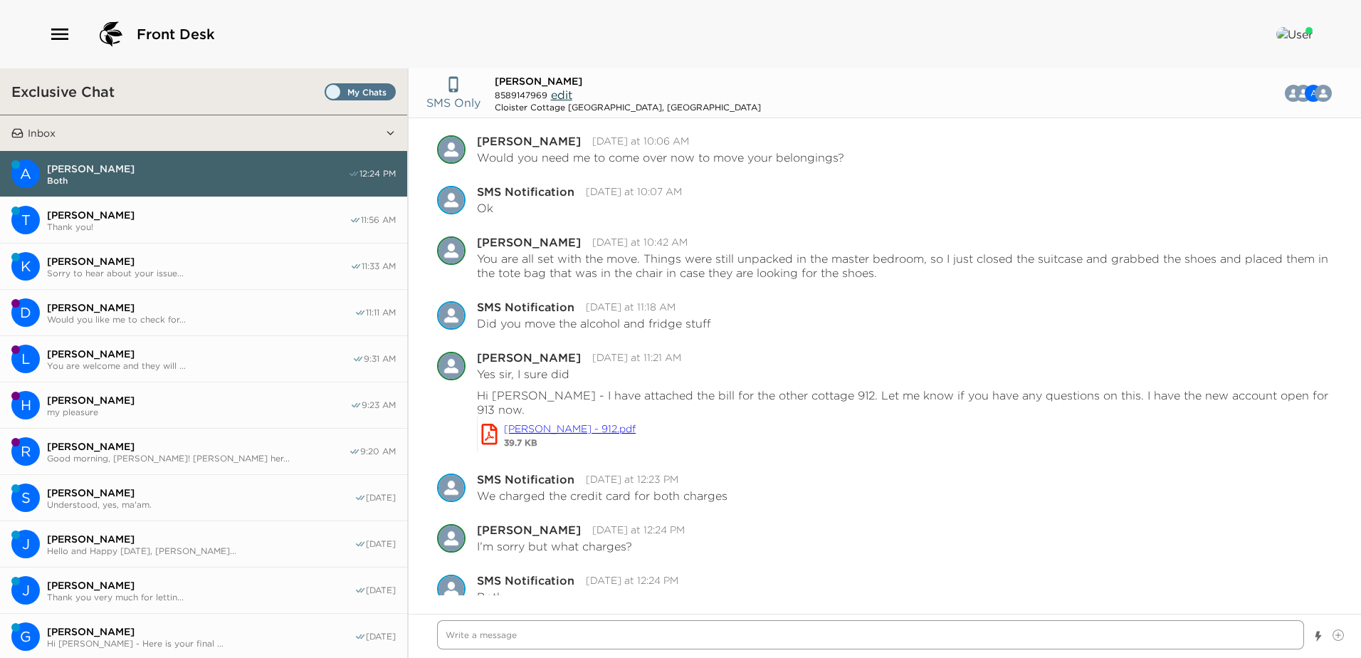
click at [457, 638] on textarea "Write a message" at bounding box center [870, 634] width 867 height 29
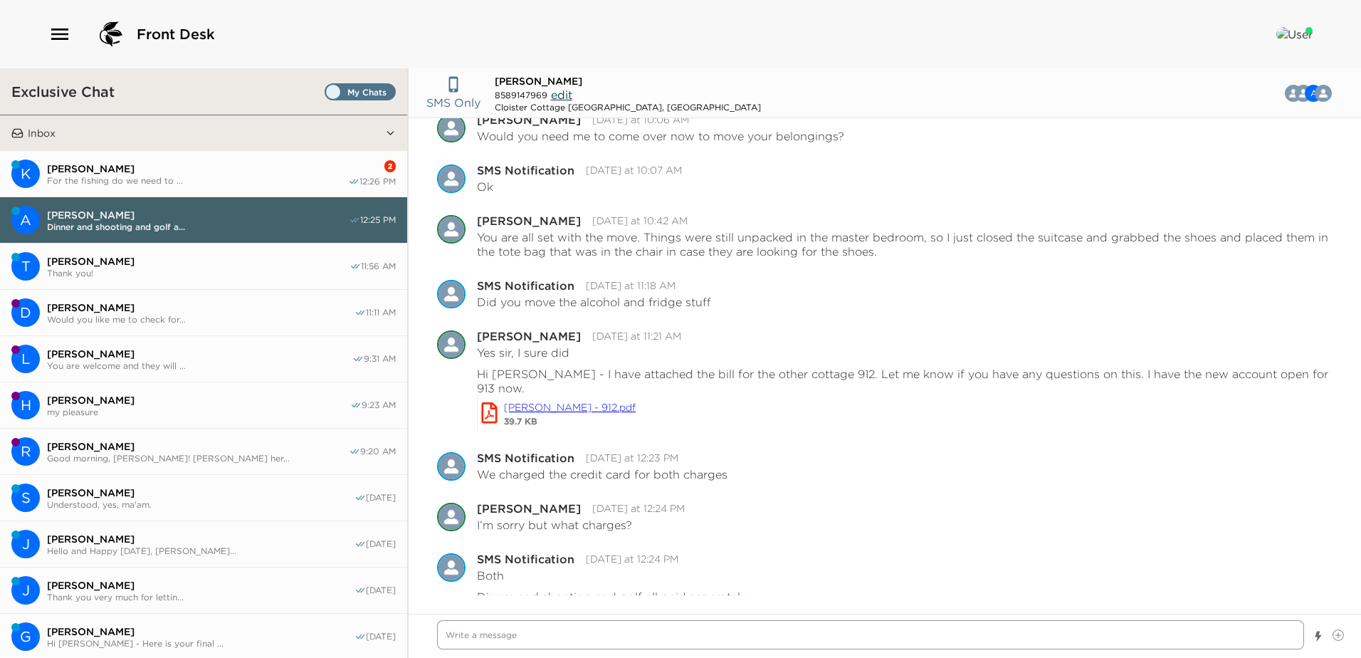
scroll to position [1161, 0]
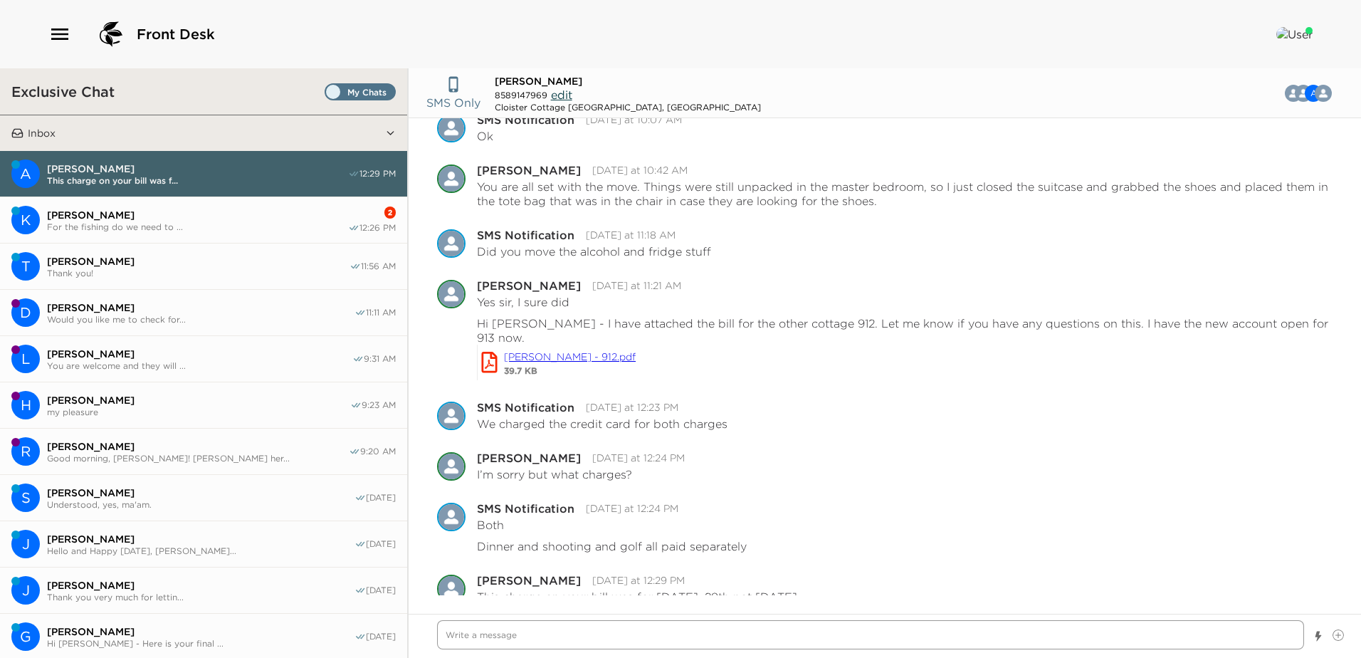
click at [464, 635] on textarea "Write a message" at bounding box center [870, 634] width 867 height 29
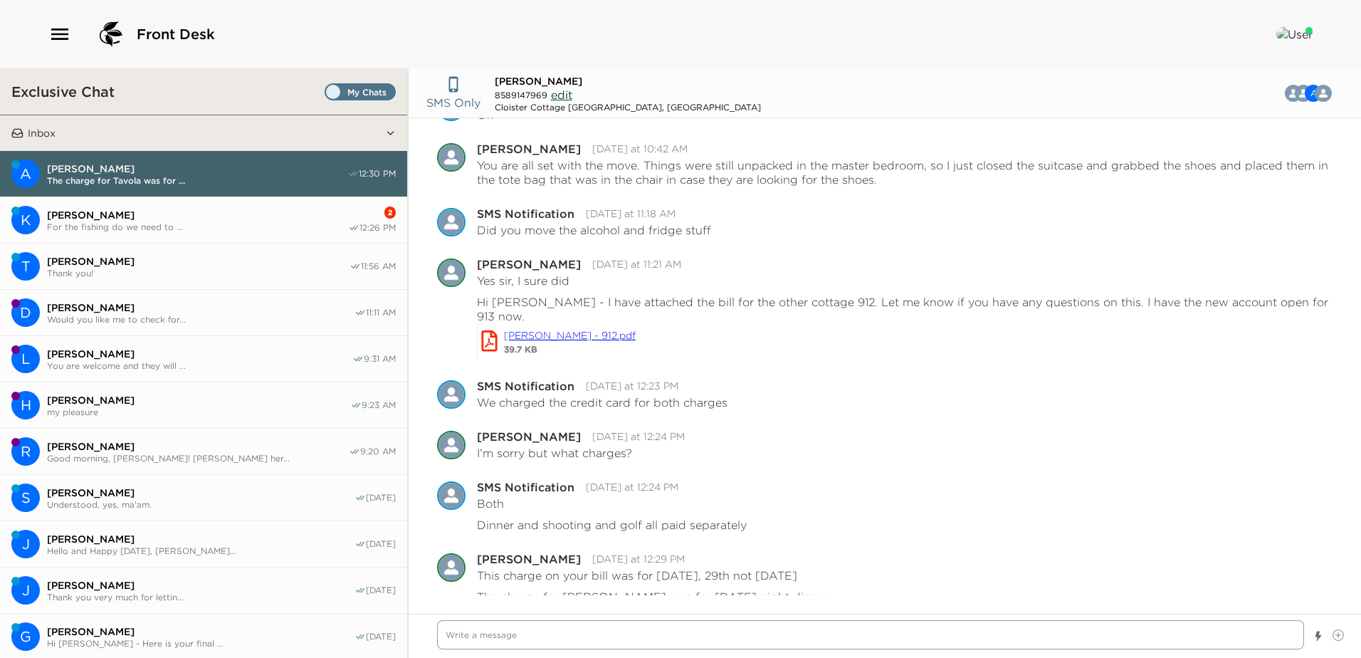
scroll to position [1203, 0]
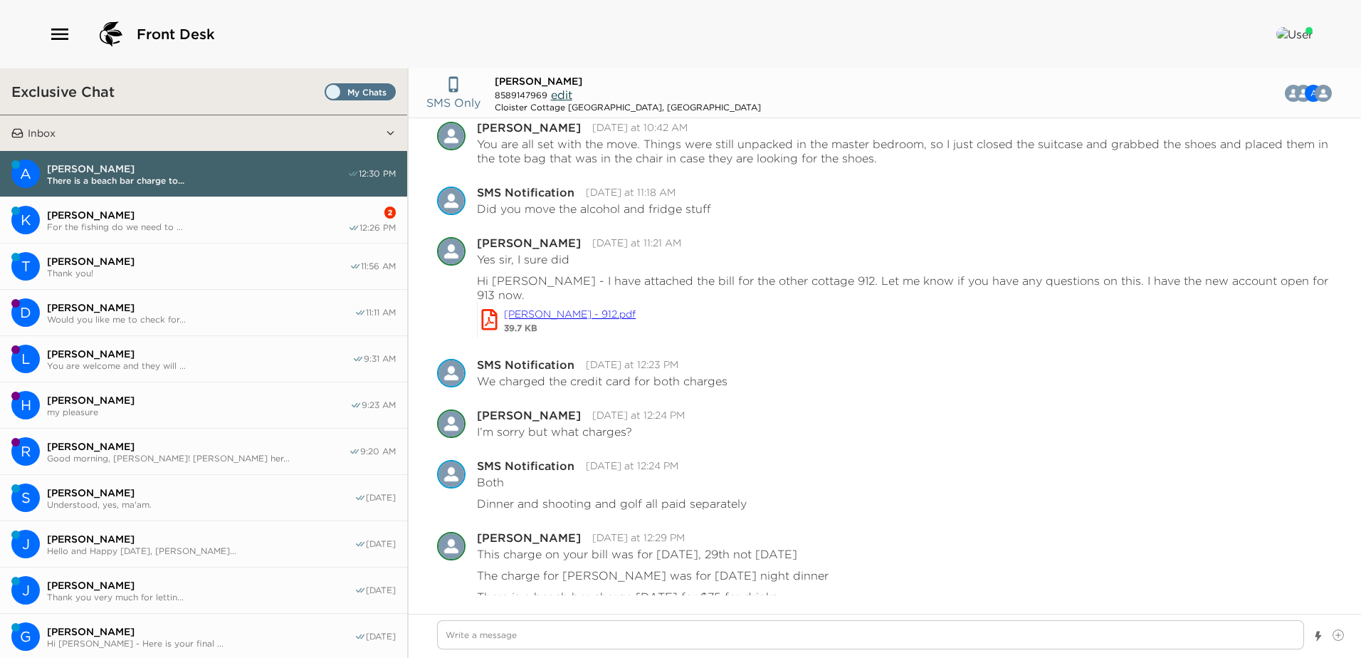
click at [173, 217] on span "Kate Weber" at bounding box center [197, 214] width 301 height 13
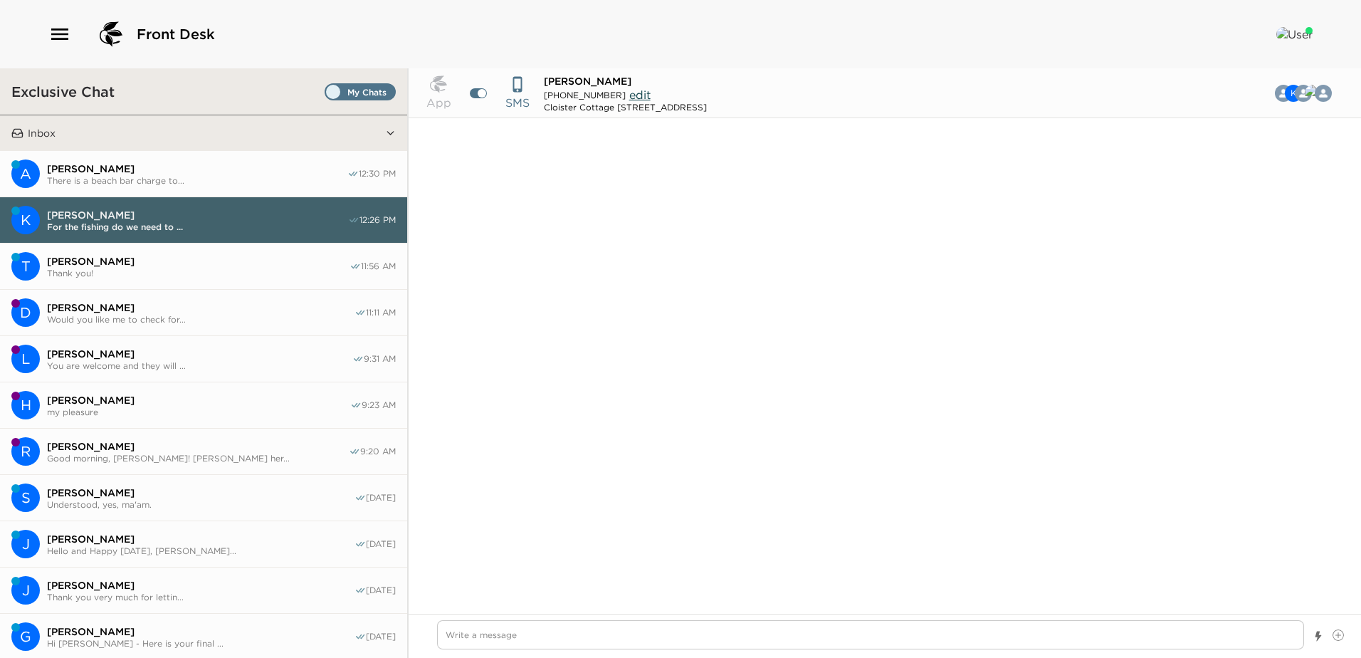
scroll to position [740, 0]
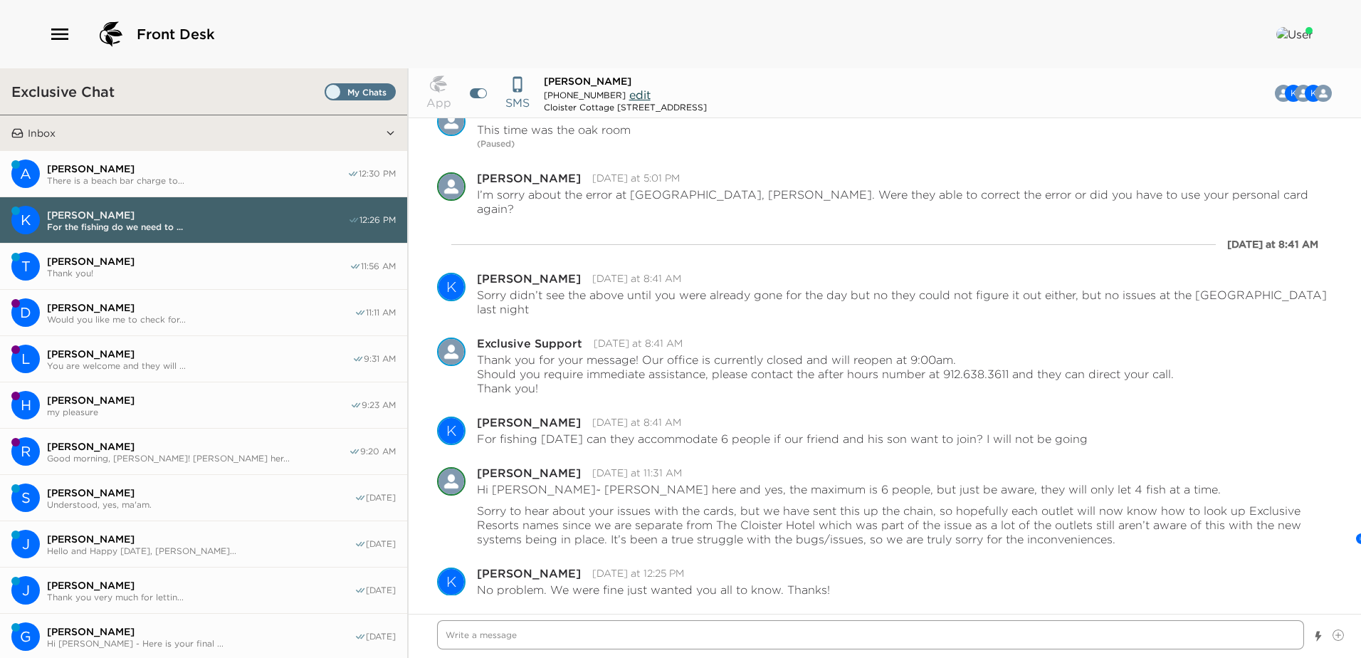
click at [465, 639] on textarea "Write a message" at bounding box center [870, 634] width 867 height 29
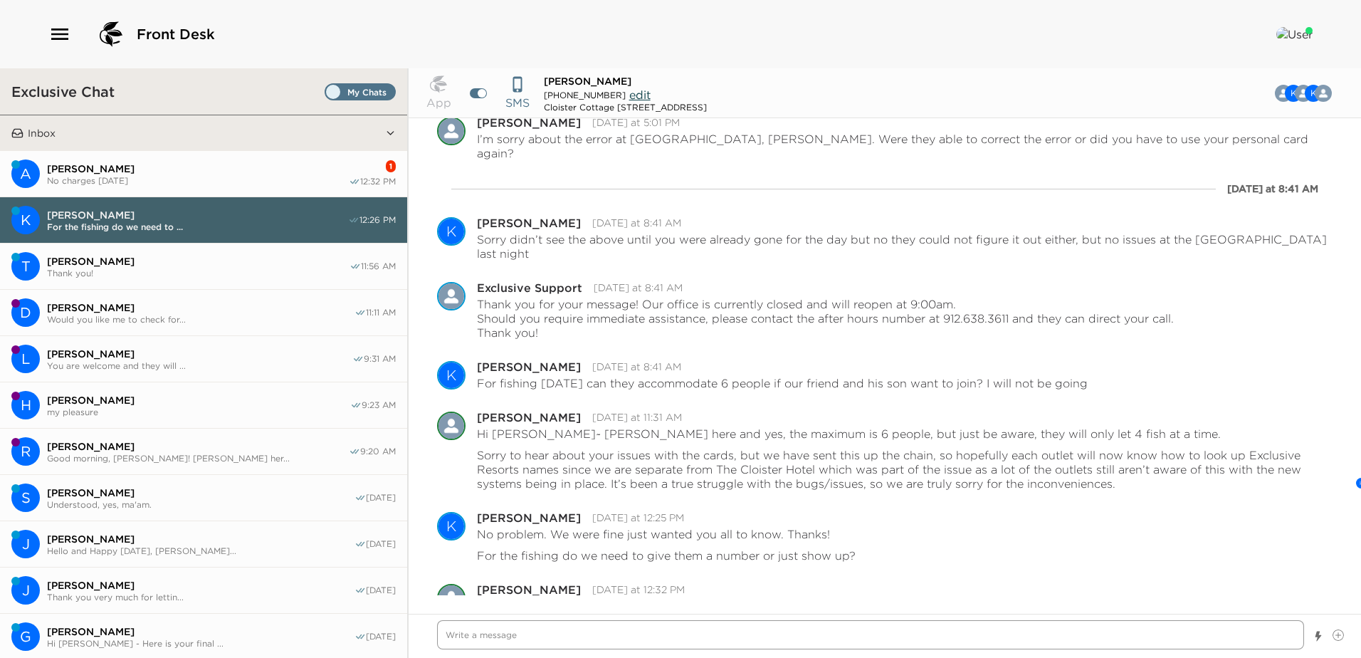
scroll to position [805, 0]
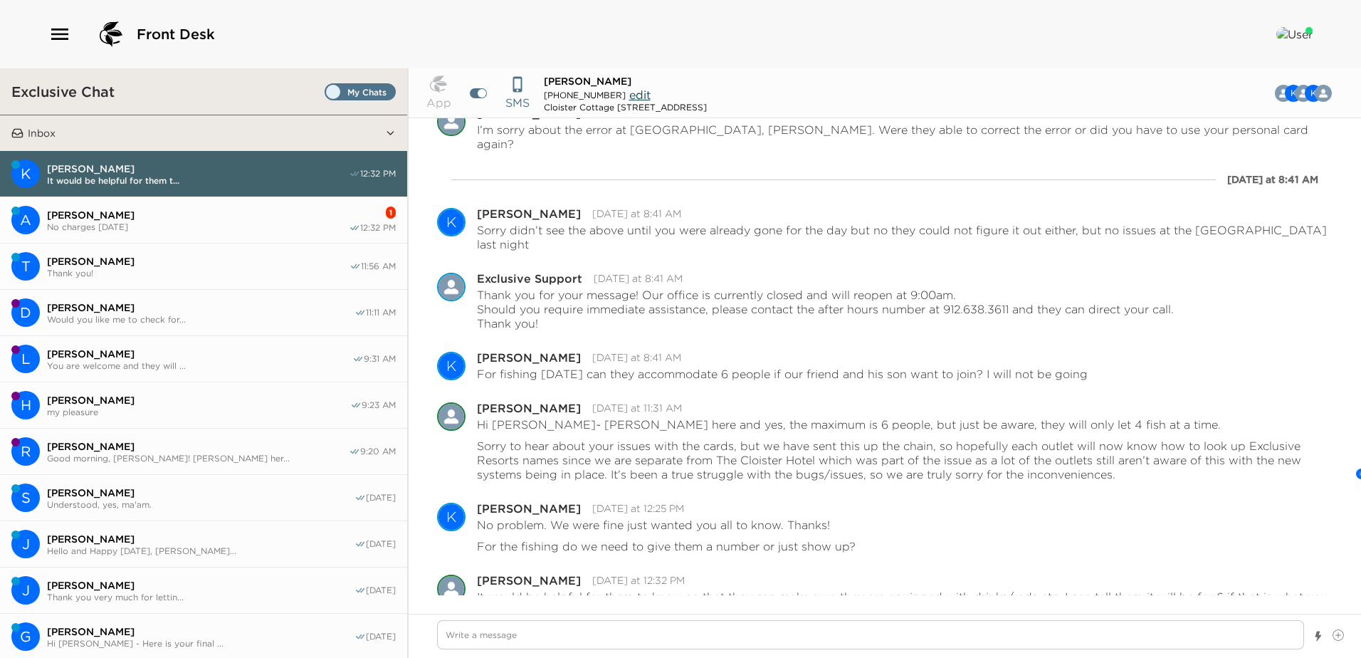
click at [164, 216] on span "Andy Sassine" at bounding box center [198, 214] width 302 height 13
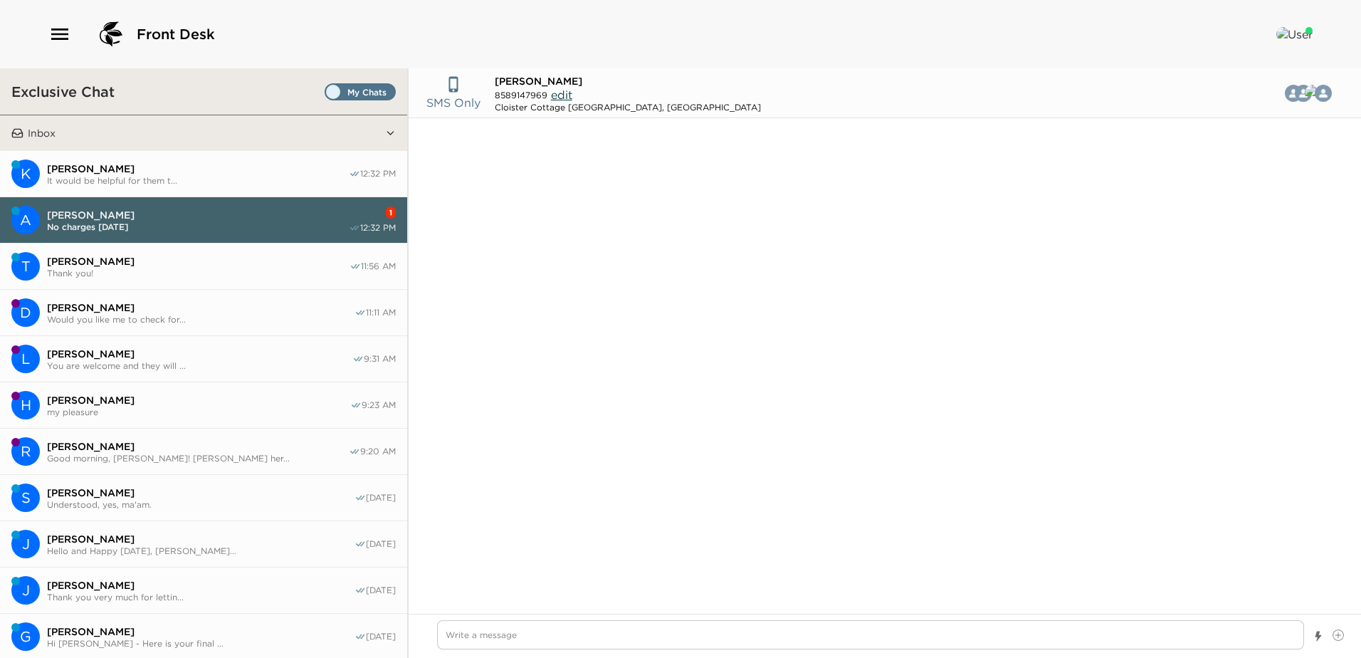
scroll to position [1314, 0]
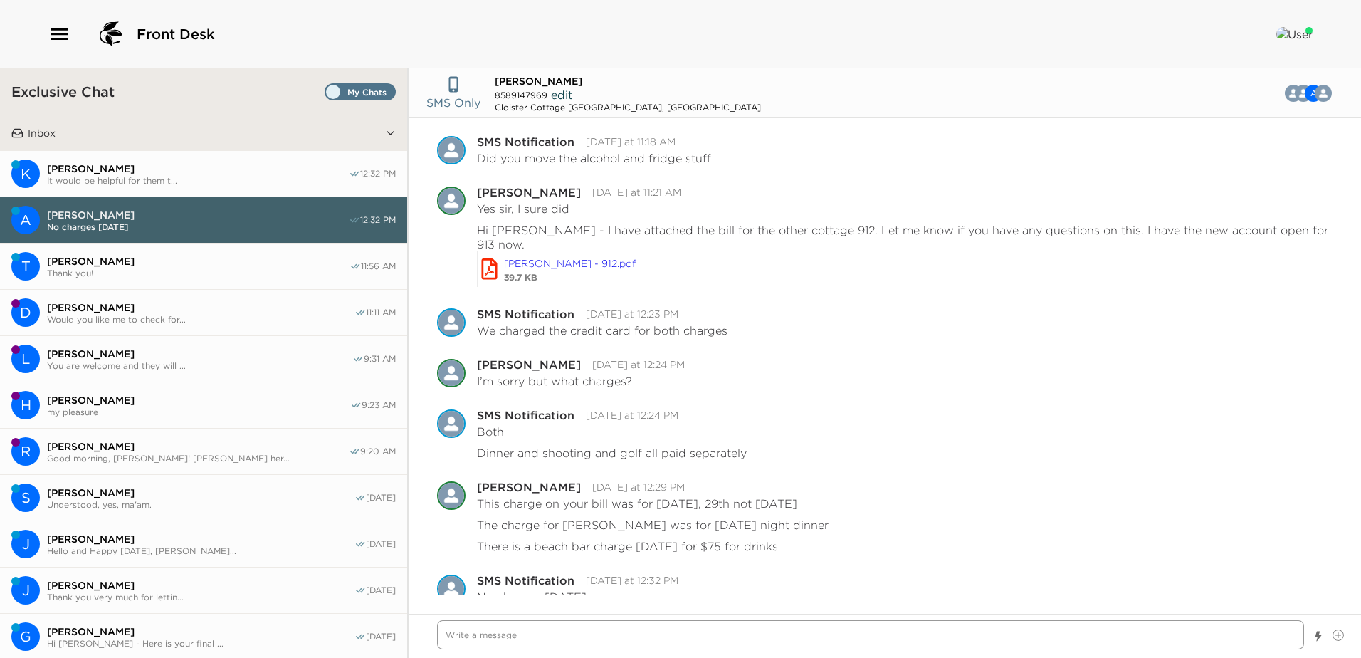
drag, startPoint x: 454, startPoint y: 635, endPoint x: 694, endPoint y: 633, distance: 239.8
click at [480, 636] on textarea "Write a message" at bounding box center [870, 634] width 867 height 29
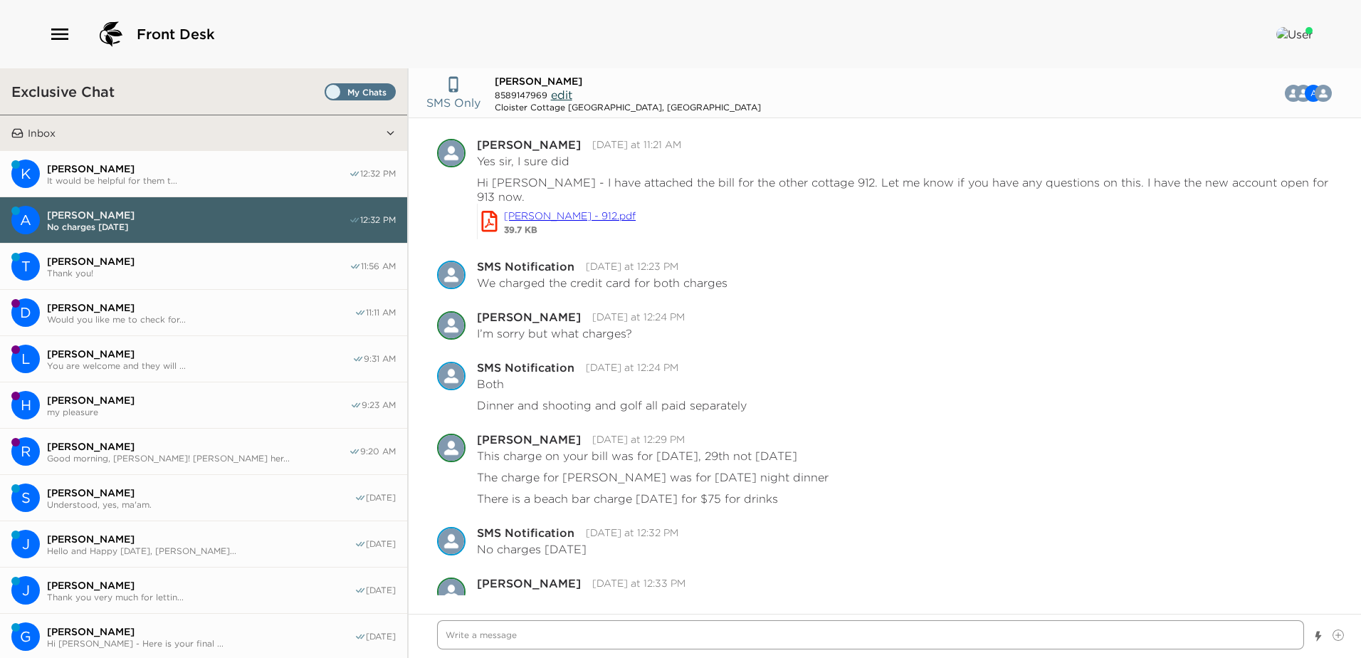
scroll to position [1364, 0]
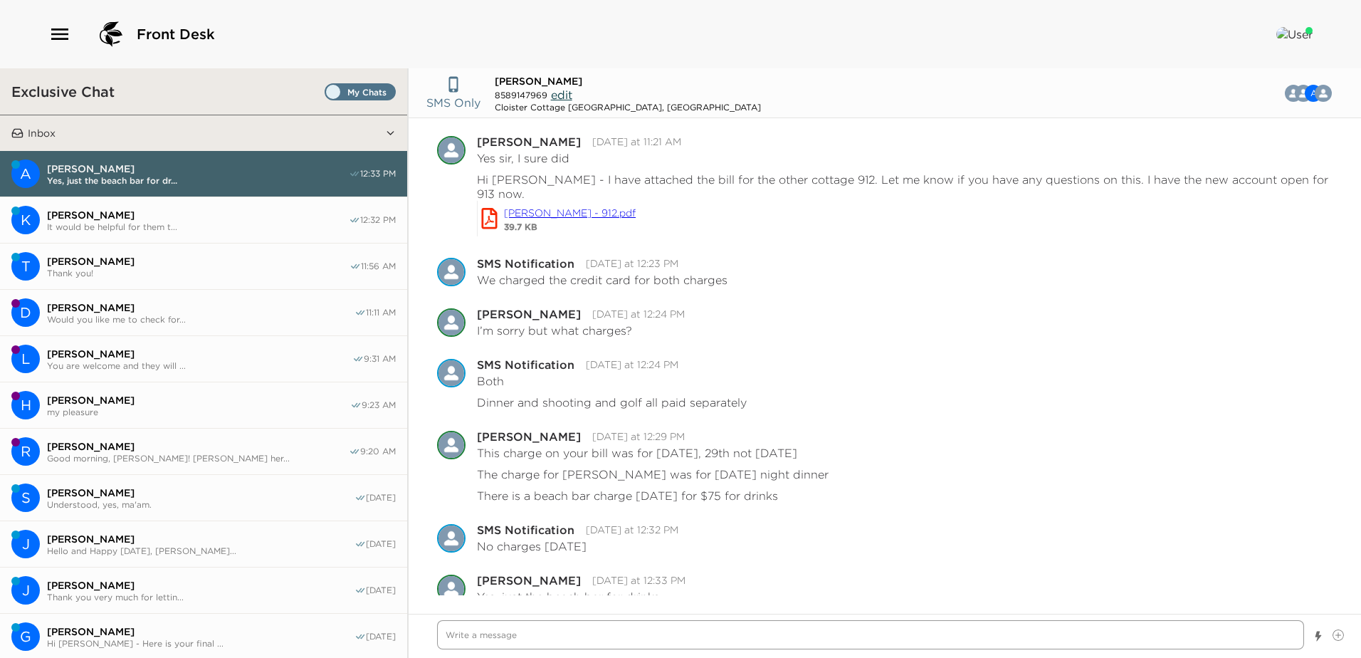
click at [465, 633] on textarea "Write a message" at bounding box center [870, 634] width 867 height 29
paste textarea "Beach Club Beach Bar 400 Beach Club Lane Sea Island, GA 31561 09/30/2025 17:06 …"
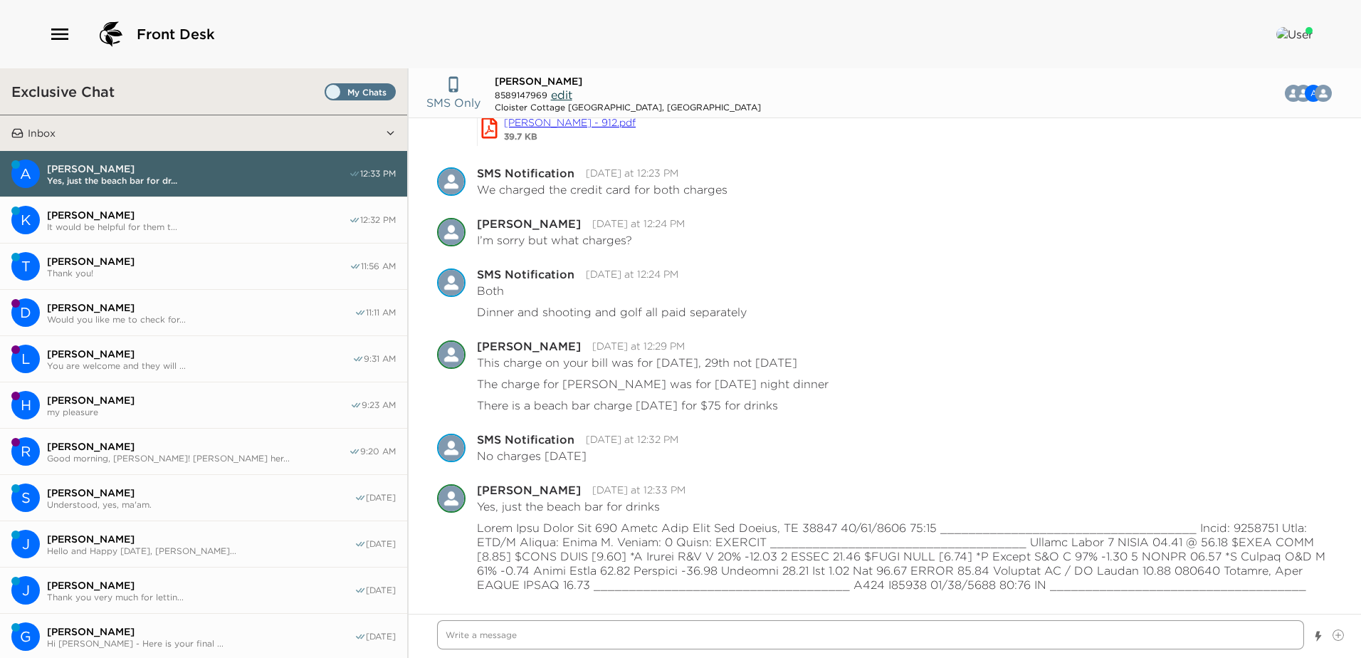
scroll to position [1921, 0]
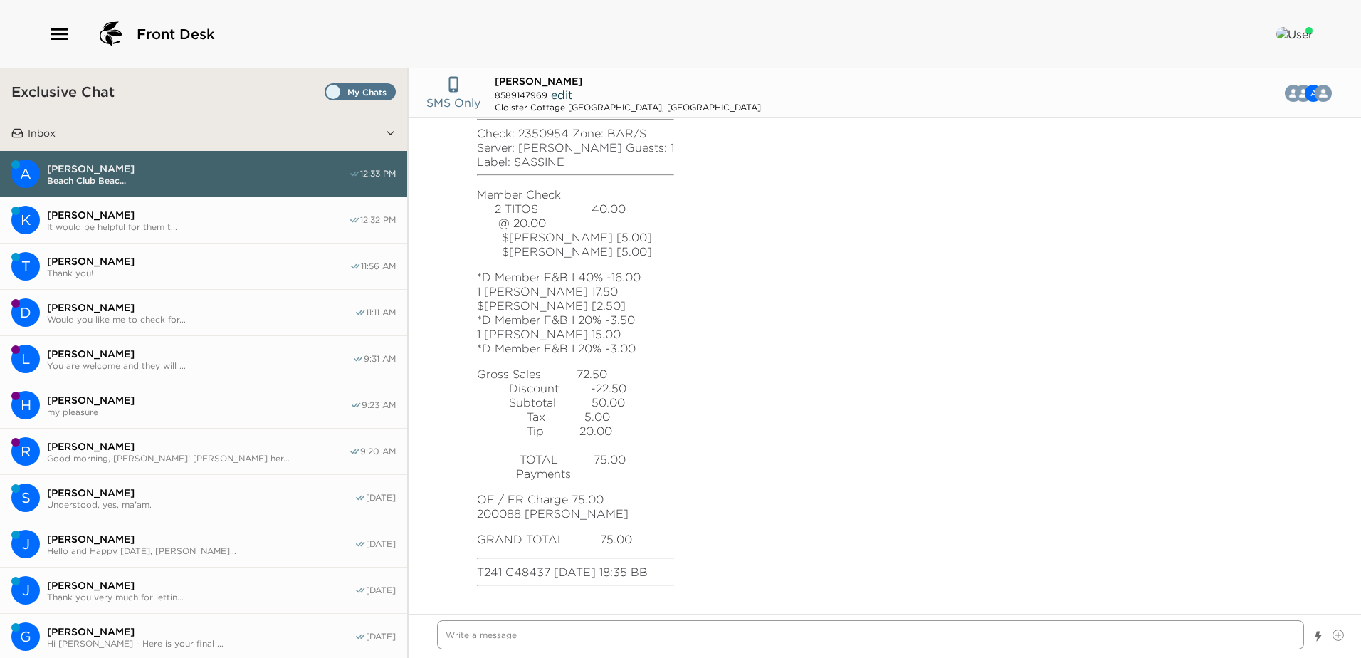
click at [459, 635] on textarea "Write a message" at bounding box center [870, 634] width 867 height 29
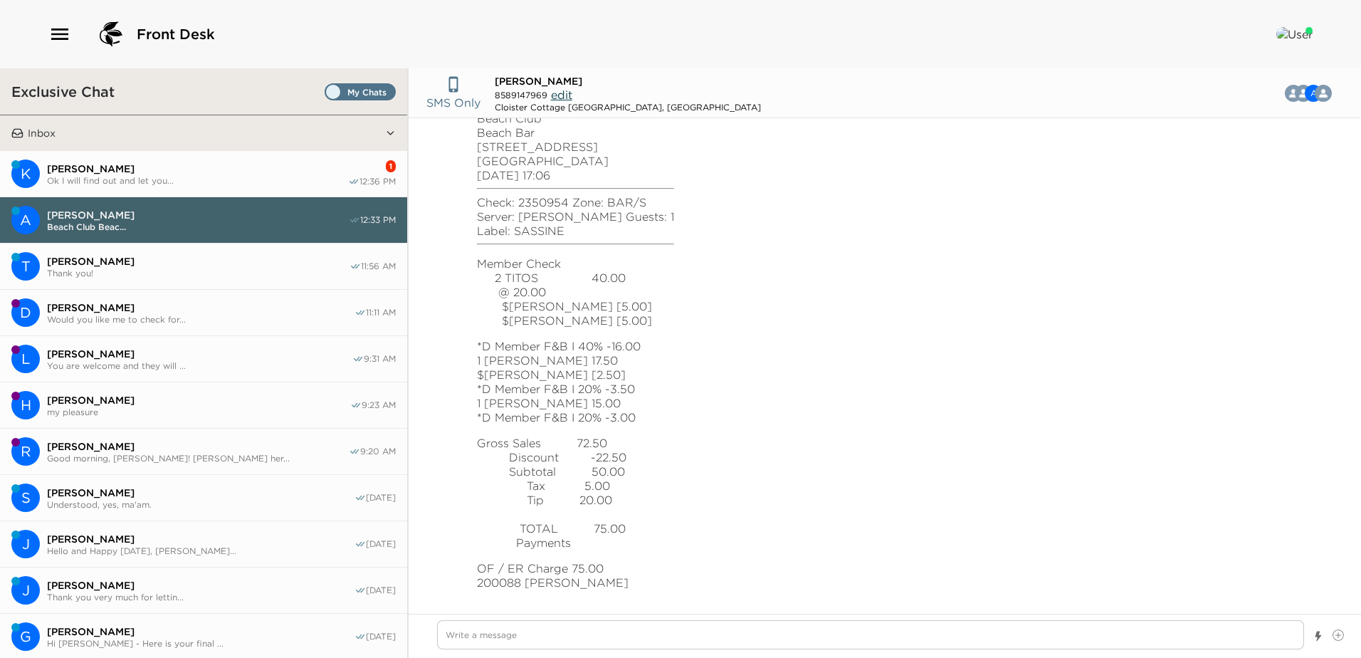
click at [153, 177] on span "Ok I will find out and let you..." at bounding box center [197, 180] width 301 height 11
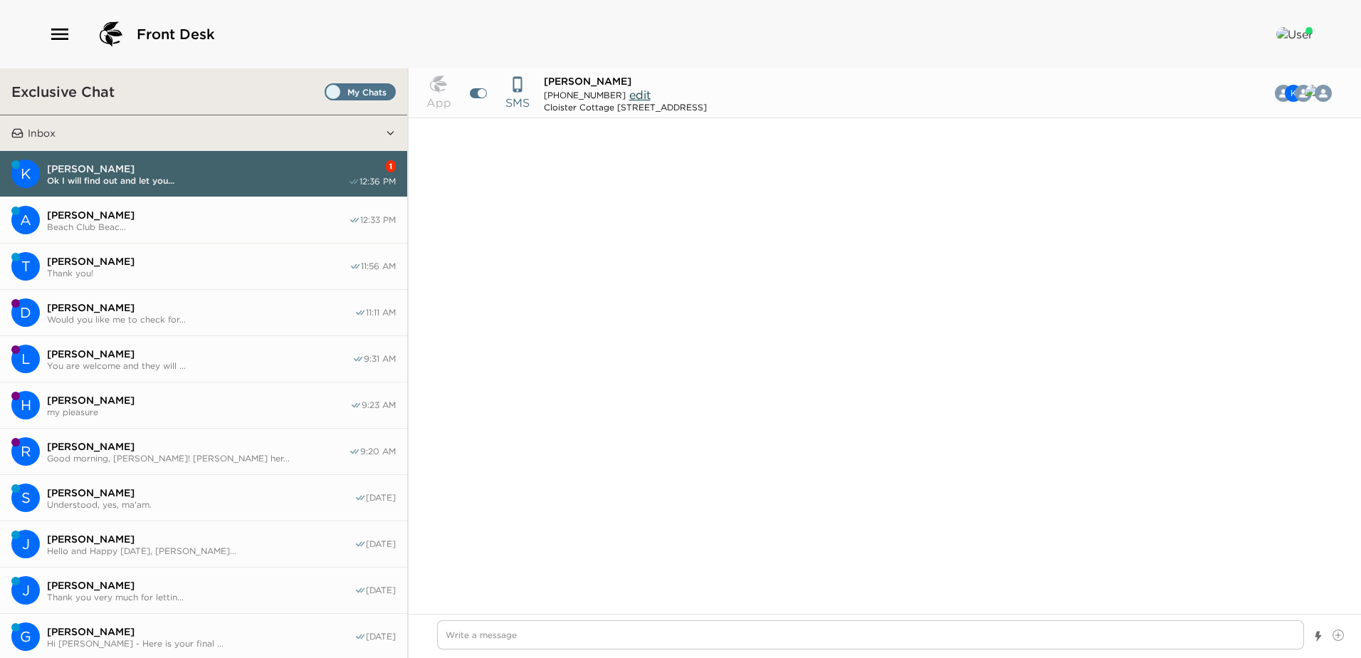
scroll to position [1432, 0]
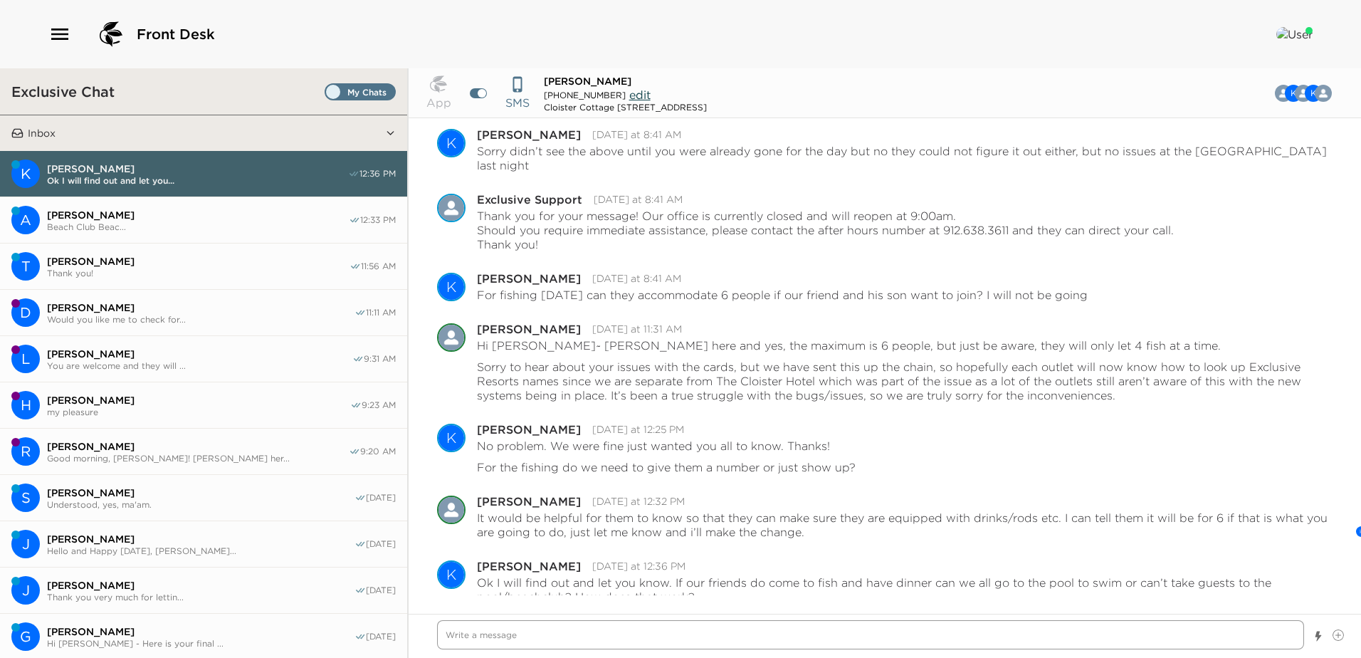
click at [481, 627] on textarea "Write a message" at bounding box center [870, 634] width 867 height 29
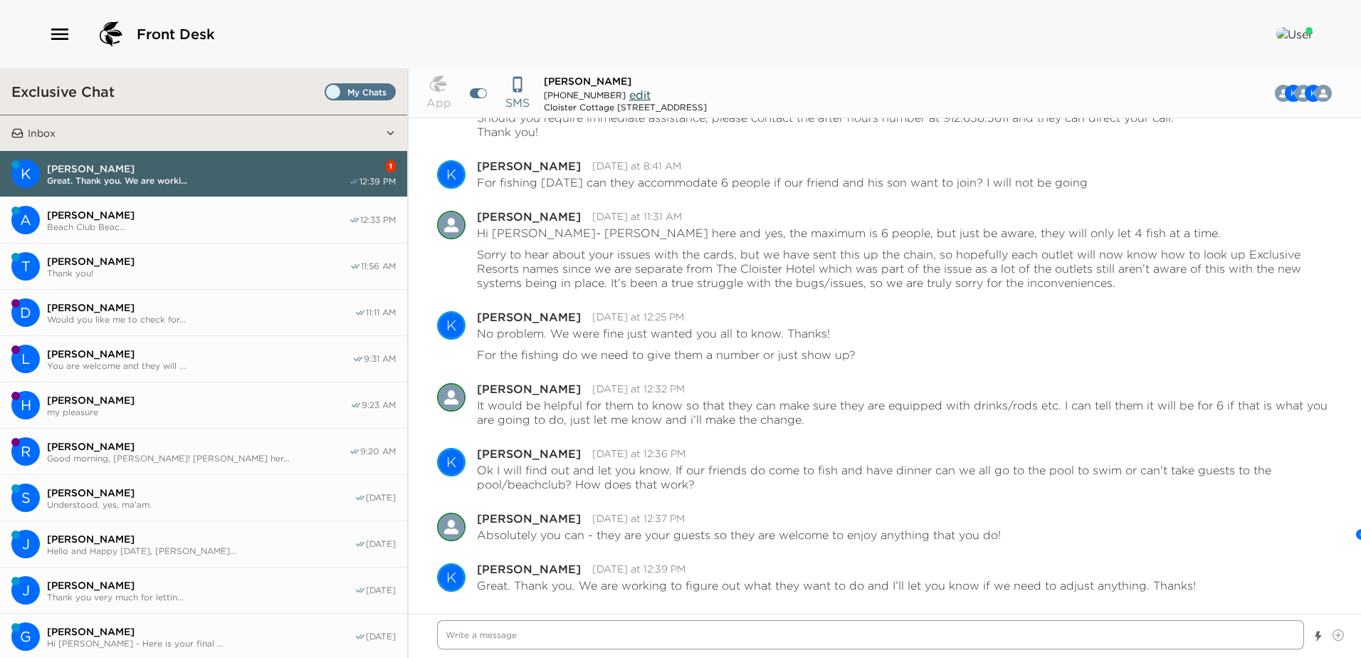
scroll to position [1533, 0]
click at [496, 634] on textarea "Write a message" at bounding box center [870, 634] width 867 height 29
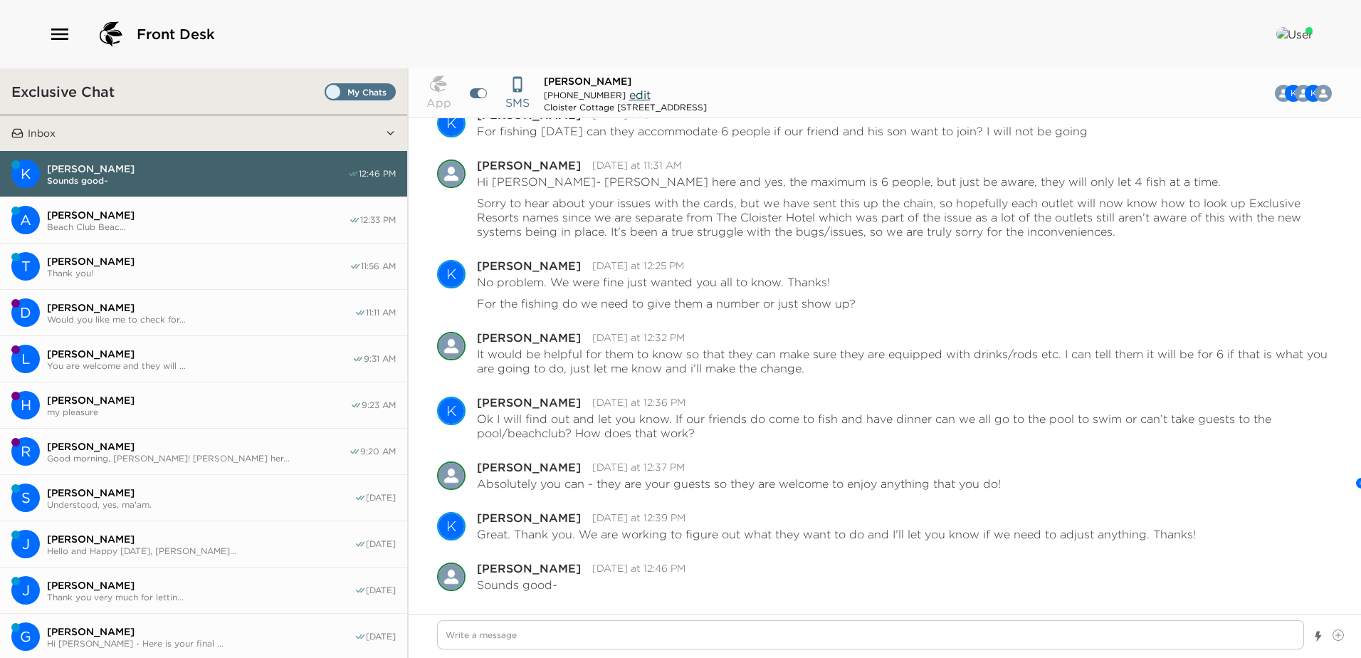
click at [115, 227] on span "Beach Club Beac..." at bounding box center [198, 226] width 302 height 11
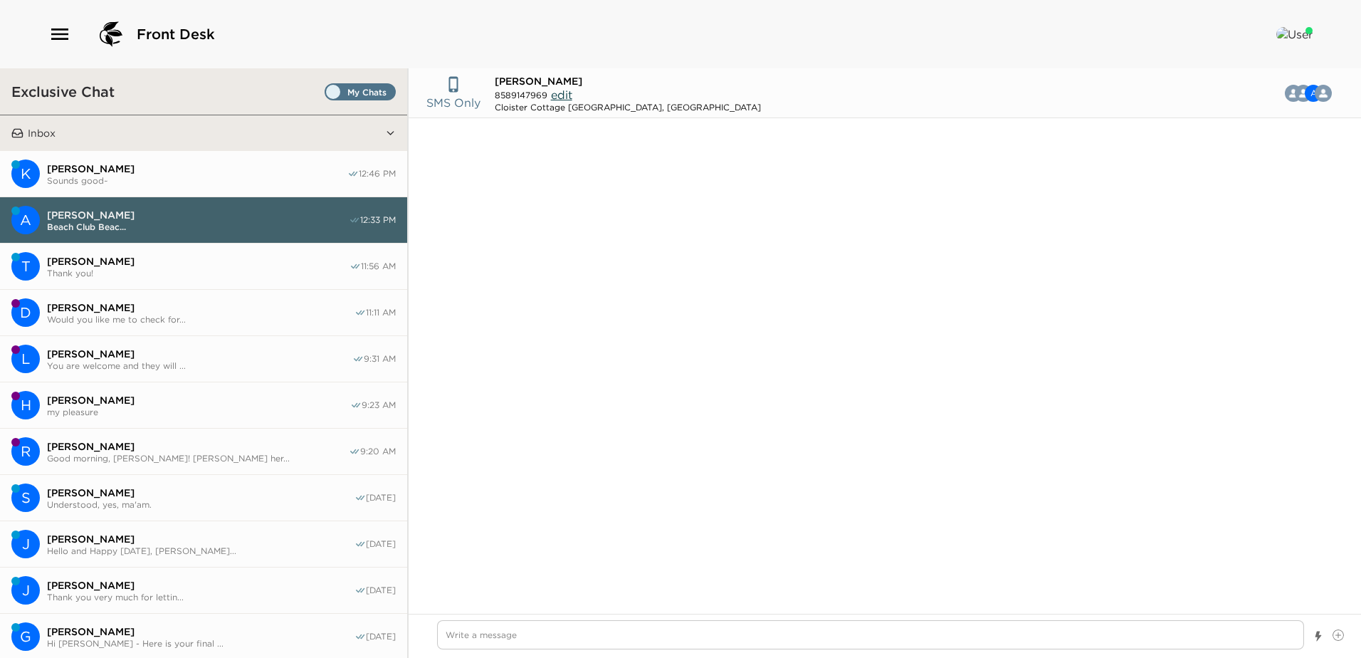
scroll to position [21146, 0]
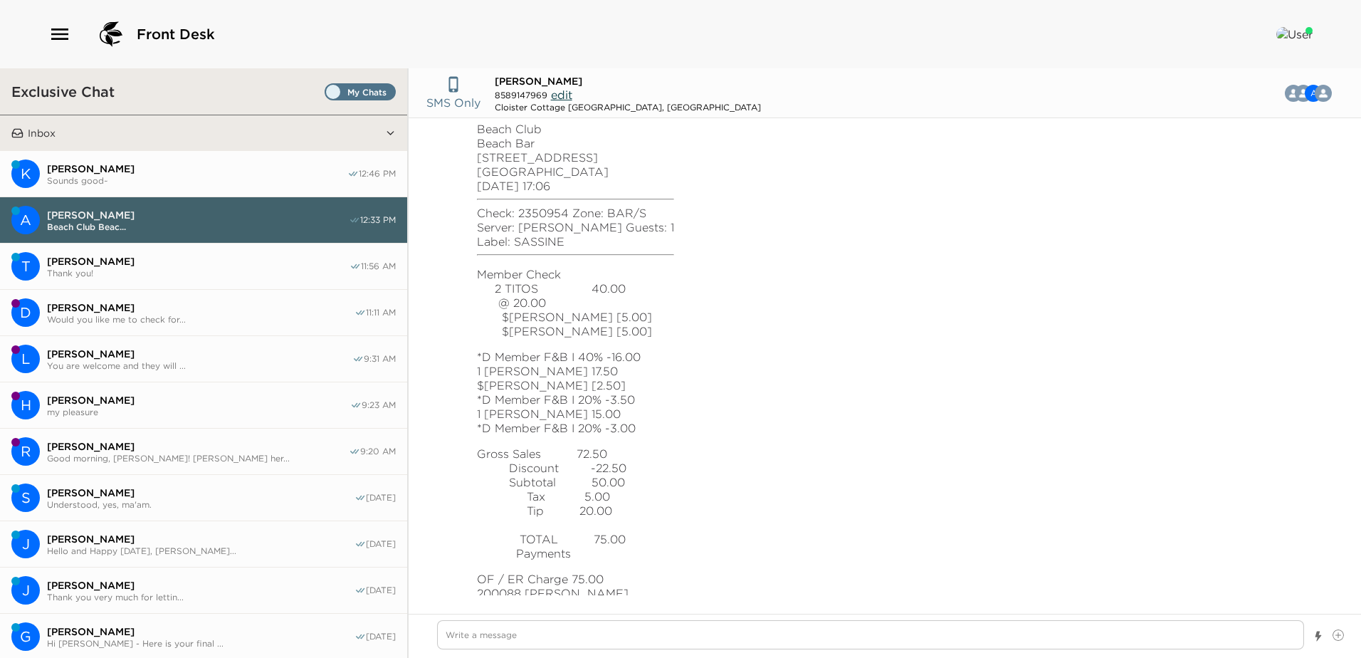
click at [147, 268] on span "Thank you!" at bounding box center [198, 273] width 302 height 11
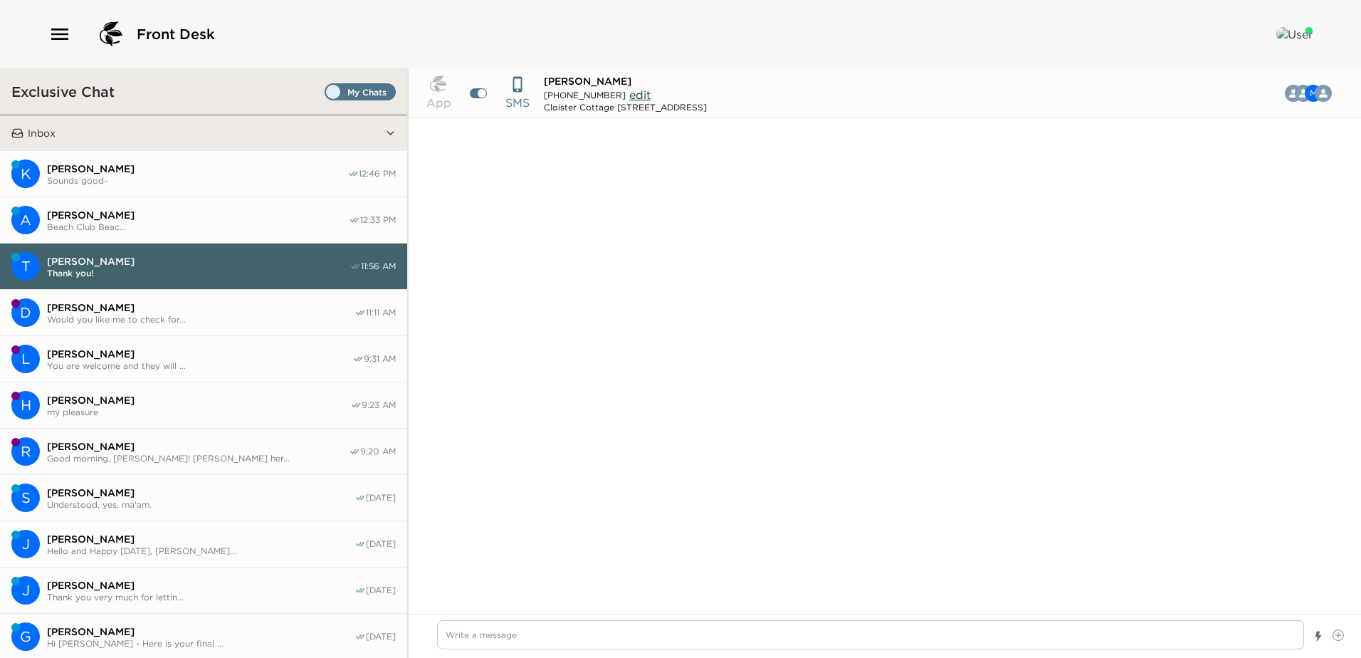
scroll to position [874, 0]
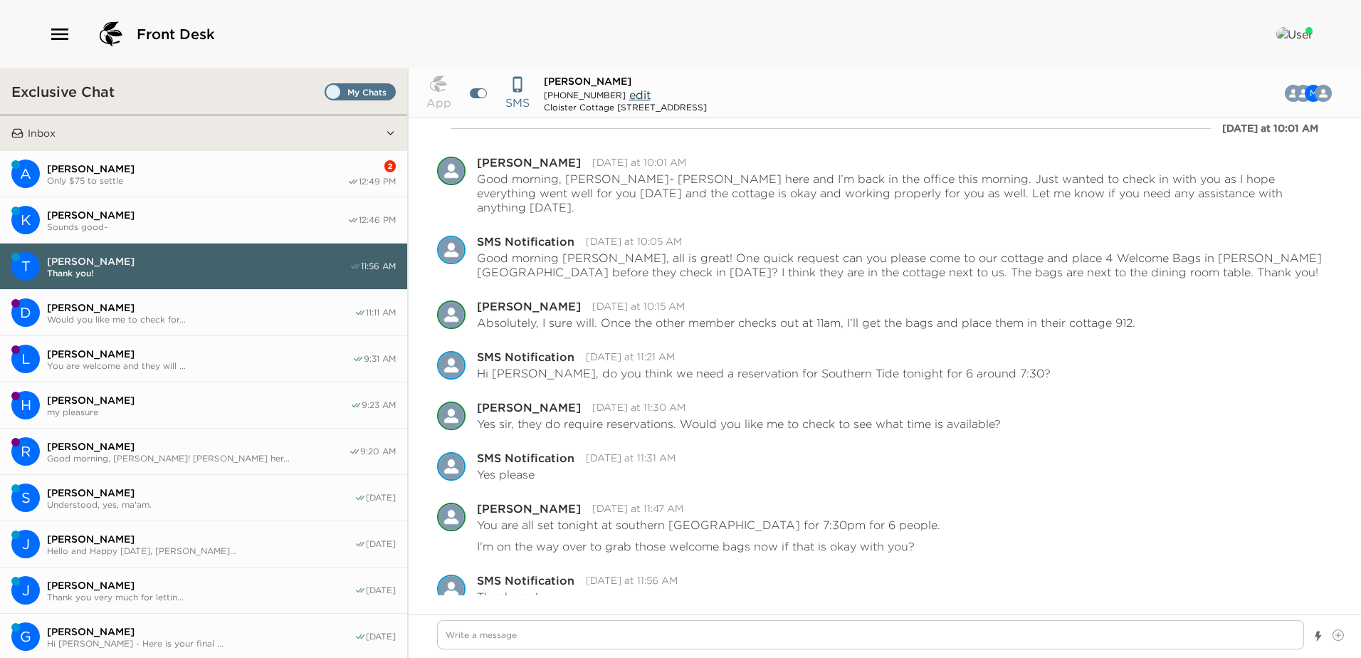
click at [148, 177] on span "Only $75 to settle" at bounding box center [197, 180] width 300 height 11
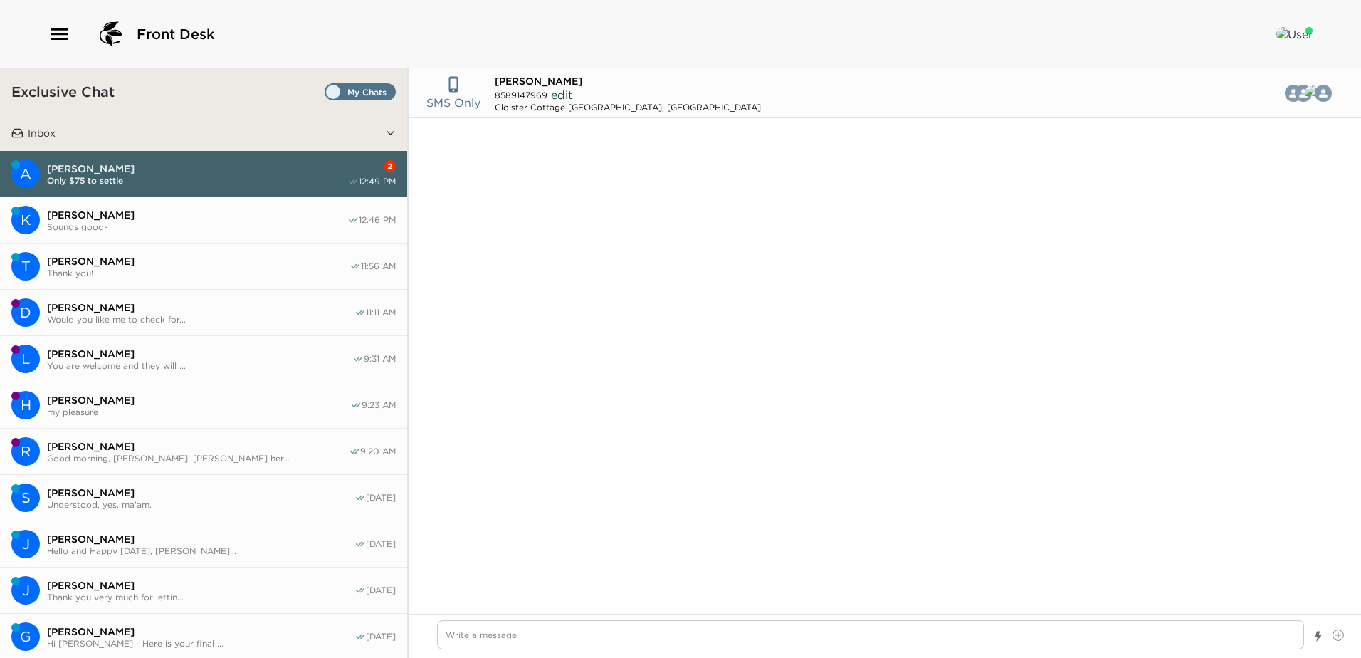
scroll to position [1422, 0]
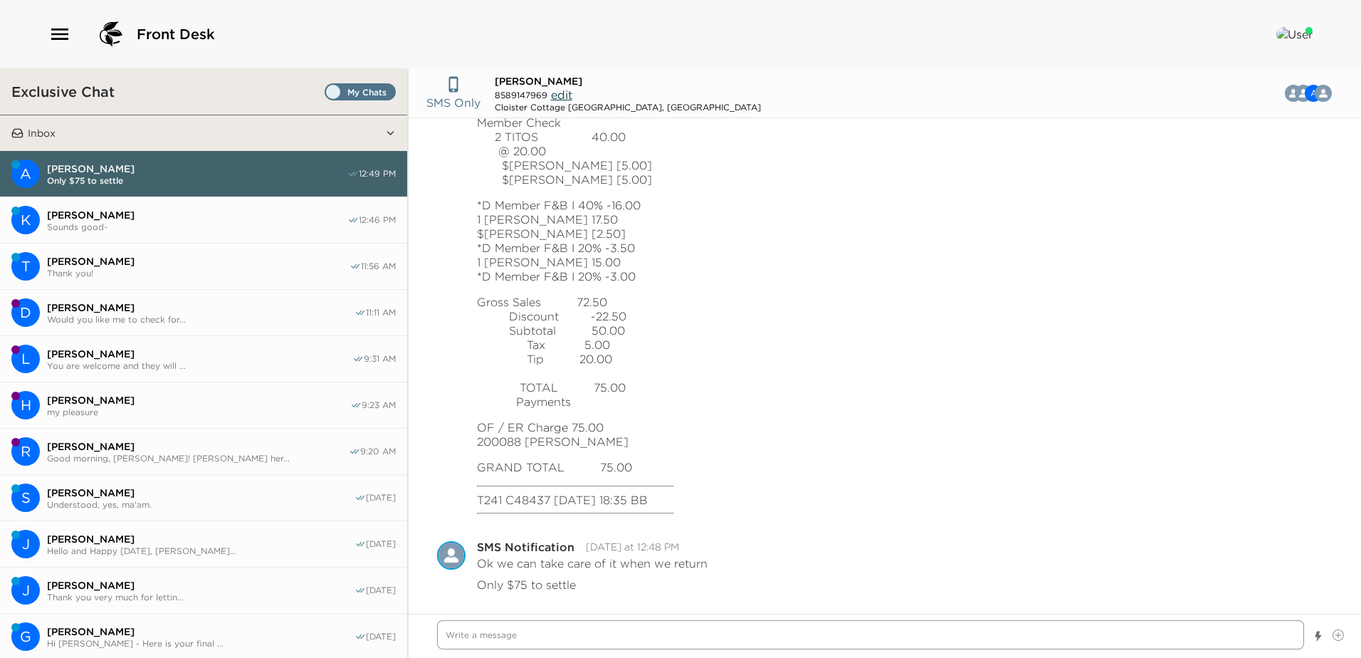
click at [459, 638] on textarea "Write a message" at bounding box center [870, 634] width 867 height 29
click at [455, 635] on textarea "Write a message" at bounding box center [870, 634] width 867 height 29
click at [456, 637] on textarea "Write a message" at bounding box center [870, 634] width 867 height 29
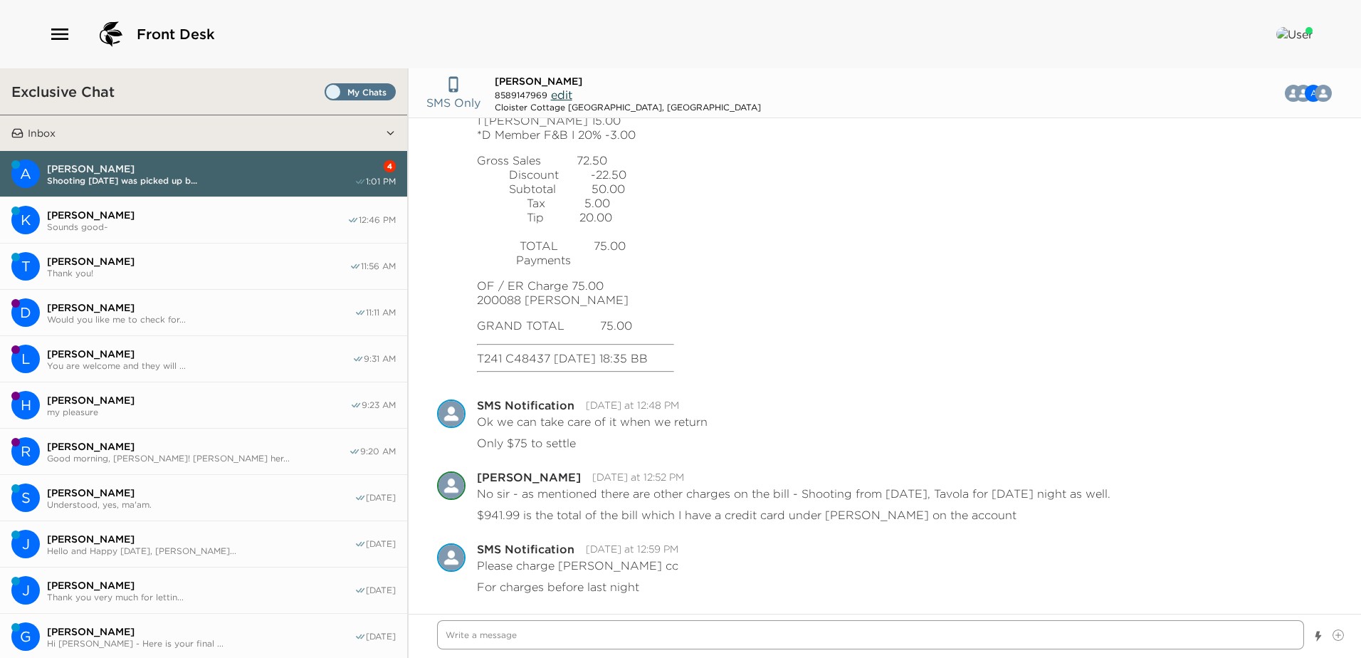
scroll to position [1609, 0]
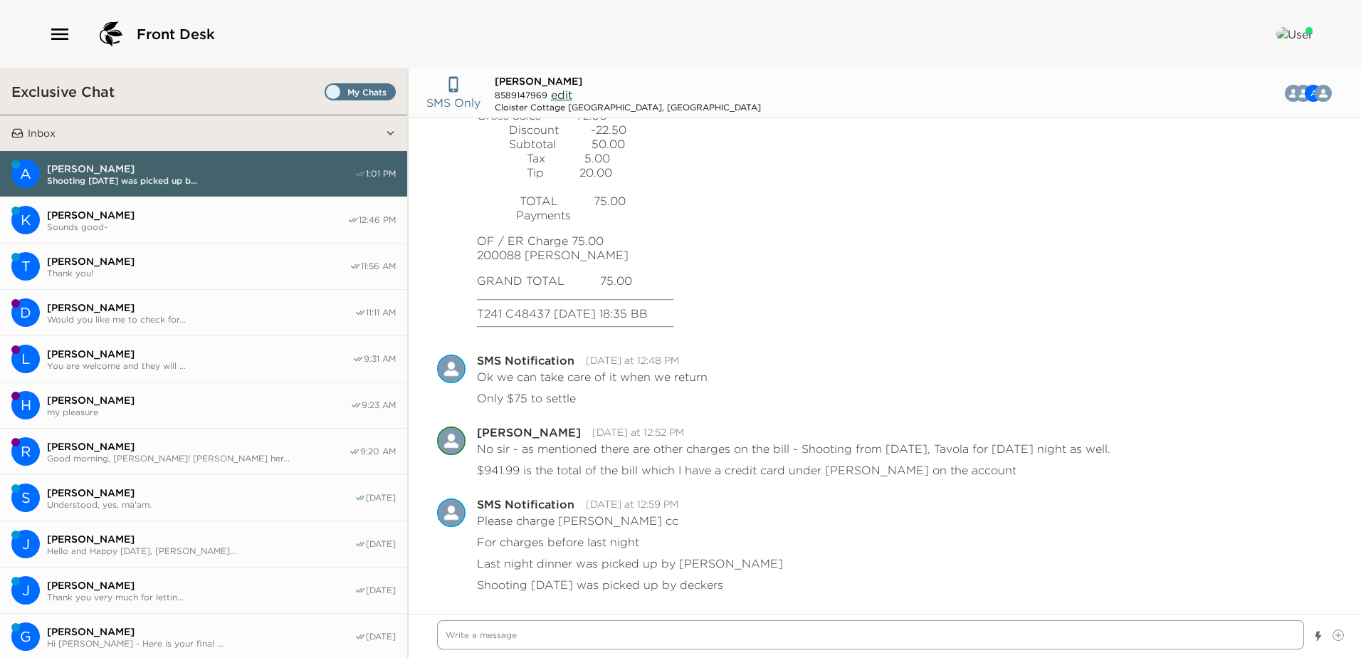
click at [455, 637] on textarea "Write a message" at bounding box center [870, 634] width 867 height 29
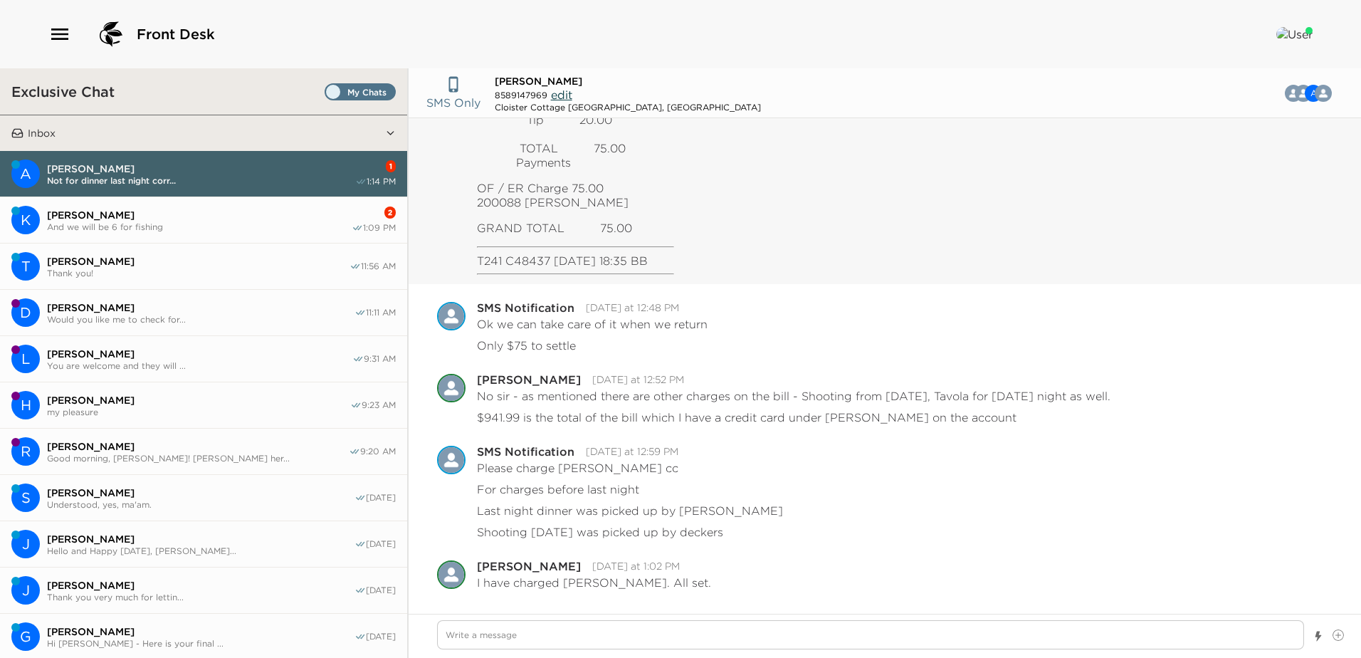
scroll to position [1710, 0]
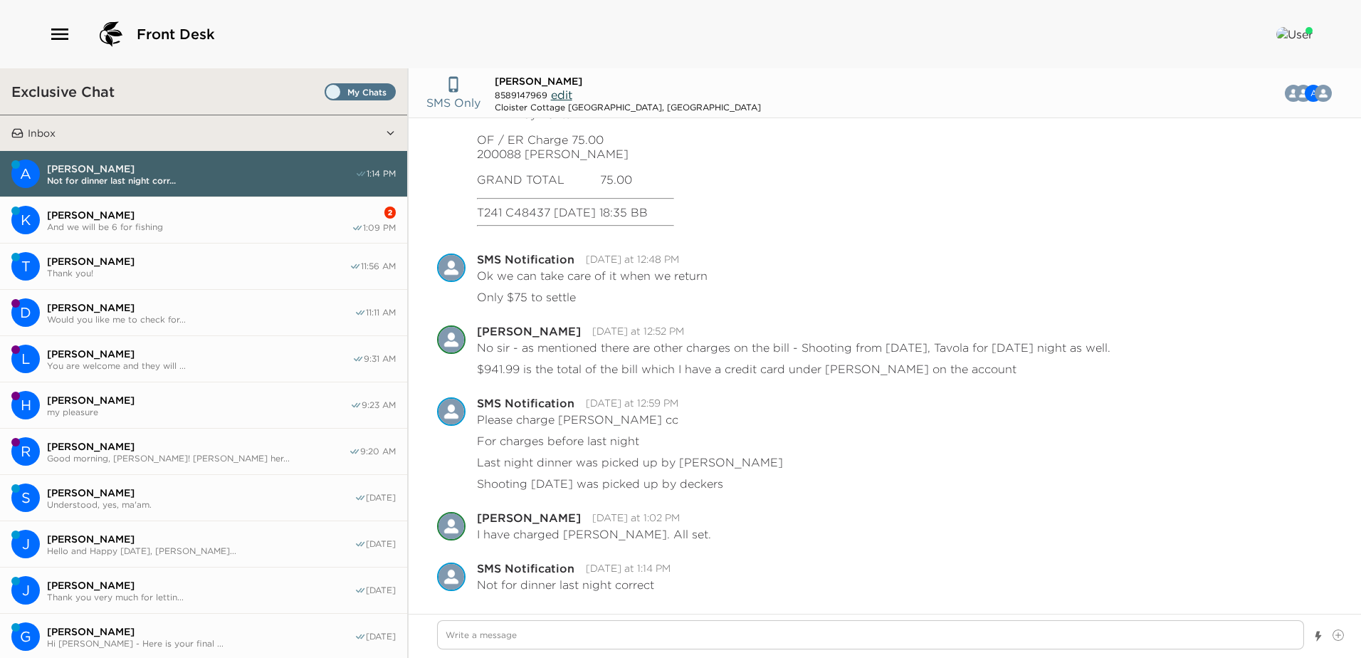
click at [160, 223] on span "And we will be 6 for fishing" at bounding box center [199, 226] width 305 height 11
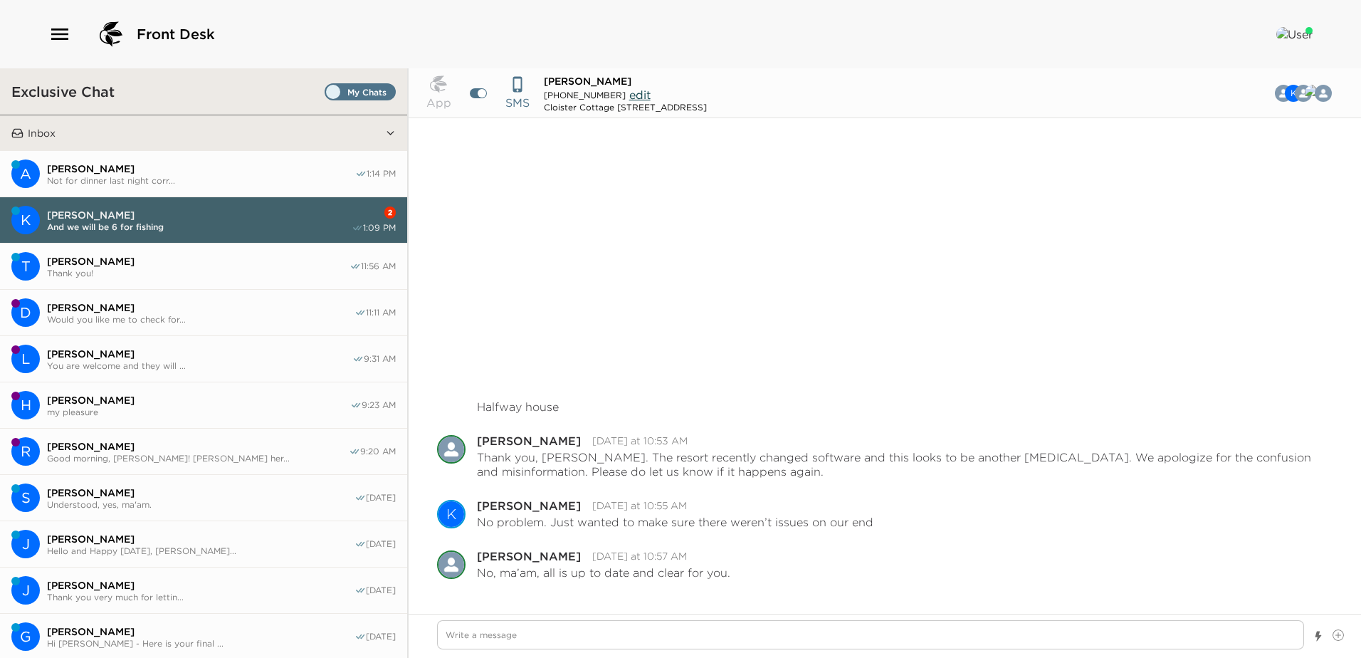
scroll to position [947, 0]
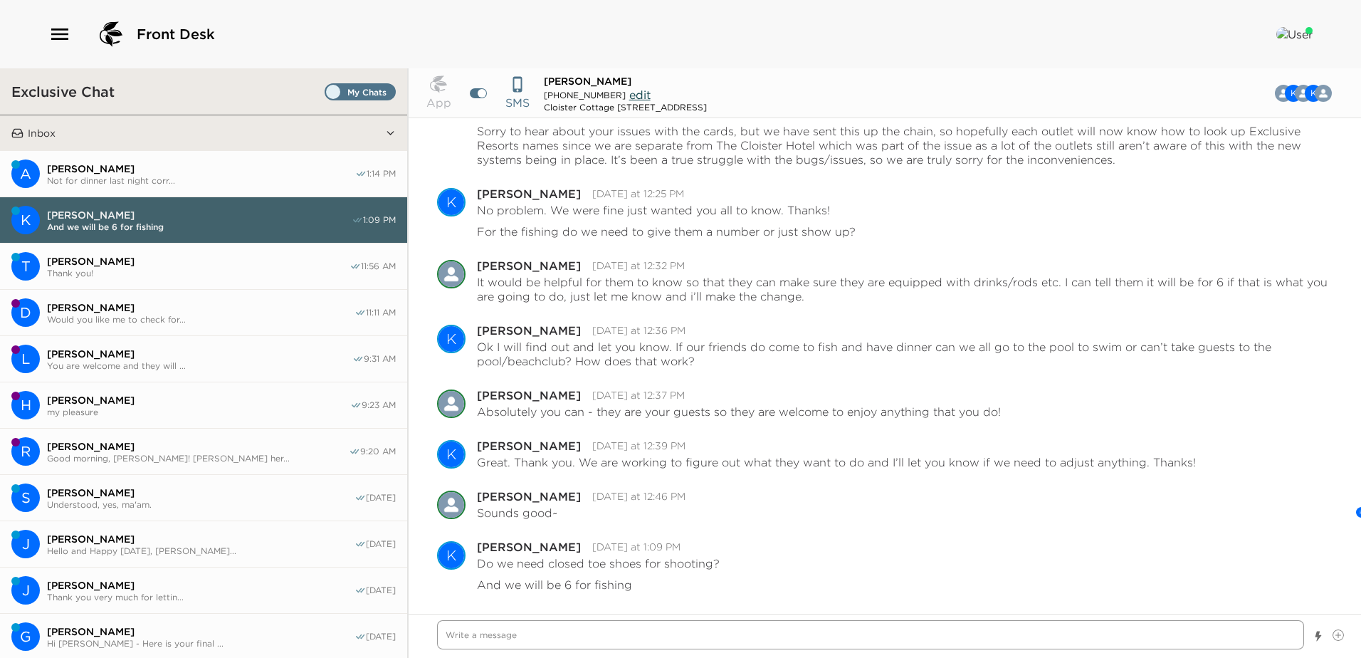
click at [454, 636] on textarea "Write a message" at bounding box center [870, 634] width 867 height 29
click at [746, 635] on textarea "They just require no flip flops but not necessarily closed toe shoes" at bounding box center [870, 634] width 867 height 29
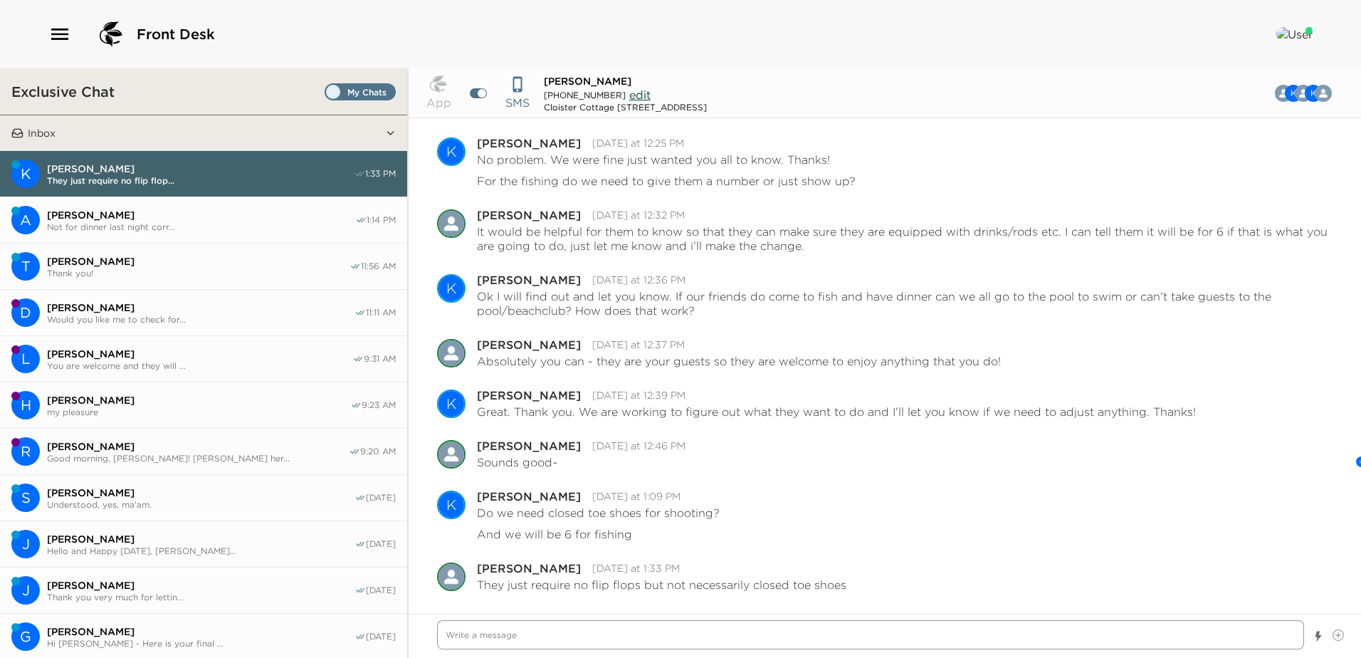
click at [461, 634] on textarea "Write a message" at bounding box center [870, 634] width 867 height 29
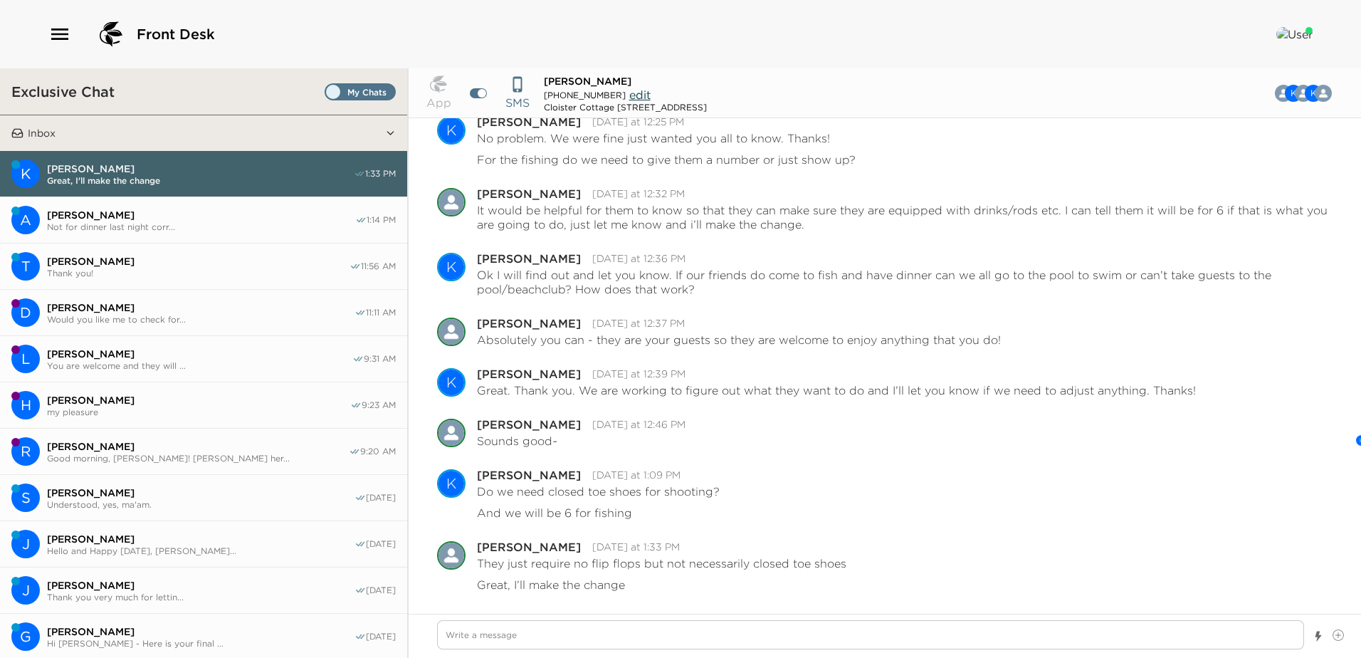
click at [231, 221] on span "Not for dinner last night corr..." at bounding box center [201, 226] width 308 height 11
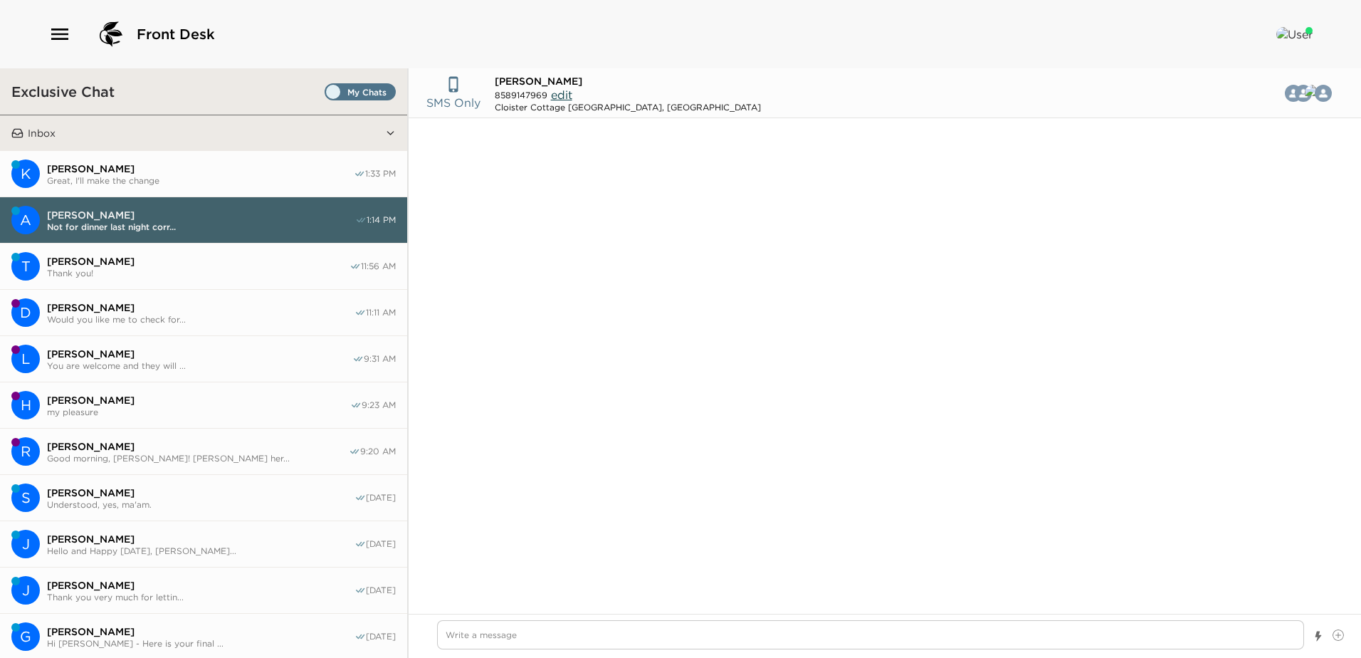
scroll to position [2361, 0]
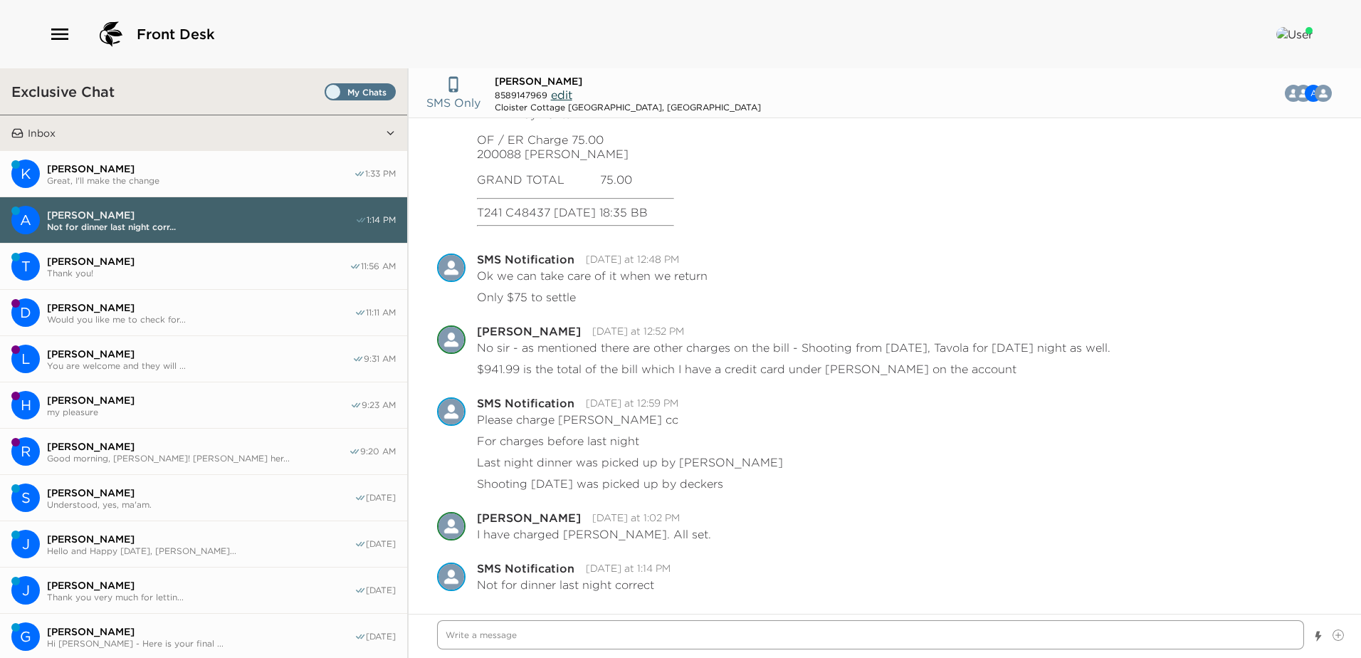
click at [444, 634] on textarea "Write a message" at bounding box center [870, 634] width 867 height 29
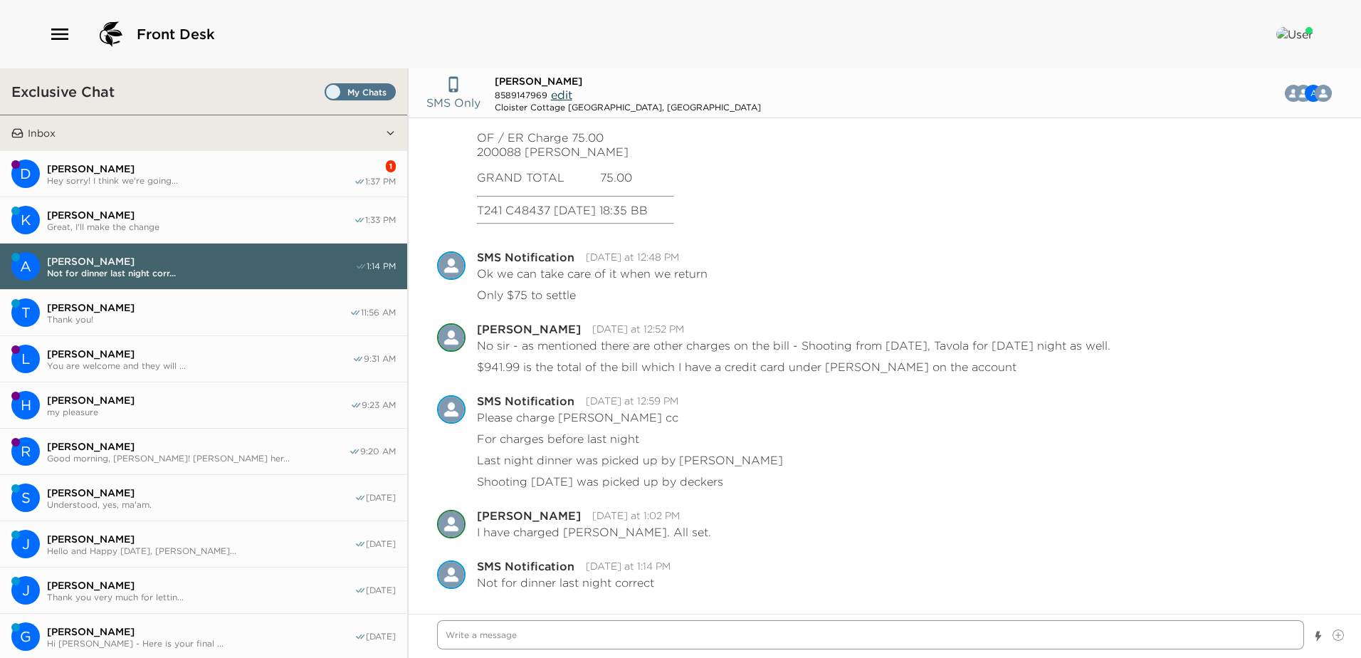
scroll to position [2412, 0]
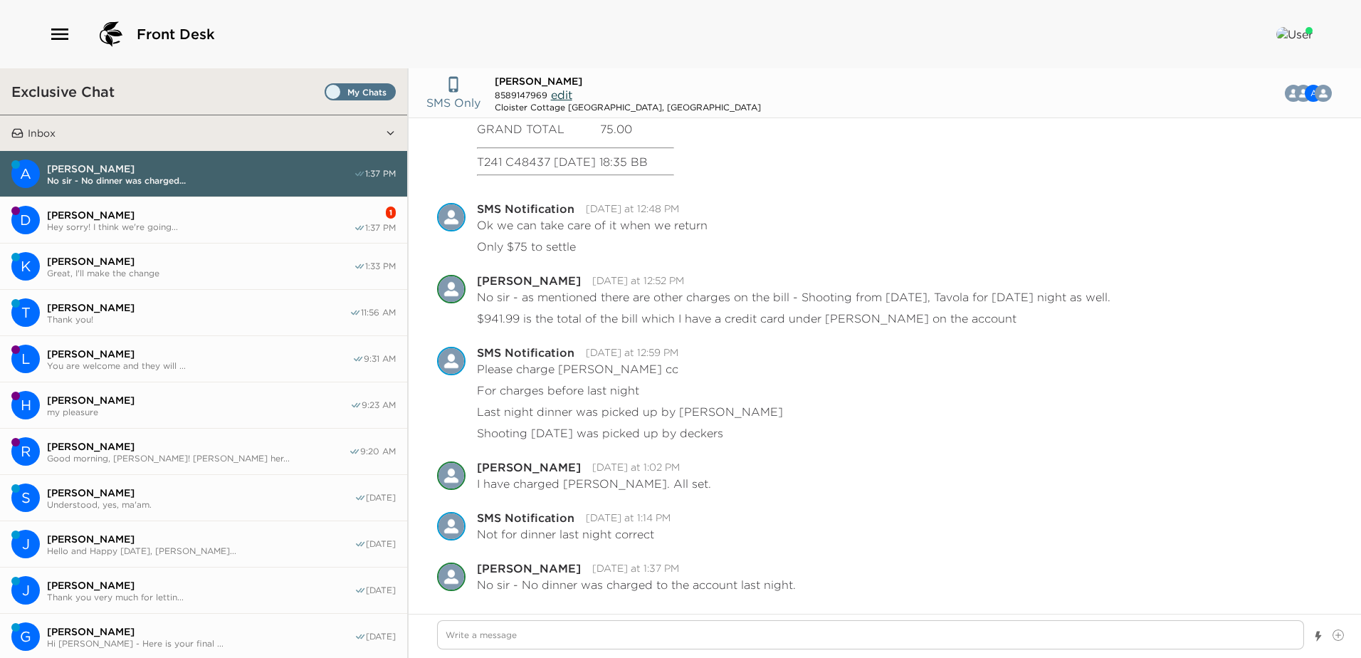
click at [196, 226] on span "Hey sorry! I think we're going..." at bounding box center [200, 226] width 307 height 11
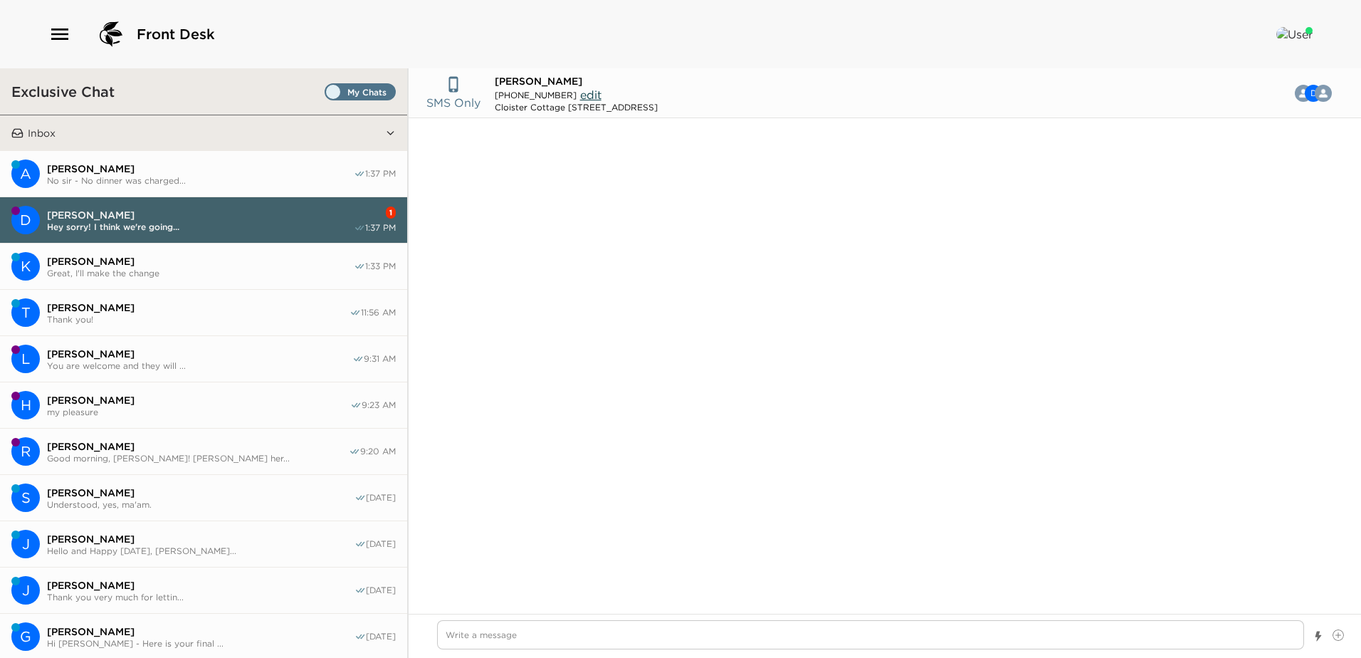
scroll to position [779, 0]
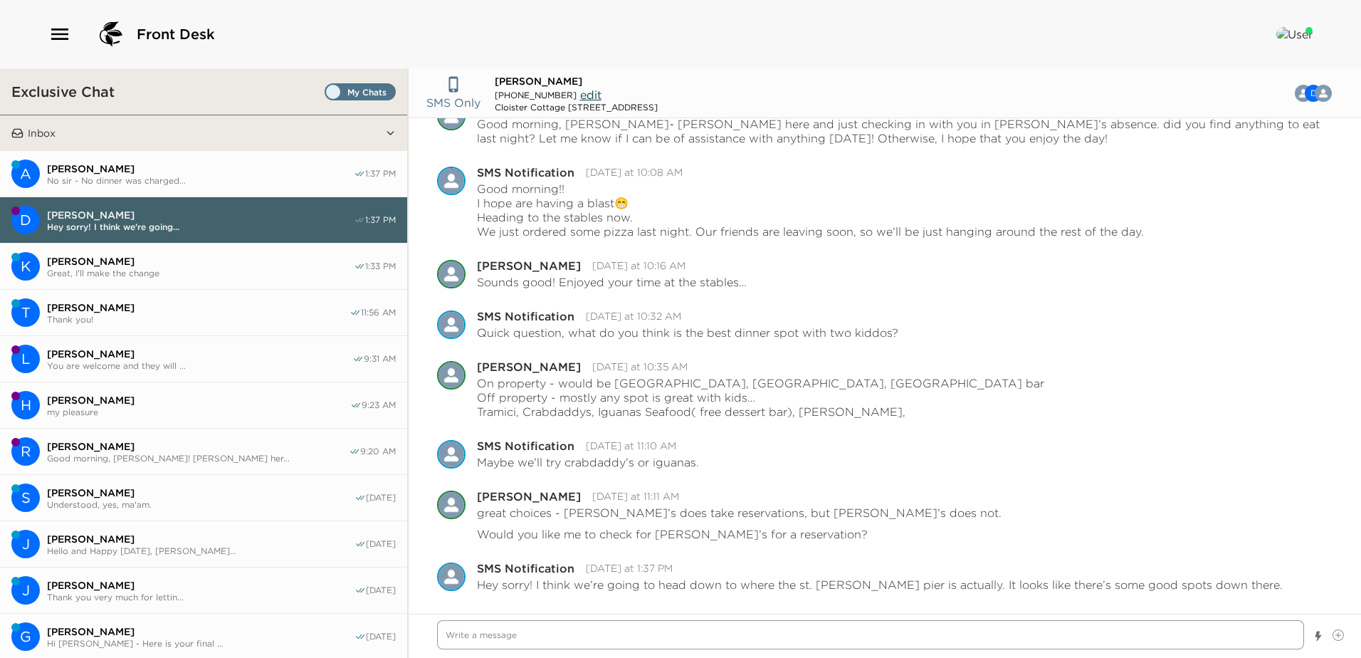
click at [451, 637] on textarea "Write a message" at bounding box center [870, 634] width 867 height 29
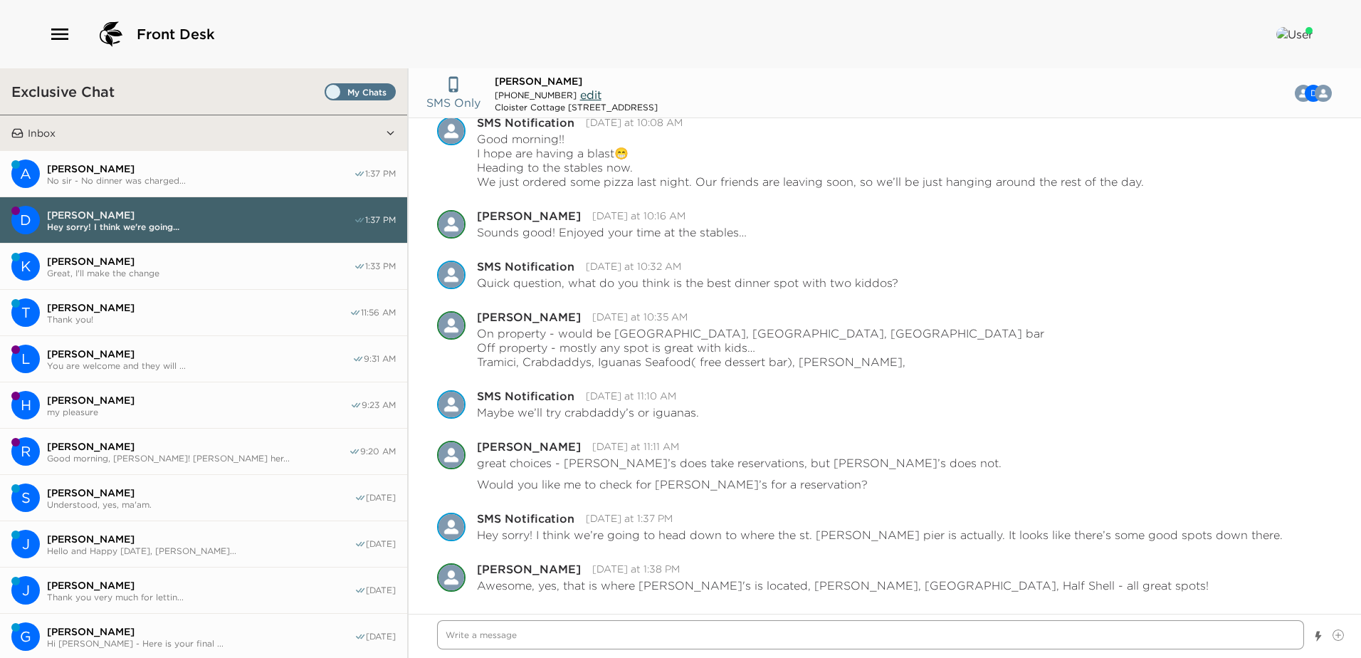
scroll to position [830, 0]
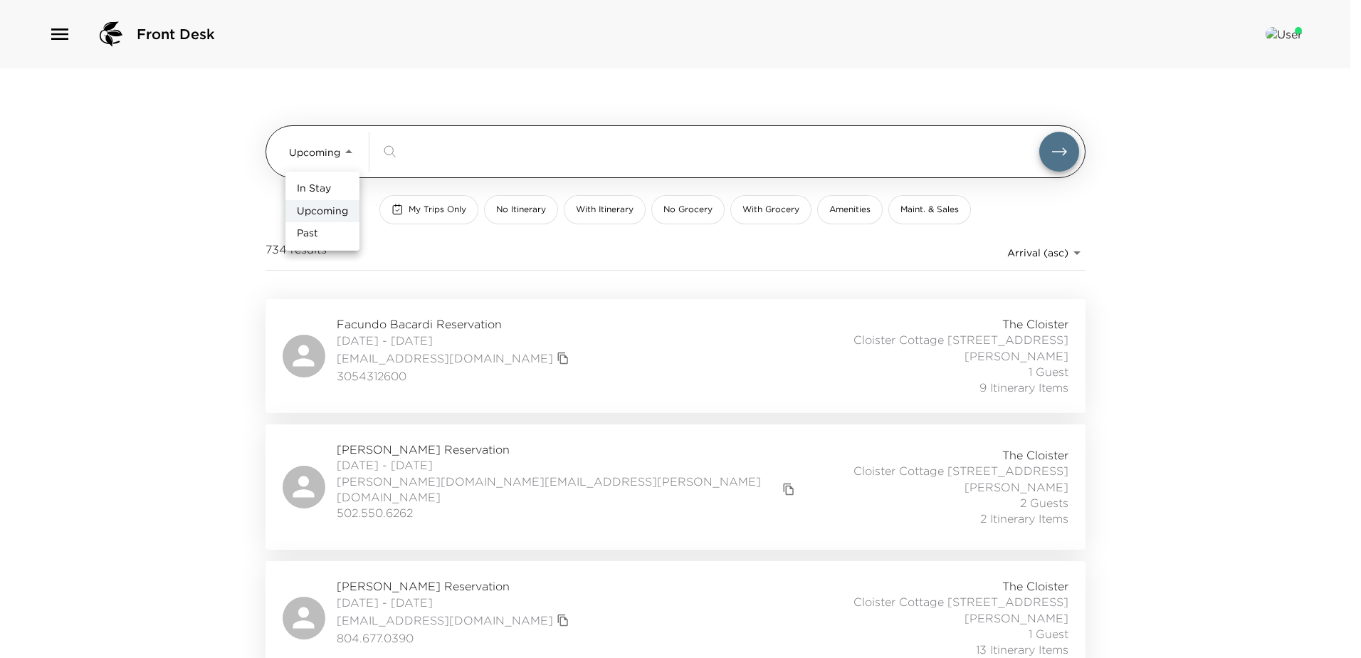
click at [344, 147] on body "Front Desk Upcoming Upcoming ​ My Trips Only No Itinerary With Itinerary No Gro…" at bounding box center [680, 329] width 1361 height 658
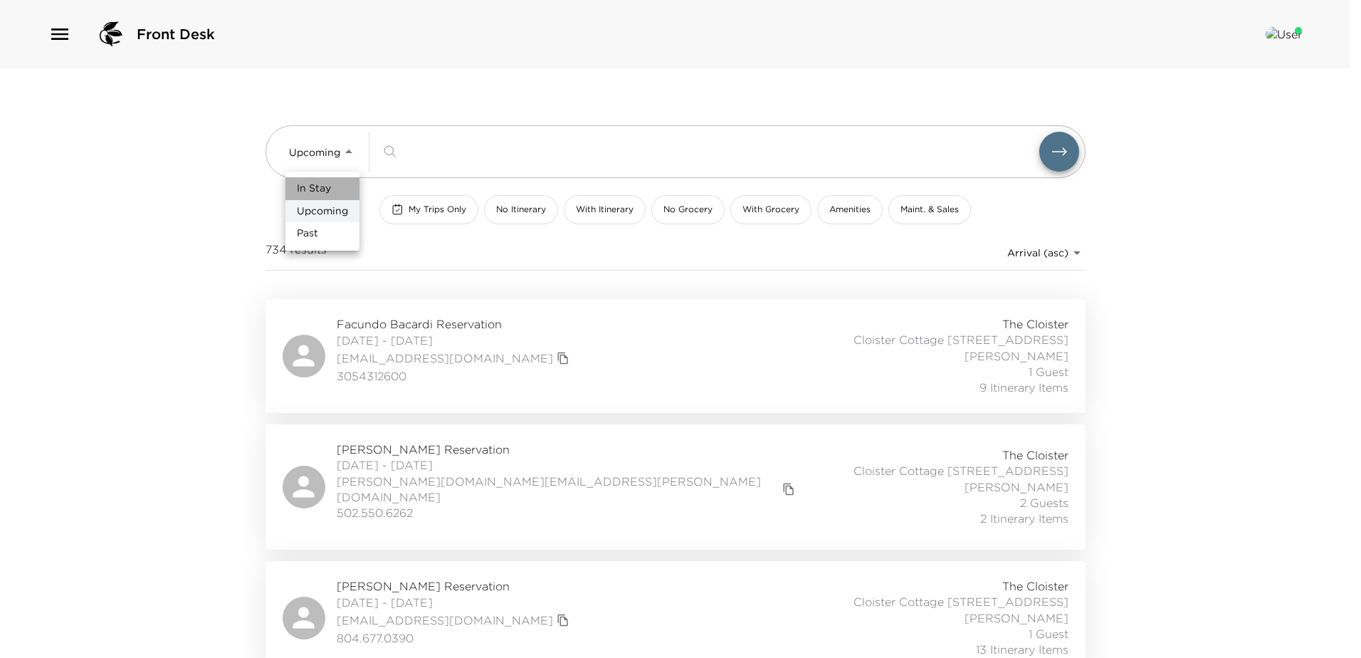
click at [315, 178] on li "In Stay" at bounding box center [322, 188] width 74 height 23
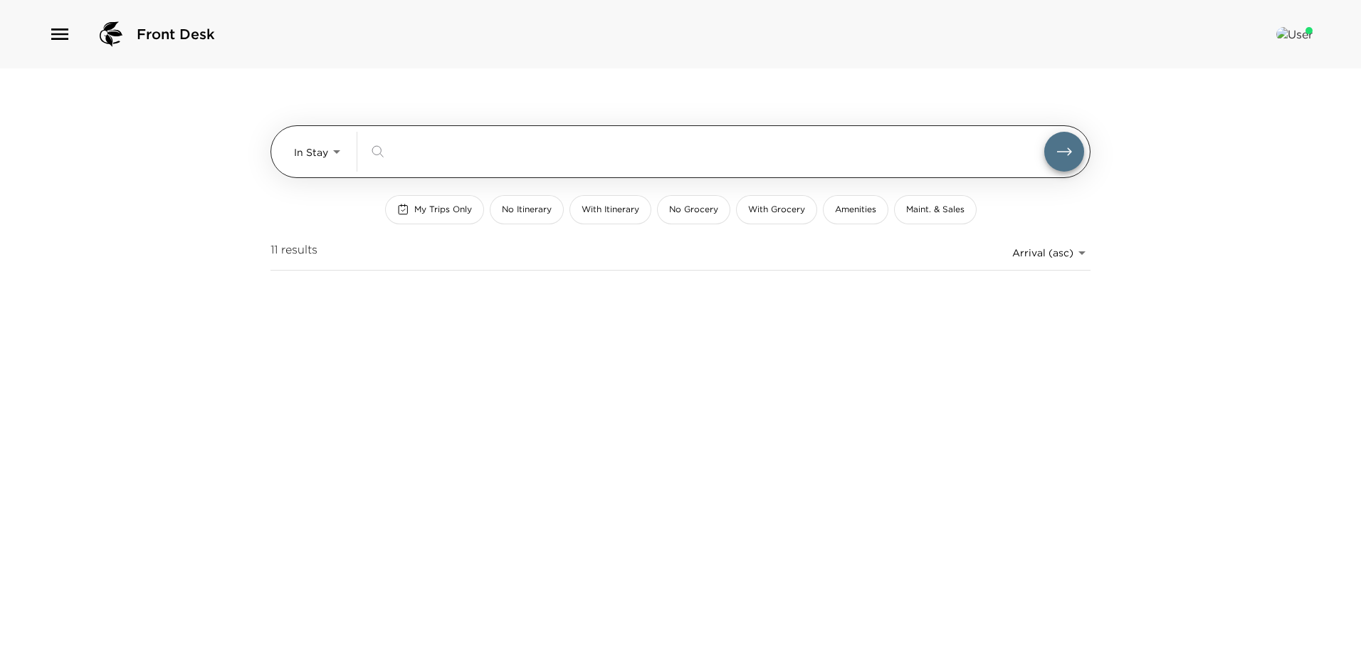
click at [444, 153] on input "search" at bounding box center [717, 151] width 653 height 16
click at [329, 152] on body "Front Desk In Stay In-Stay ​ My Trips Only No Itinerary With Itinerary No Groce…" at bounding box center [680, 329] width 1361 height 658
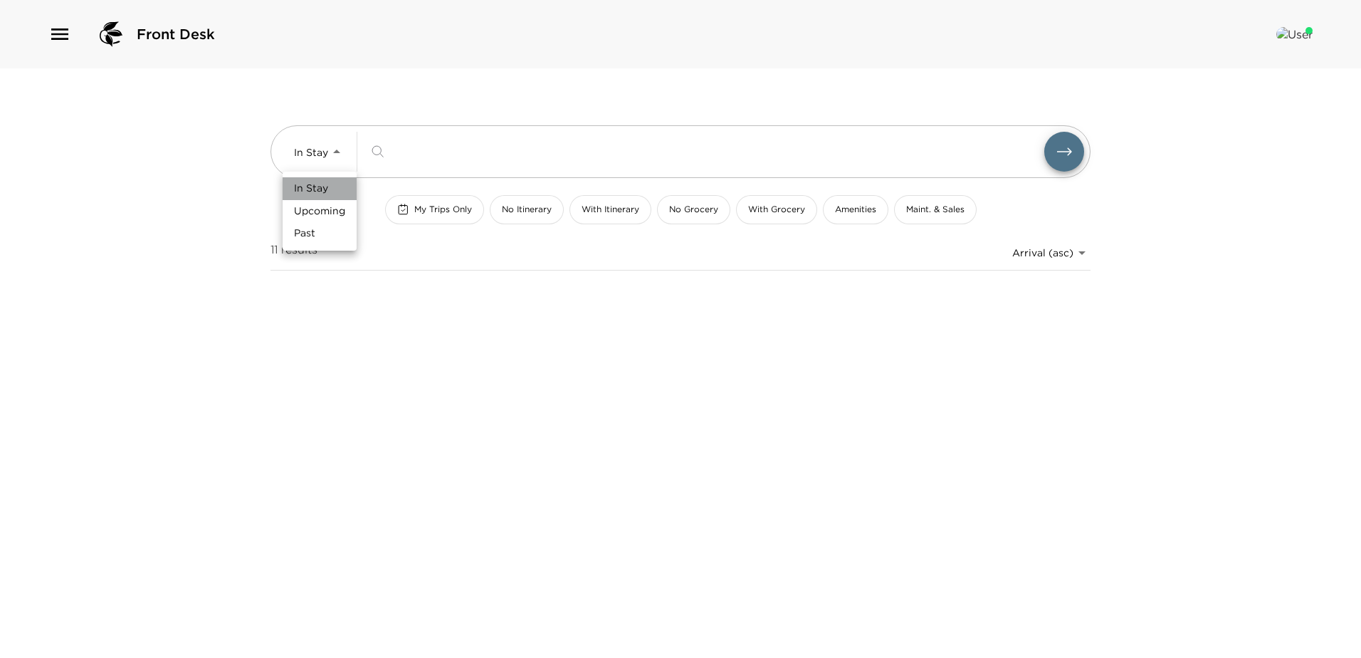
click at [304, 186] on span "In Stay" at bounding box center [311, 188] width 34 height 14
click at [438, 208] on span "My Trips Only" at bounding box center [443, 210] width 58 height 12
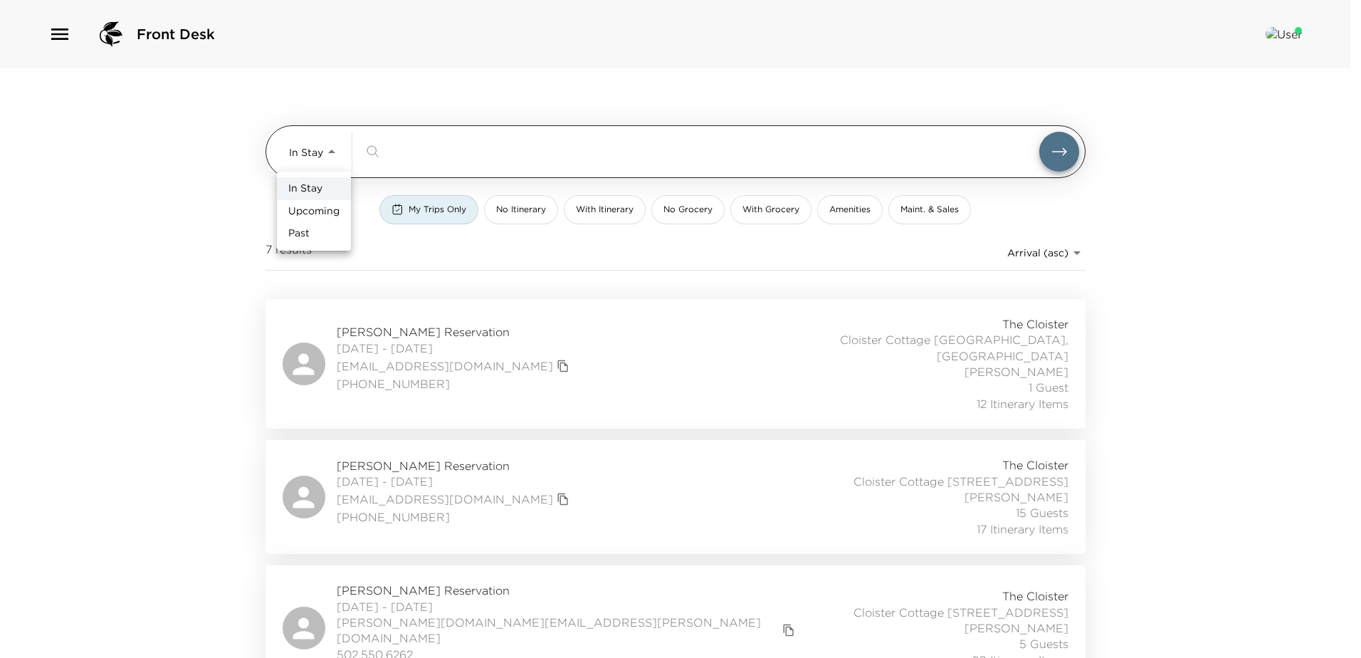
click at [327, 149] on body "Front Desk In Stay In-Stay ​ My Trips Only No Itinerary With Itinerary No Groce…" at bounding box center [680, 329] width 1361 height 658
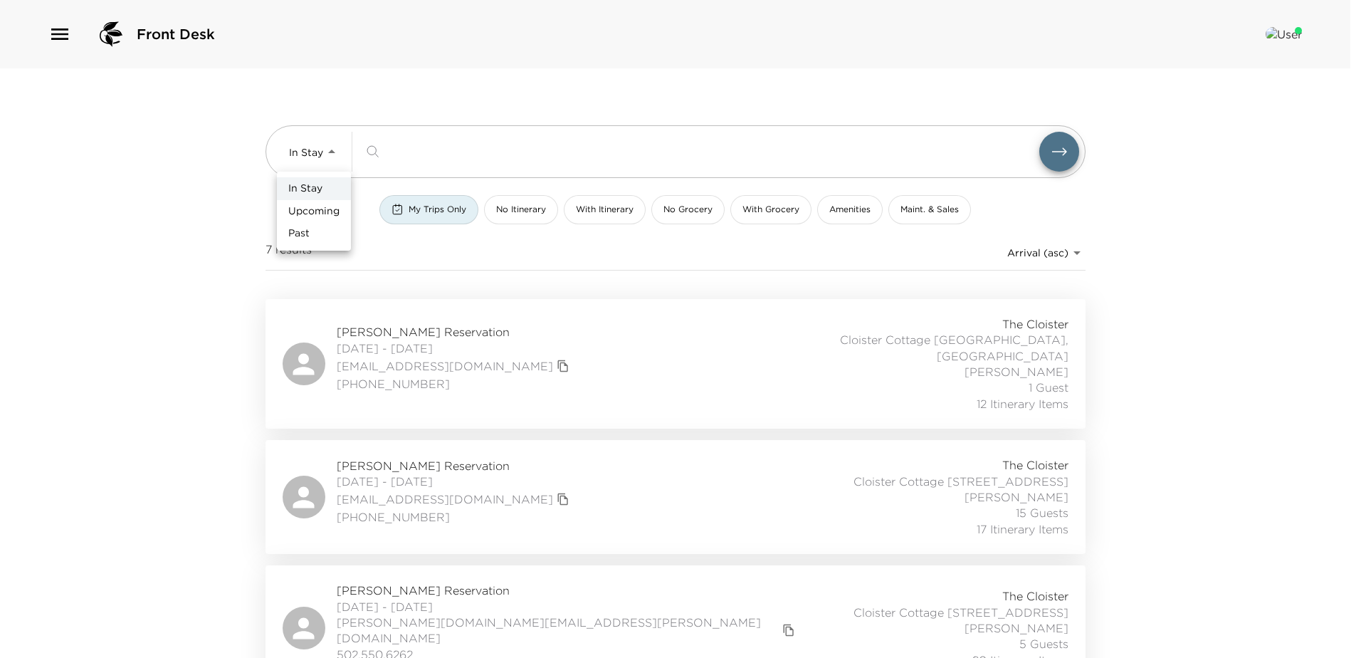
click at [306, 211] on span "Upcoming" at bounding box center [313, 211] width 51 height 14
type input "Upcoming"
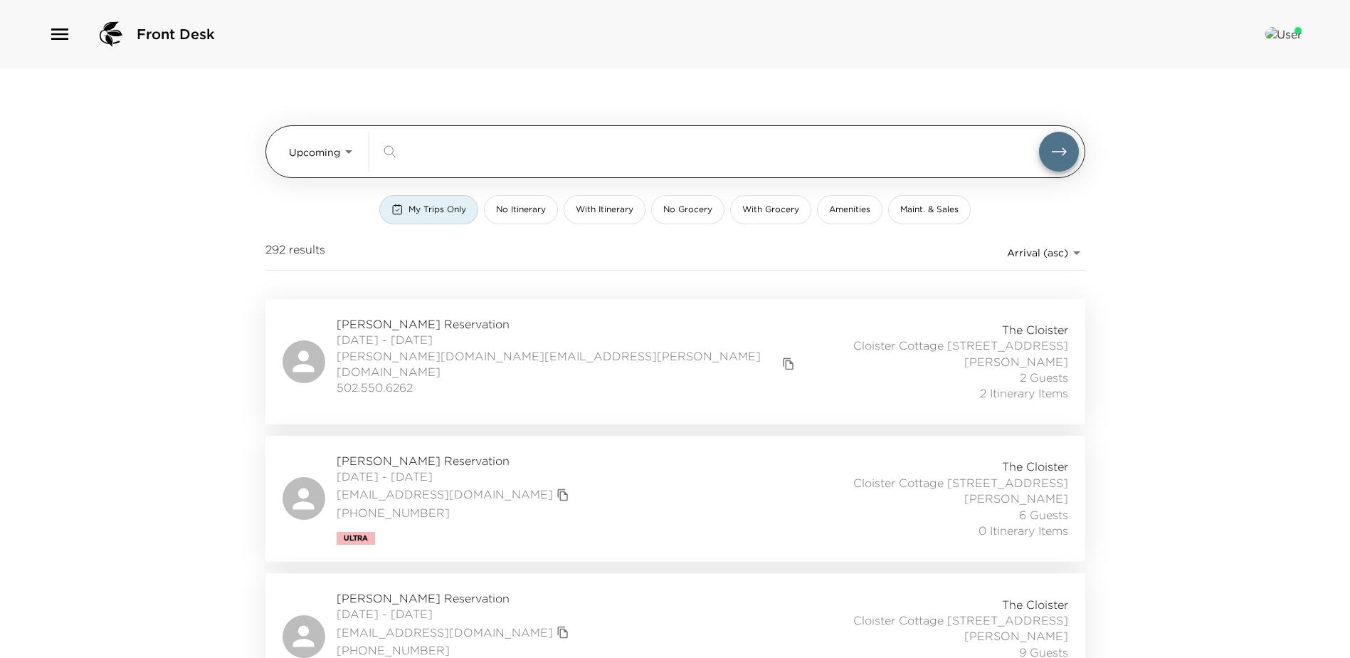
click at [417, 164] on div "​" at bounding box center [730, 152] width 698 height 40
click at [454, 143] on input "search" at bounding box center [721, 151] width 636 height 16
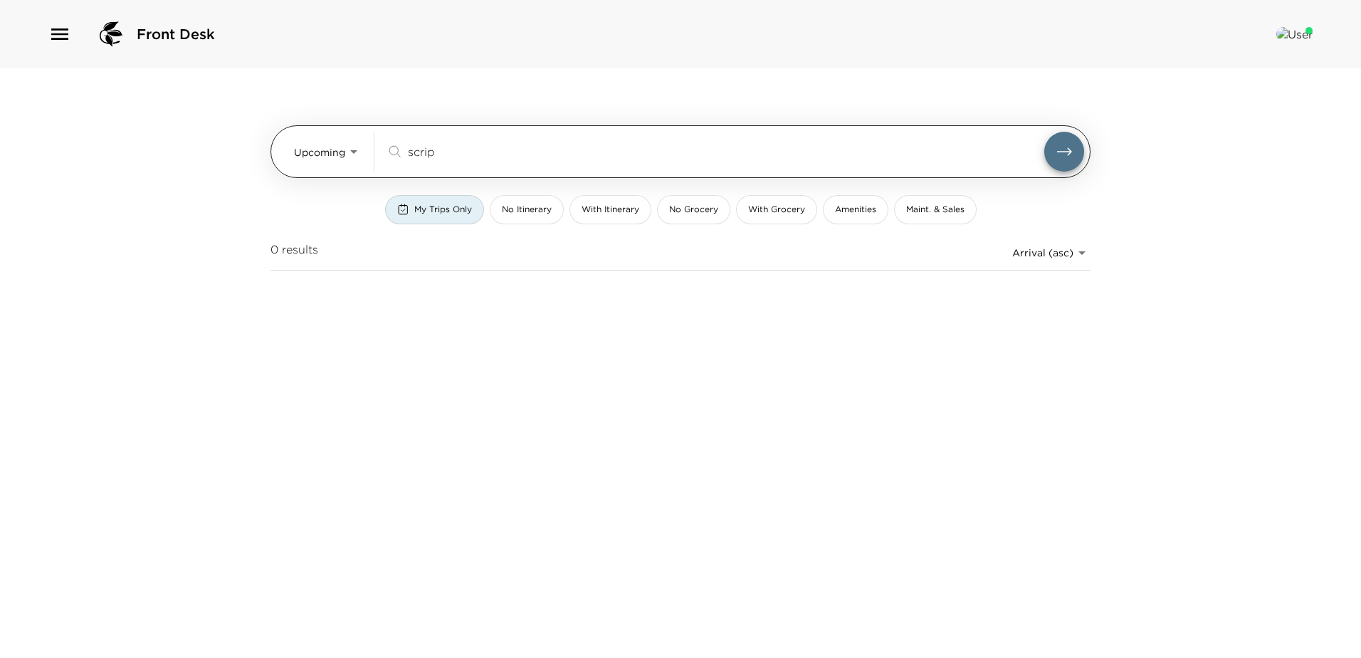
click at [465, 157] on input "scrip" at bounding box center [726, 151] width 636 height 16
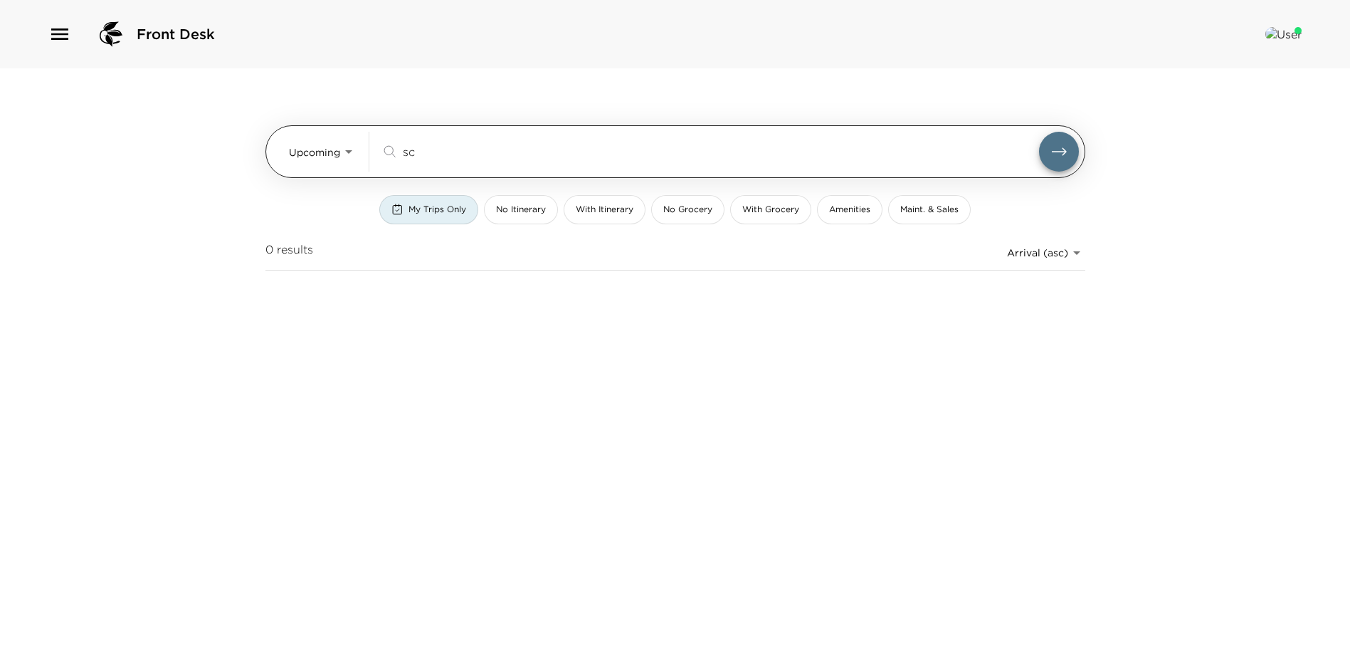
type input "s"
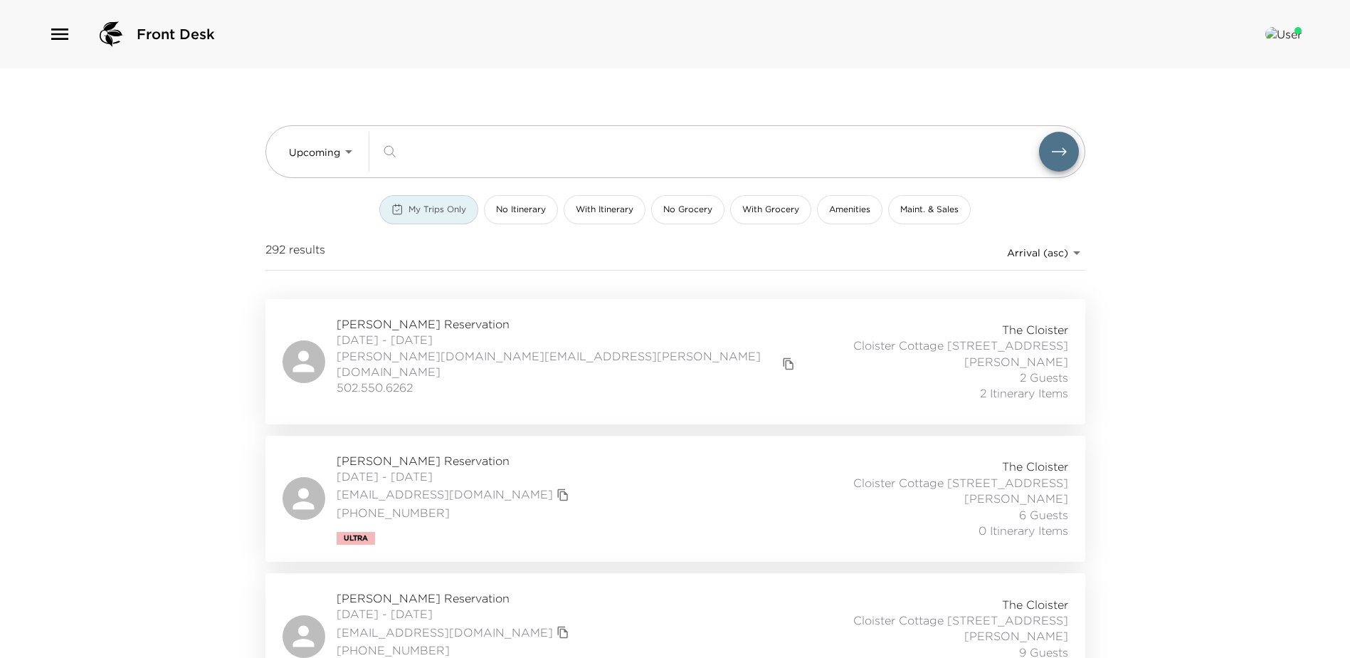
click at [423, 206] on span "My Trips Only" at bounding box center [437, 210] width 58 height 12
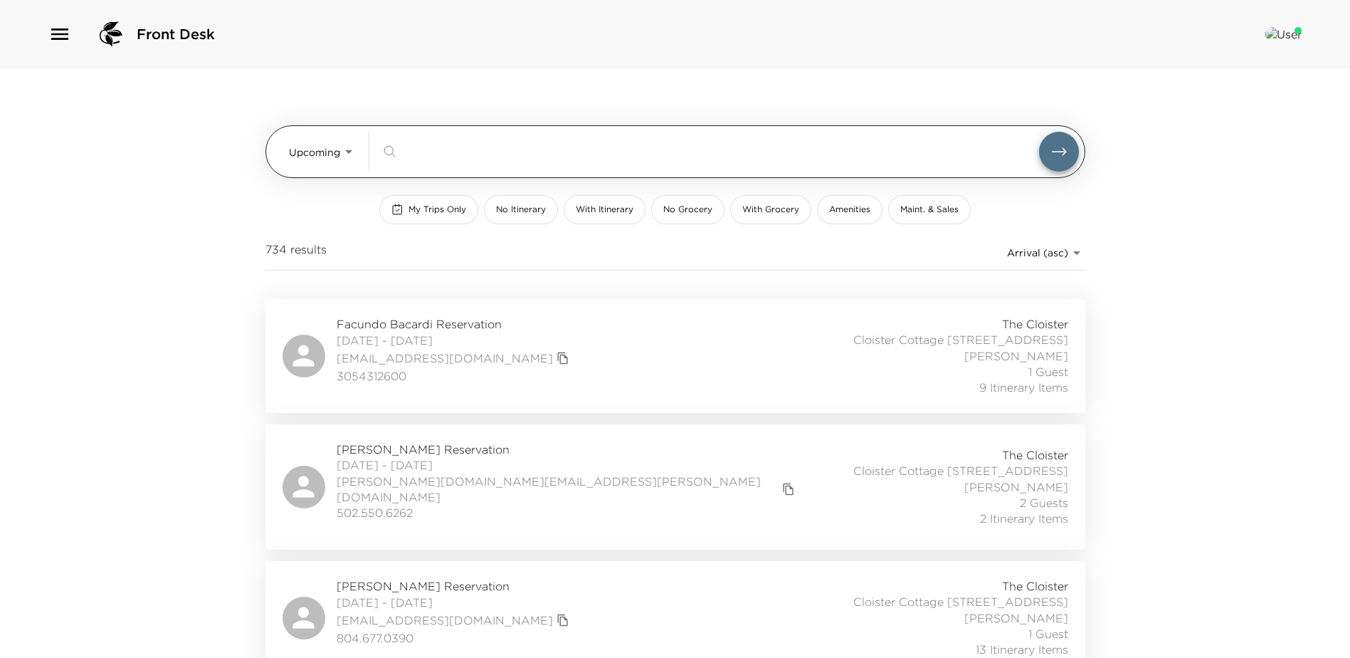
click at [417, 152] on input "search" at bounding box center [721, 151] width 636 height 16
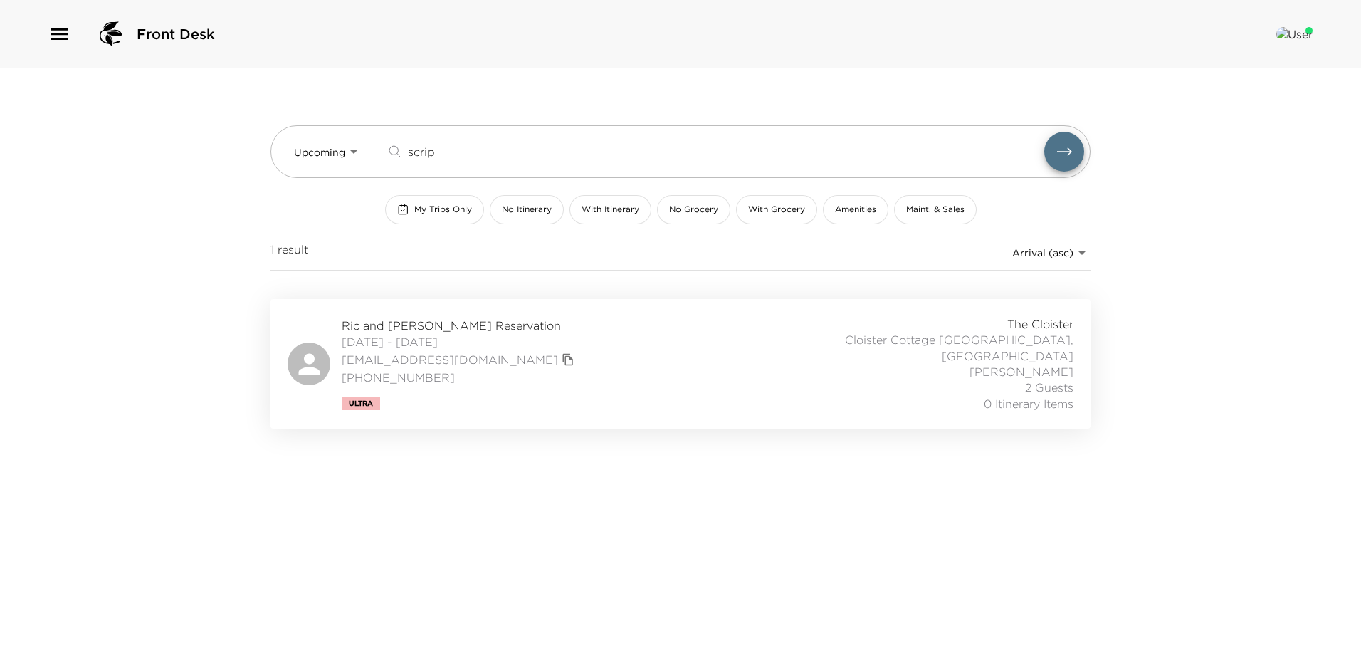
type input "scrip"
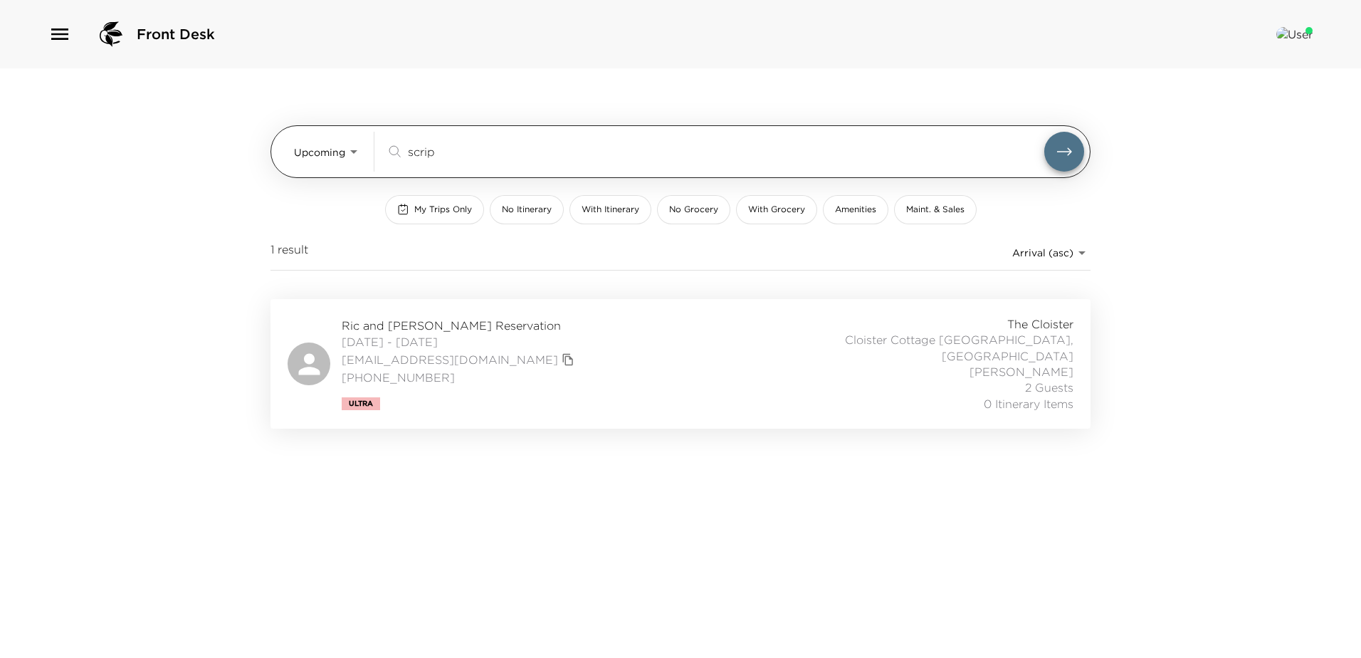
drag, startPoint x: 445, startPoint y: 154, endPoint x: 376, endPoint y: 152, distance: 68.3
click at [376, 152] on div "Upcoming Upcoming scrip ​" at bounding box center [689, 152] width 790 height 40
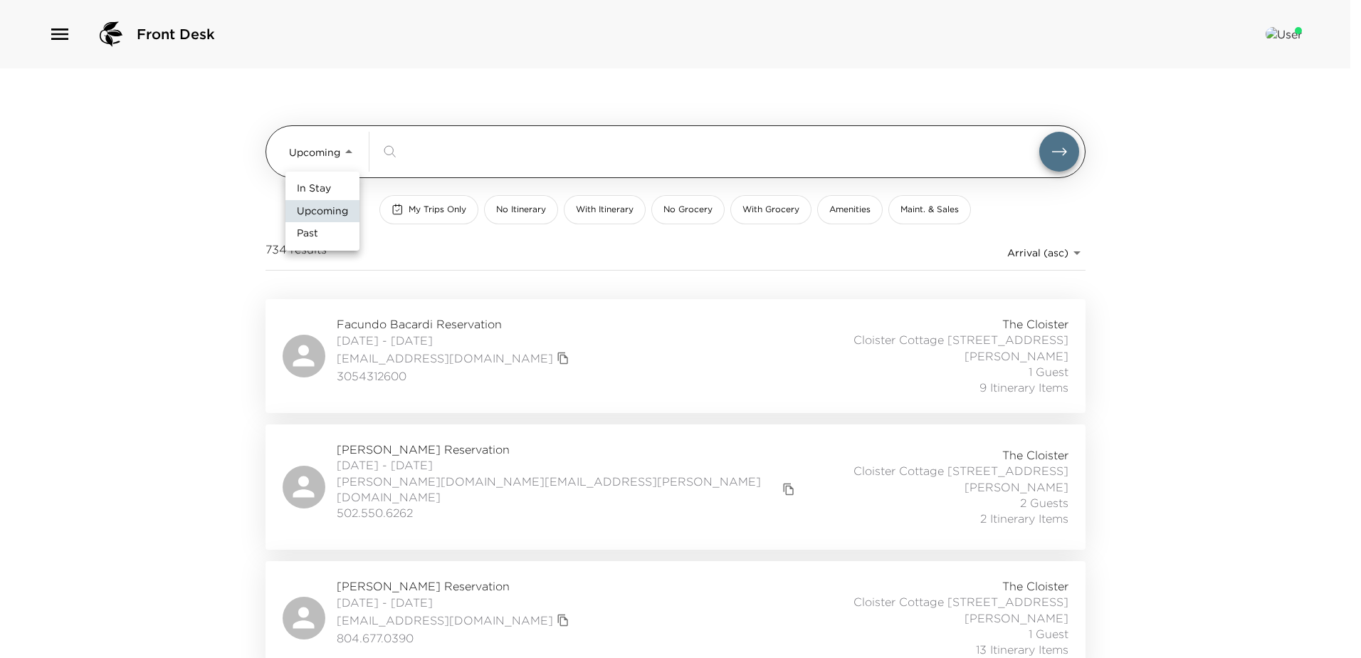
click at [347, 145] on body "Front Desk Upcoming Upcoming ​ My Trips Only No Itinerary With Itinerary No Gro…" at bounding box center [680, 329] width 1361 height 658
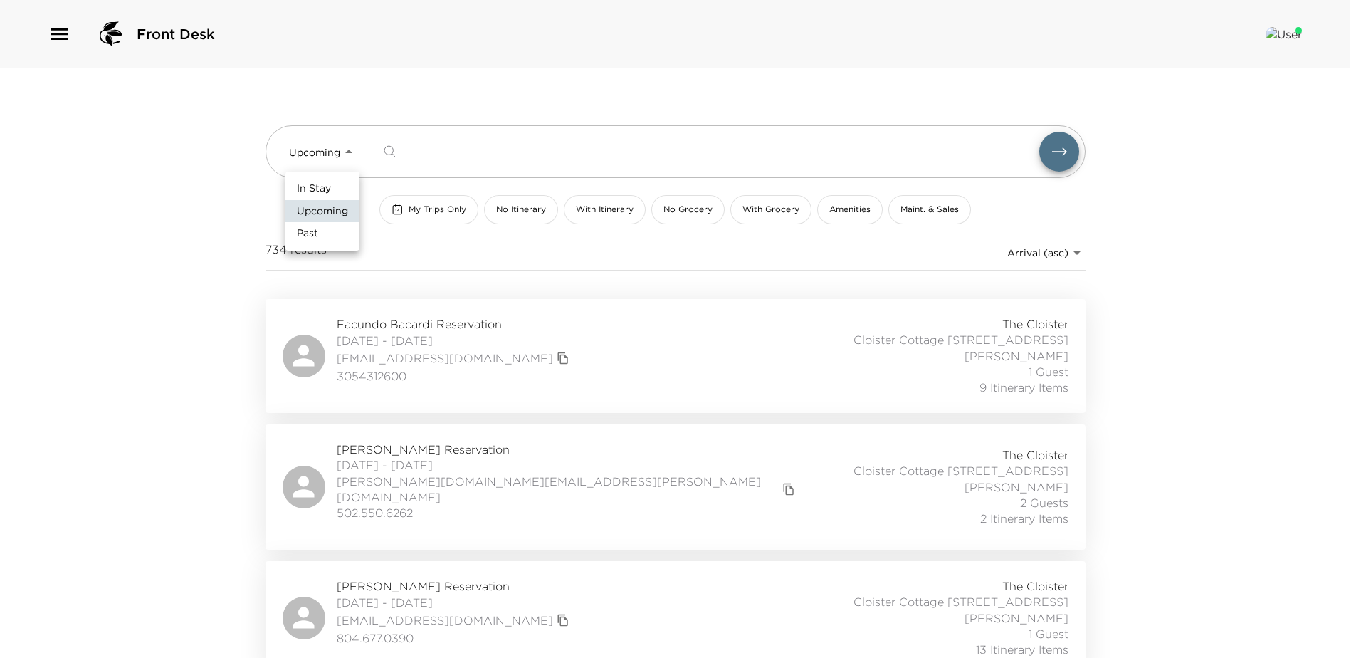
click at [309, 186] on span "In Stay" at bounding box center [314, 188] width 34 height 14
type input "In-Stay"
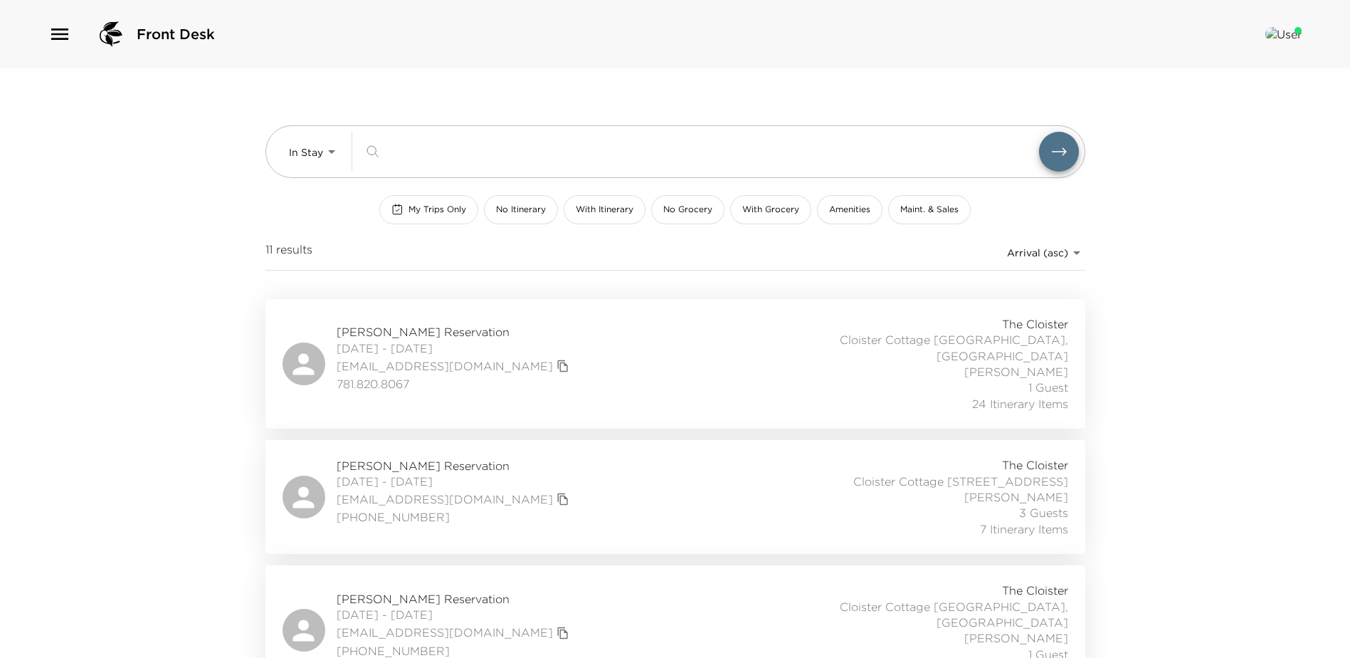
click at [434, 209] on span "My Trips Only" at bounding box center [437, 210] width 58 height 12
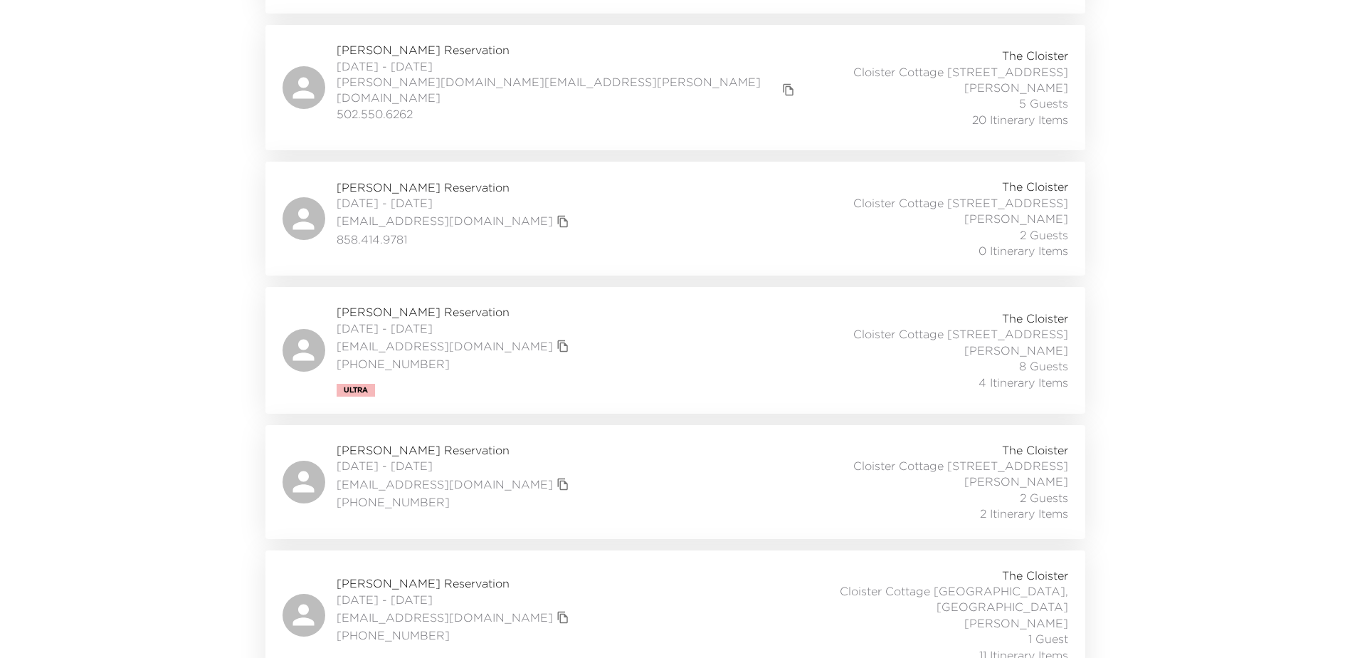
scroll to position [542, 0]
click at [563, 585] on div "Mary Beth McLean Reservation 10/01/2025 - 10/08/2025 hhmclean@comcast.net 630 4…" at bounding box center [676, 612] width 786 height 95
click at [626, 590] on div "Mary Beth McLean Reservation 10/01/2025 - 10/08/2025 hhmclean@comcast.net 630 4…" at bounding box center [676, 612] width 786 height 95
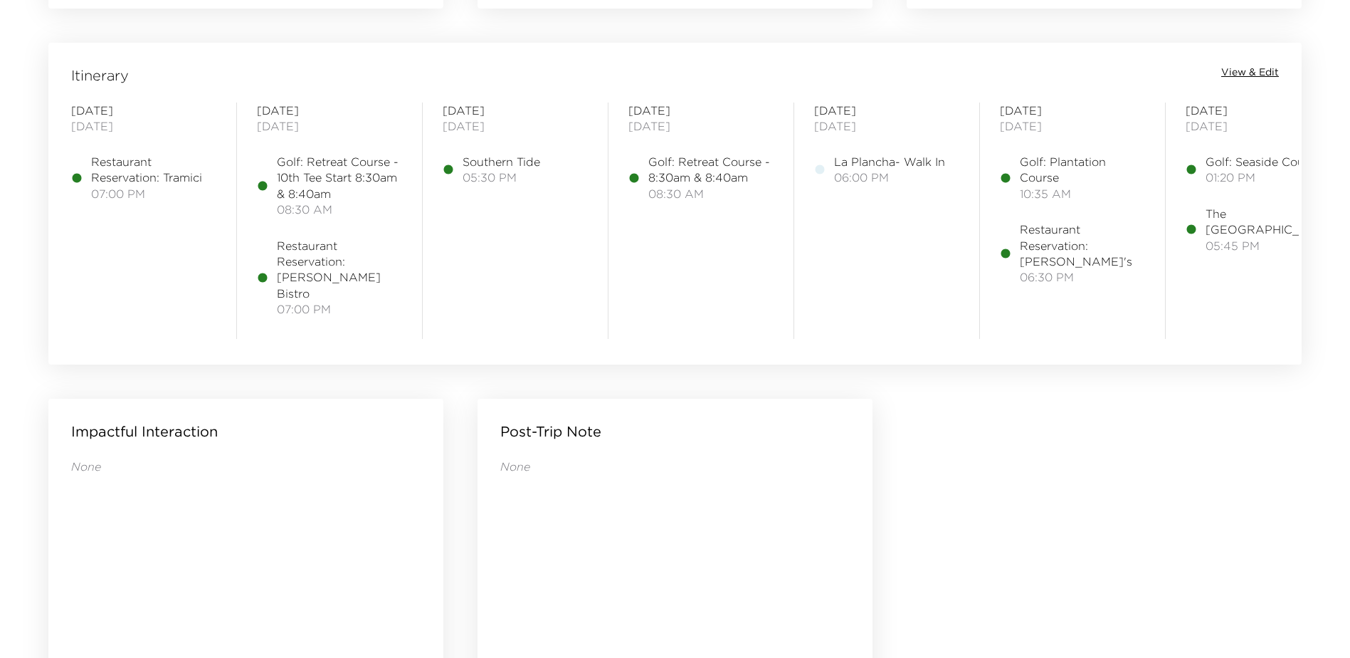
scroll to position [1067, 0]
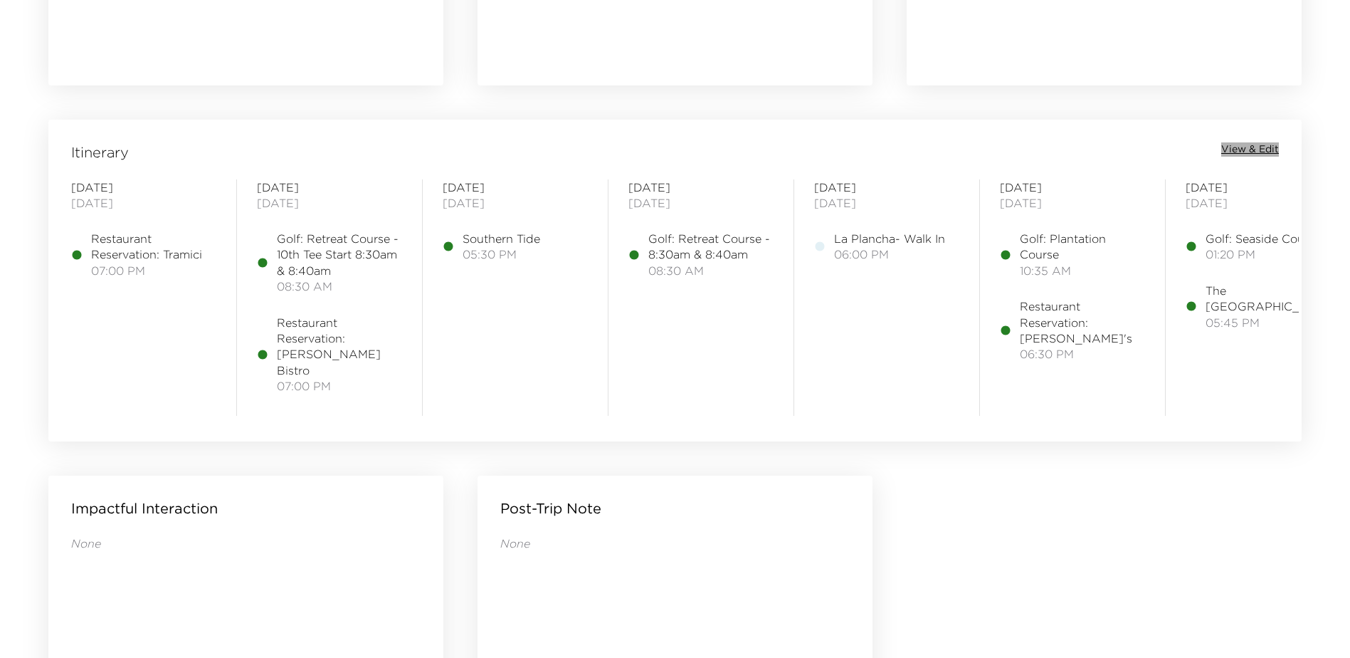
click at [1245, 150] on span "View & Edit" at bounding box center [1250, 149] width 58 height 14
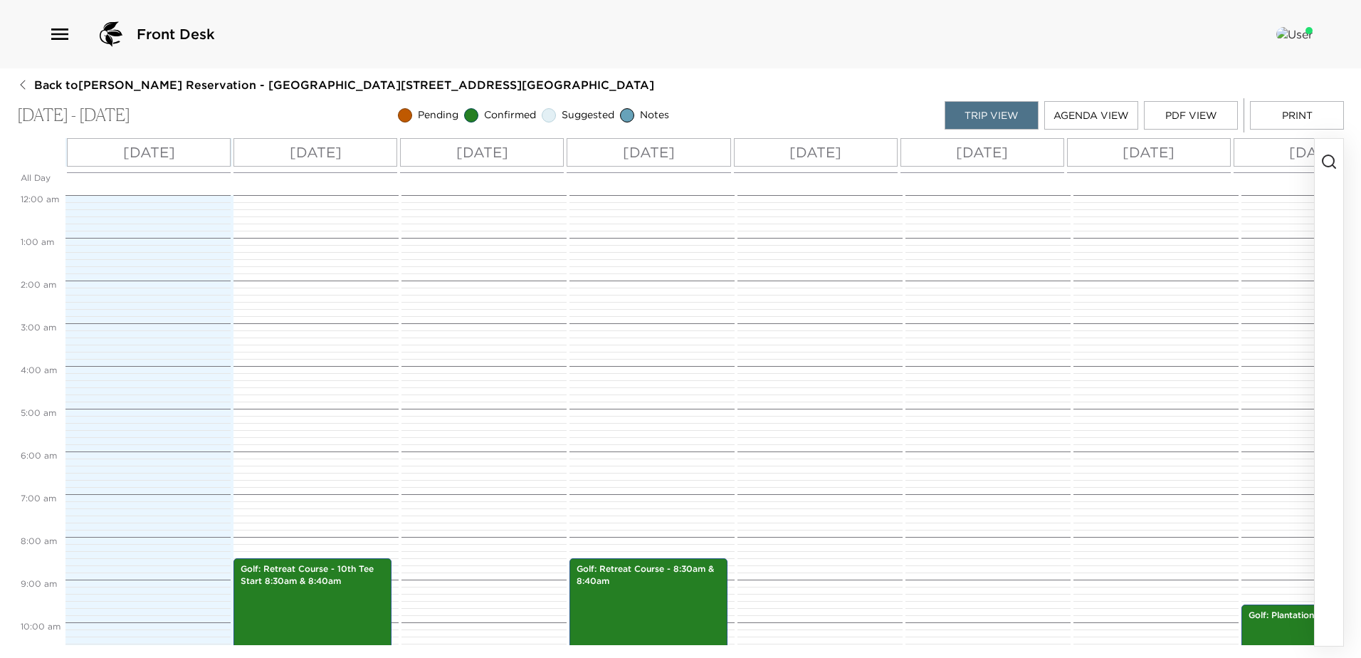
scroll to position [363, 0]
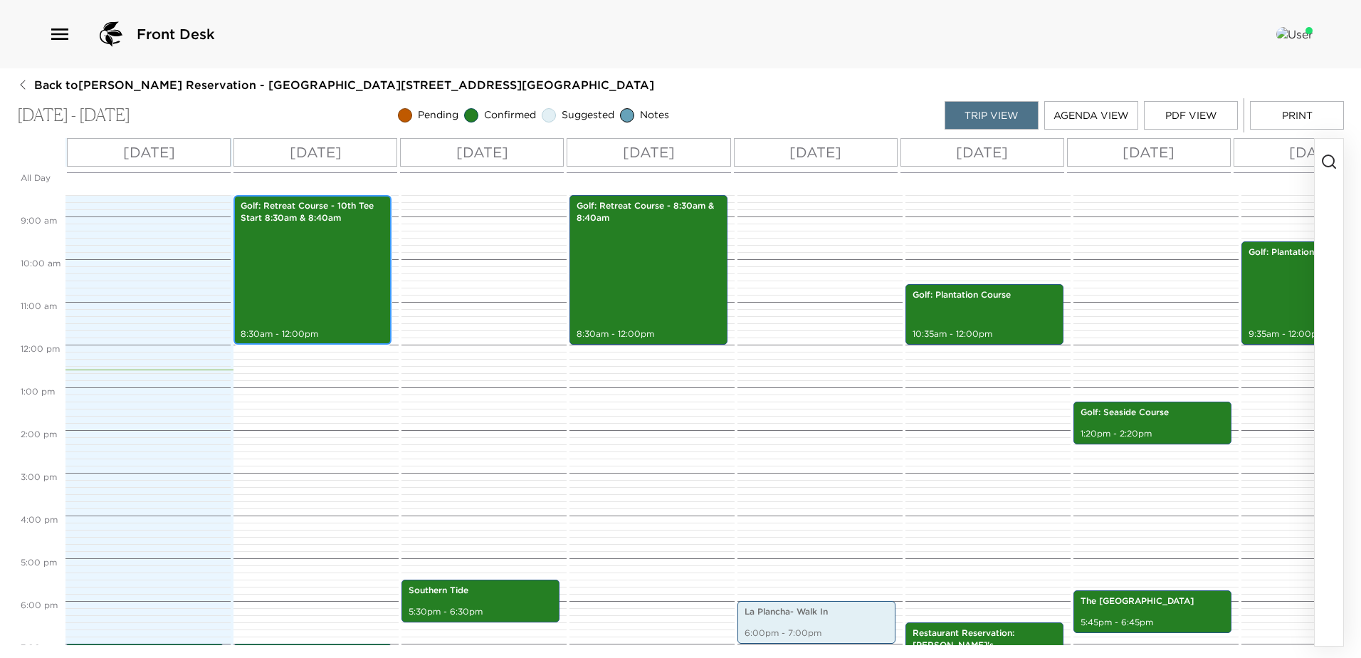
click at [311, 256] on div "Golf: Retreat Course - 10th Tee Start 8:30am & 8:40am 8:30am - 12:00pm" at bounding box center [312, 269] width 149 height 145
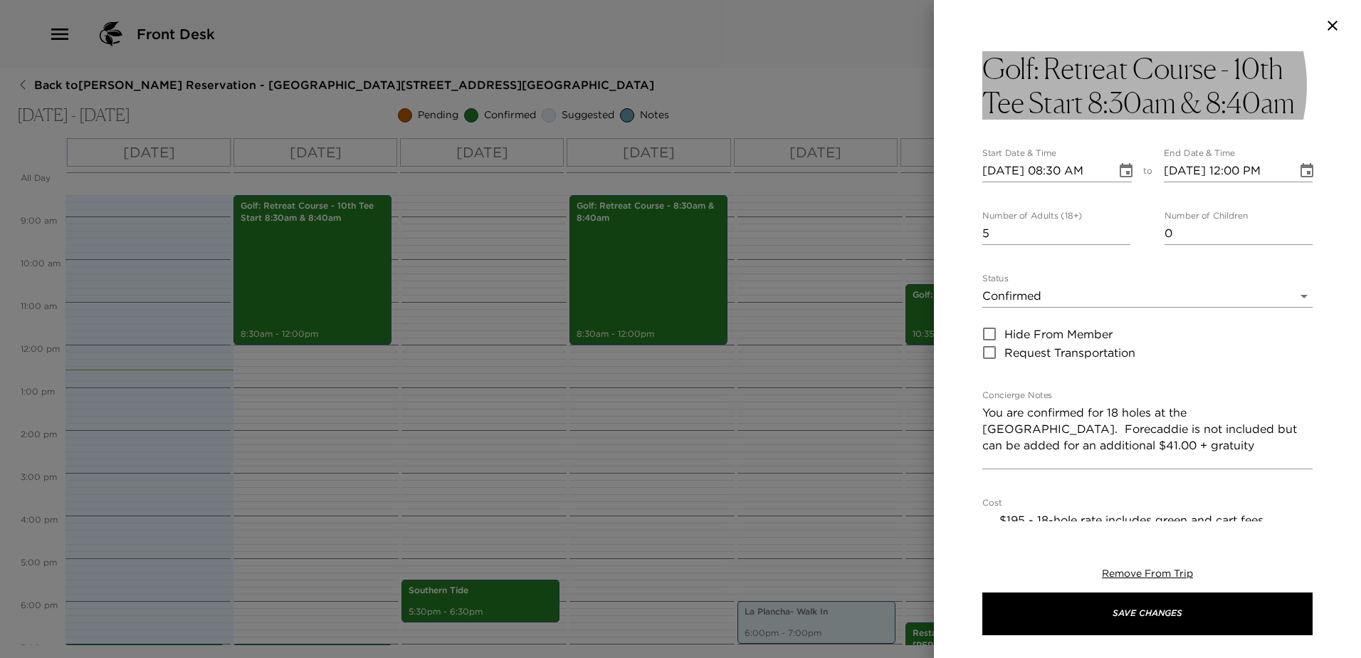
click at [1292, 100] on h3 "Golf: Retreat Course - 10th Tee Start 8:30am & 8:40am" at bounding box center [1147, 85] width 330 height 68
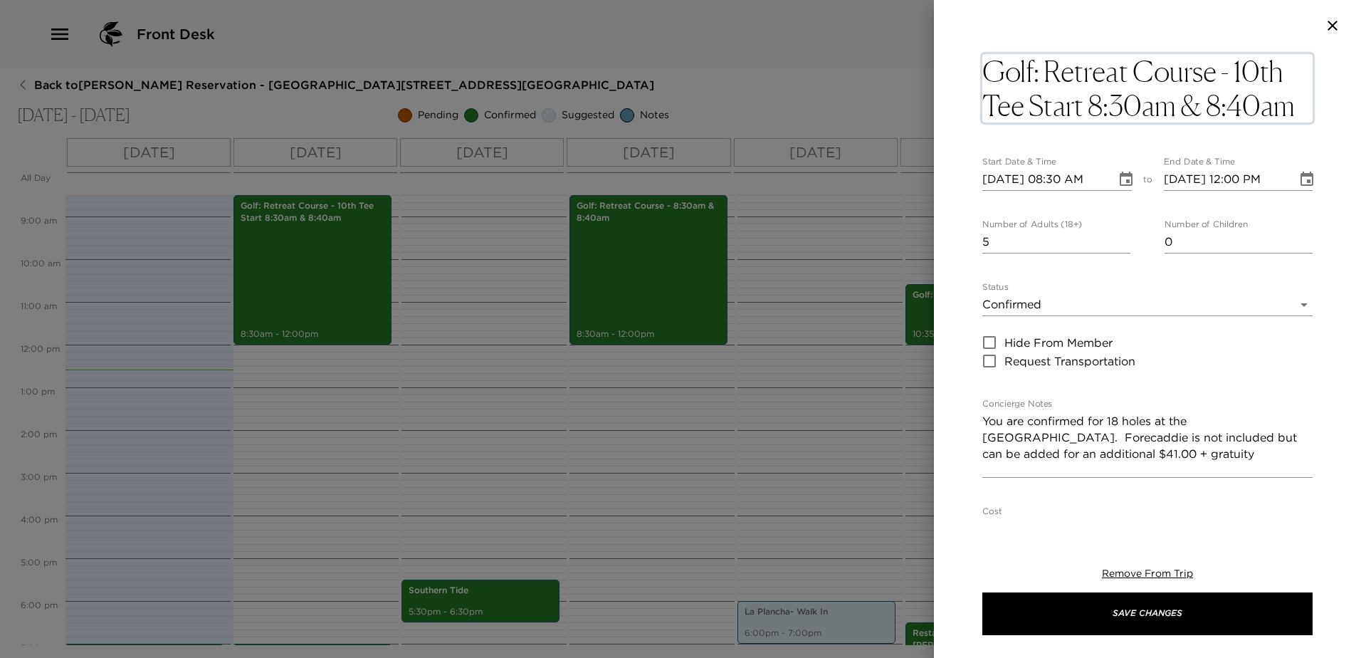
click at [1296, 101] on textarea "Golf: Retreat Course - 10th Tee Start 8:30am & 8:40am" at bounding box center [1147, 88] width 330 height 68
type textarea "Golf: Retreat Course - 10th Tee Start"
click at [1119, 253] on input "4" at bounding box center [1056, 242] width 148 height 23
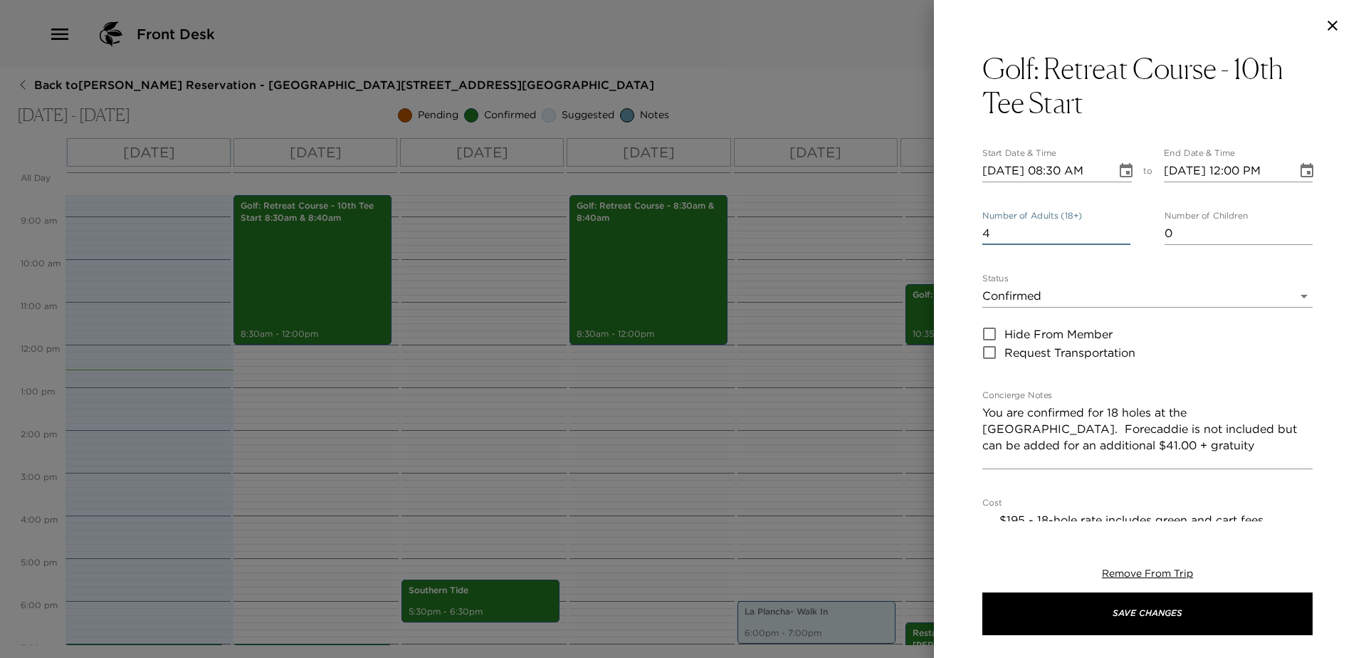
click at [1119, 245] on input "4" at bounding box center [1056, 233] width 148 height 23
type input "3"
click at [1118, 243] on input "3" at bounding box center [1056, 233] width 148 height 23
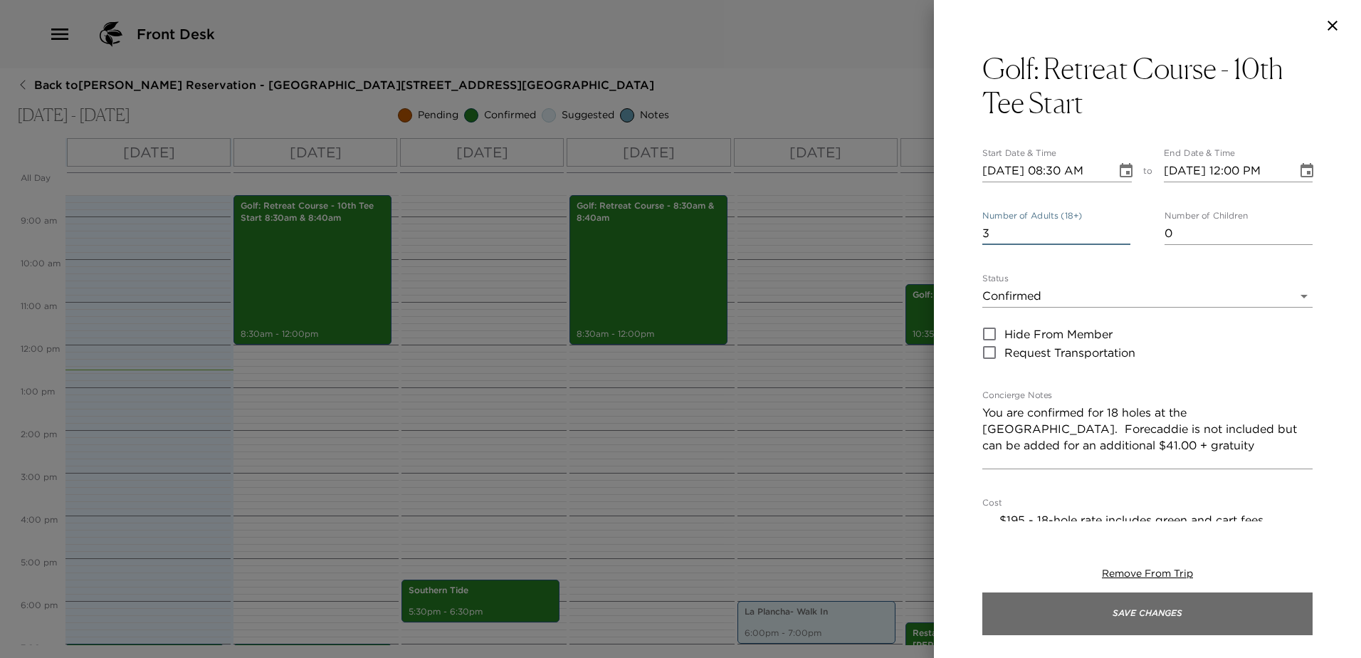
click at [1149, 608] on button "Save Changes" at bounding box center [1147, 613] width 330 height 43
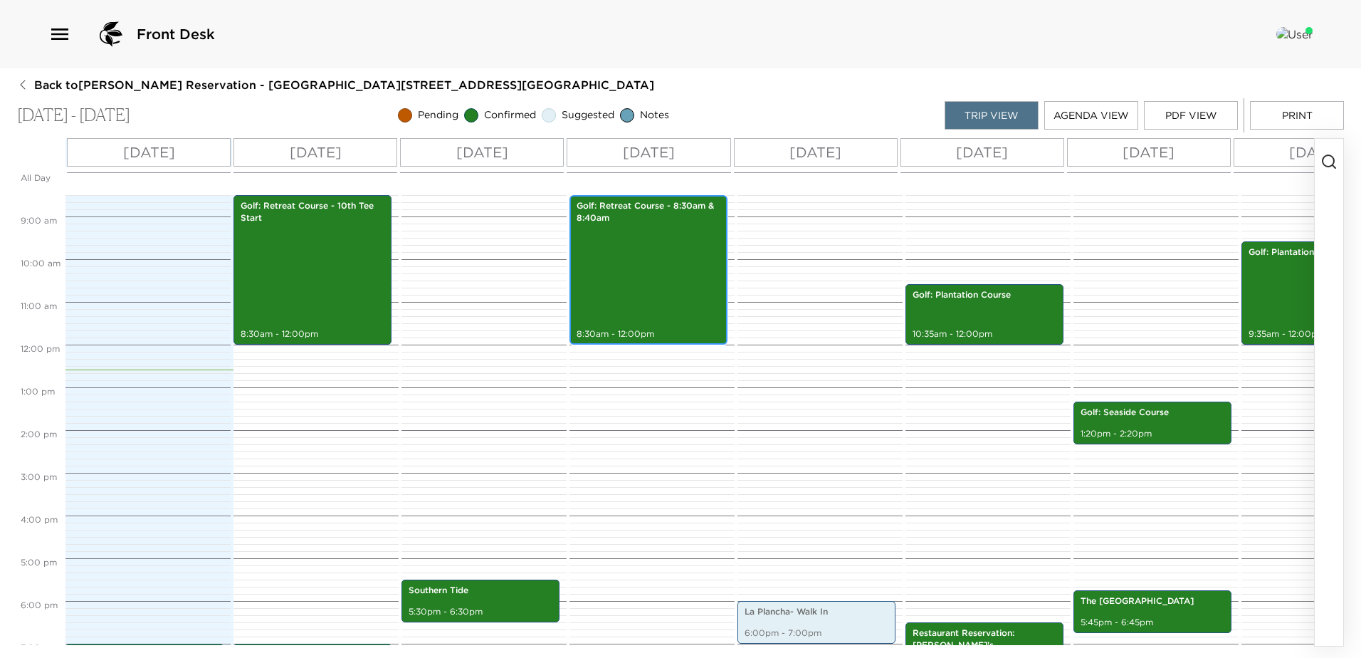
click at [634, 253] on div "Golf: Retreat Course - 8:30am & 8:40am 8:30am - 12:00pm" at bounding box center [648, 269] width 149 height 145
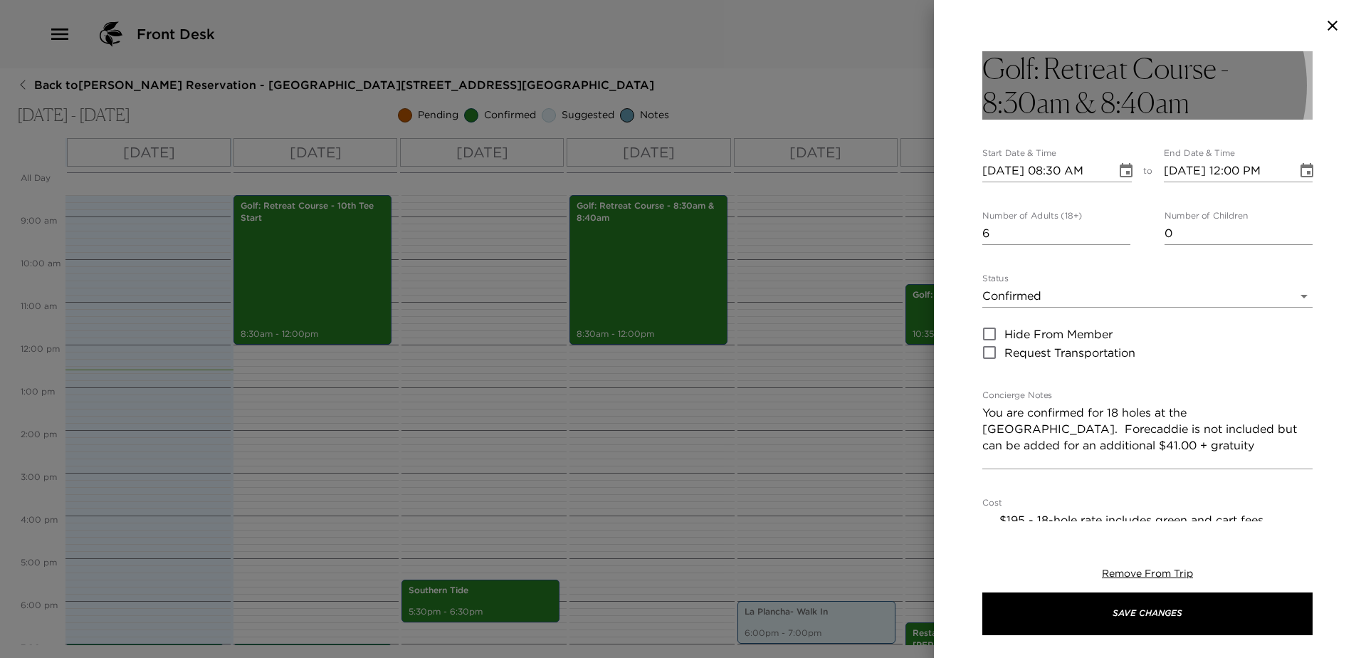
click at [1186, 98] on h3 "Golf: Retreat Course - 8:30am & 8:40am" at bounding box center [1147, 85] width 330 height 68
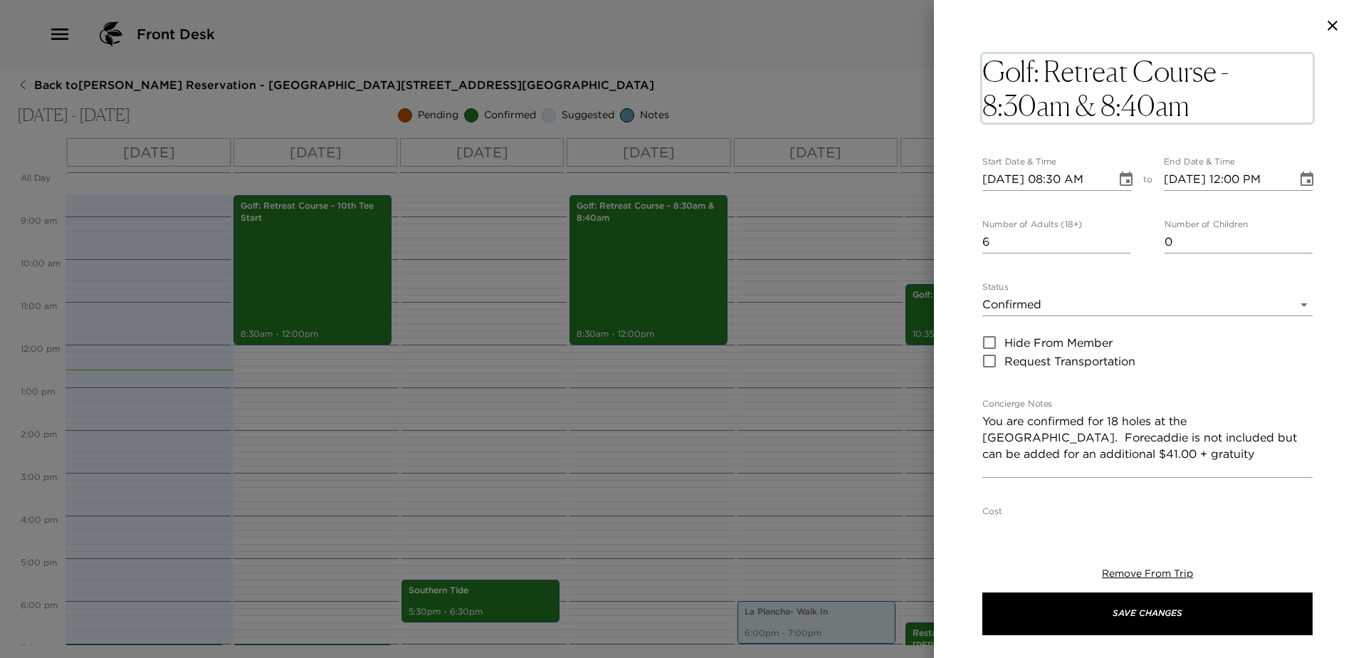
click at [1189, 98] on textarea "Golf: Retreat Course - 8:30am & 8:40am" at bounding box center [1147, 88] width 330 height 68
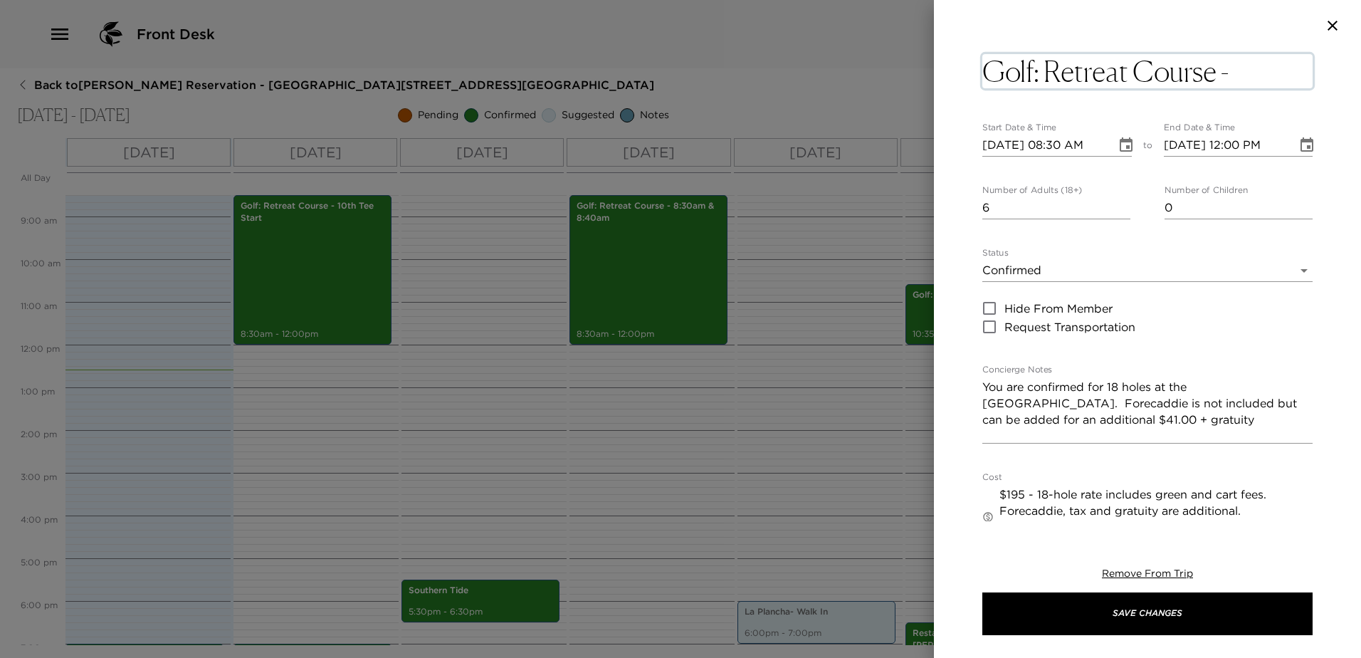
type textarea "Golf: Retreat Course"
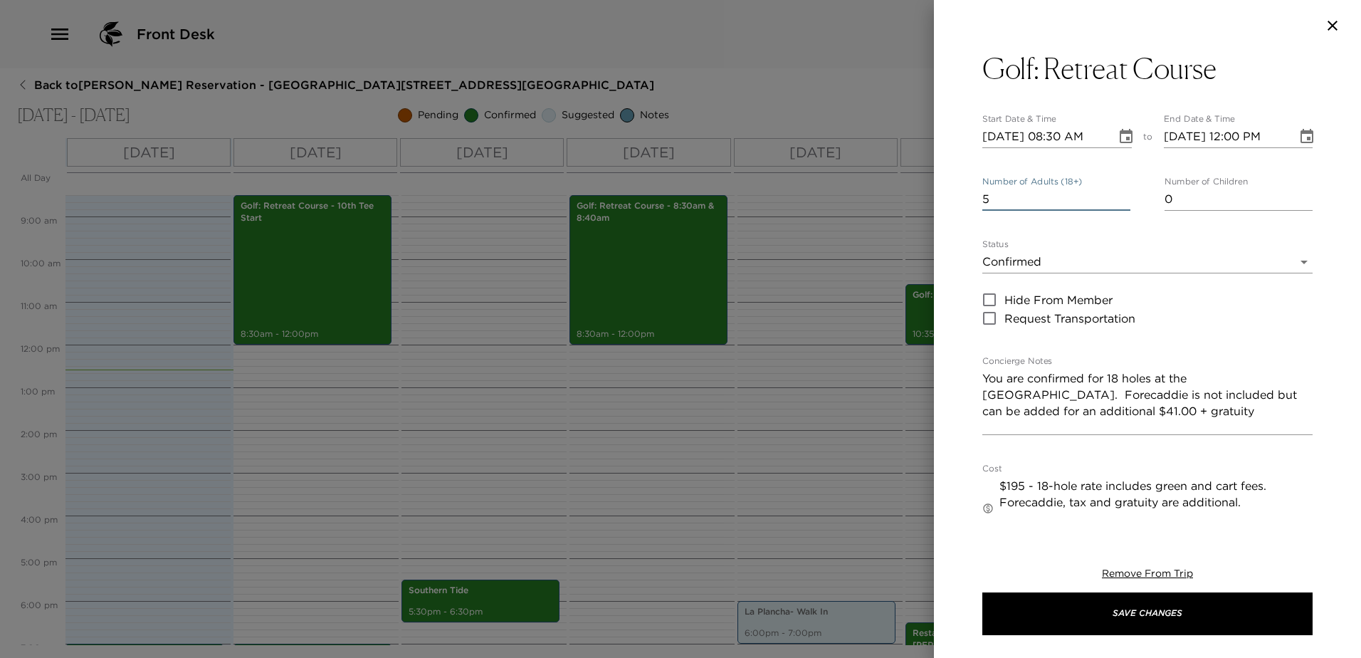
click at [1116, 211] on input "5" at bounding box center [1056, 199] width 148 height 23
click at [1119, 209] on input "4" at bounding box center [1056, 199] width 148 height 23
type input "3"
click at [1119, 209] on input "3" at bounding box center [1056, 199] width 148 height 23
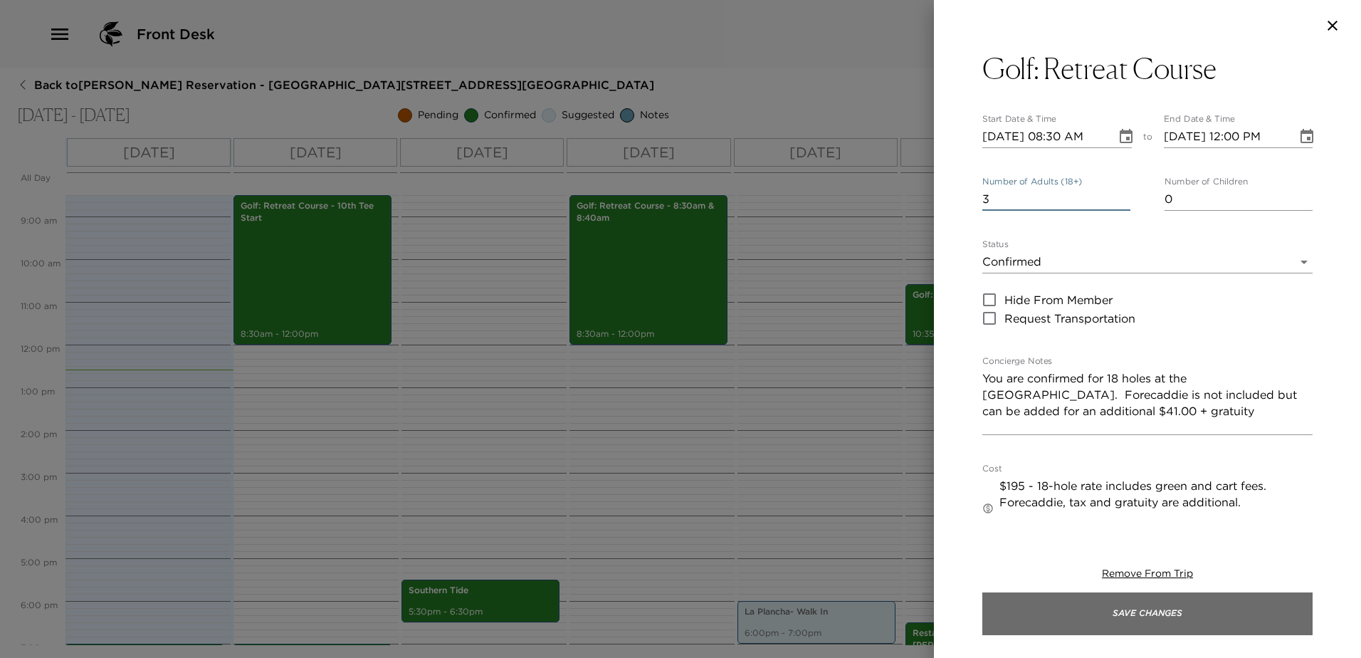
click at [1150, 608] on button "Save Changes" at bounding box center [1147, 613] width 330 height 43
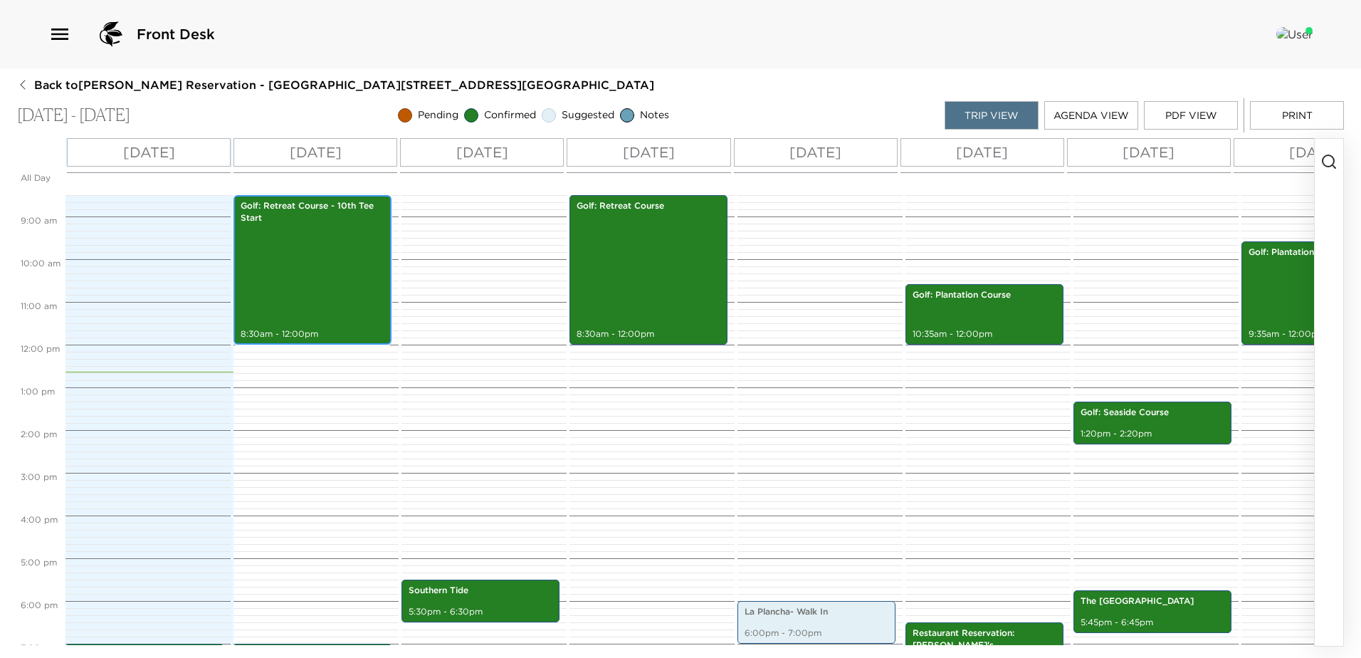
click at [295, 264] on div "Golf: Retreat Course - 10th Tee Start 8:30am - 12:00pm" at bounding box center [312, 269] width 149 height 145
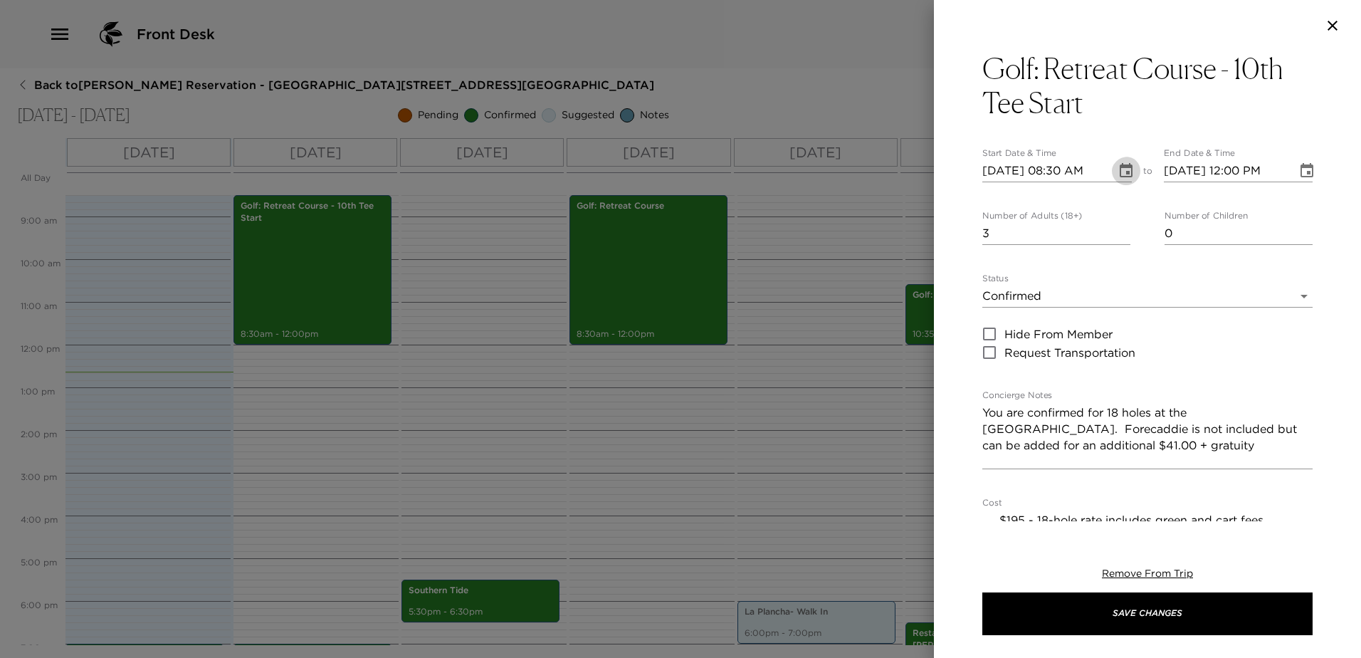
click at [1119, 167] on icon "Choose date, selected date is Oct 2, 2025" at bounding box center [1125, 170] width 13 height 14
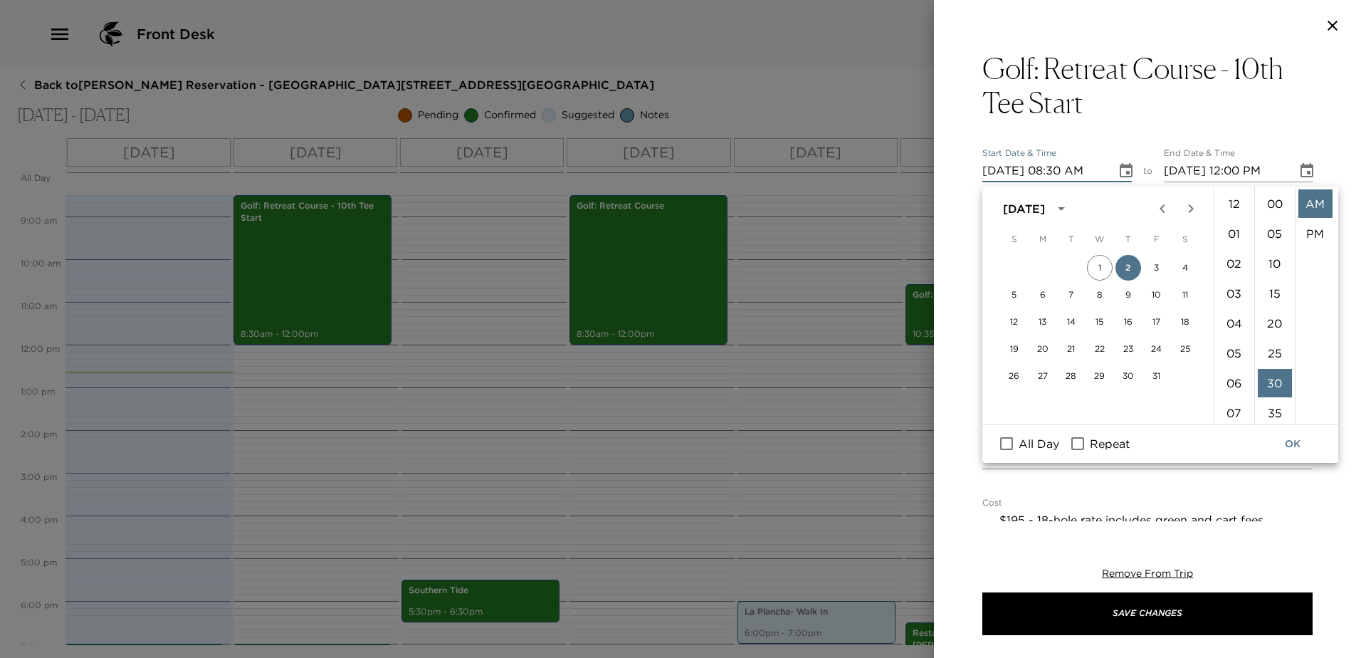
scroll to position [205, 0]
click at [1274, 204] on li "20" at bounding box center [1274, 189] width 34 height 28
type input "10/02/2025 08:20 AM"
click at [1298, 449] on button "OK" at bounding box center [1292, 444] width 46 height 26
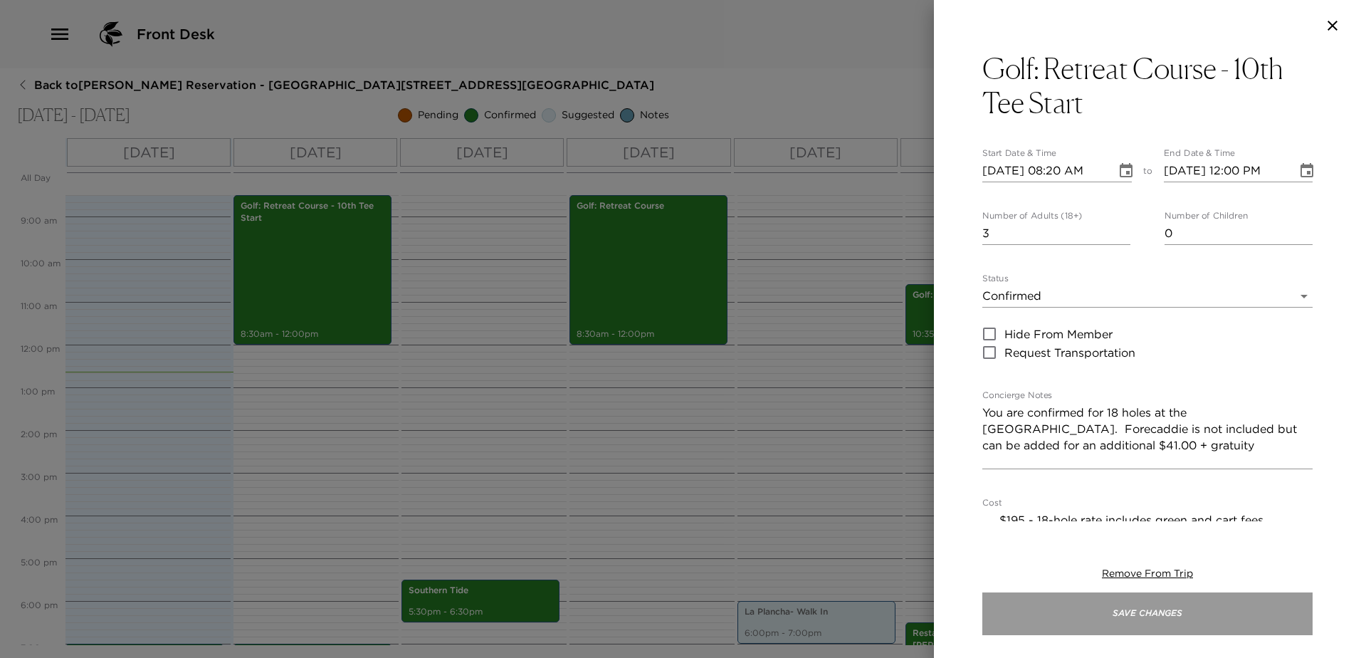
click at [1141, 616] on button "Save Changes" at bounding box center [1147, 613] width 330 height 43
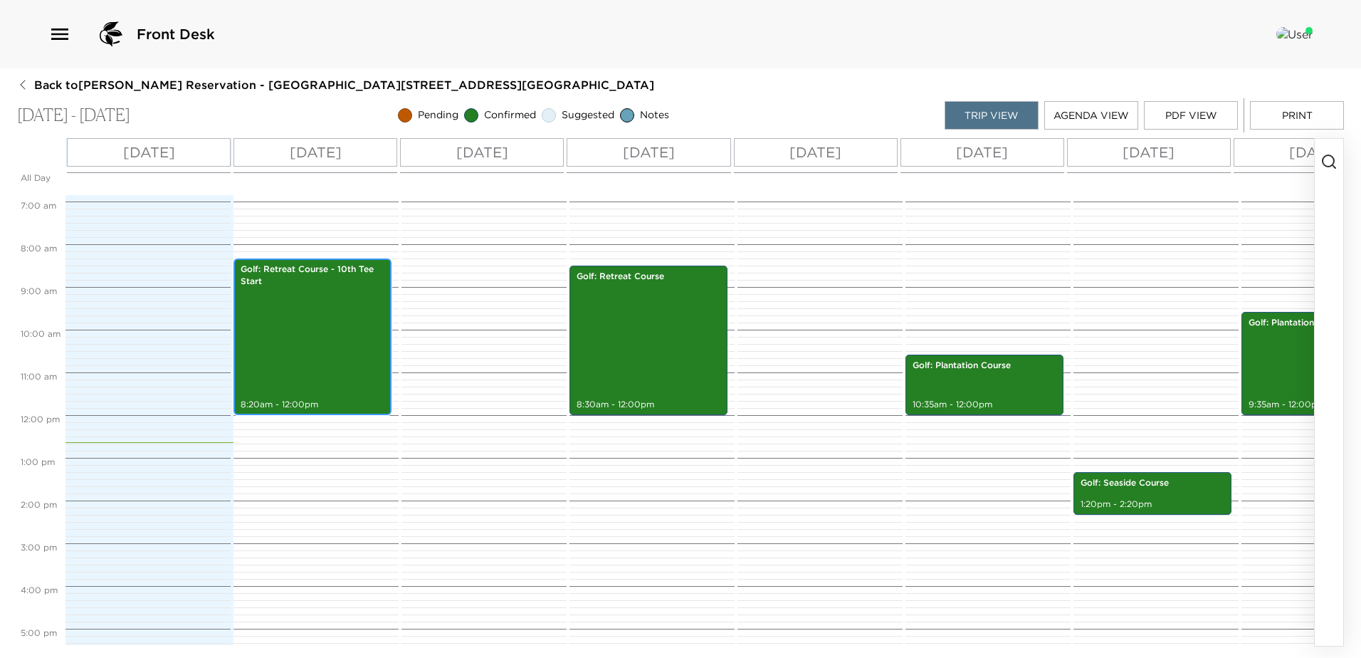
scroll to position [292, 0]
click at [346, 324] on div "Golf: Retreat Course - 10th Tee Start 8:20am - 12:00pm" at bounding box center [312, 337] width 149 height 152
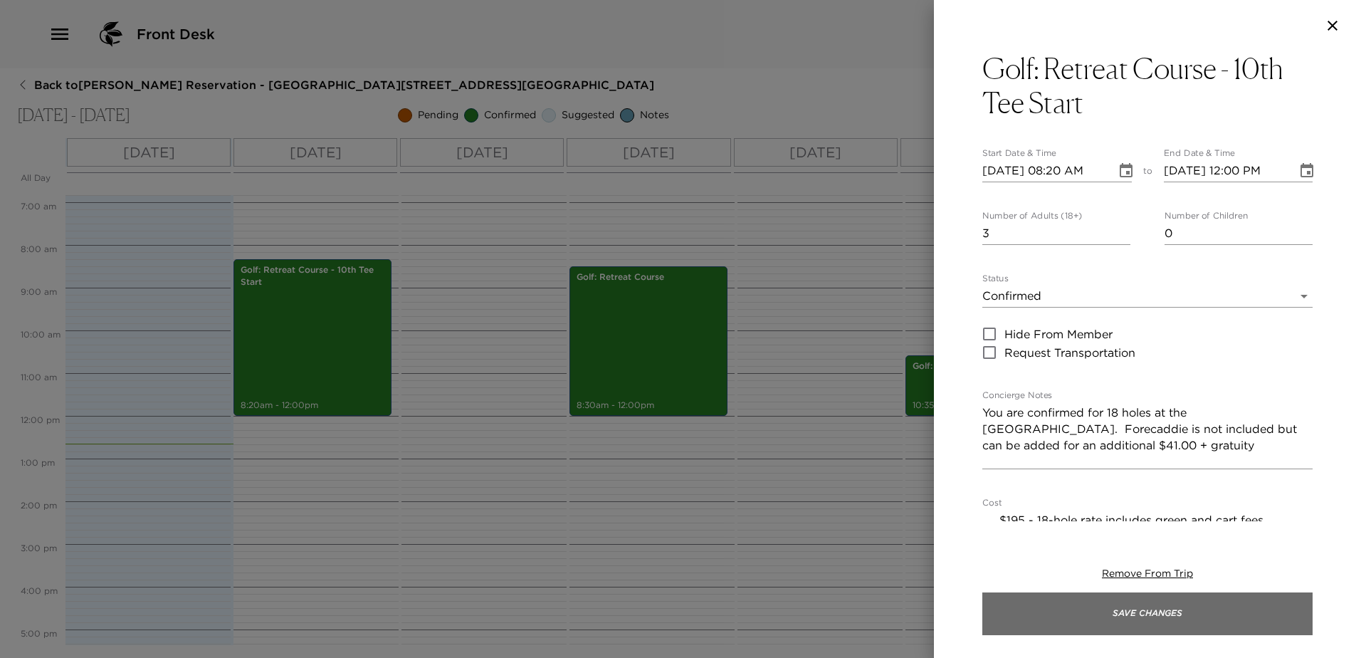
click at [1170, 618] on button "Save Changes" at bounding box center [1147, 613] width 330 height 43
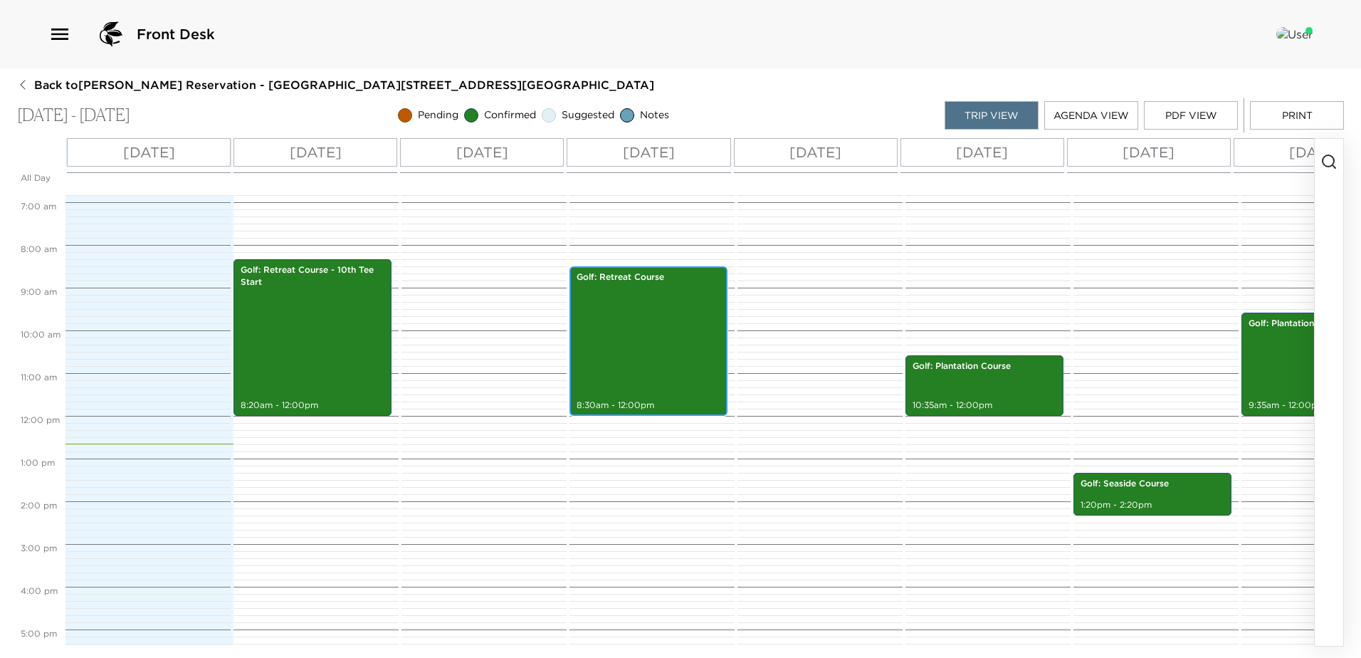
click at [638, 322] on div "Golf: Retreat Course 8:30am - 12:00pm" at bounding box center [648, 340] width 149 height 145
click at [646, 321] on div "Golf: Retreat Course 8:30am - 12:00pm" at bounding box center [648, 340] width 149 height 145
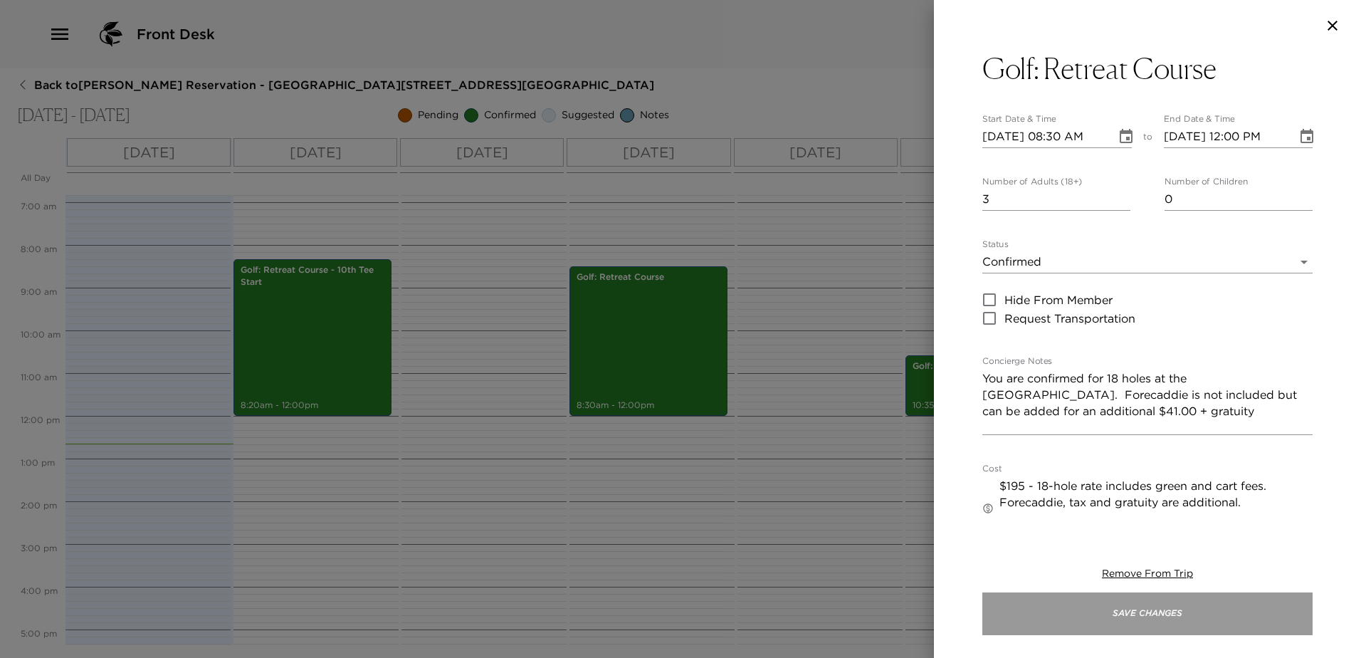
click at [1163, 614] on button "Save Changes" at bounding box center [1147, 613] width 330 height 43
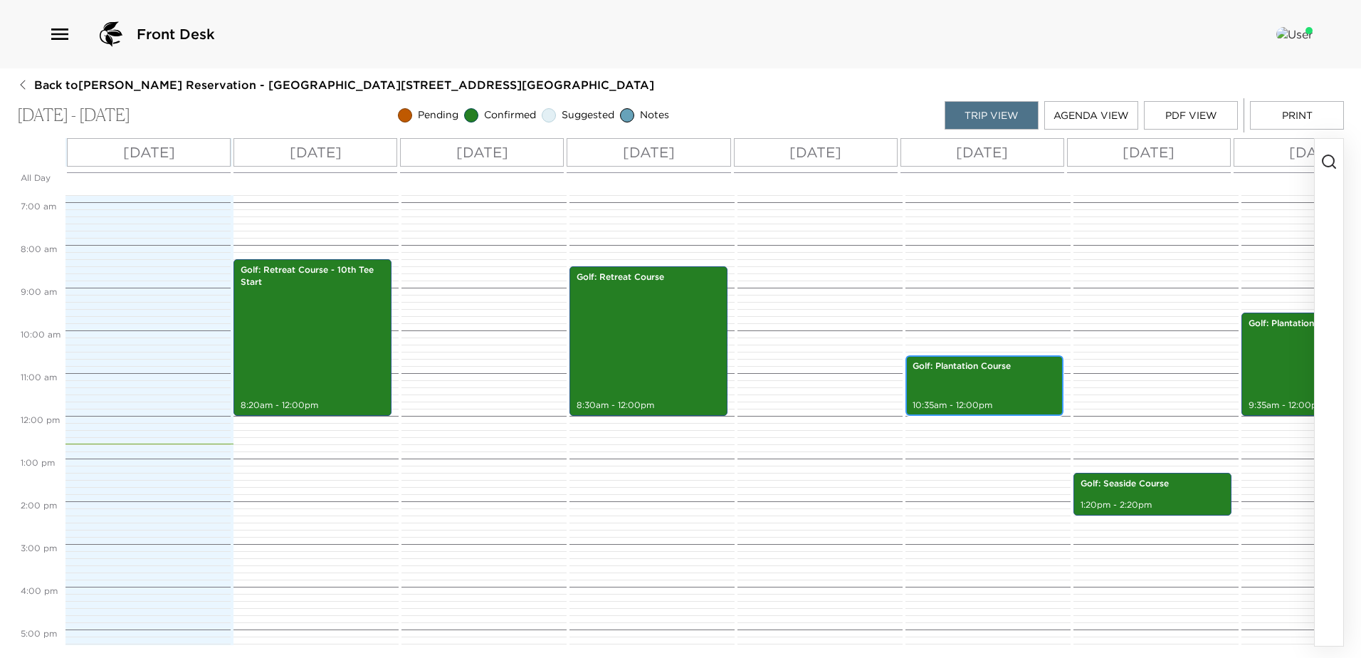
click at [990, 384] on div "Golf: Plantation Course 10:35am - 12:00pm" at bounding box center [983, 385] width 149 height 56
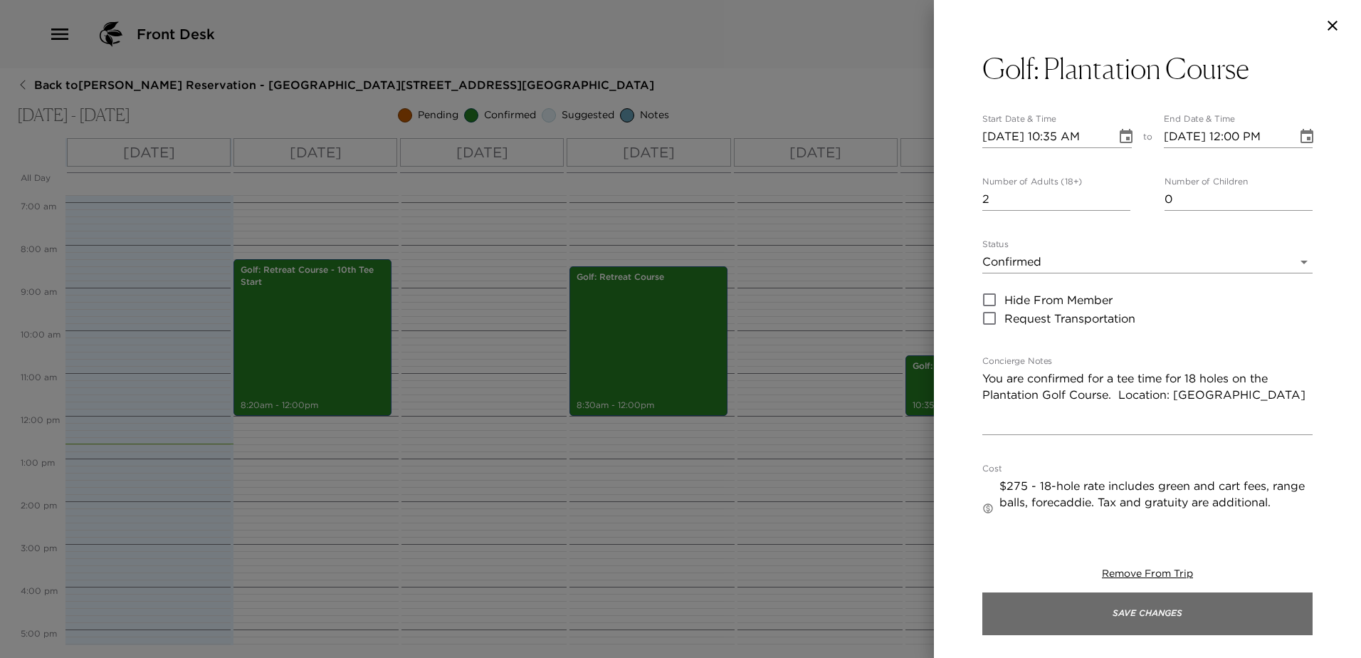
click at [1172, 617] on button "Save Changes" at bounding box center [1147, 613] width 330 height 43
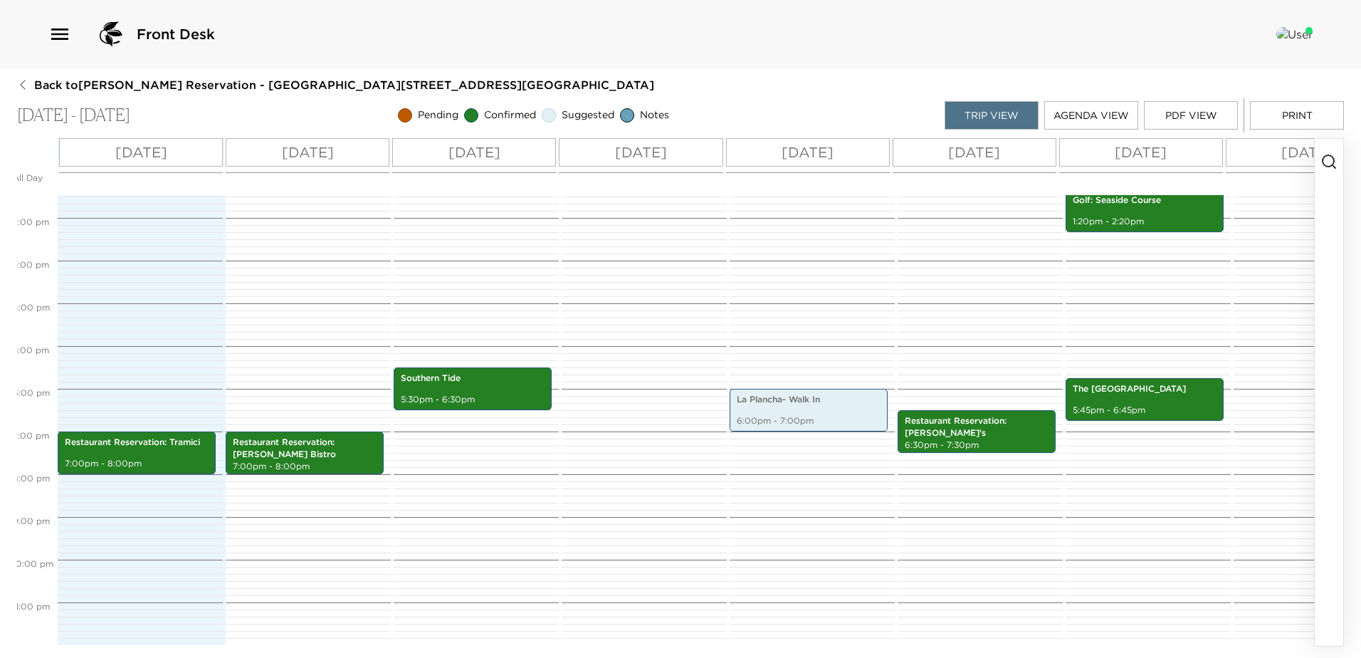
scroll to position [0, 0]
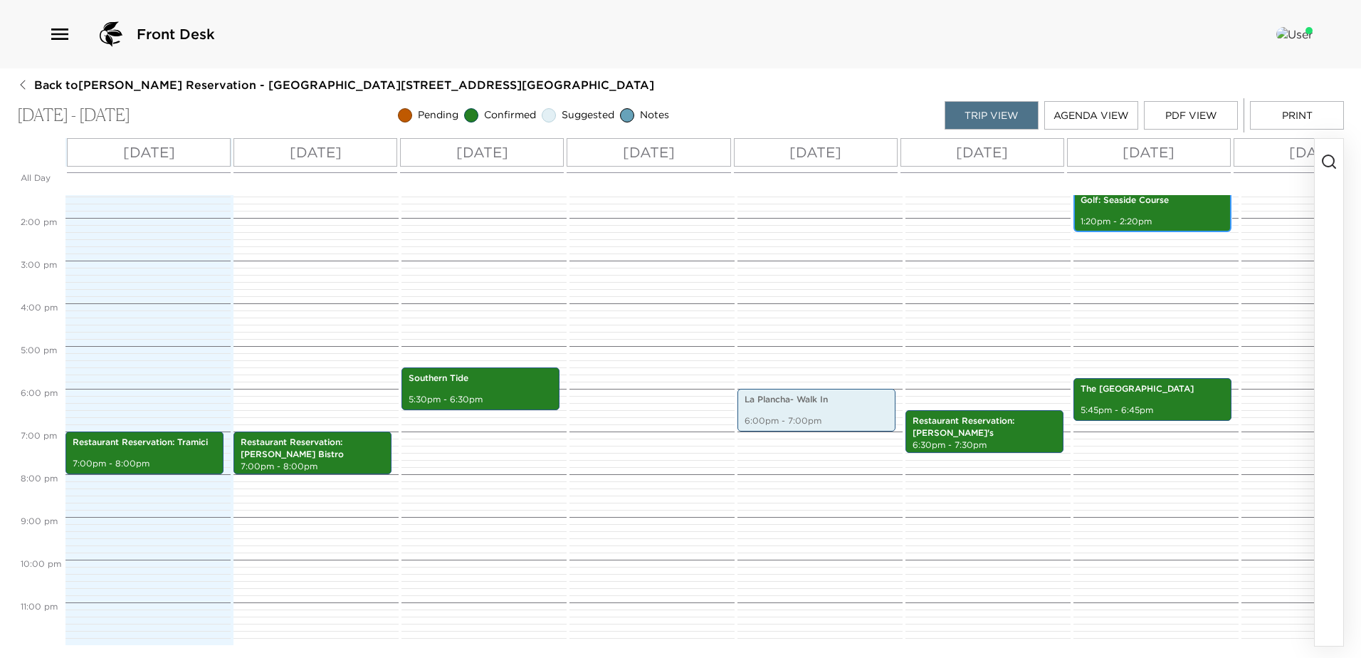
click at [1129, 202] on div "Golf: Seaside Course 1:20pm - 2:20pm" at bounding box center [1151, 210] width 149 height 38
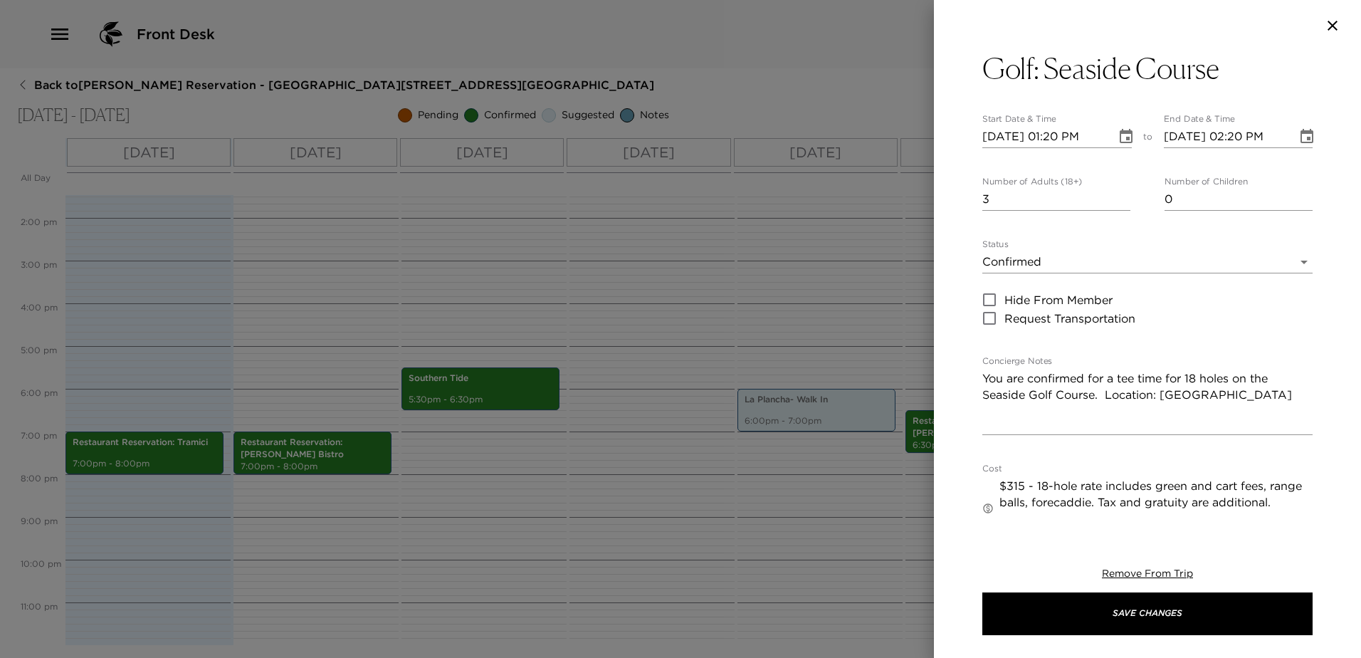
click at [1119, 134] on icon "Choose date, selected date is Oct 7, 2025" at bounding box center [1125, 136] width 13 height 14
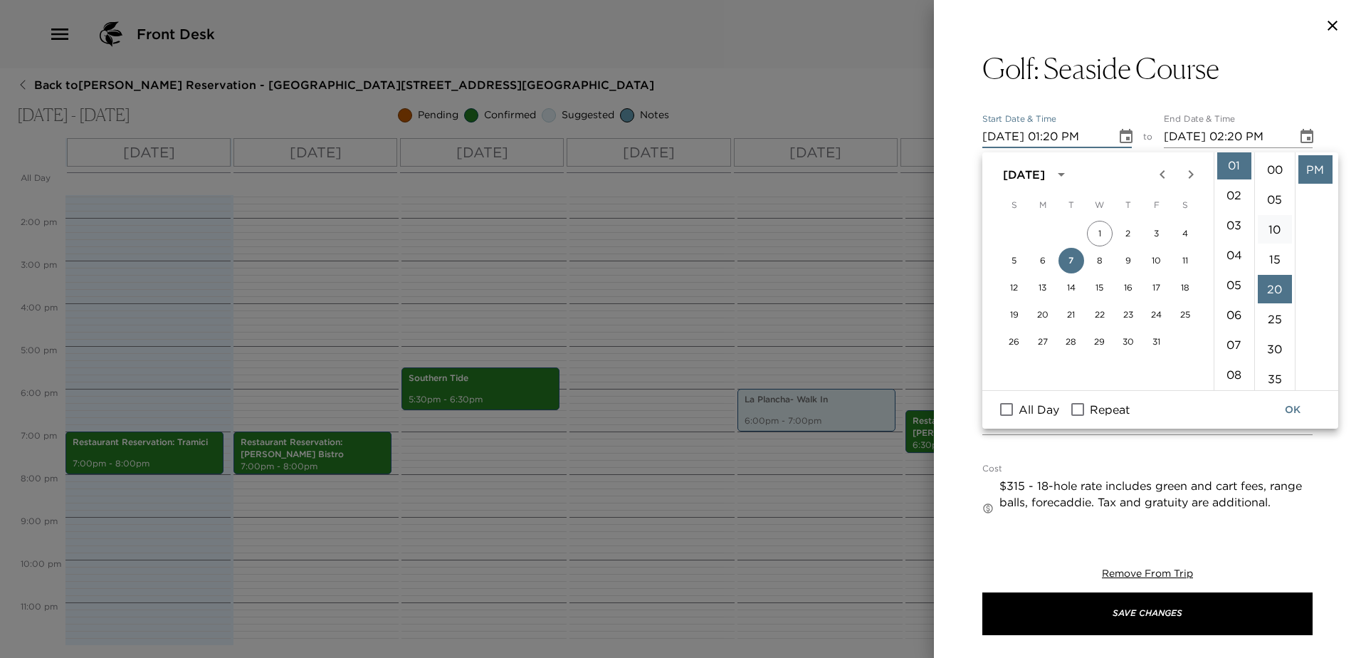
click at [1269, 238] on li "10" at bounding box center [1274, 229] width 34 height 28
type input "10/07/2025 01:10 PM"
click at [1296, 413] on button "OK" at bounding box center [1292, 409] width 46 height 26
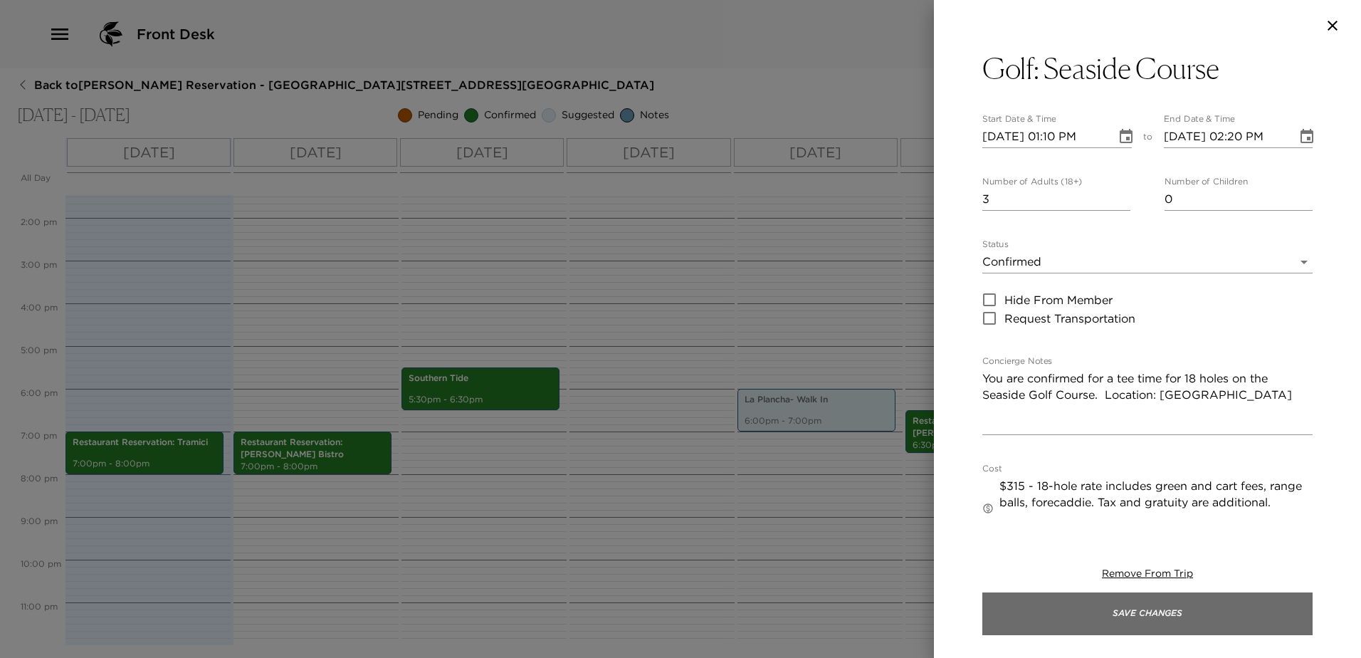
click at [1149, 620] on button "Save Changes" at bounding box center [1147, 613] width 330 height 43
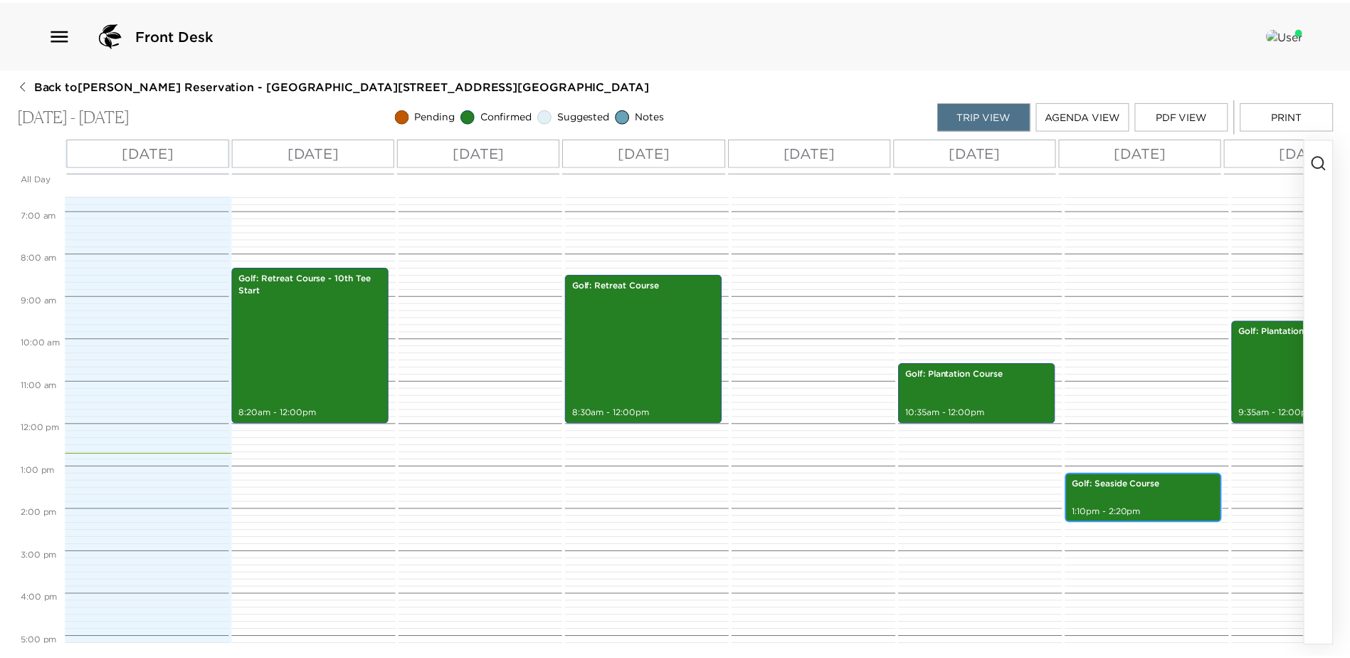
scroll to position [285, 0]
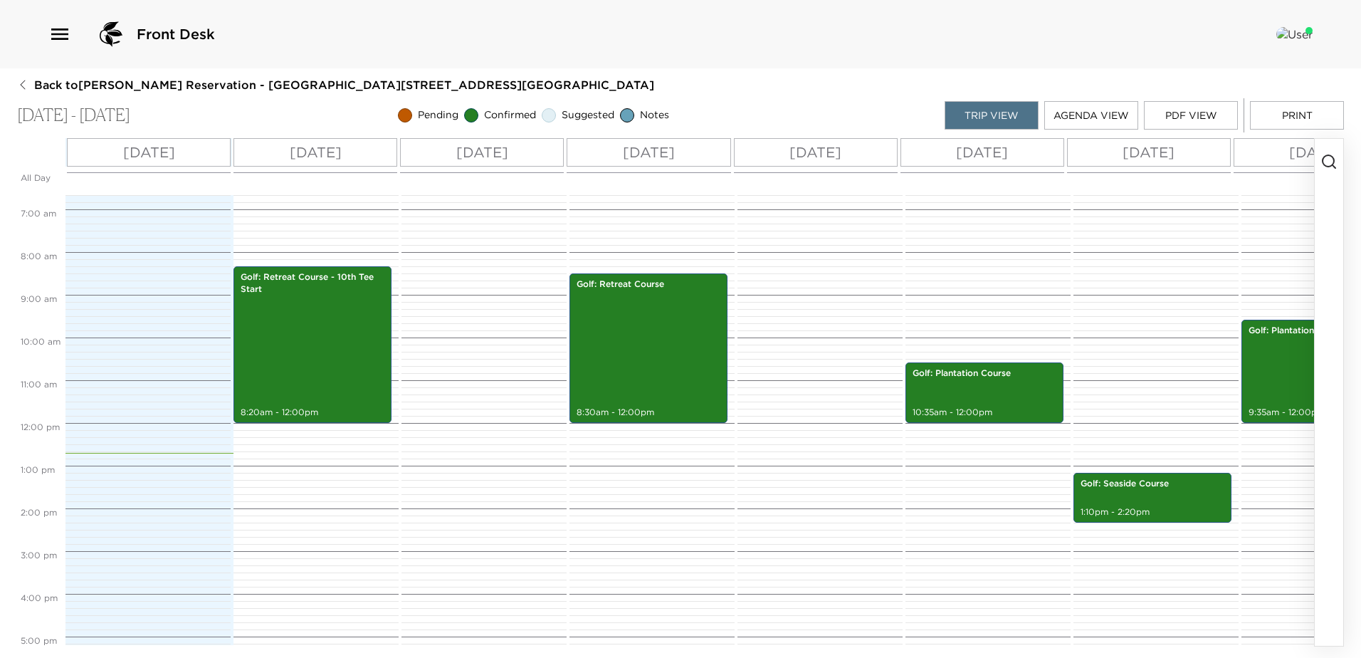
click at [1188, 111] on button "PDF View" at bounding box center [1191, 115] width 94 height 28
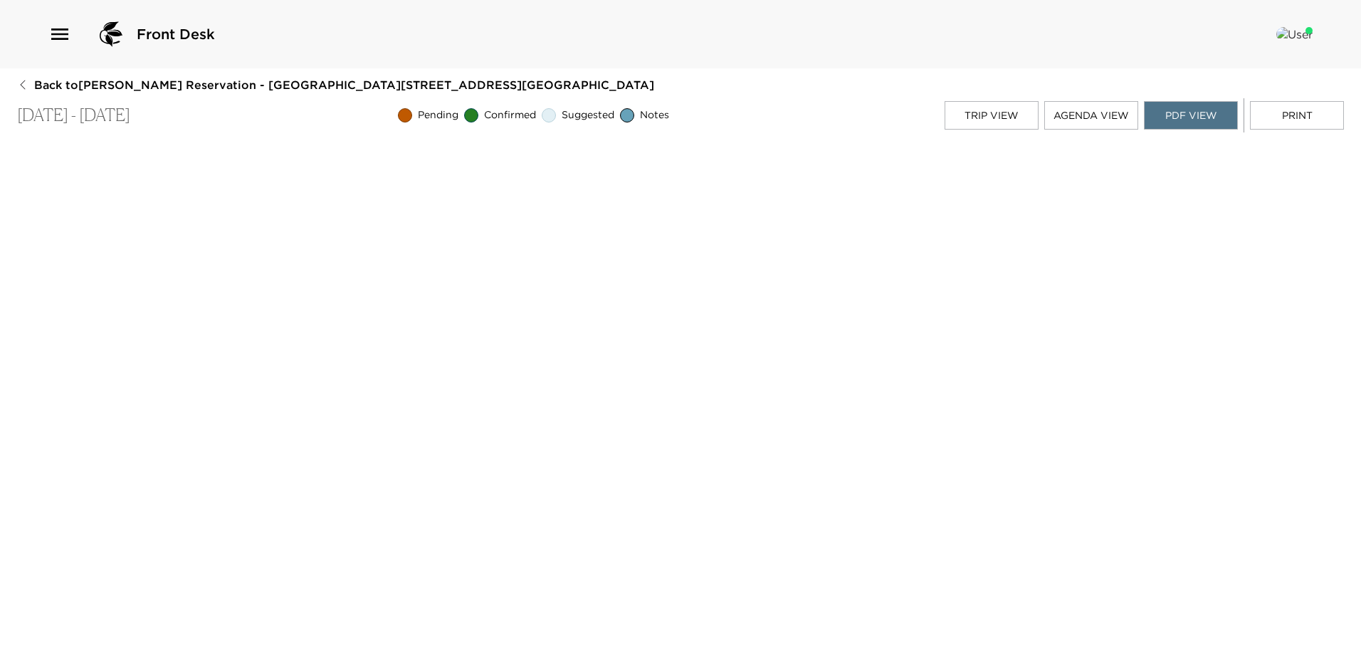
click at [85, 85] on span "Back to Mary Beth McLean Reservation - Cloister Cottage 912 Sea Island, GA" at bounding box center [344, 85] width 620 height 16
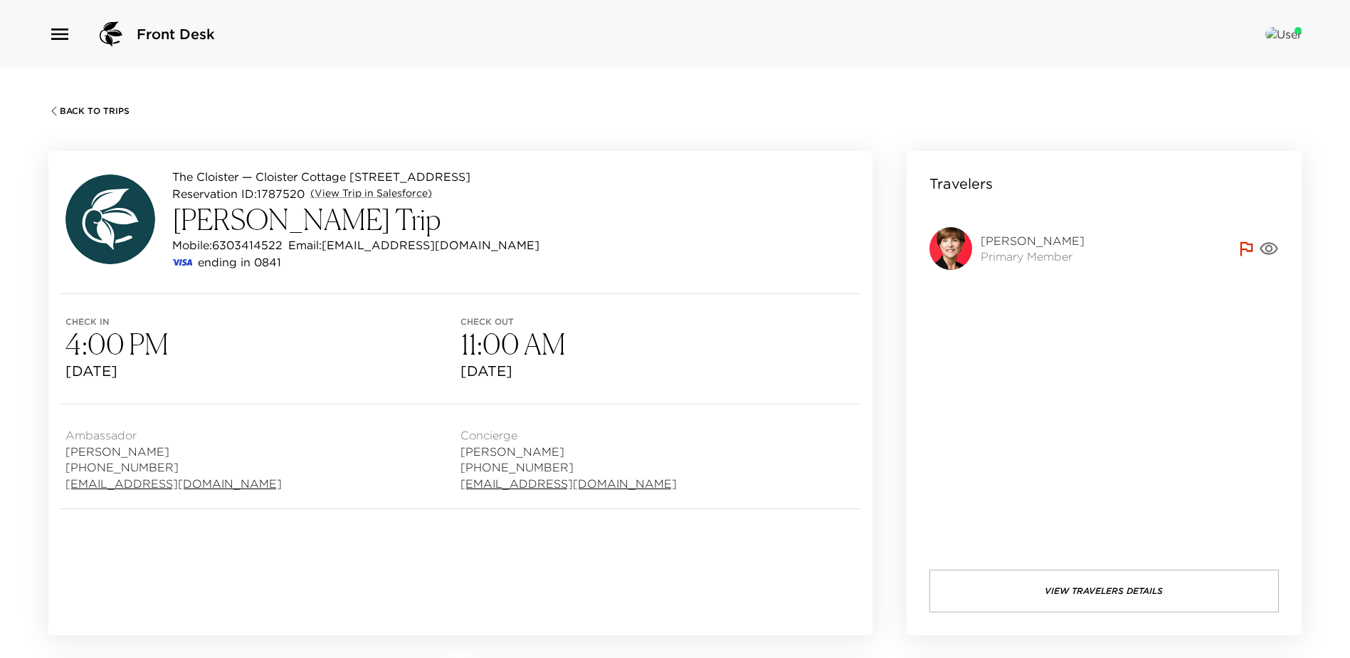
click at [70, 109] on span "Back To Trips" at bounding box center [95, 111] width 70 height 10
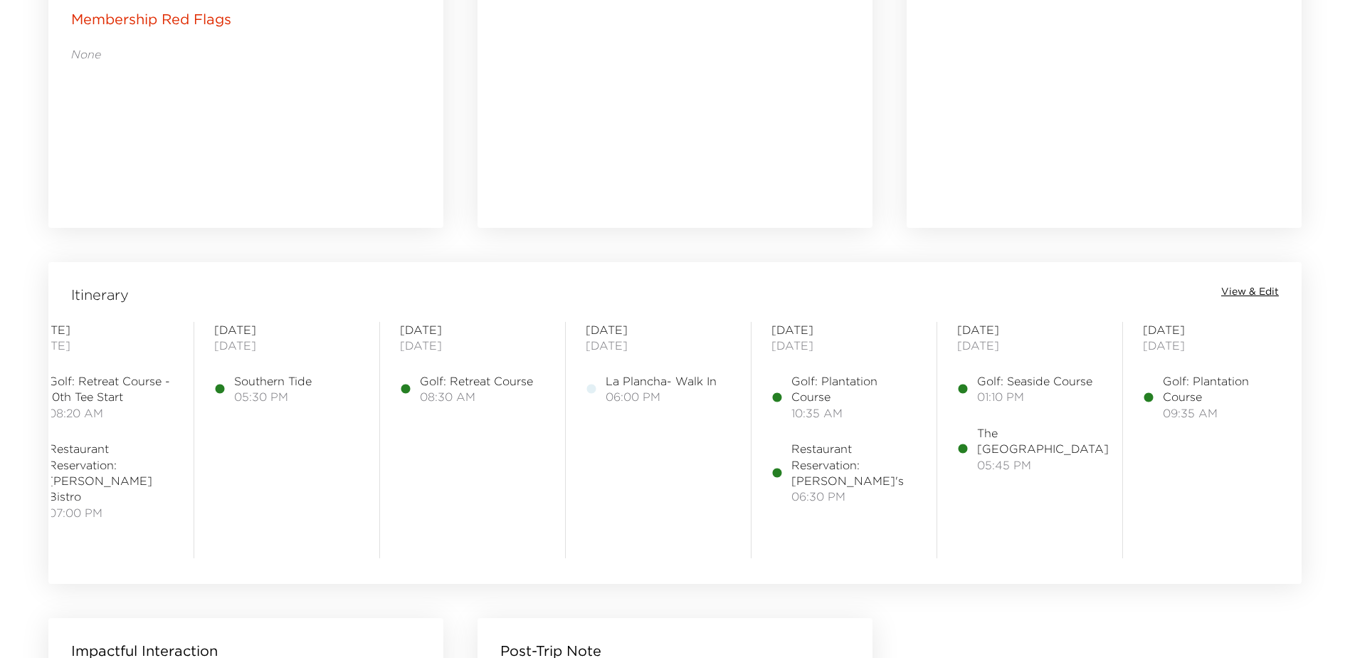
scroll to position [0, 238]
click at [1253, 294] on span "View & Edit" at bounding box center [1250, 292] width 58 height 14
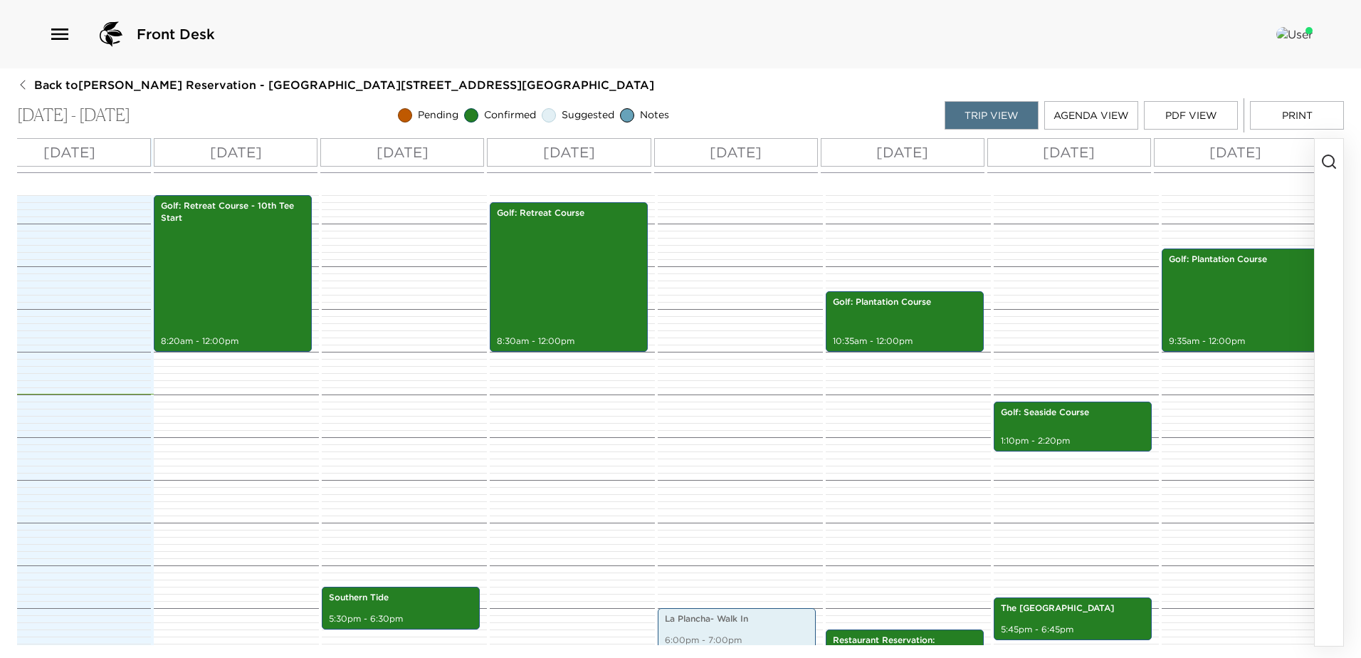
scroll to position [0, 106]
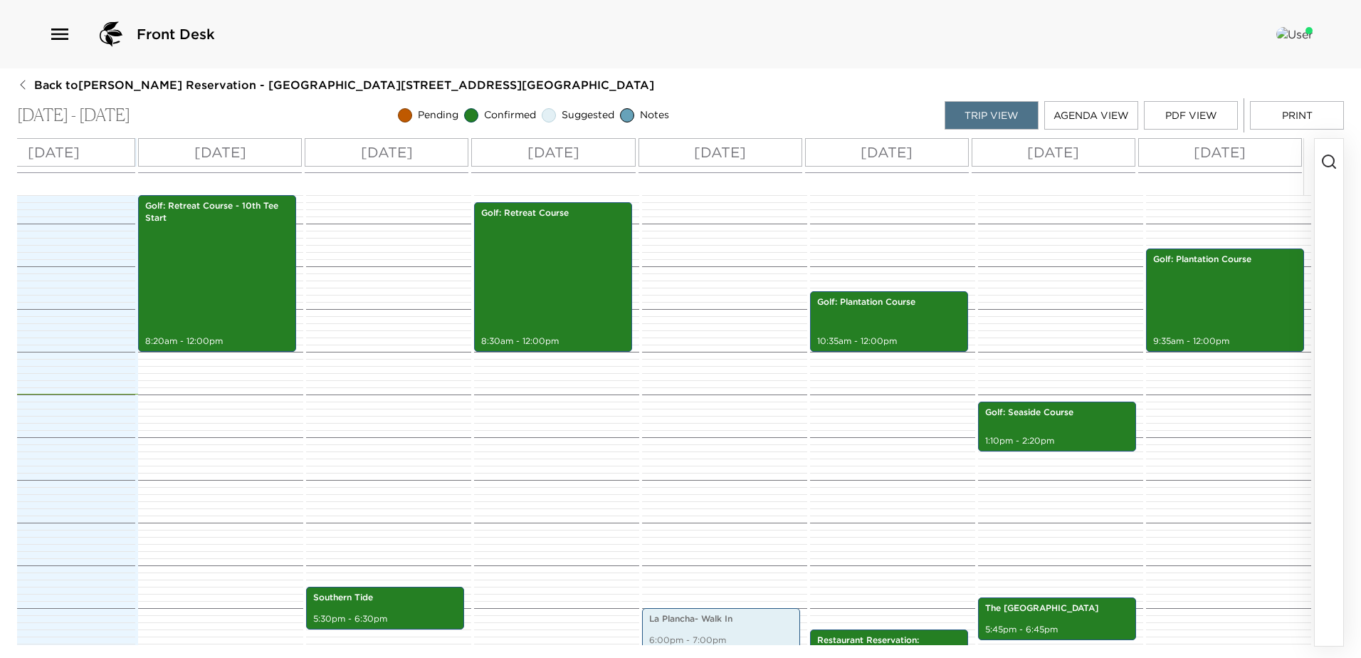
click at [1330, 158] on icon "button" at bounding box center [1328, 161] width 17 height 17
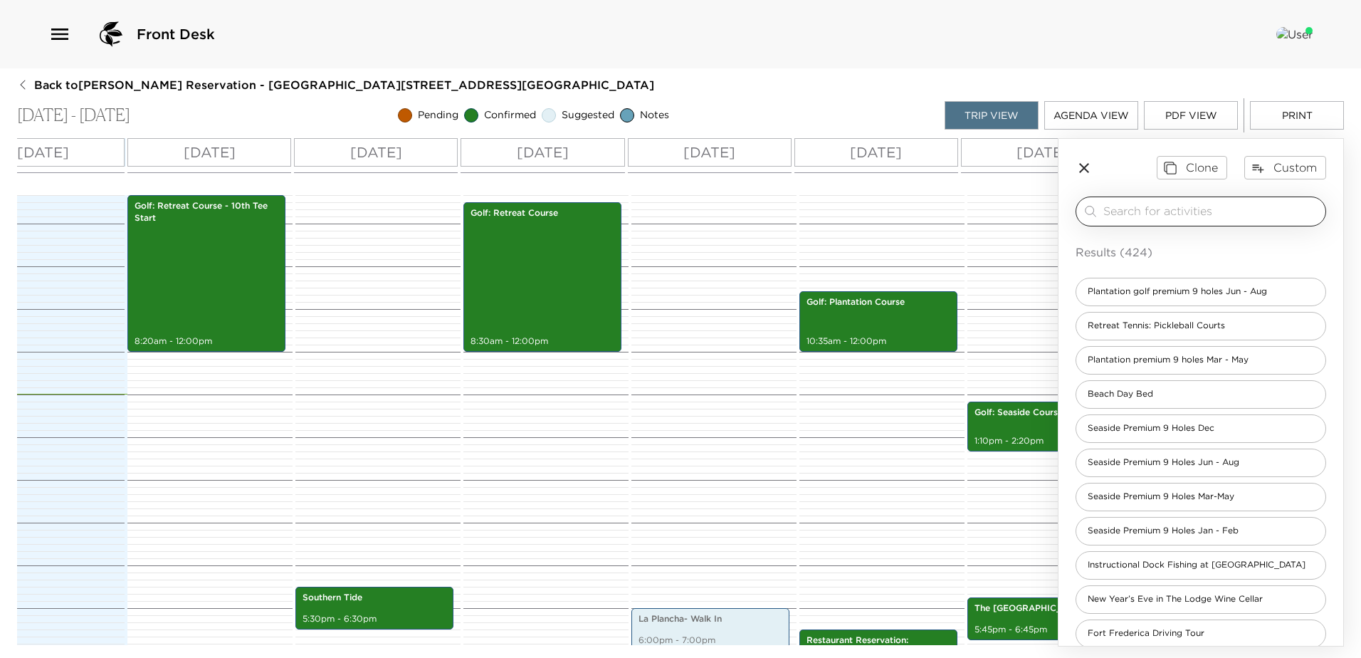
click at [1149, 213] on input "search" at bounding box center [1211, 211] width 216 height 16
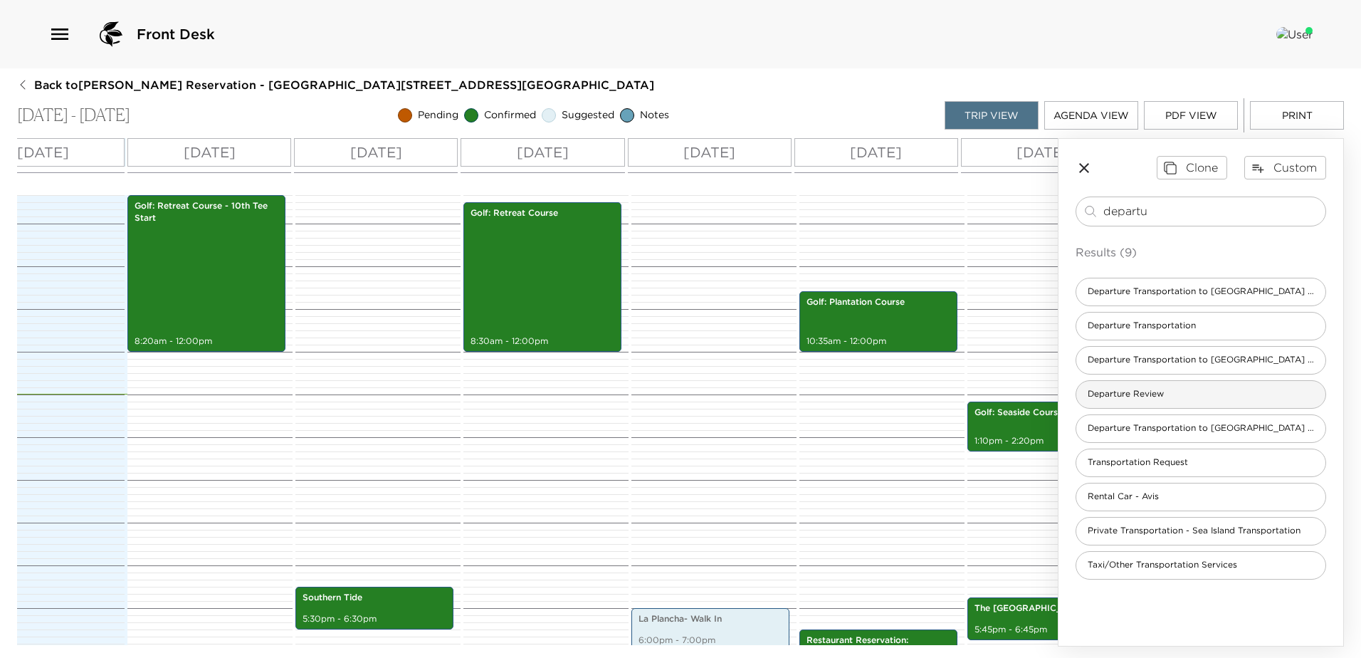
type input "departu"
click at [1127, 398] on span "Departure Review" at bounding box center [1125, 394] width 99 height 12
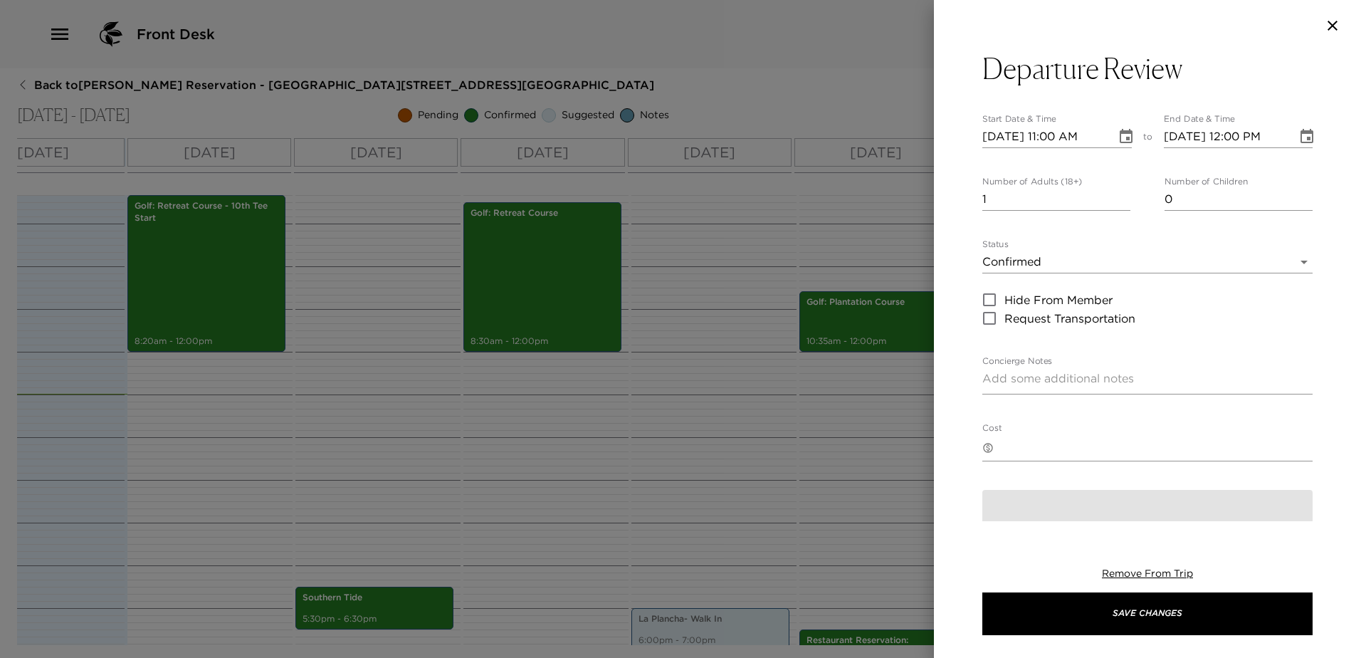
type textarea "In preparation for your departure, I would like to discuss your plans for check…"
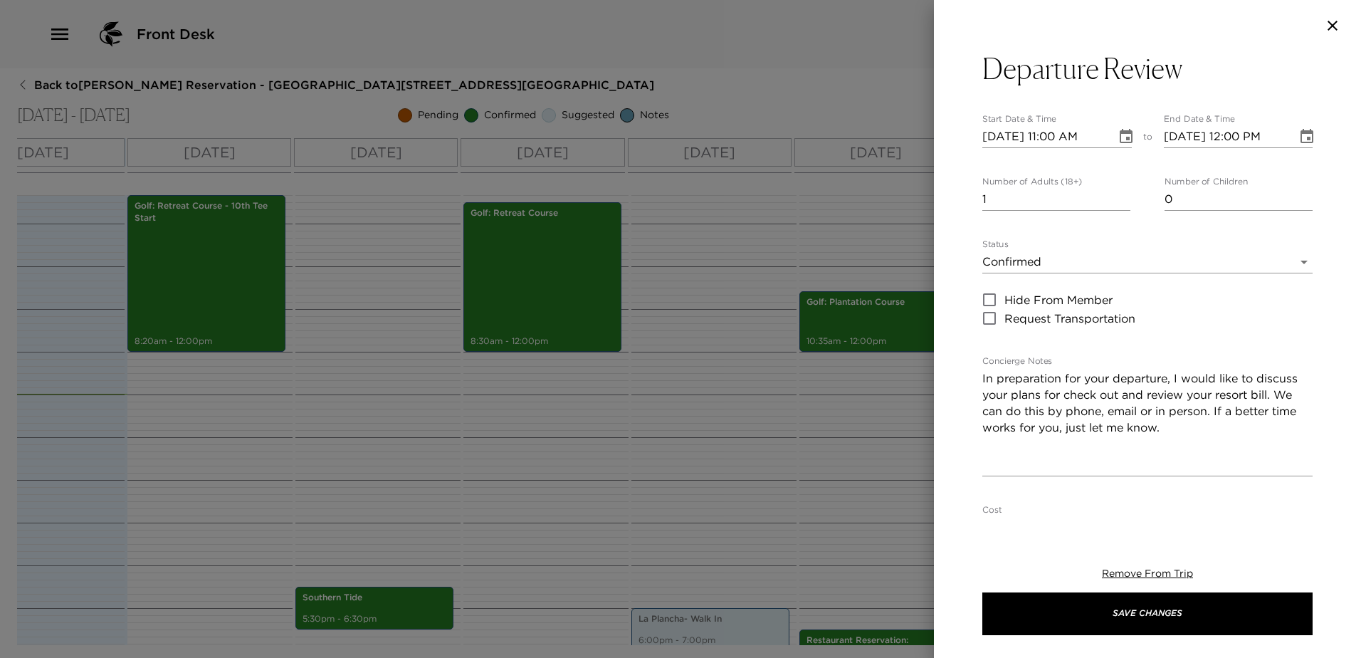
click at [1119, 134] on icon "Choose date, selected date is Oct 1, 2025" at bounding box center [1125, 136] width 13 height 14
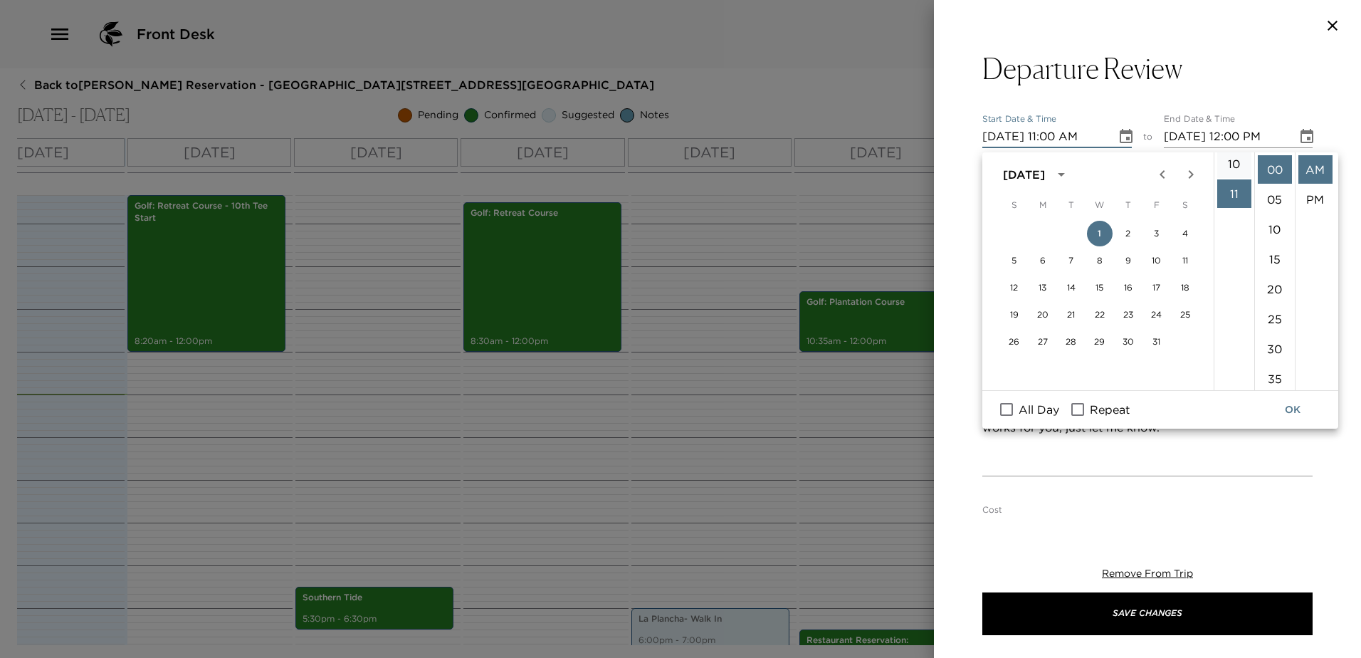
click at [1227, 178] on li "10" at bounding box center [1234, 163] width 34 height 28
type input "[DATE] 10:00 AM"
click at [1294, 411] on button "OK" at bounding box center [1292, 409] width 46 height 26
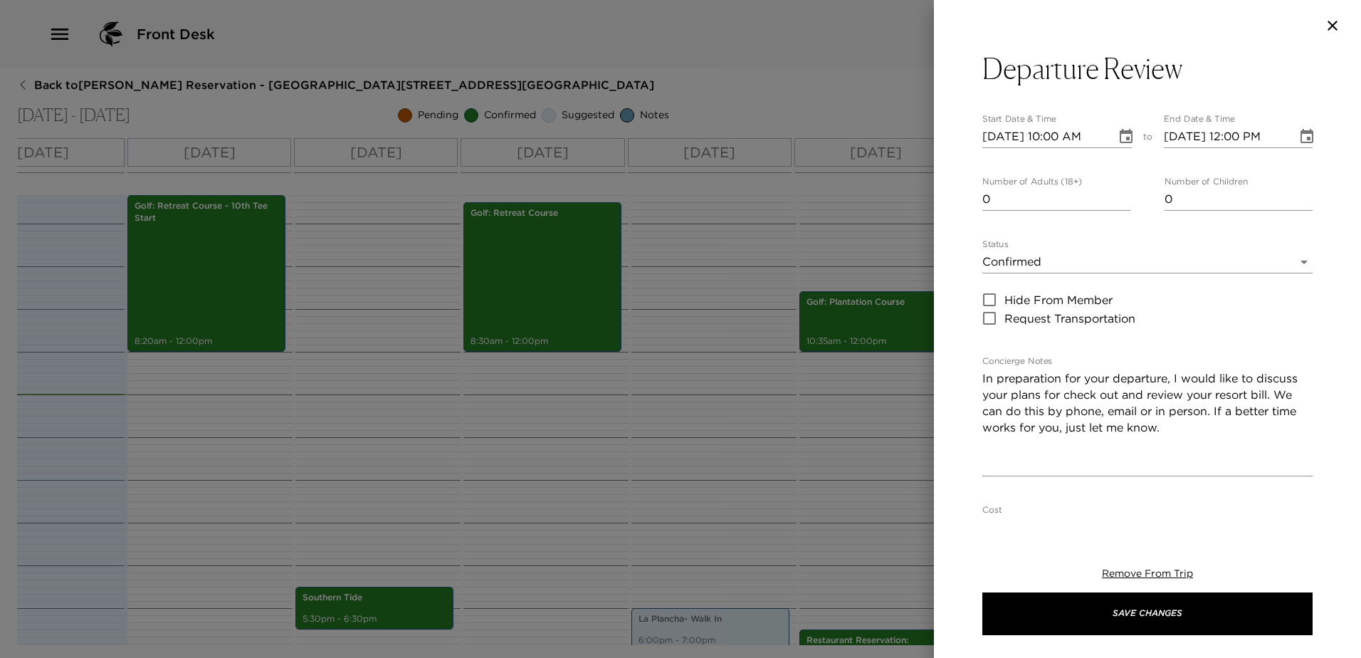
type input "0"
click at [1119, 211] on input "0" at bounding box center [1056, 199] width 148 height 23
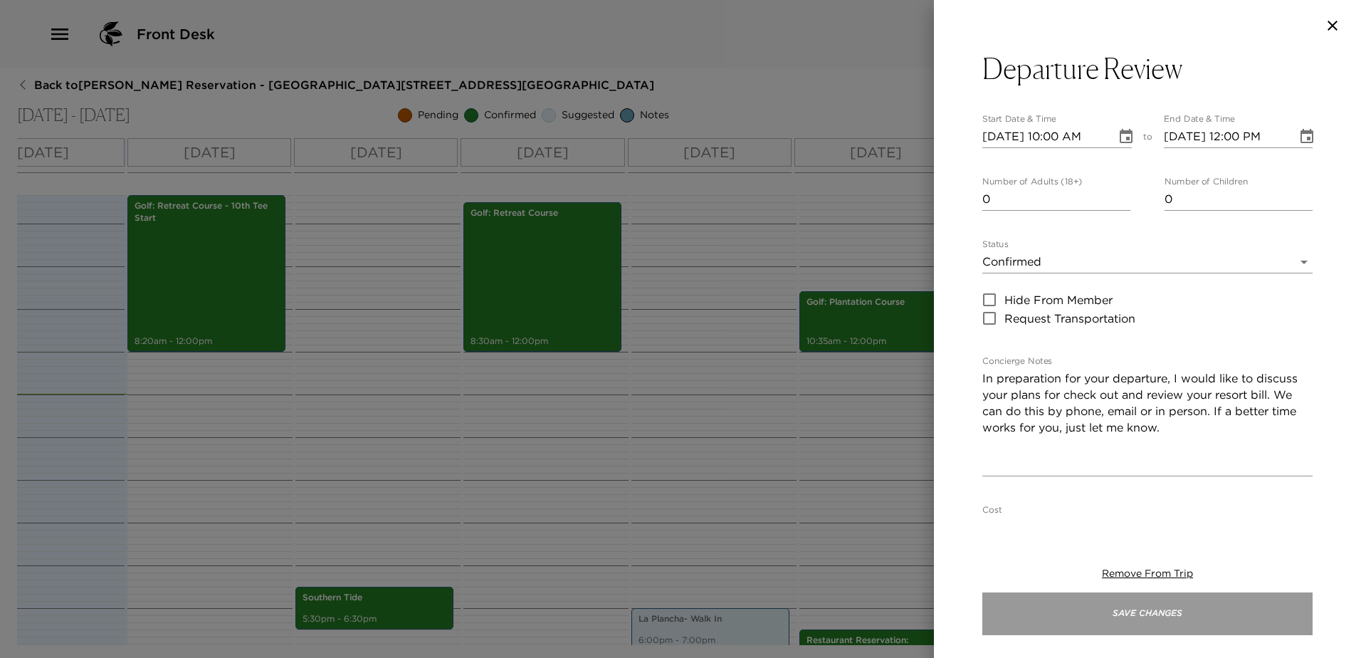
click at [1199, 621] on button "Save Changes" at bounding box center [1147, 613] width 330 height 43
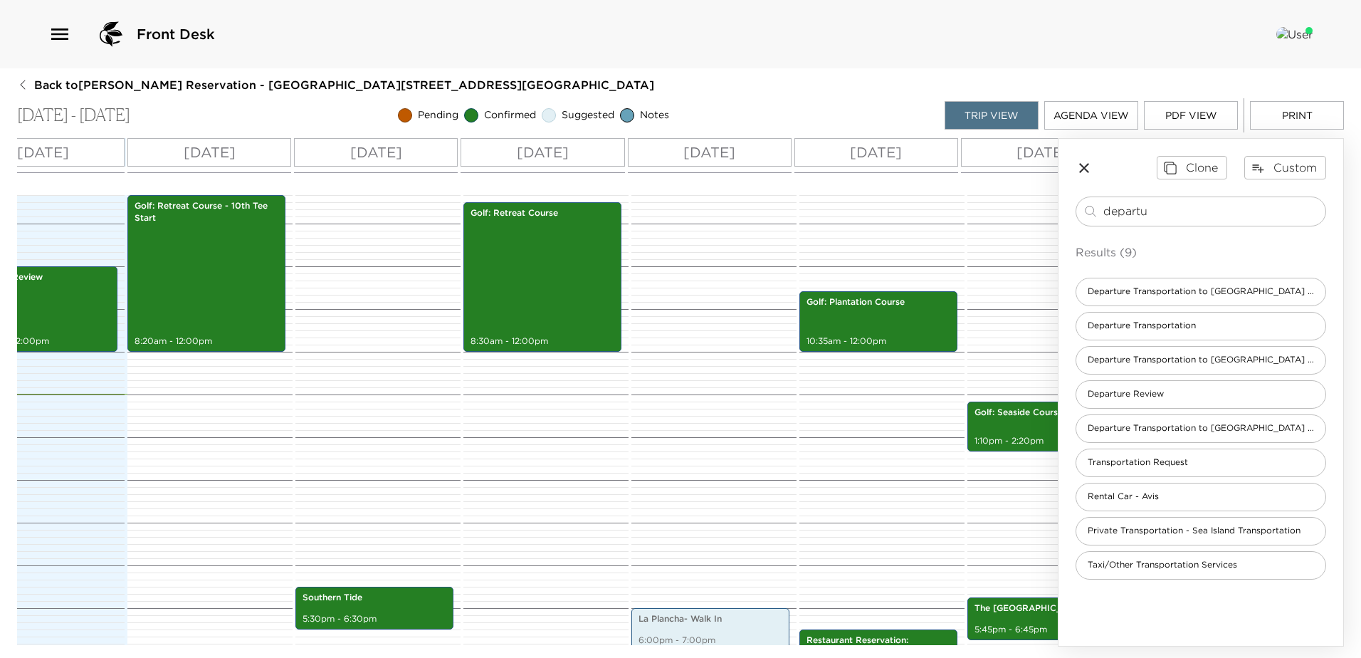
click at [1087, 164] on icon "button" at bounding box center [1084, 168] width 10 height 10
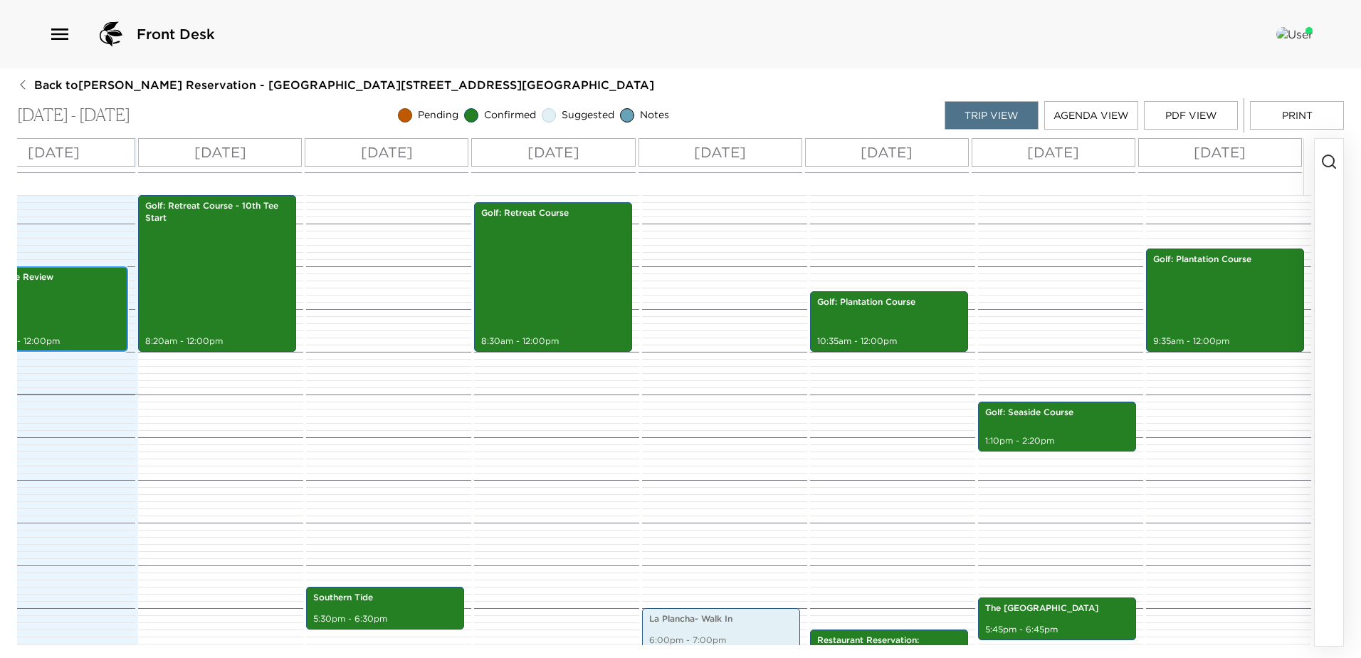
click at [43, 307] on div "Departure Review 10:00am - 12:00pm" at bounding box center [48, 308] width 149 height 81
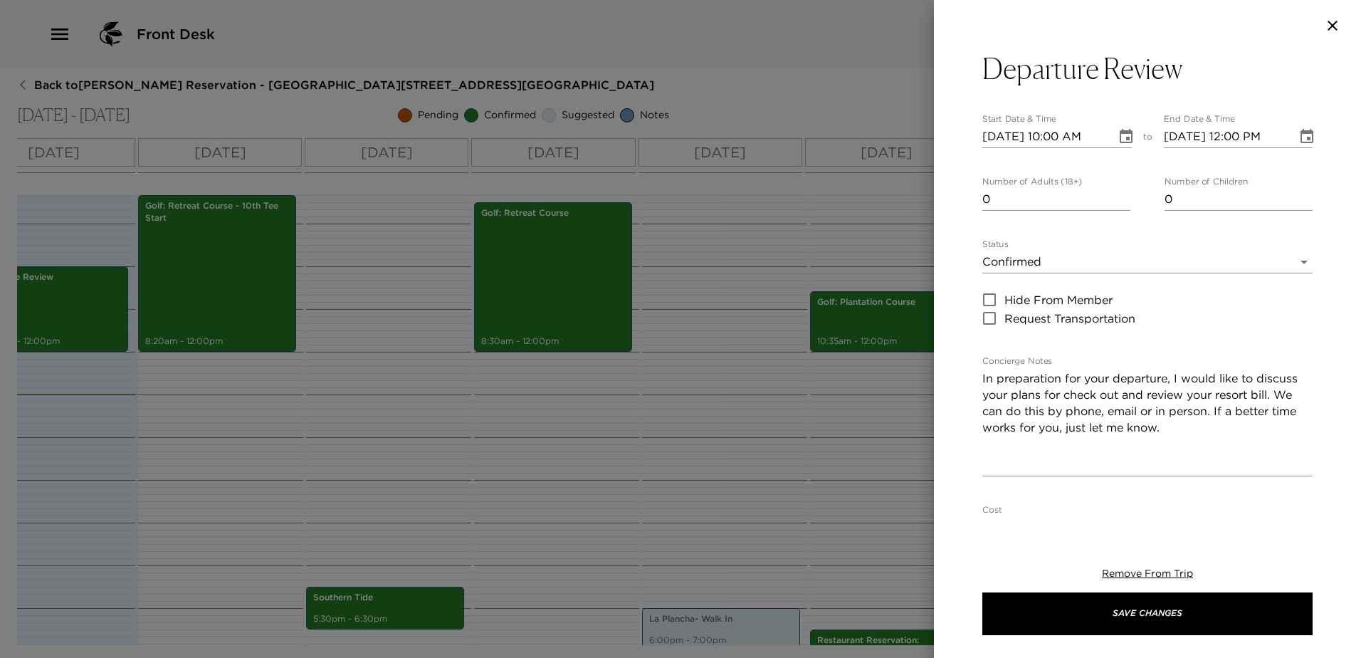
click at [1119, 134] on icon "Choose date, selected date is Oct 1, 2025" at bounding box center [1125, 136] width 13 height 14
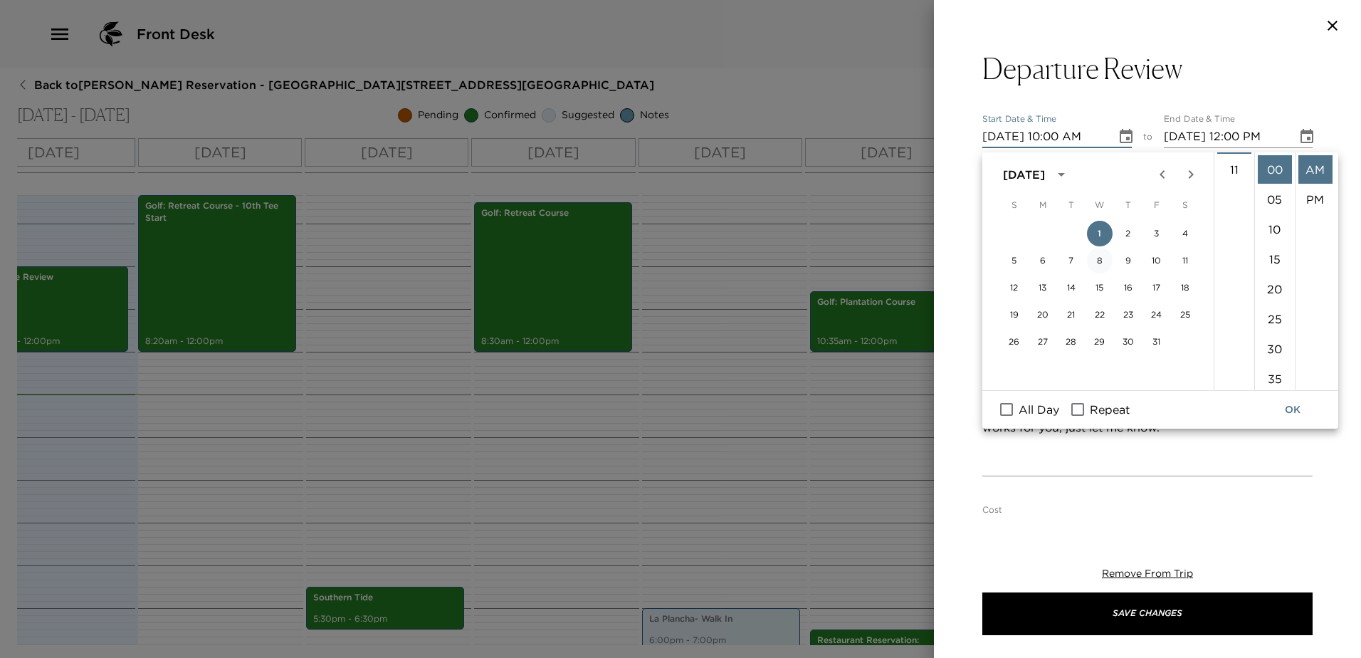
click at [1097, 258] on button "8" at bounding box center [1100, 261] width 26 height 26
type input "[DATE] 10:00 AM"
type input "[DATE] 11:00 AM"
click at [1227, 182] on li "09" at bounding box center [1234, 168] width 34 height 28
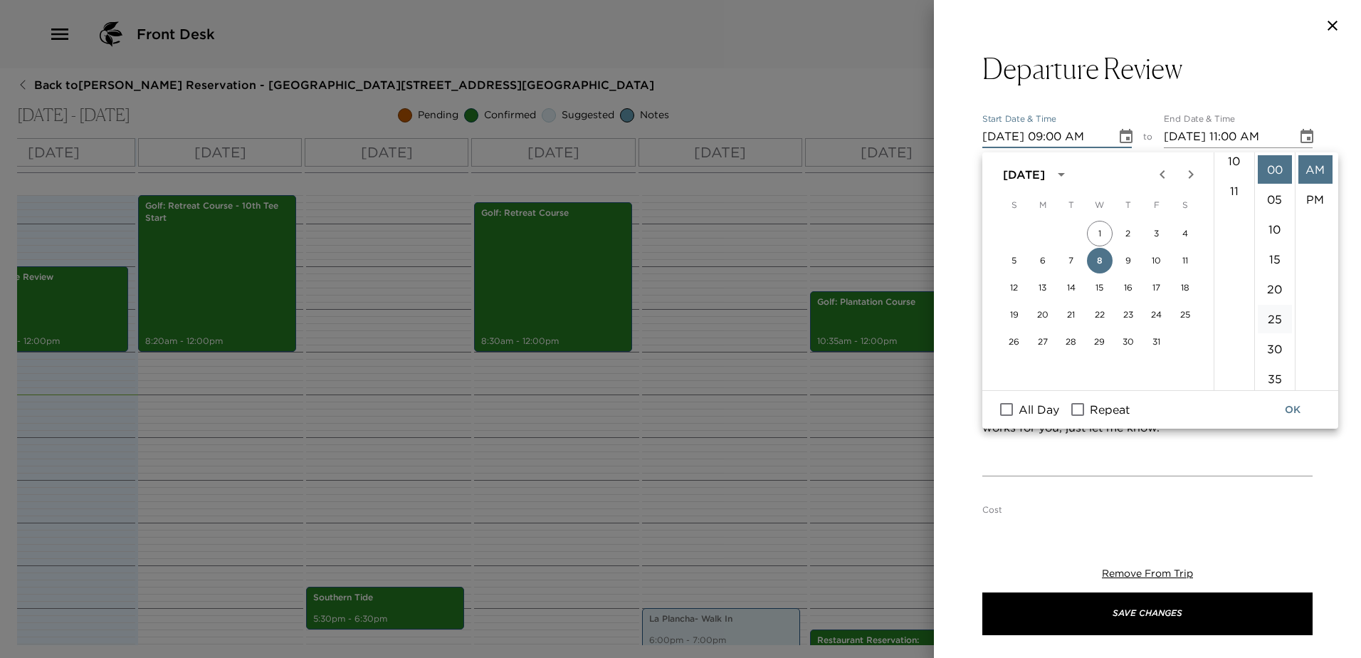
scroll to position [71, 0]
click at [1269, 292] on li "30" at bounding box center [1274, 277] width 34 height 28
type input "[DATE] 09:30 AM"
click at [1295, 410] on button "OK" at bounding box center [1292, 409] width 46 height 26
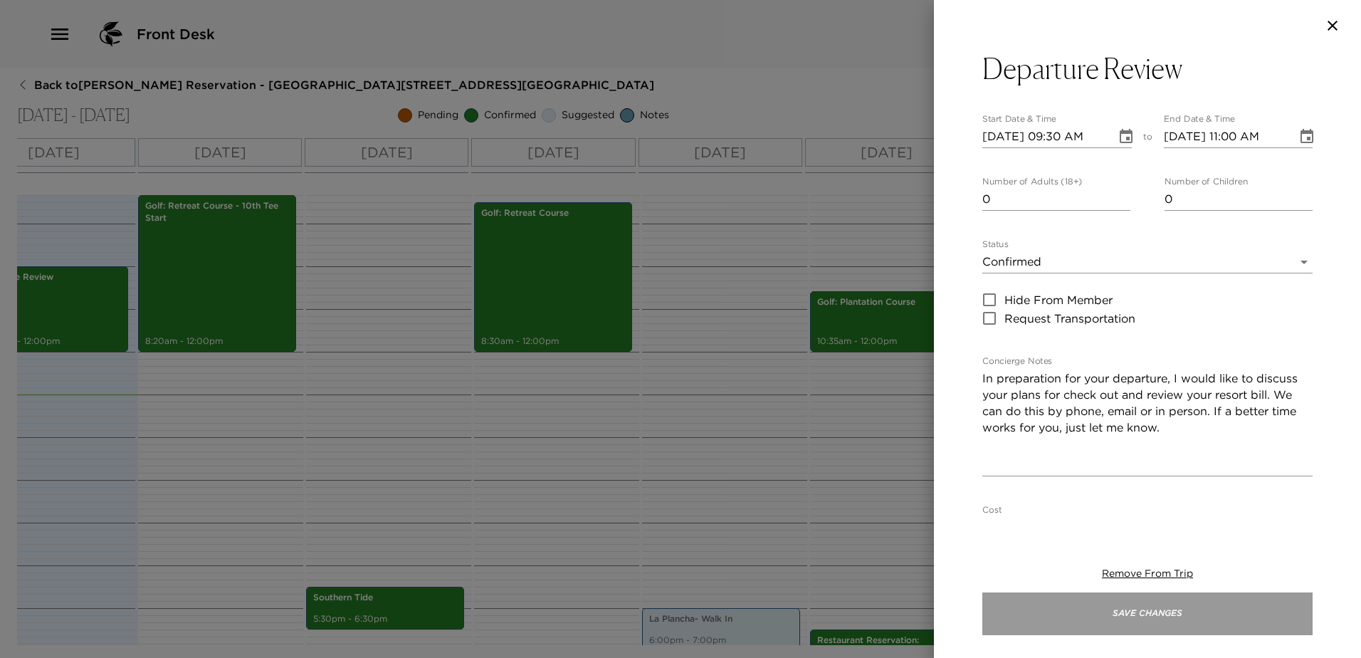
click at [1152, 613] on button "Save Changes" at bounding box center [1147, 613] width 330 height 43
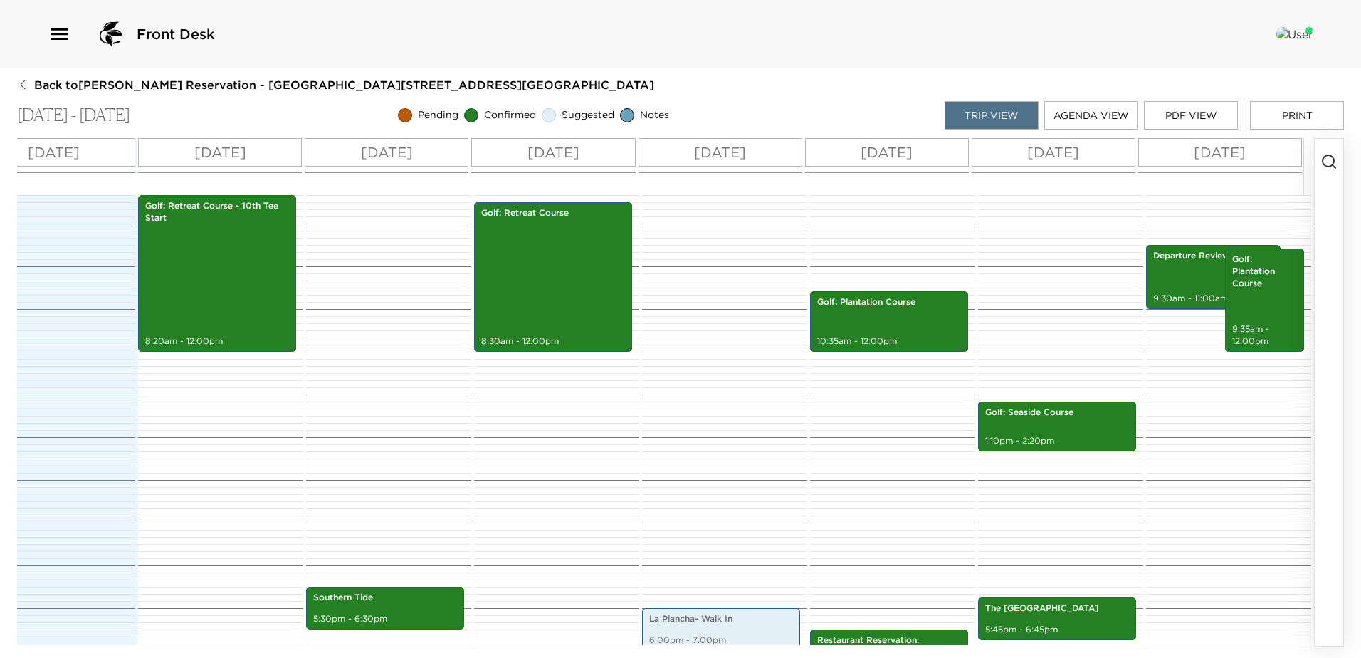
click at [1331, 154] on icon "button" at bounding box center [1328, 161] width 17 height 17
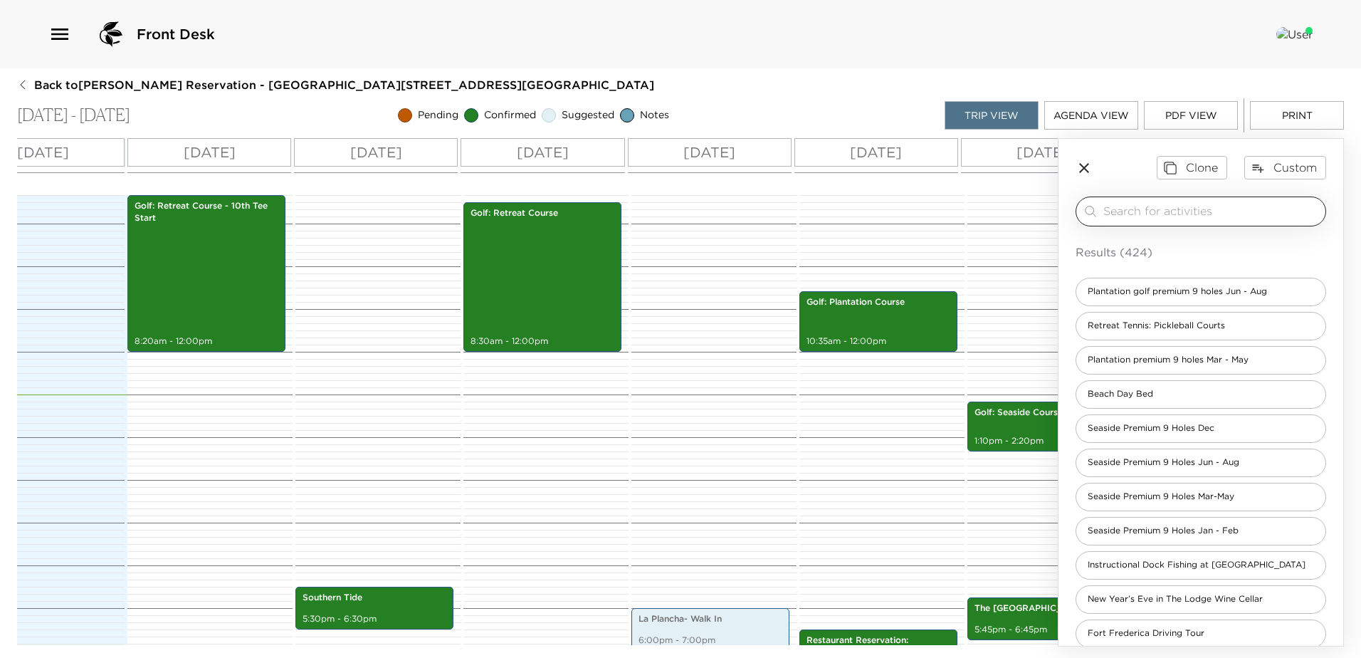
click at [1134, 218] on input "search" at bounding box center [1211, 211] width 216 height 16
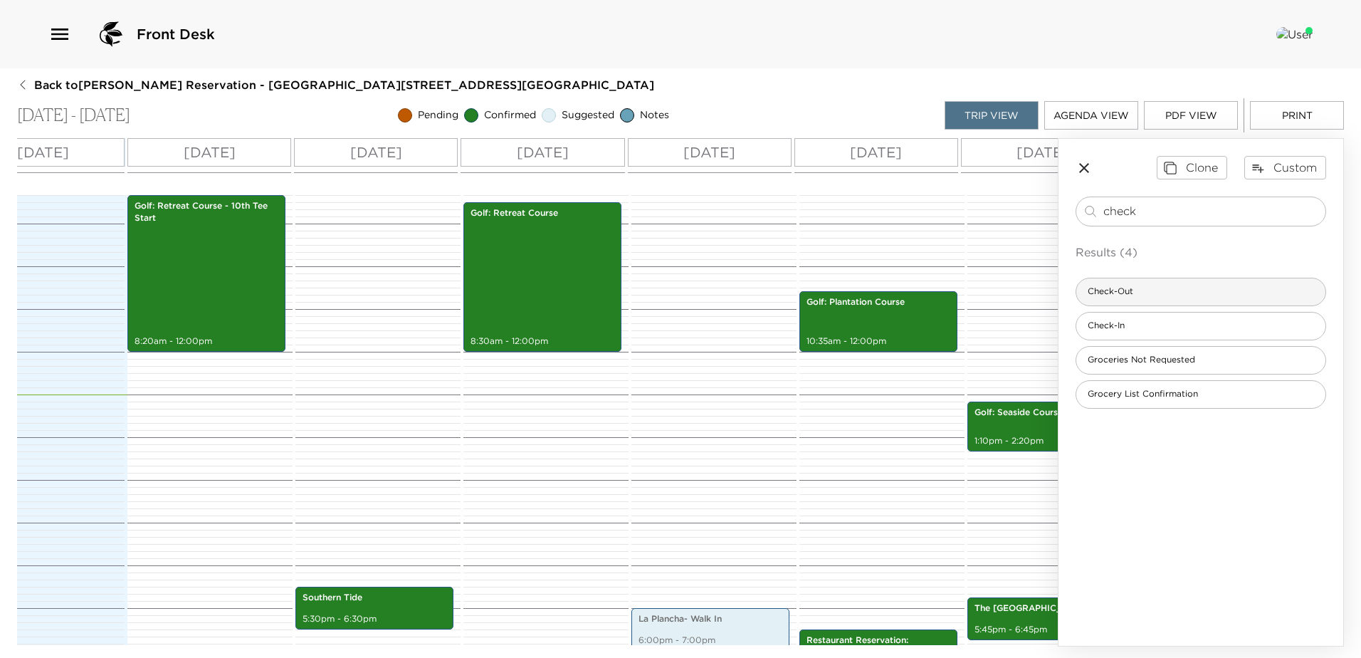
type input "check"
click at [1121, 297] on span "Check-Out" at bounding box center [1110, 291] width 68 height 12
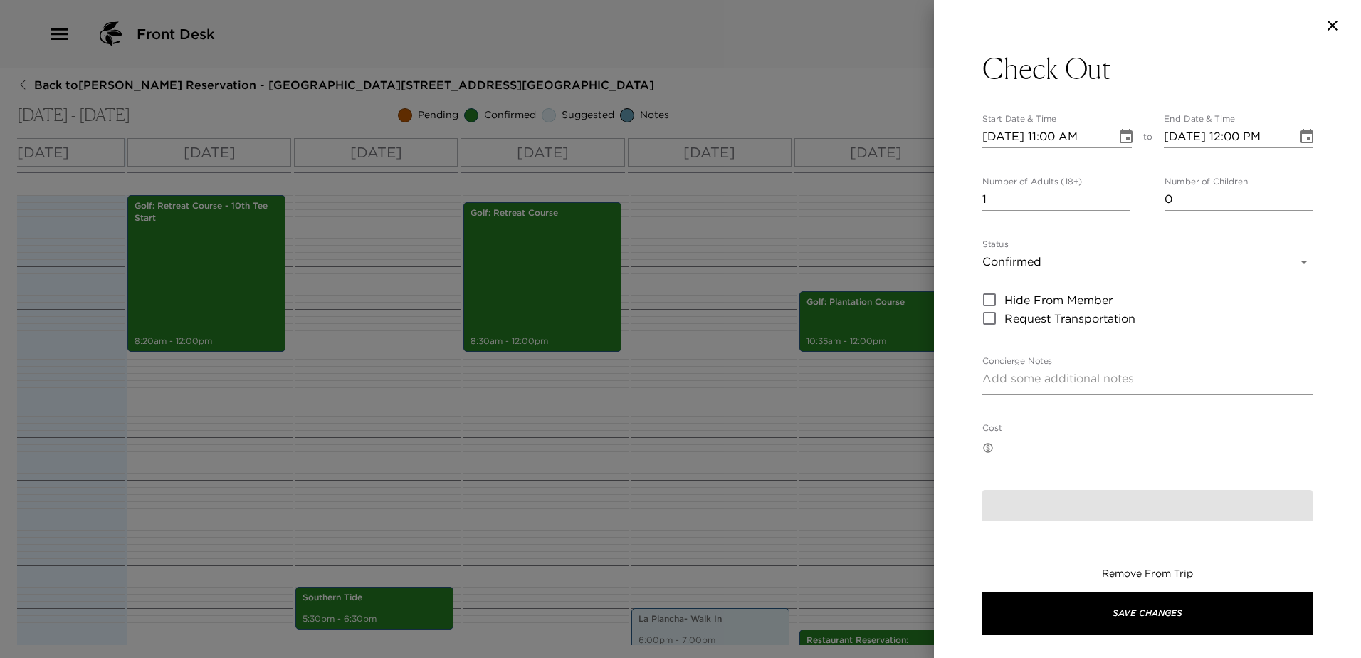
type textarea "Please note that check-out time of the residence is no later than 11:00 am. Ple…"
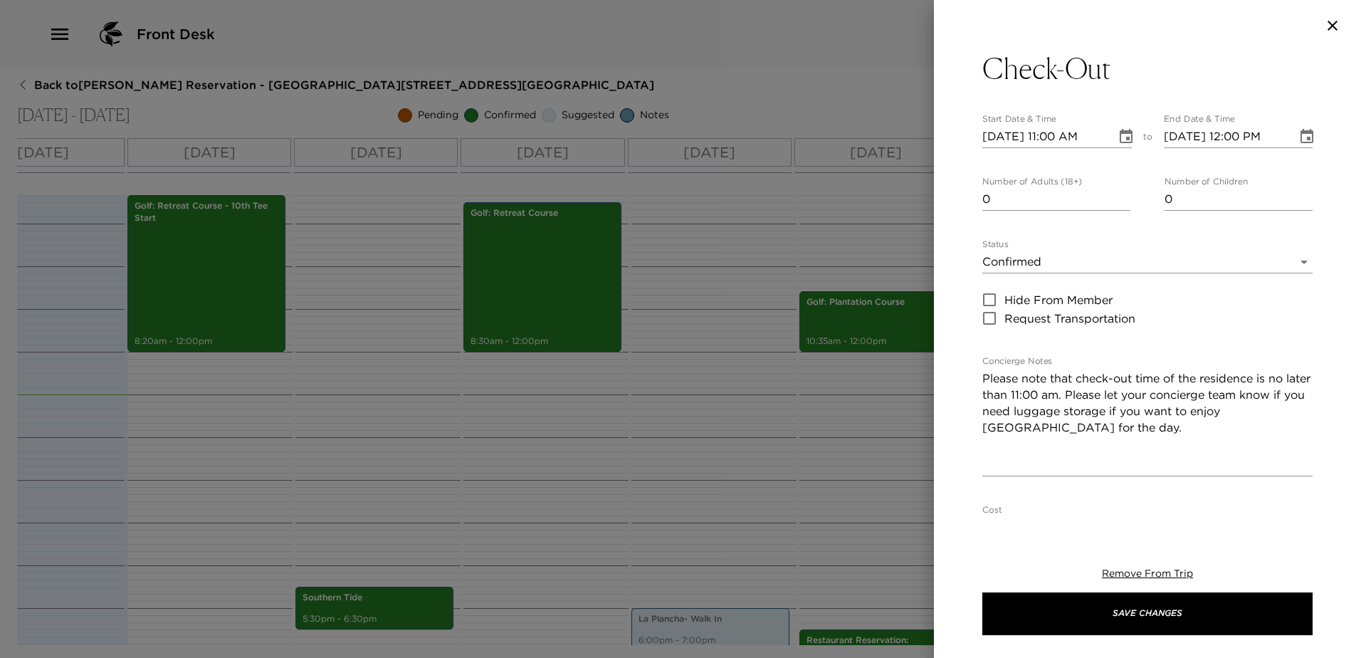
type input "0"
click at [1121, 207] on input "0" at bounding box center [1056, 199] width 148 height 23
click at [1117, 136] on icon "Choose date, selected date is Oct 1, 2025" at bounding box center [1125, 136] width 17 height 17
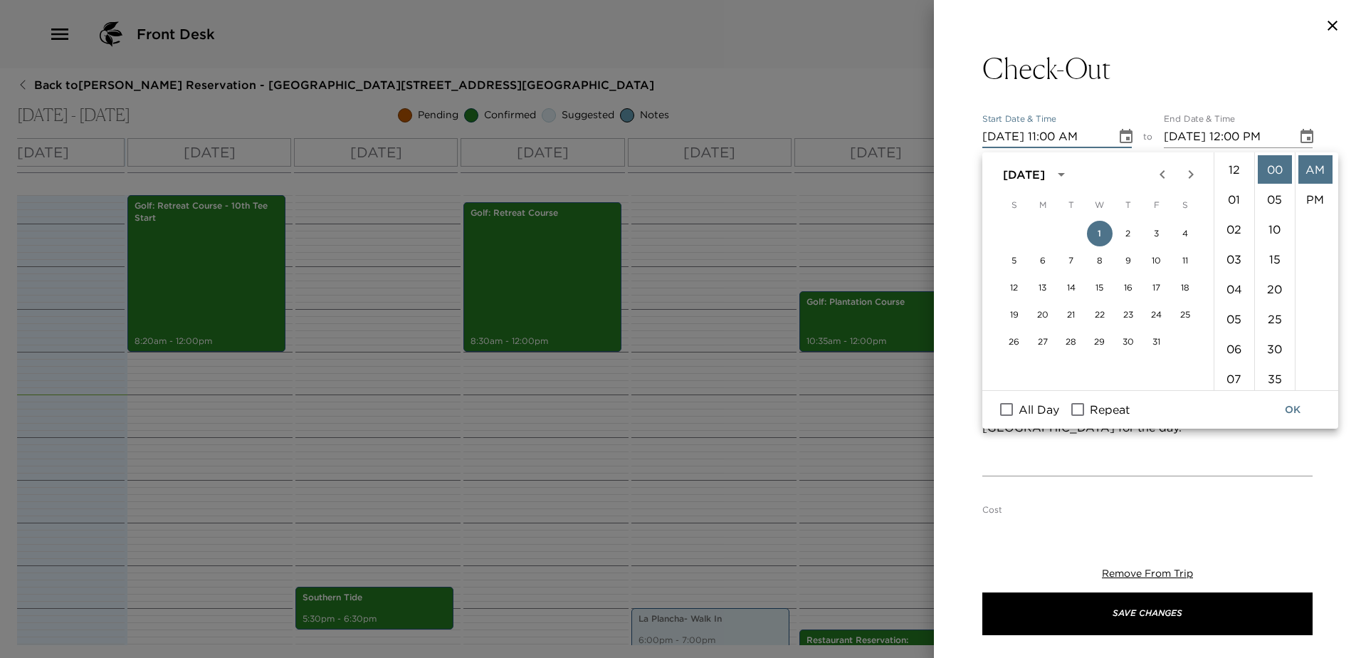
scroll to position [376, 0]
click at [1101, 261] on button "8" at bounding box center [1100, 261] width 26 height 26
type input "10/08/2025 11:00 AM"
type input "10/08/2025 12:00 PM"
click at [1290, 404] on button "OK" at bounding box center [1292, 409] width 46 height 26
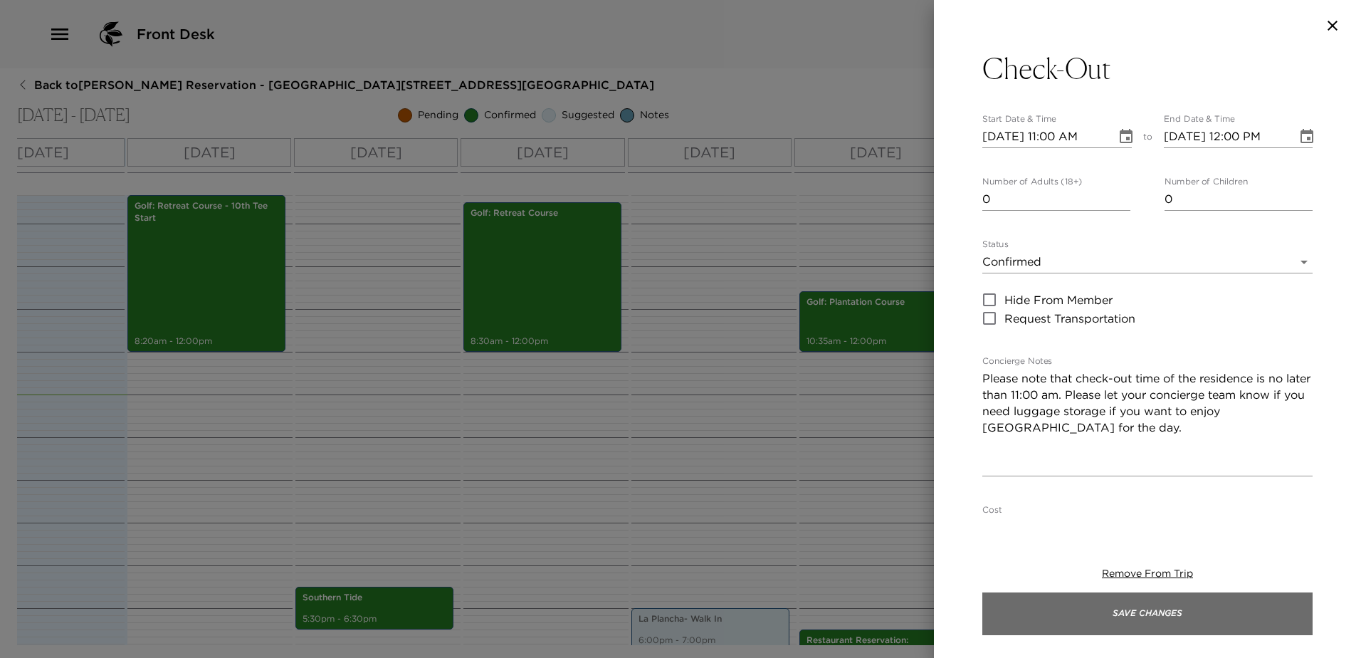
click at [1156, 619] on button "Save Changes" at bounding box center [1147, 613] width 330 height 43
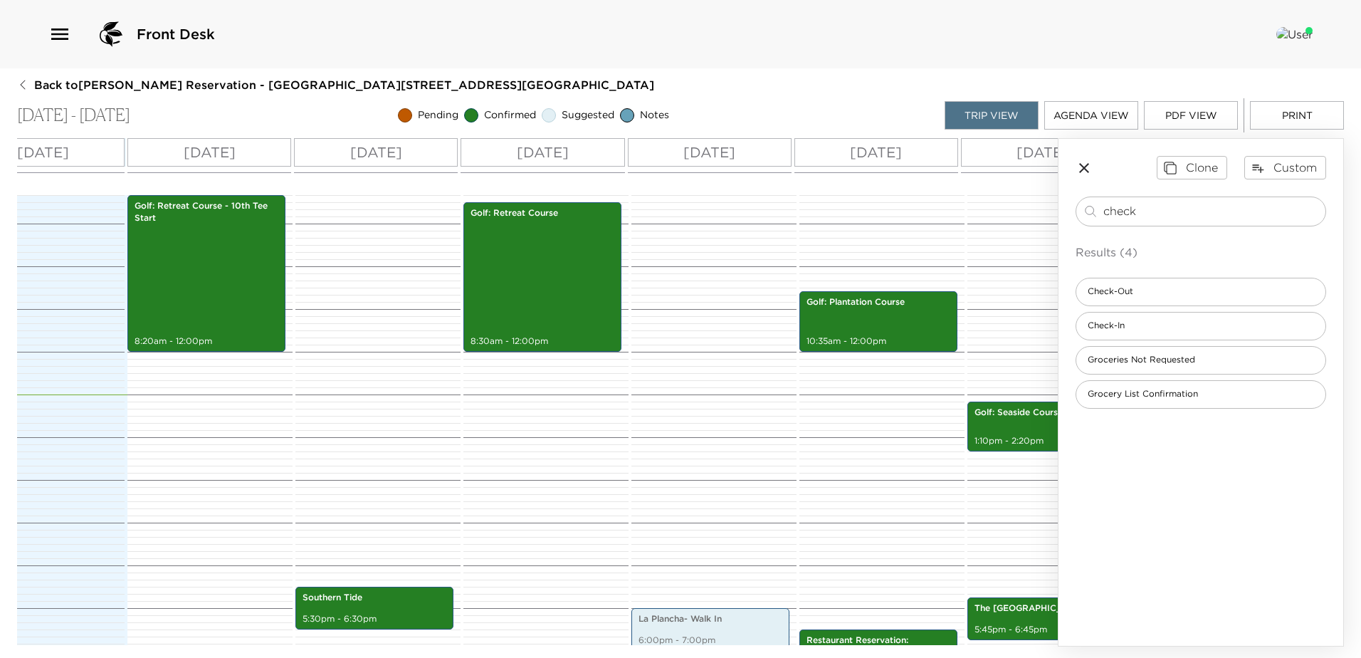
click at [1184, 115] on button "PDF View" at bounding box center [1191, 115] width 94 height 28
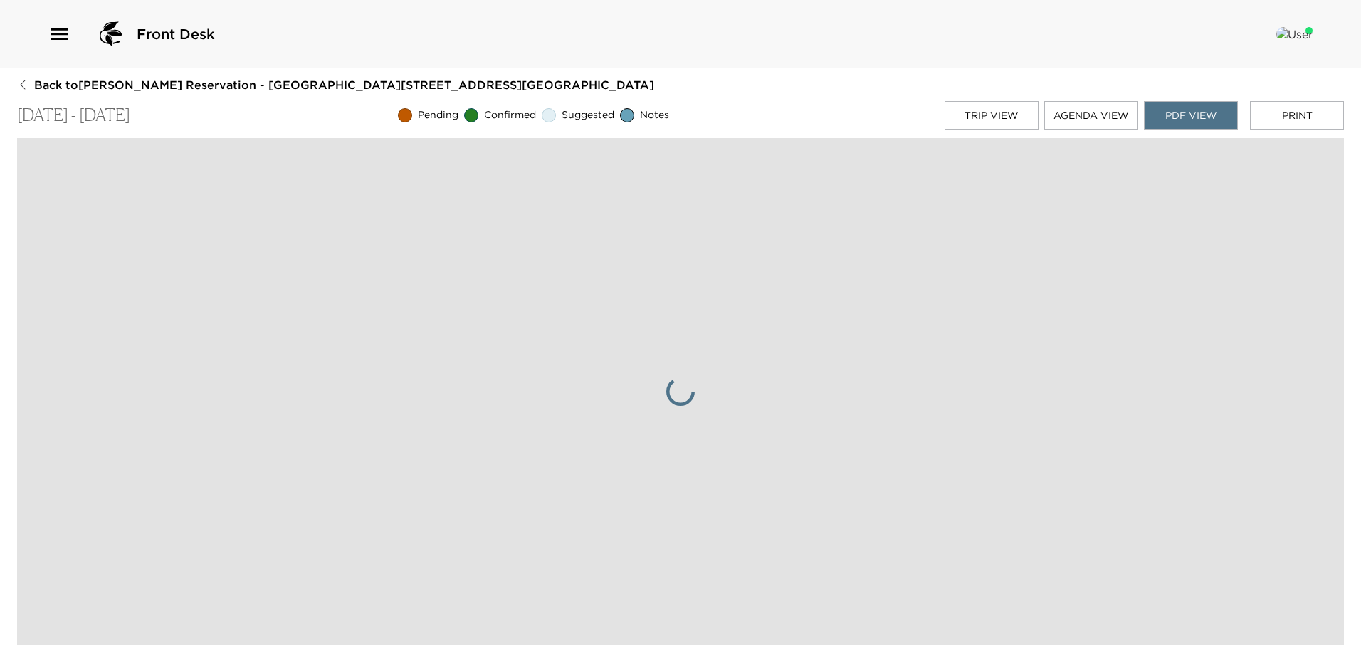
scroll to position [0, 0]
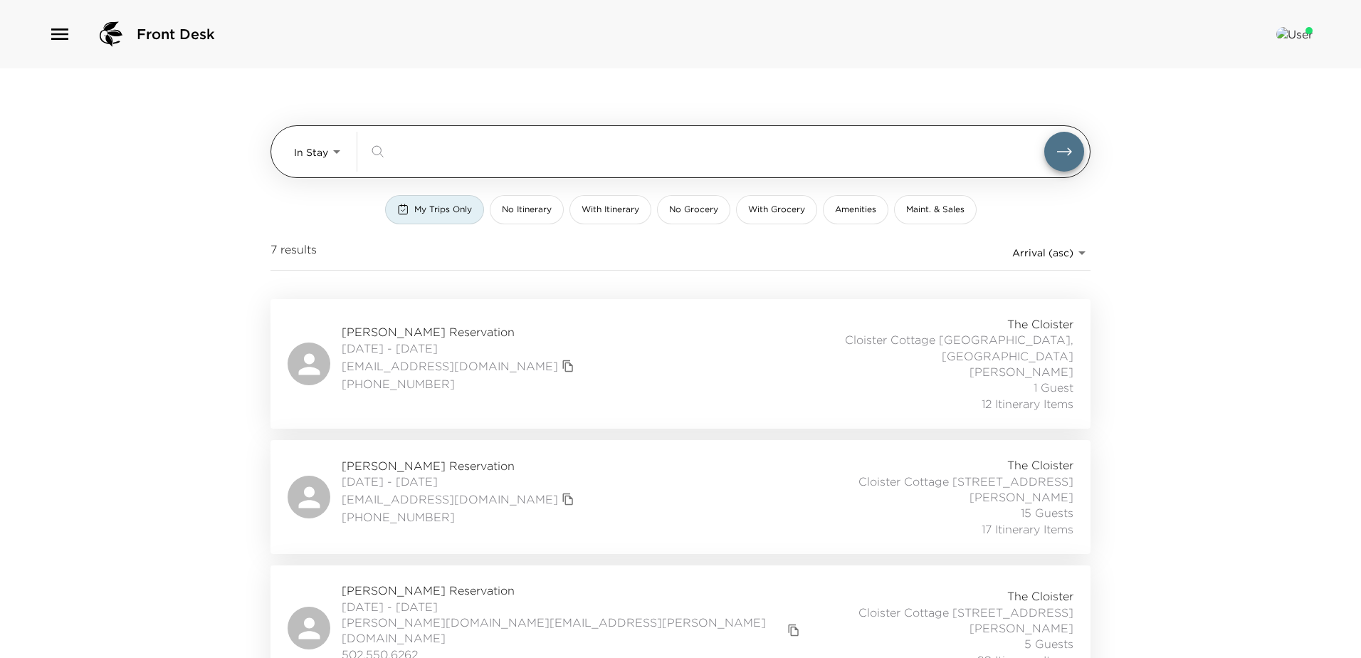
click at [325, 152] on body "Front Desk In Stay In-Stay ​ My Trips Only No Itinerary With Itinerary No Groce…" at bounding box center [680, 329] width 1361 height 658
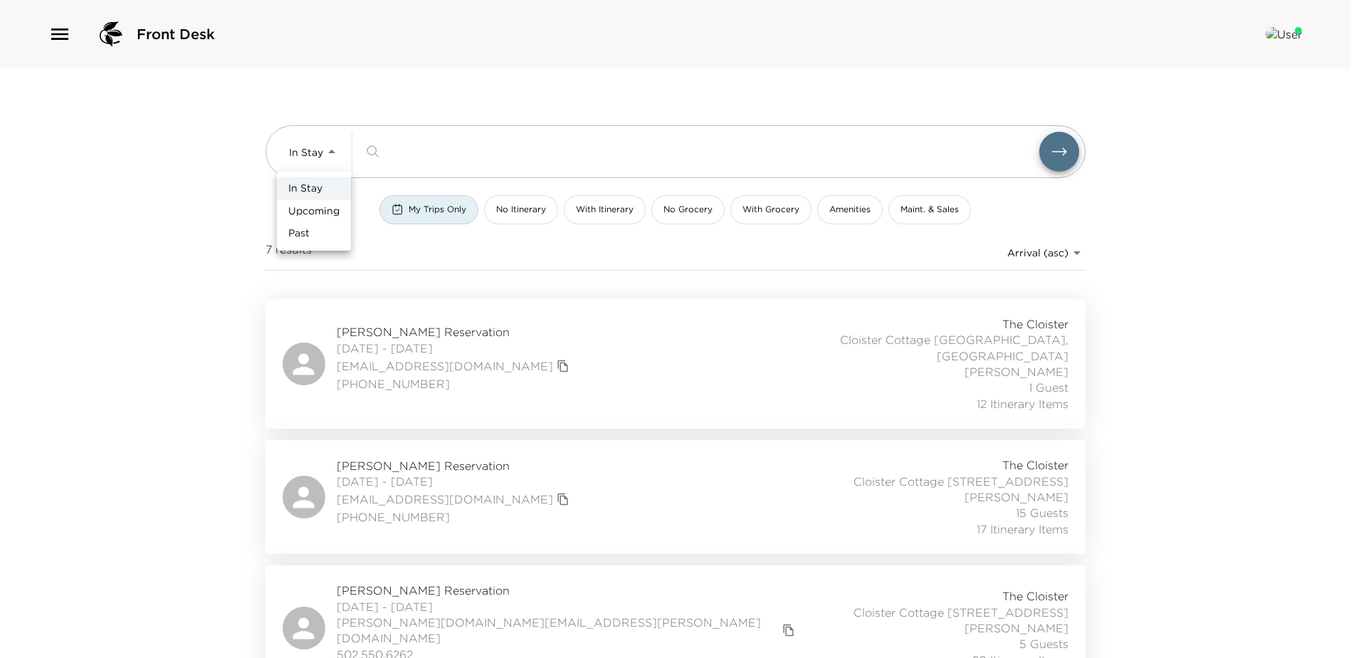
click at [308, 212] on span "Upcoming" at bounding box center [313, 211] width 51 height 14
type input "Upcoming"
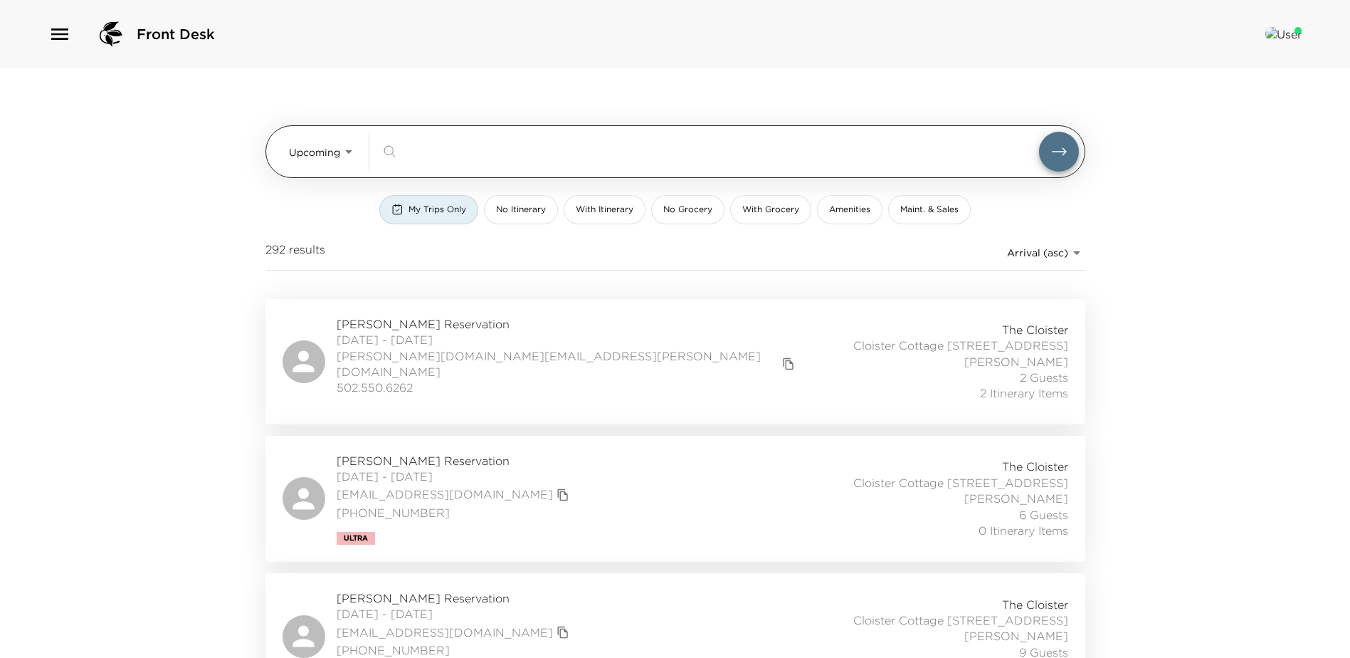
click at [427, 158] on input "search" at bounding box center [721, 151] width 636 height 16
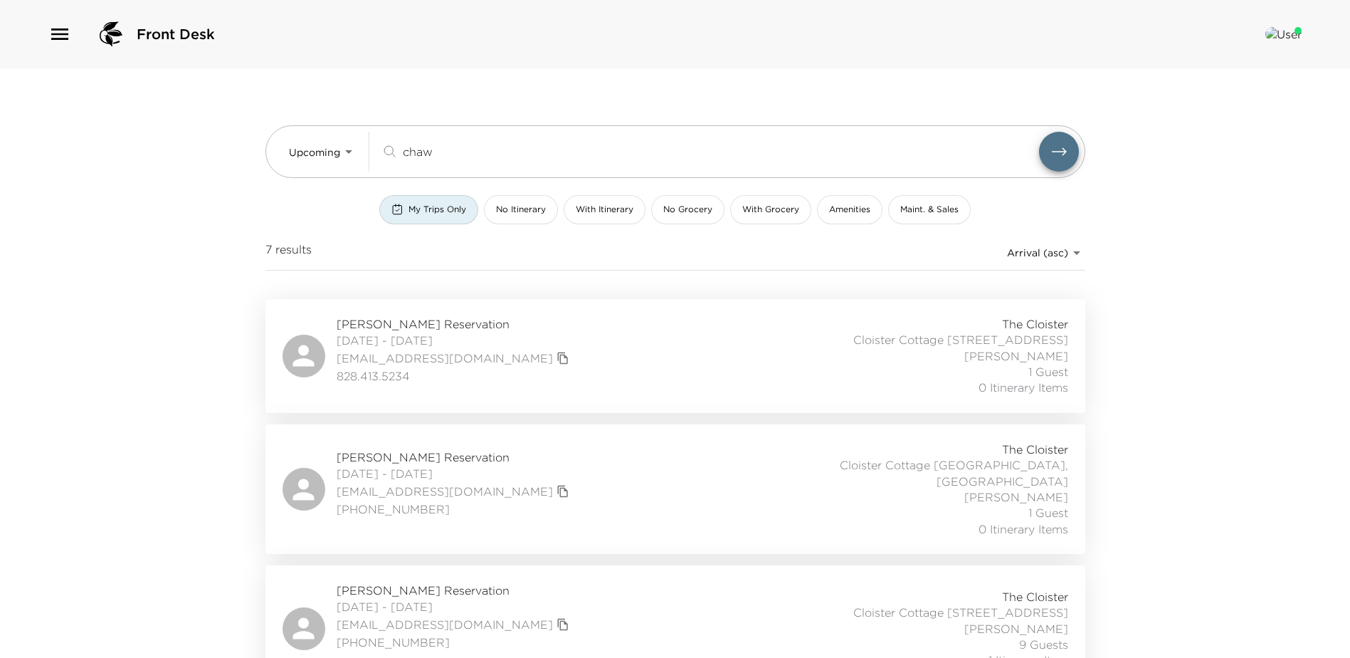
click at [438, 211] on span "My Trips Only" at bounding box center [437, 210] width 58 height 12
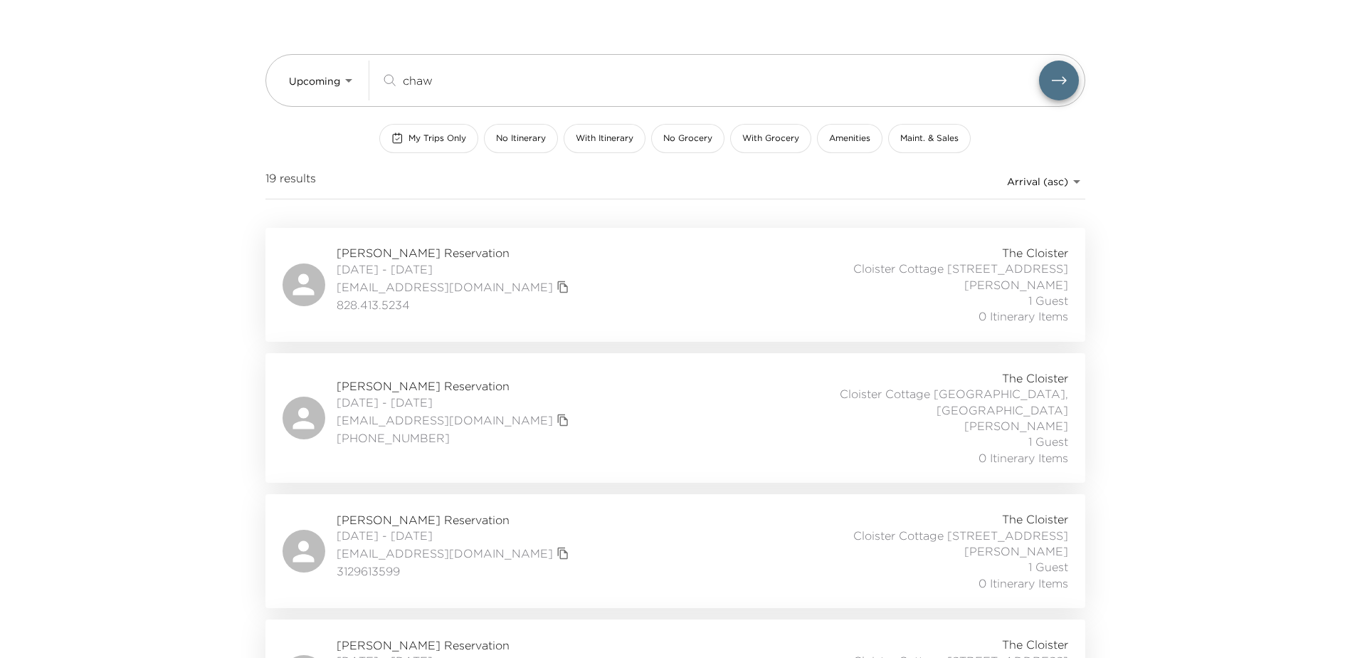
click at [637, 565] on div "[PERSON_NAME] Reservation [DATE] - [DATE] [EMAIL_ADDRESS][DOMAIN_NAME] 31296135…" at bounding box center [676, 551] width 786 height 80
drag, startPoint x: 455, startPoint y: 85, endPoint x: 261, endPoint y: 70, distance: 194.1
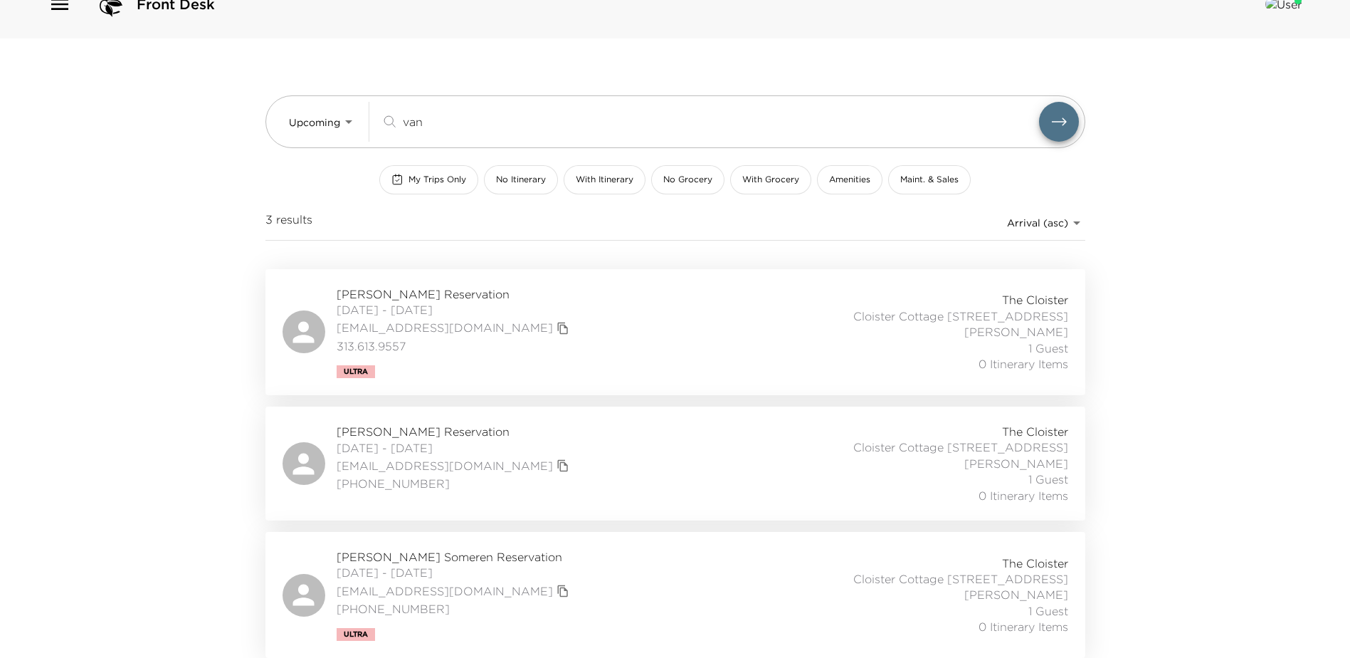
scroll to position [43, 0]
type input "van"
click at [608, 579] on div "[PERSON_NAME] Someren Reservation [DATE] - [DATE] [EMAIL_ADDRESS][DOMAIN_NAME] …" at bounding box center [676, 595] width 786 height 92
